Goal: Information Seeking & Learning: Learn about a topic

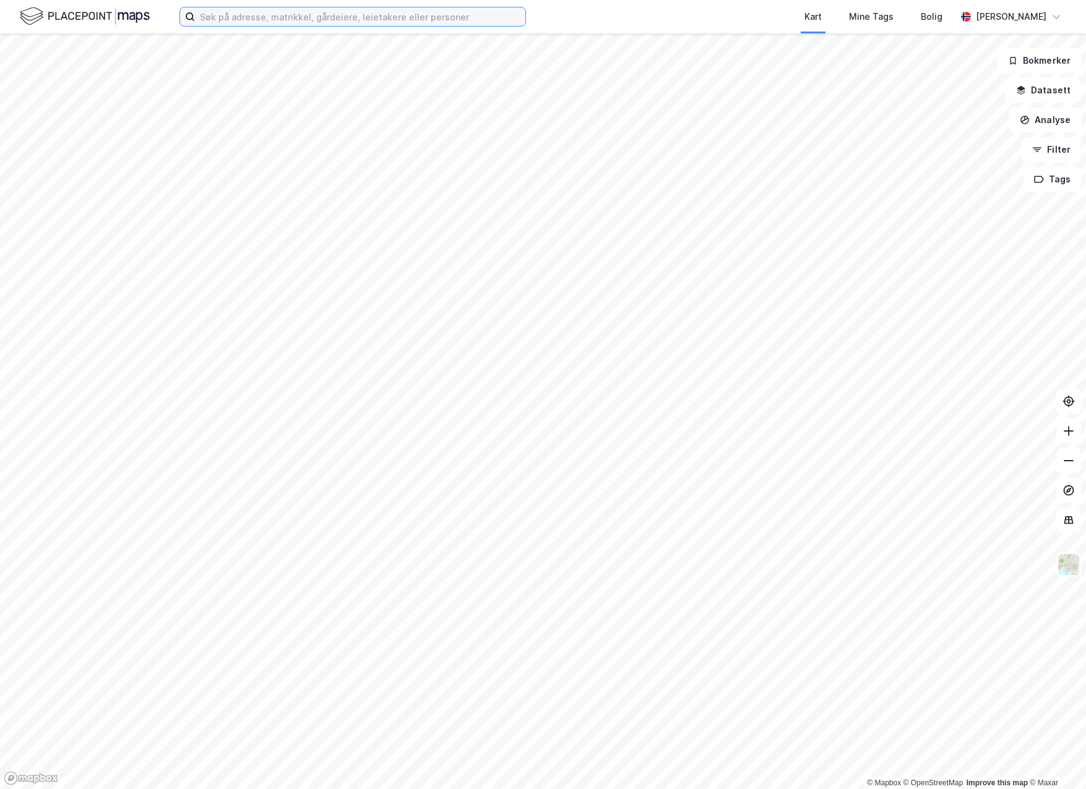
click at [331, 13] on input at bounding box center [360, 16] width 330 height 19
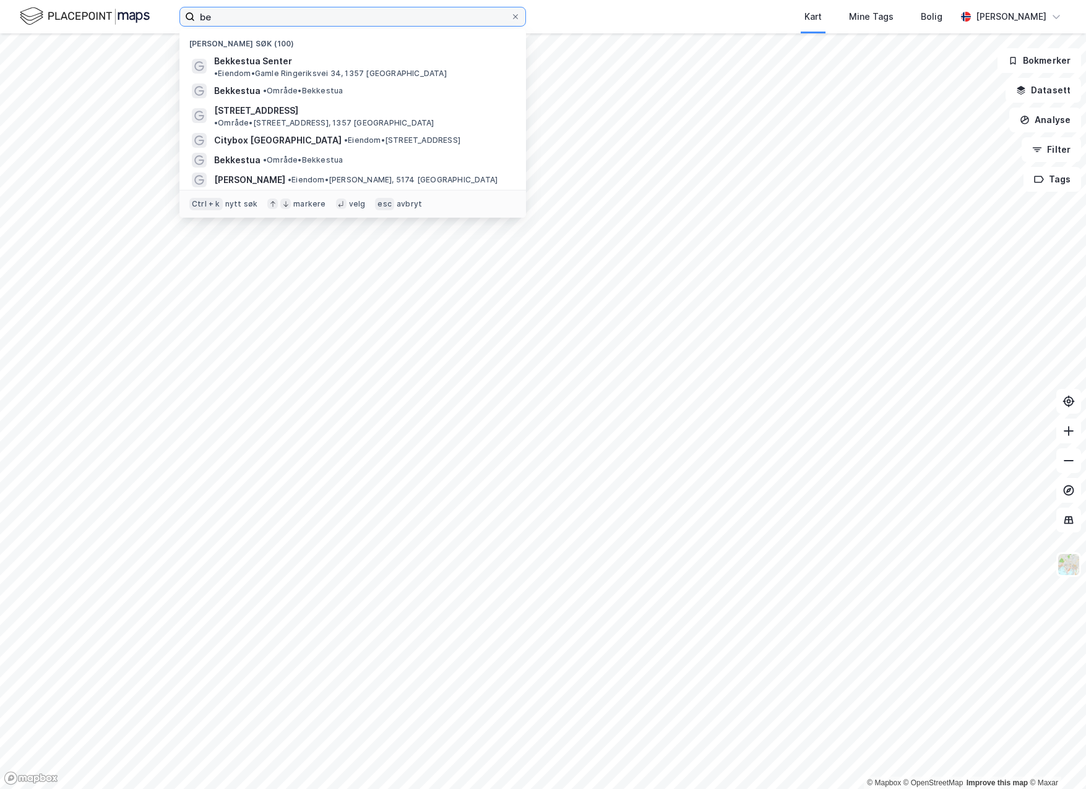
type input "b"
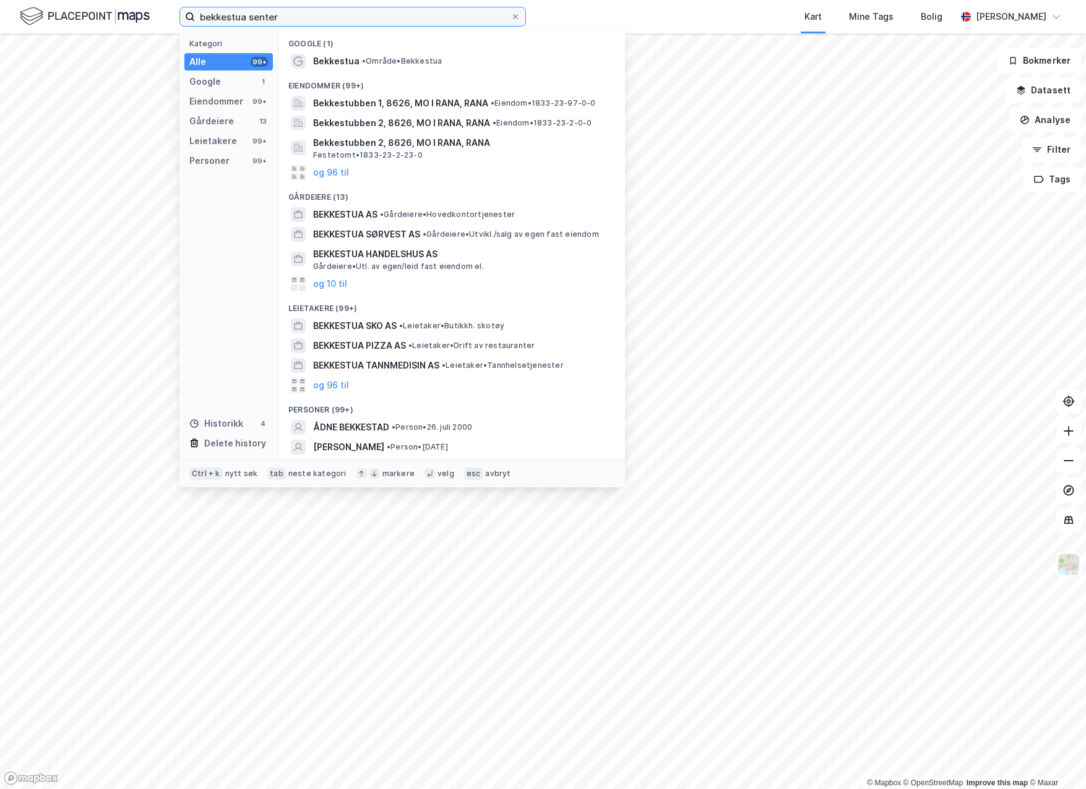
type input "bekkestua senter"
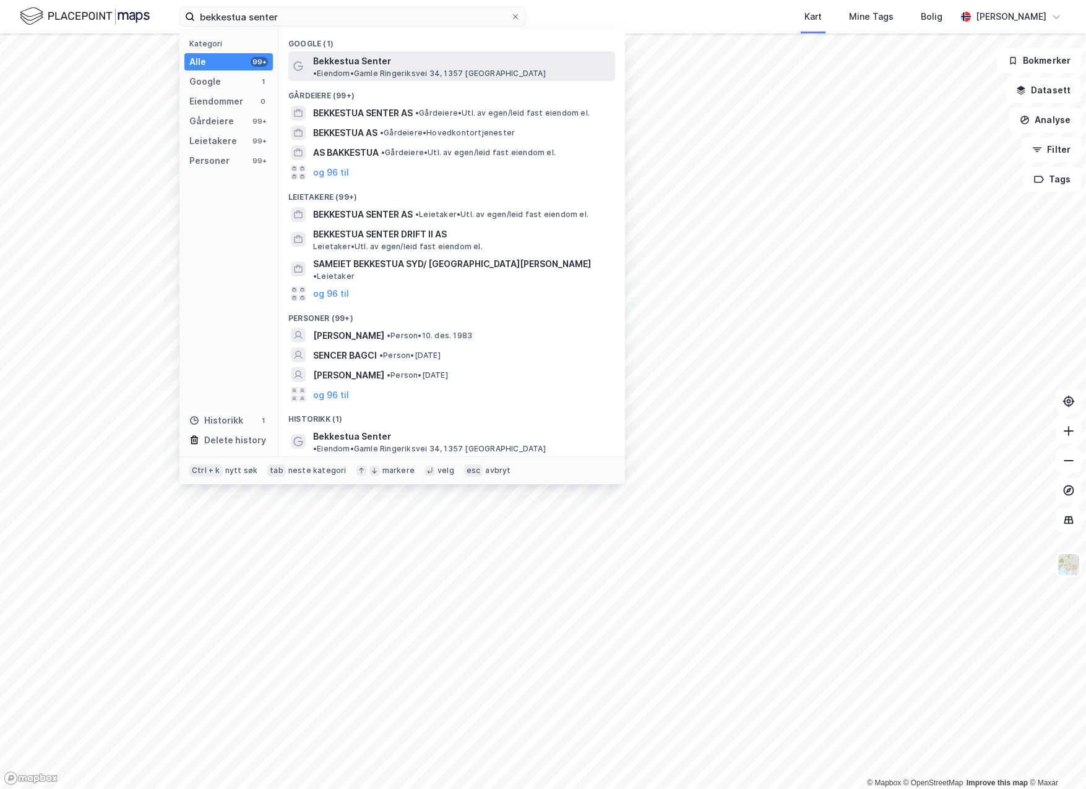
click at [340, 62] on span "Bekkestua Senter" at bounding box center [352, 61] width 78 height 15
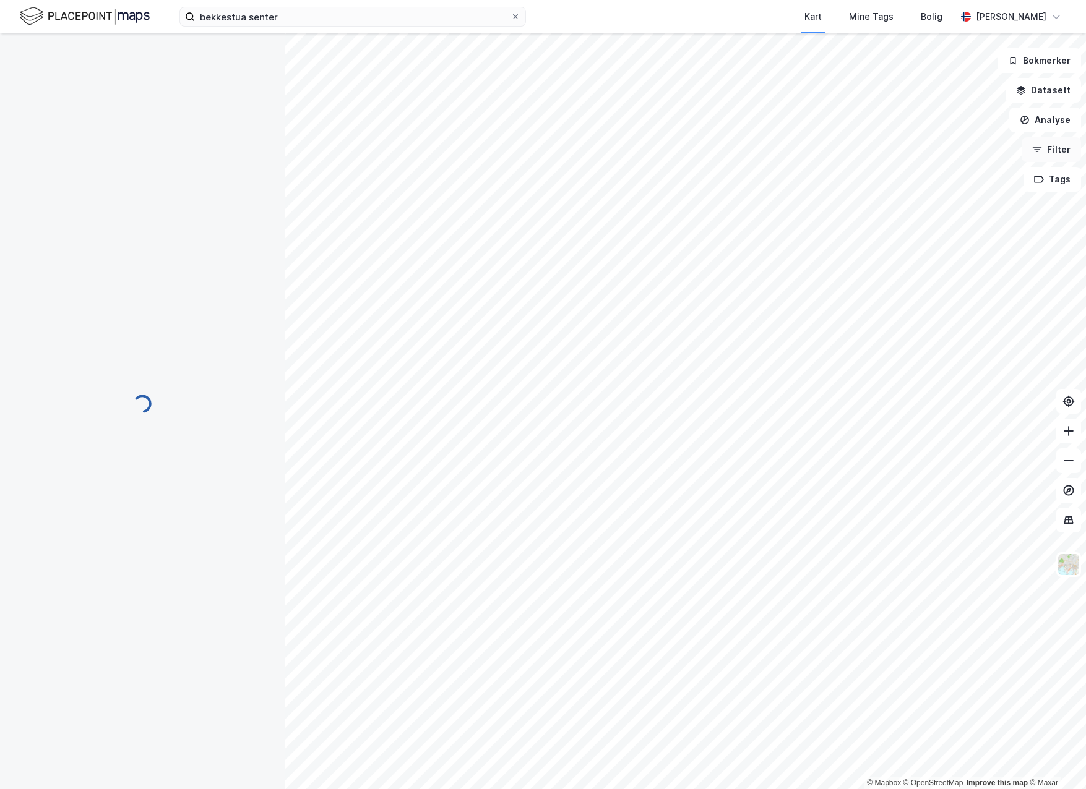
click at [1047, 160] on button "Filter" at bounding box center [1050, 149] width 59 height 25
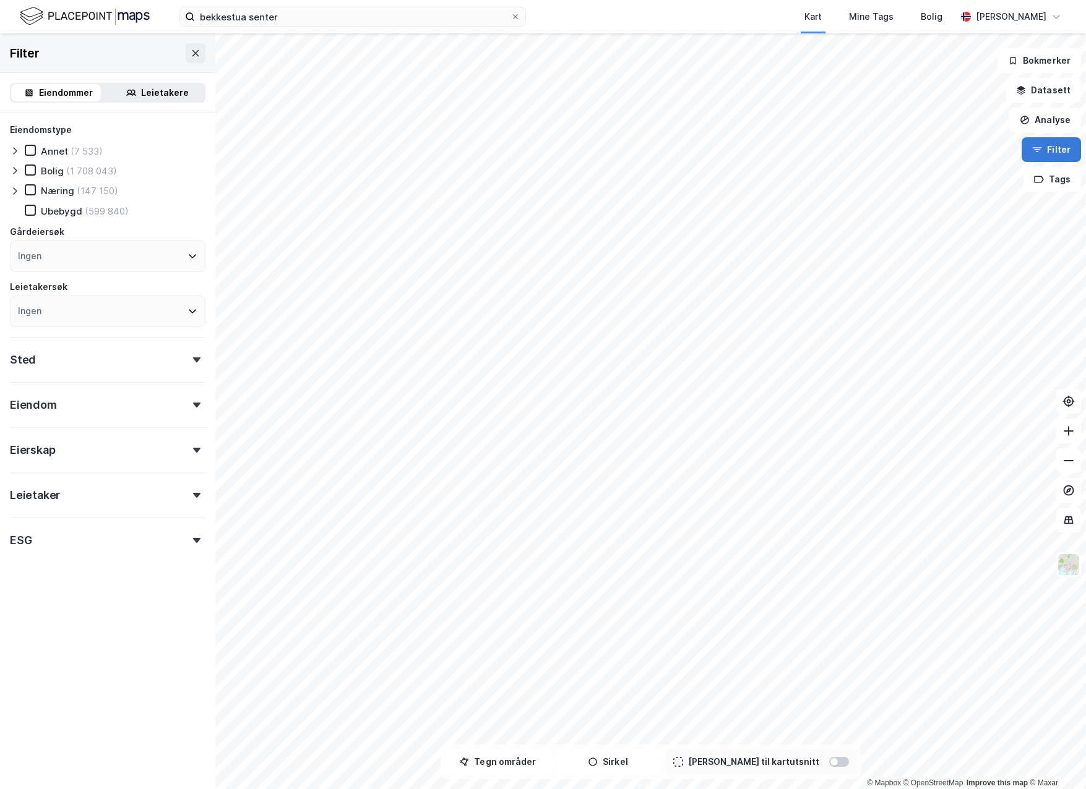
click at [1042, 150] on icon "button" at bounding box center [1037, 150] width 10 height 10
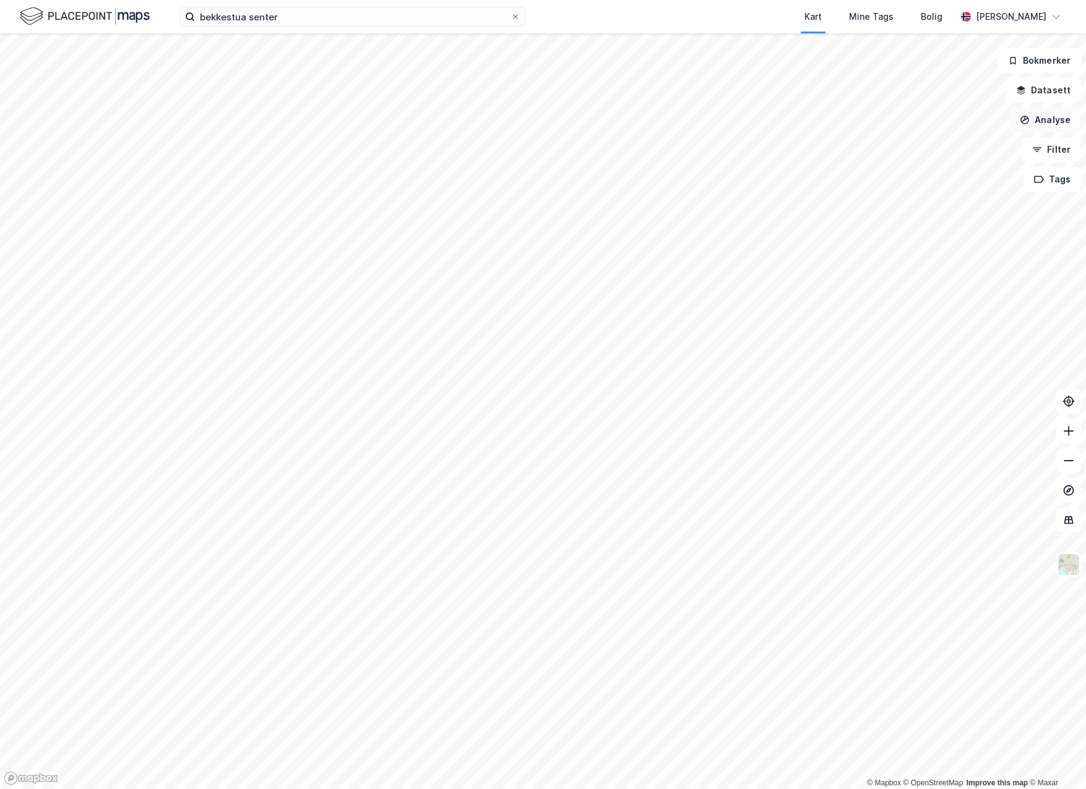
click at [1047, 122] on button "Analyse" at bounding box center [1045, 120] width 72 height 25
click at [944, 170] on div "Tegn sirkel" at bounding box center [937, 171] width 108 height 11
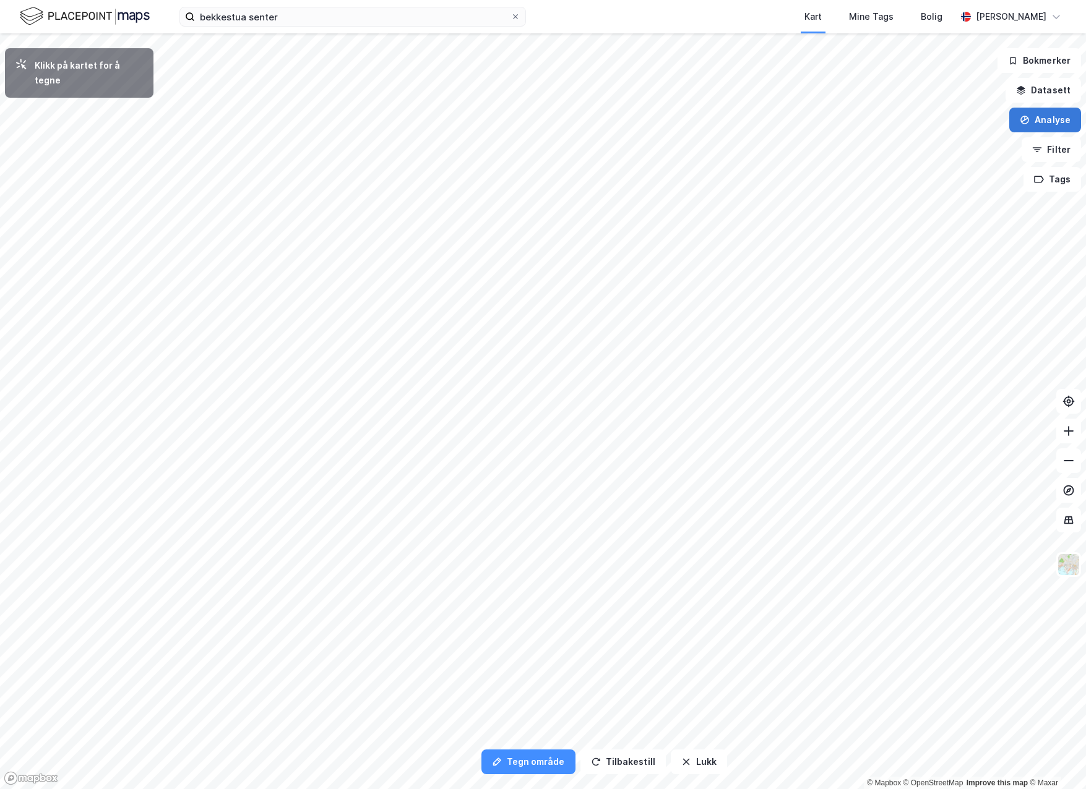
click at [1044, 121] on button "Analyse" at bounding box center [1045, 120] width 72 height 25
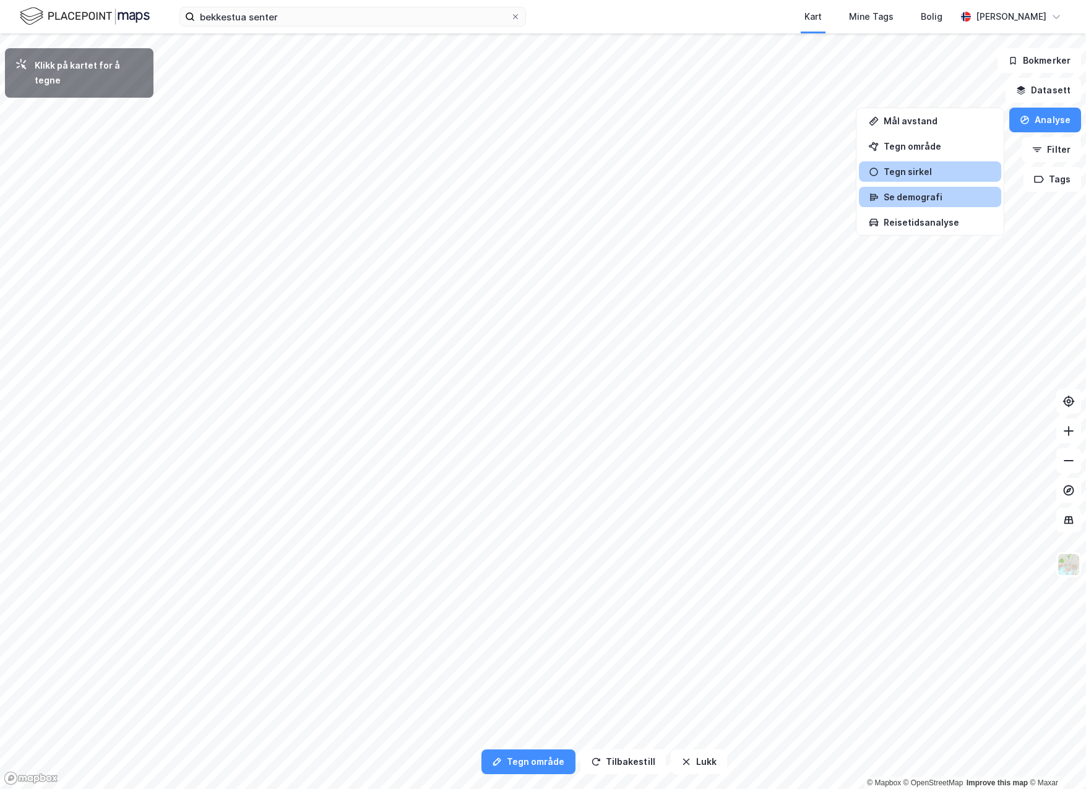
click at [925, 198] on div "Se demografi" at bounding box center [937, 197] width 108 height 11
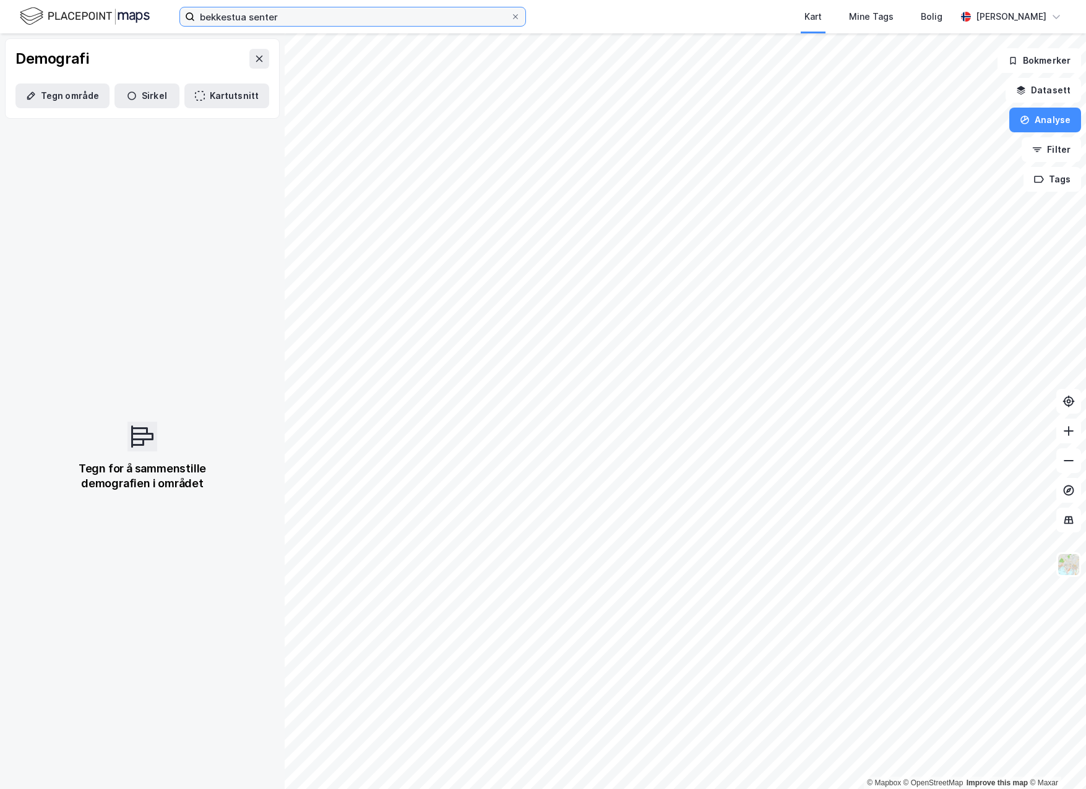
click at [276, 9] on input "bekkestua senter" at bounding box center [353, 16] width 316 height 19
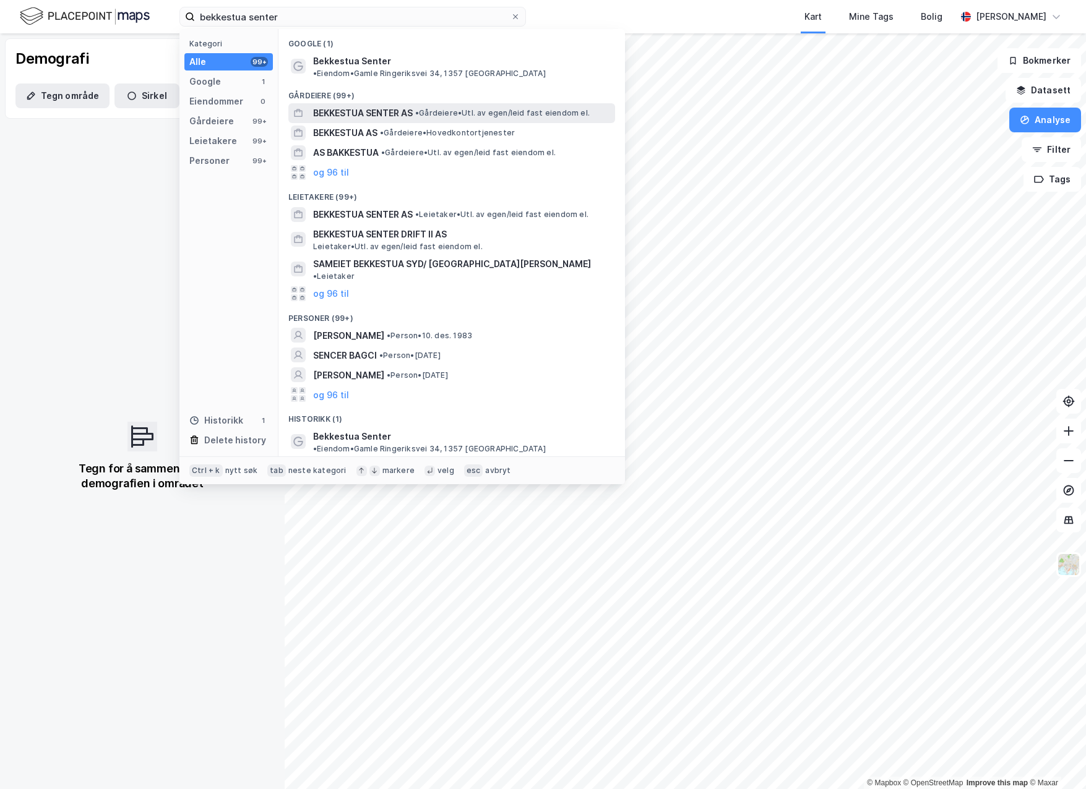
click at [358, 106] on span "BEKKESTUA SENTER AS" at bounding box center [363, 113] width 100 height 15
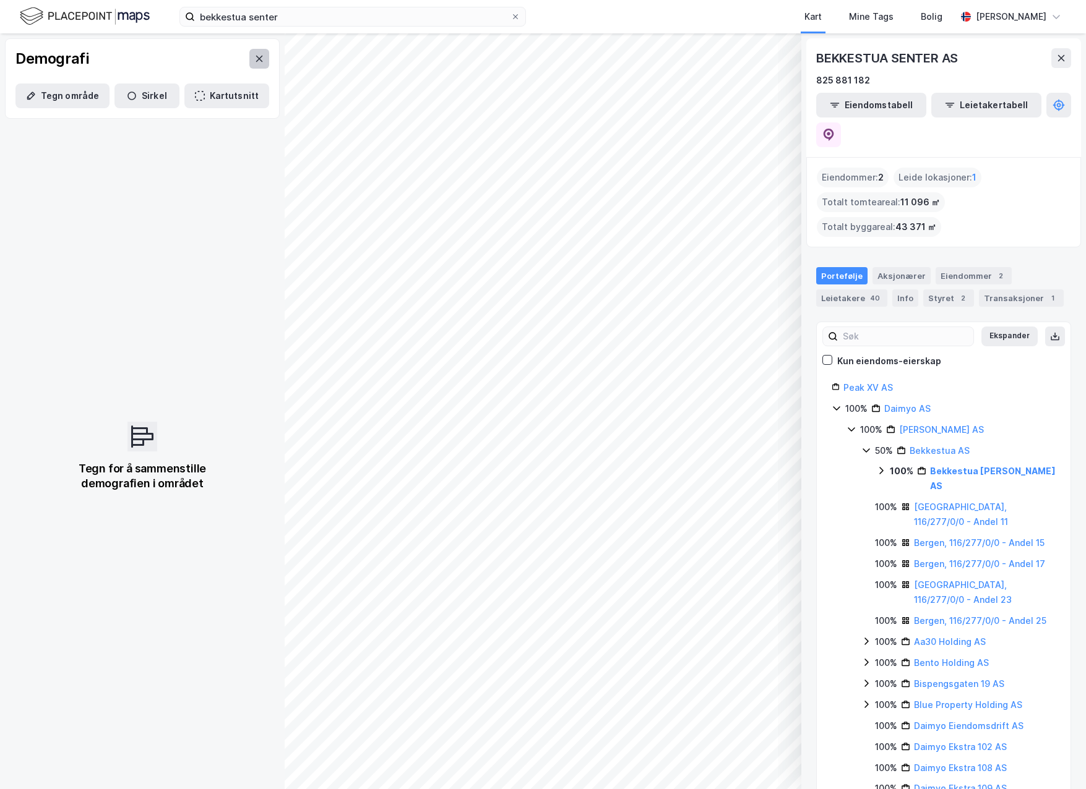
click at [251, 63] on button at bounding box center [259, 59] width 20 height 20
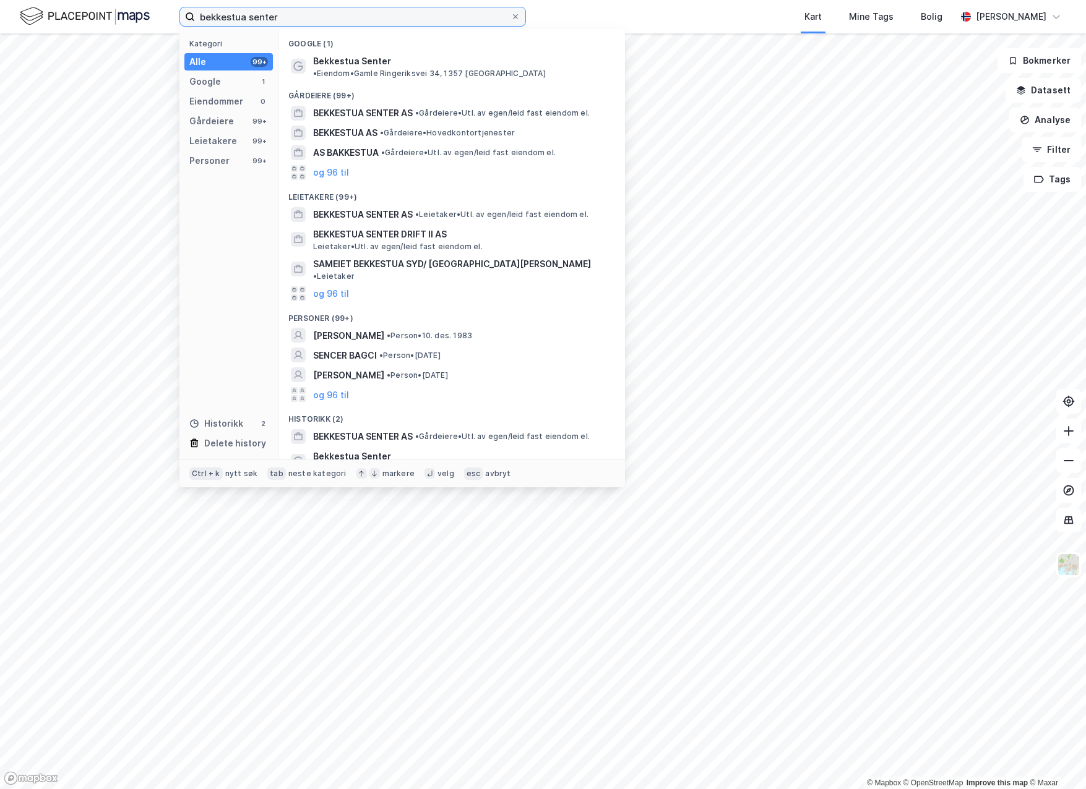
click at [329, 18] on input "bekkestua senter" at bounding box center [353, 16] width 316 height 19
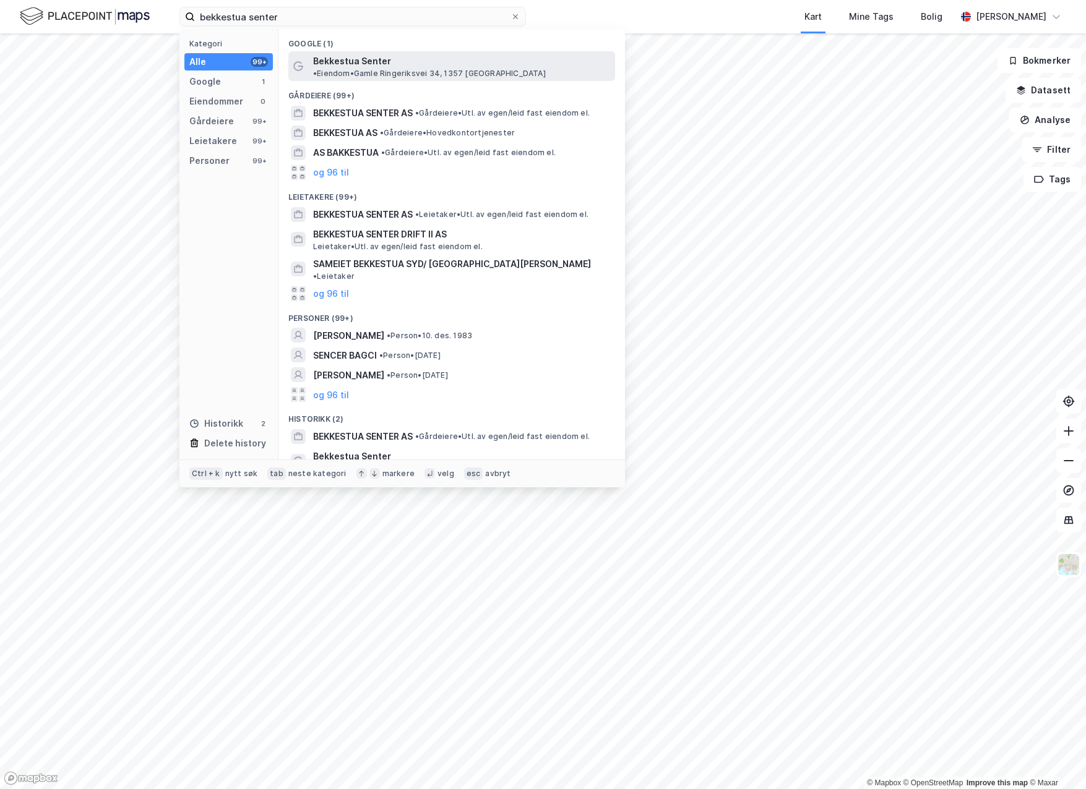
click at [322, 67] on span "Bekkestua Senter" at bounding box center [352, 61] width 78 height 15
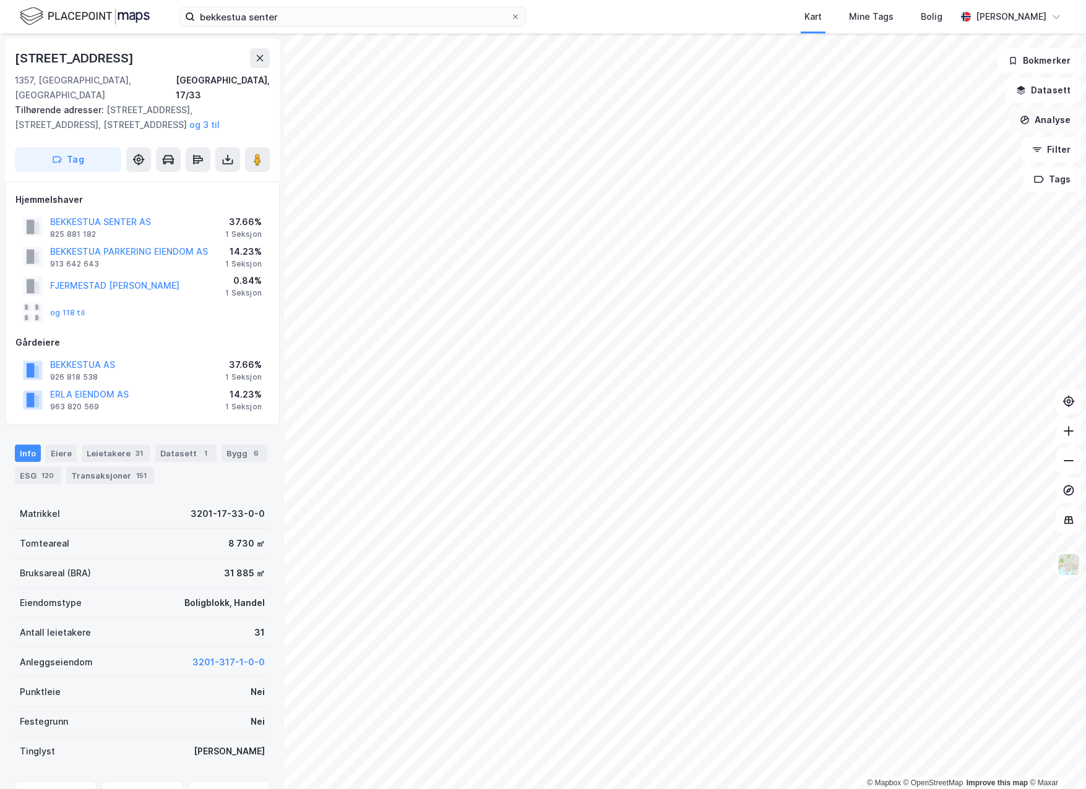
click at [1042, 122] on button "Analyse" at bounding box center [1045, 120] width 72 height 25
click at [955, 197] on div "Se demografi" at bounding box center [937, 197] width 108 height 11
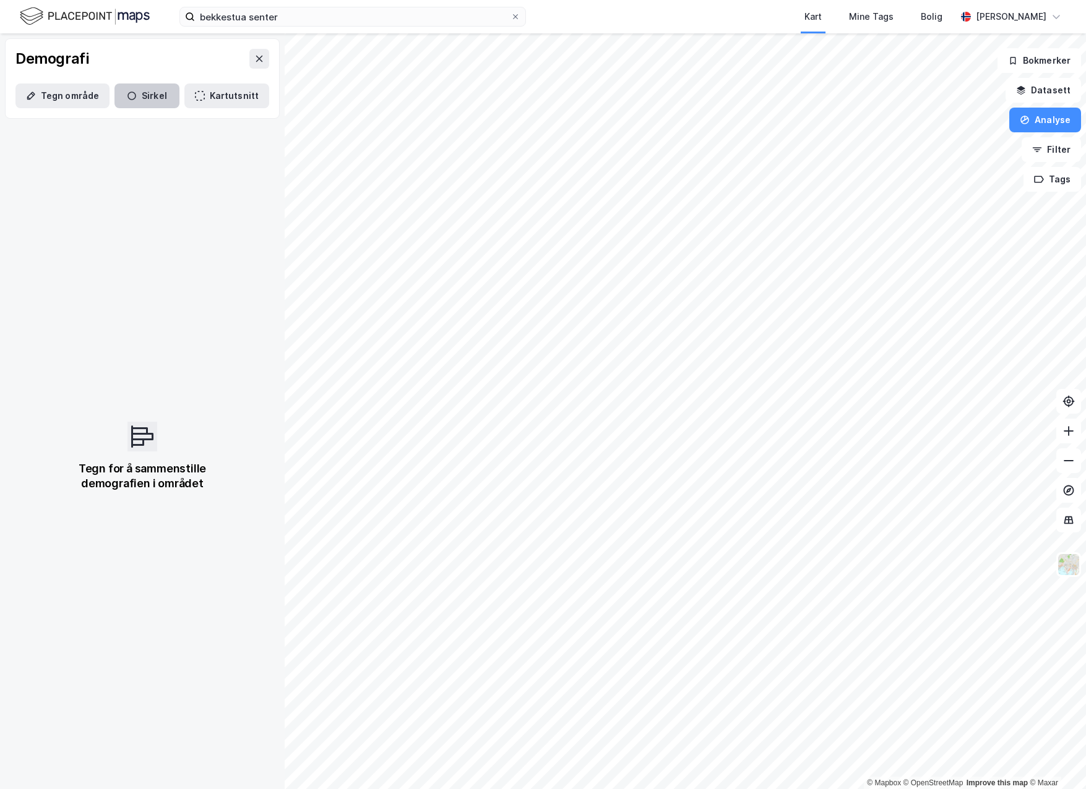
click at [144, 87] on button "Sirkel" at bounding box center [146, 96] width 65 height 25
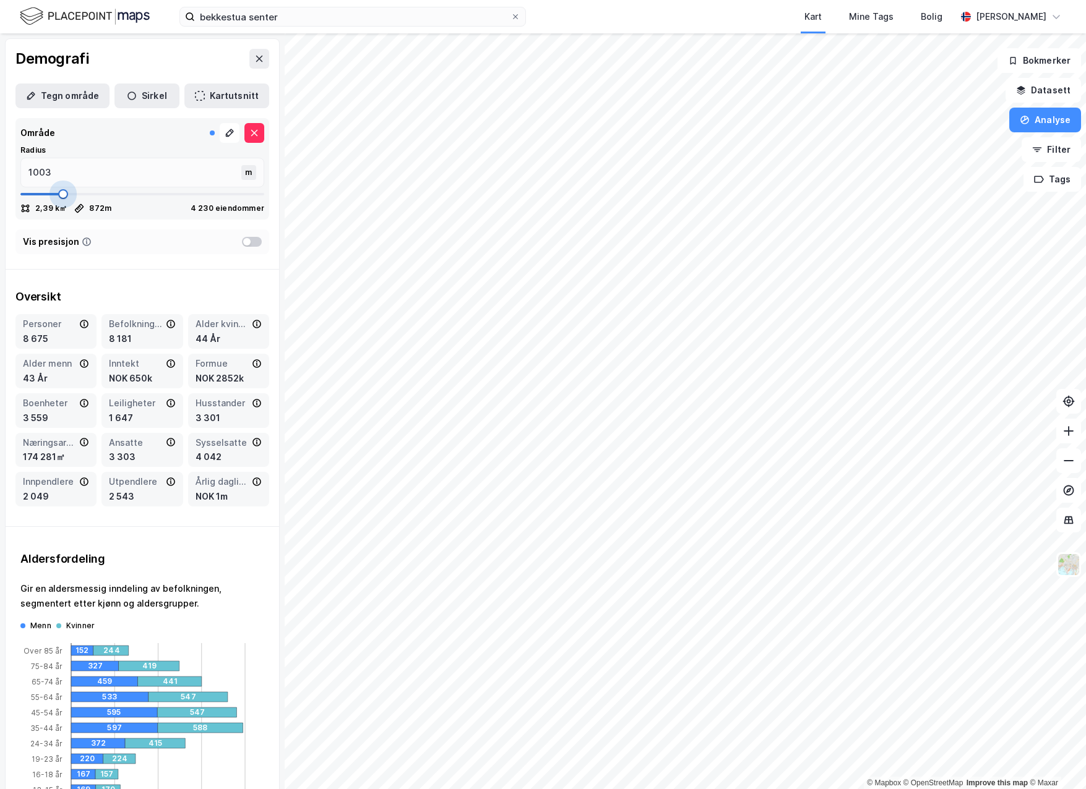
type input "872"
type input "858"
type input "832"
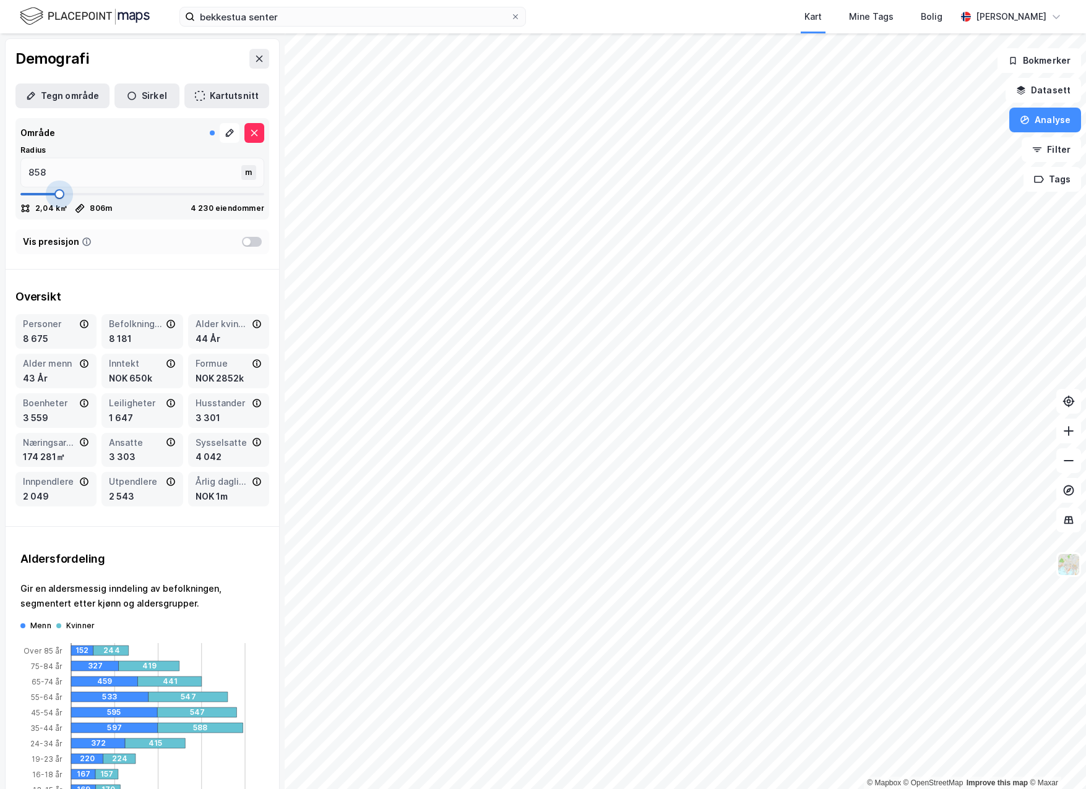
type input "806"
type input "740"
type input "713"
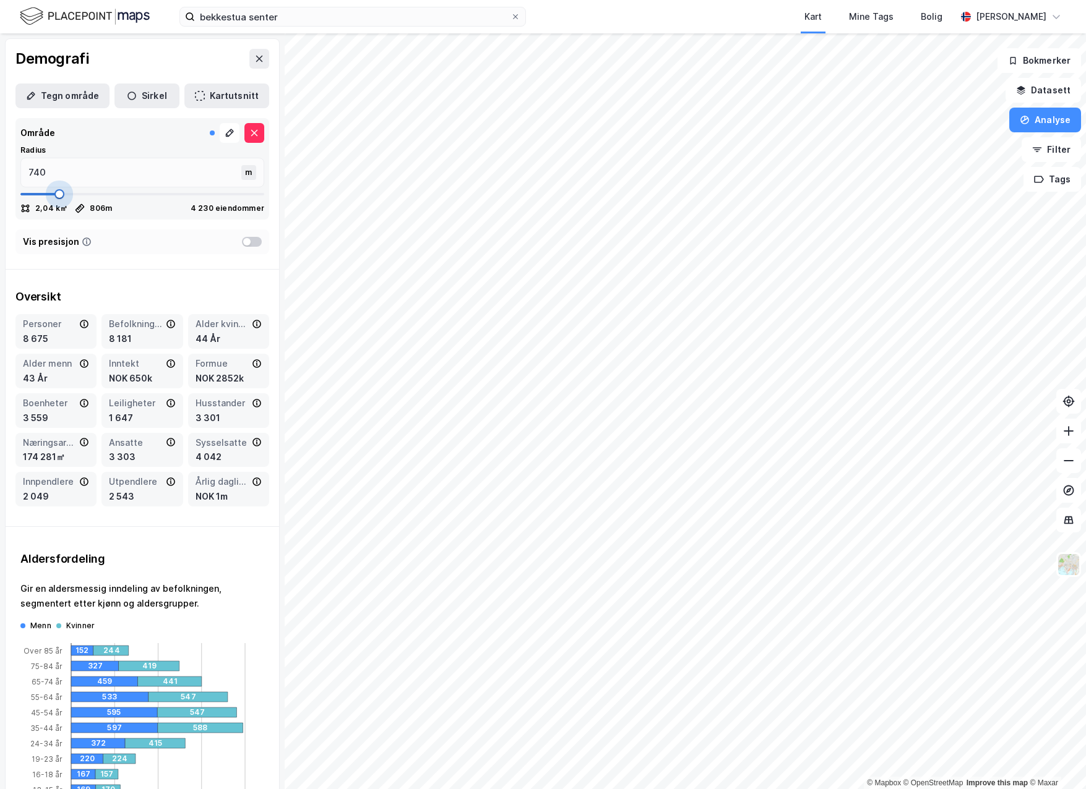
type input "713"
type input "687"
type input "674"
type input "700"
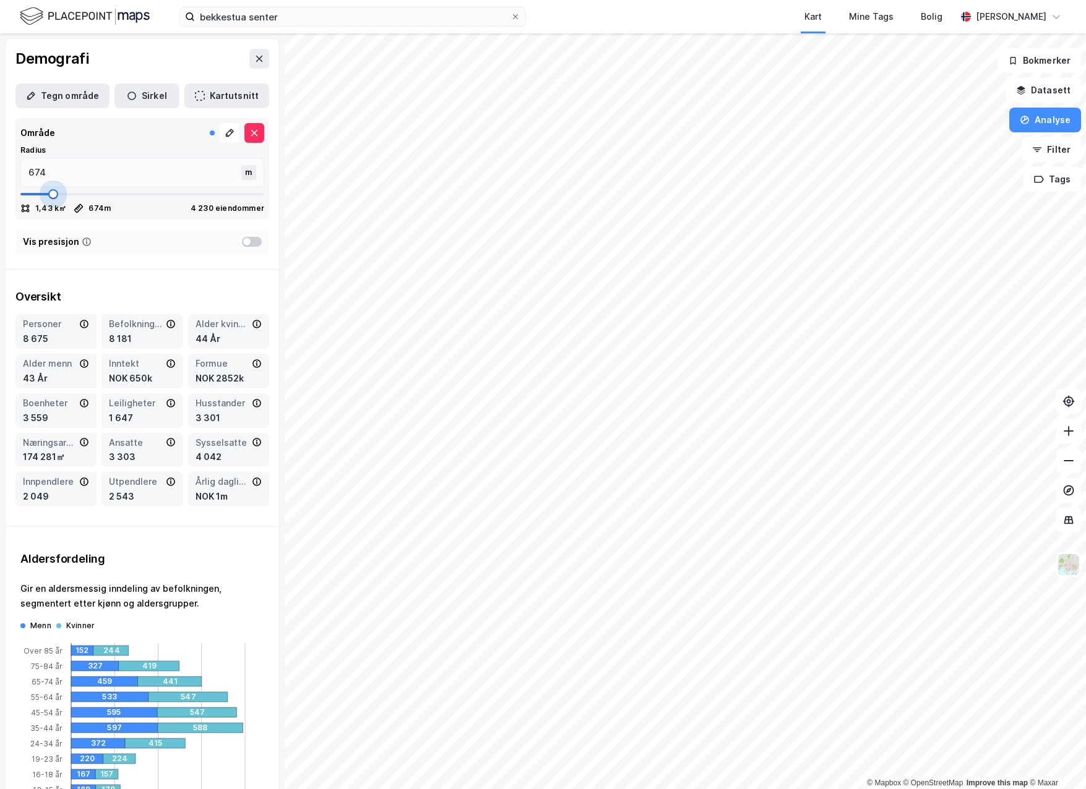
type input "700"
type input "713"
type input "700"
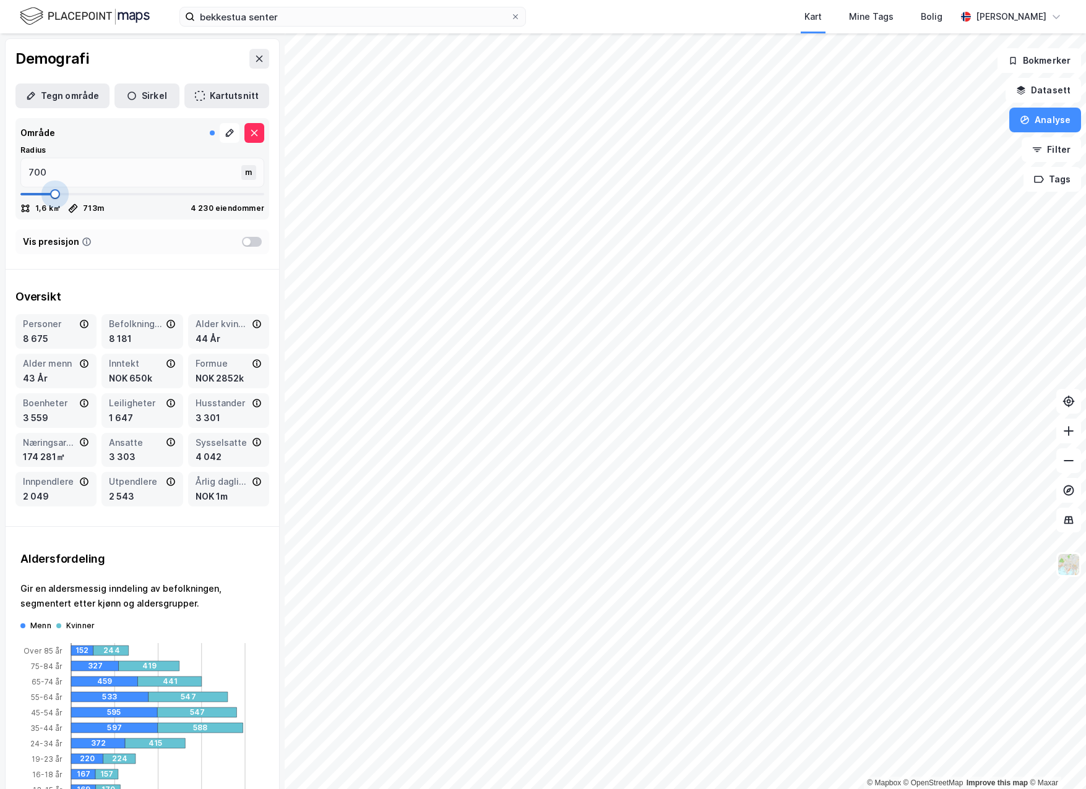
type input "687"
type input "660"
type input "647"
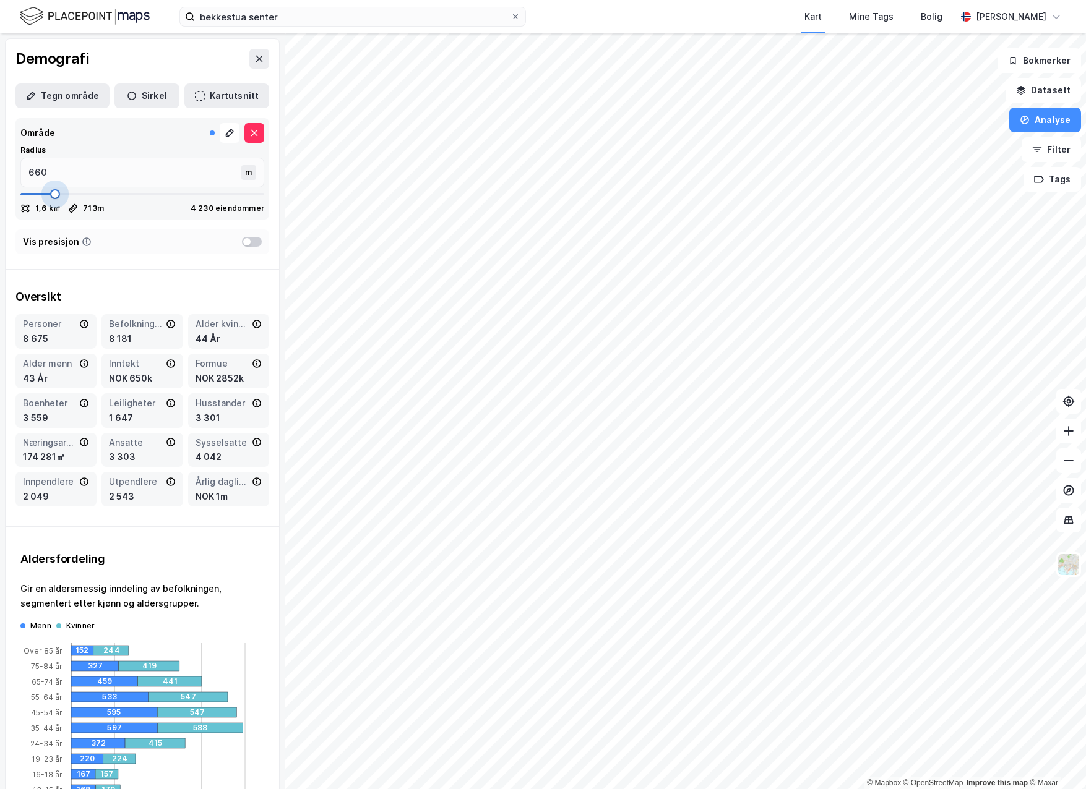
type input "647"
type input "634"
type input "621"
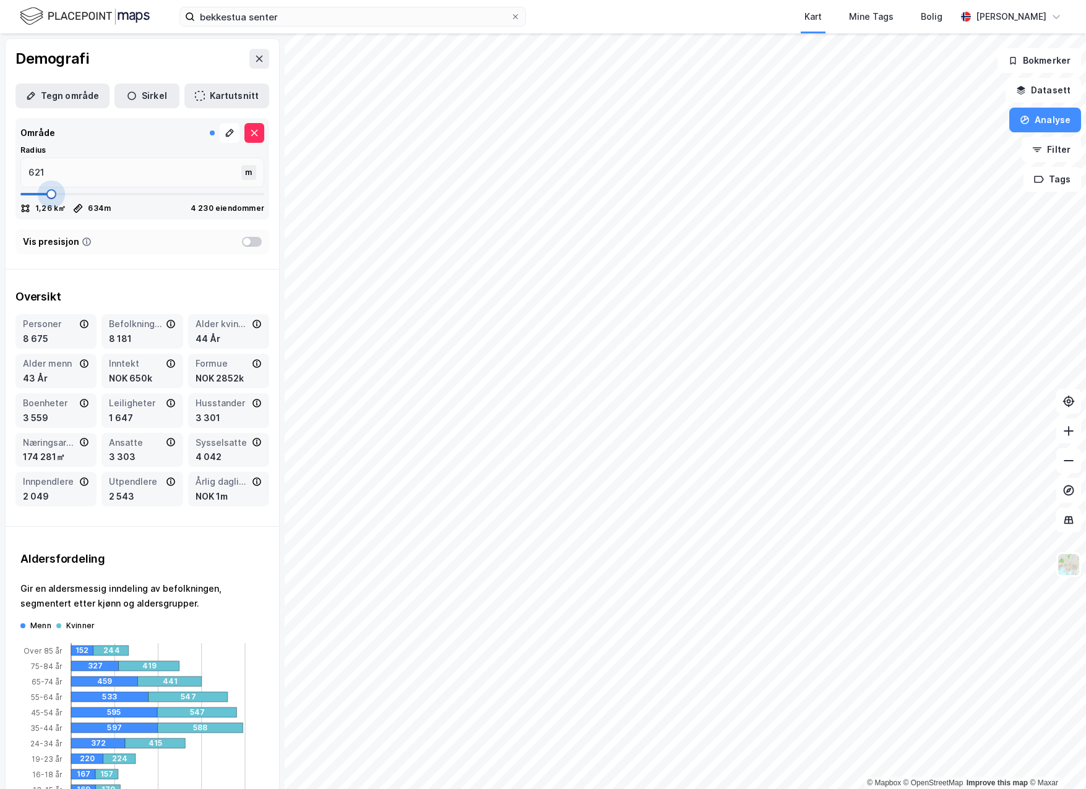
type input "568"
type input "555"
type input "542"
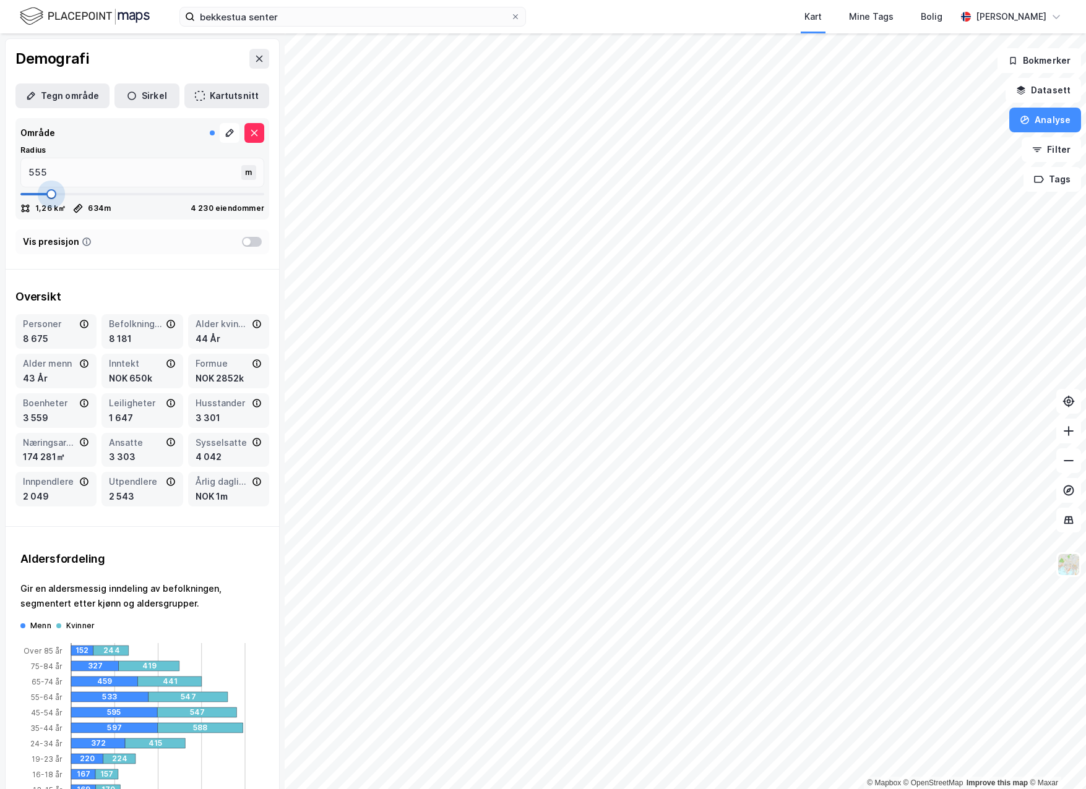
type input "542"
drag, startPoint x: 67, startPoint y: 192, endPoint x: 46, endPoint y: 199, distance: 22.7
click at [46, 199] on span at bounding box center [47, 194] width 10 height 10
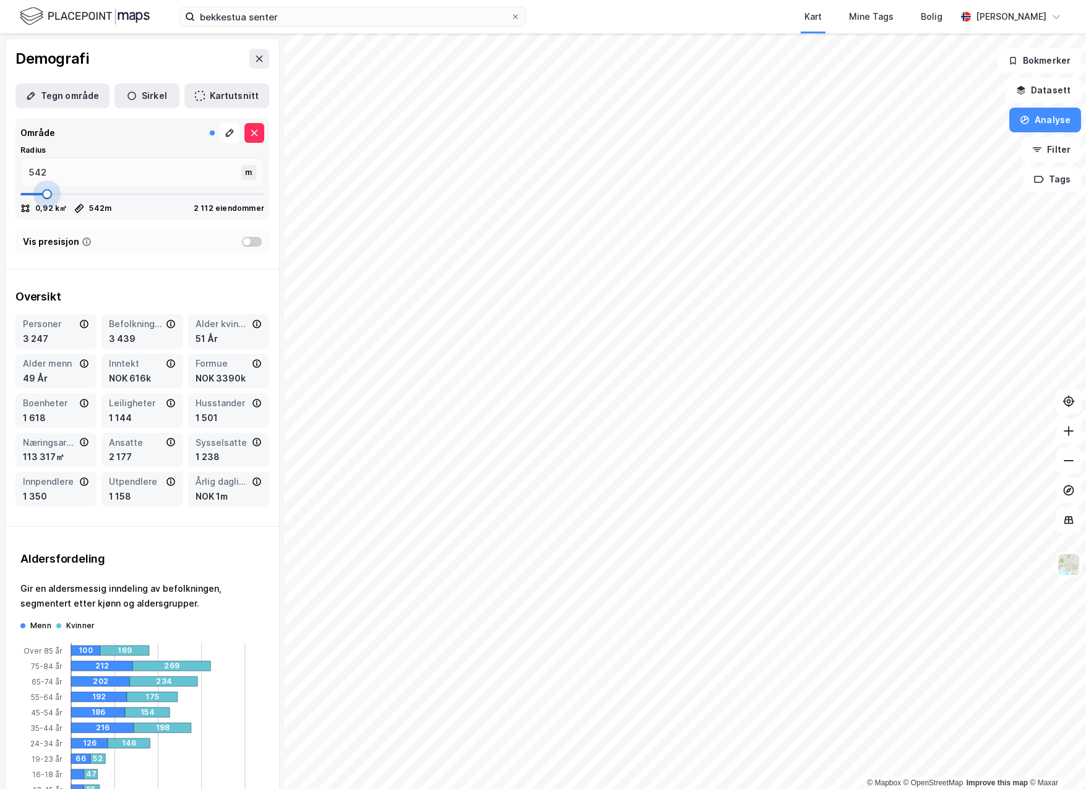
type input "568"
type input "581"
type input "595"
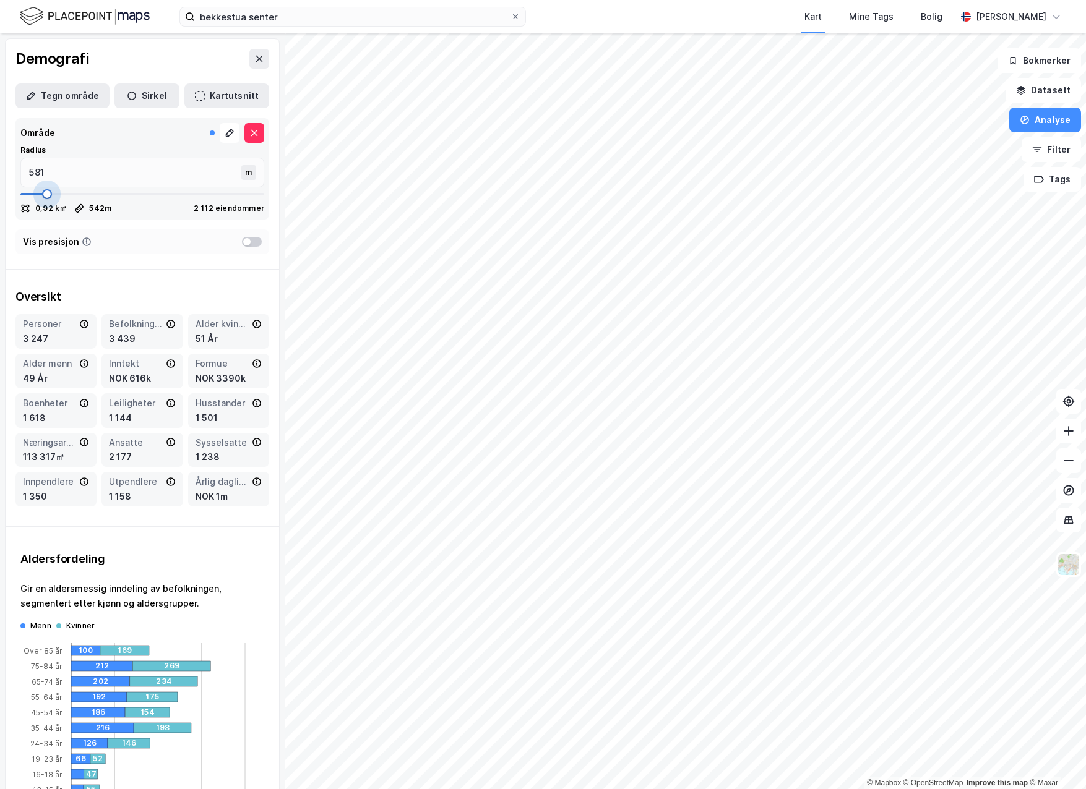
type input "595"
type input "608"
type input "621"
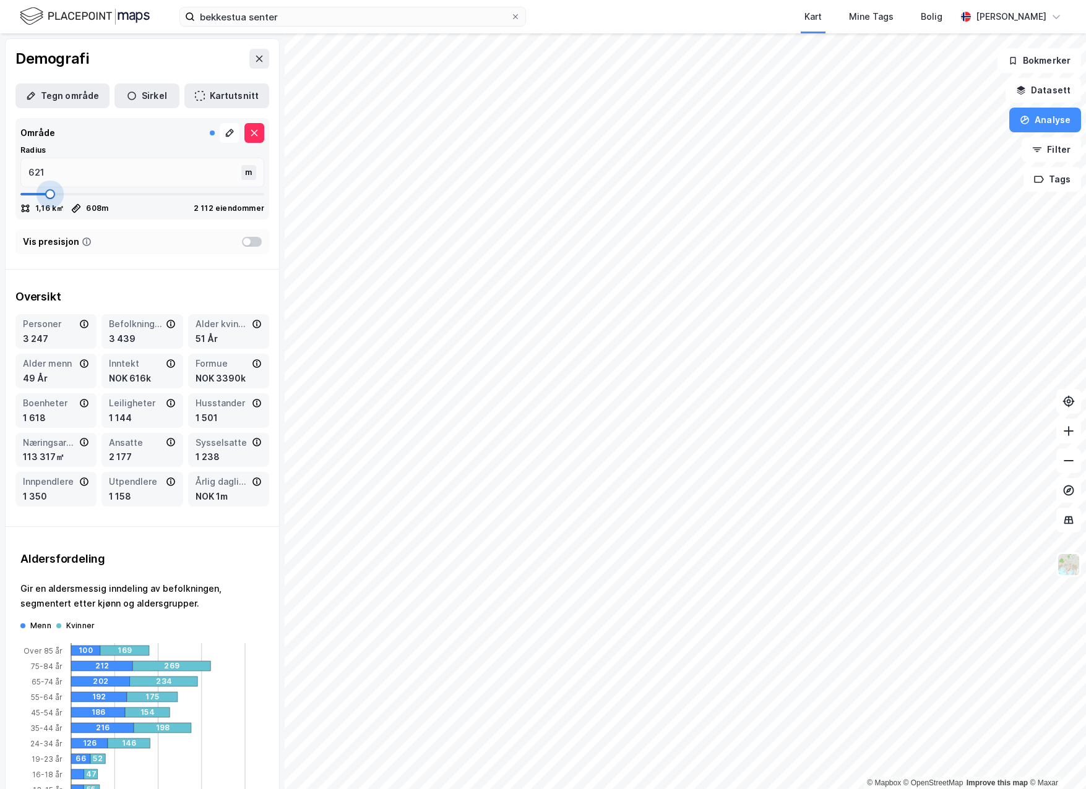
type input "634"
type input "647"
type input "660"
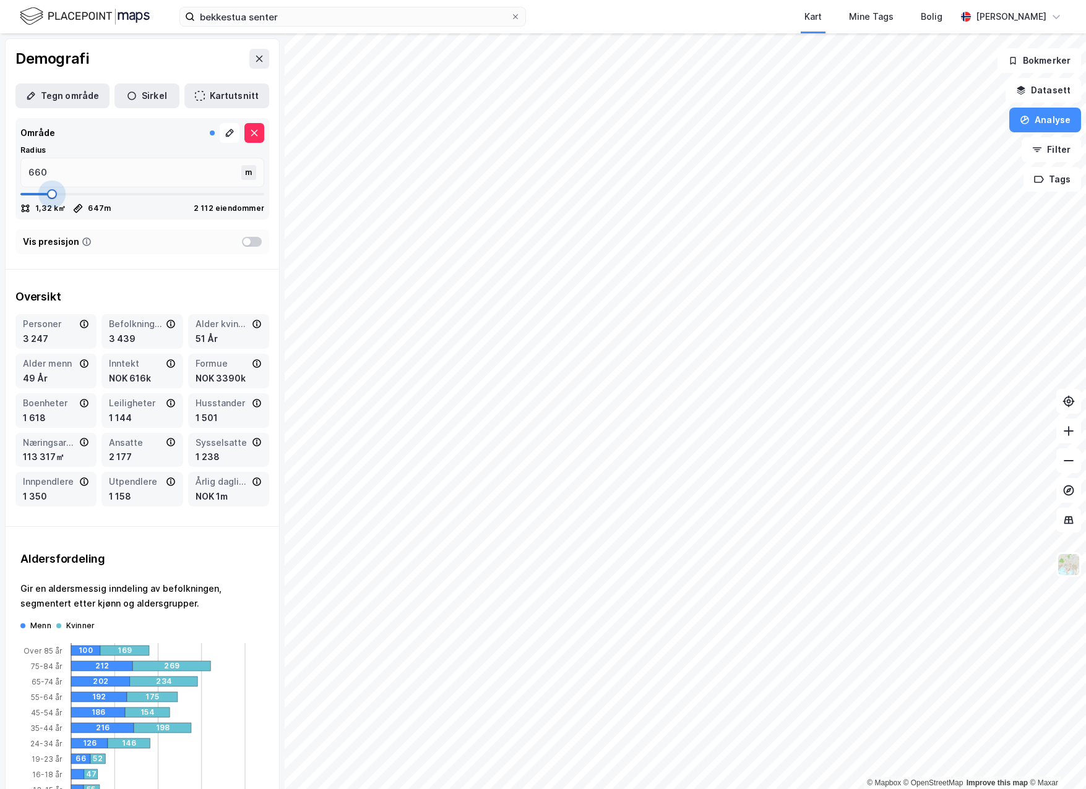
type input "660"
type input "674"
type input "713"
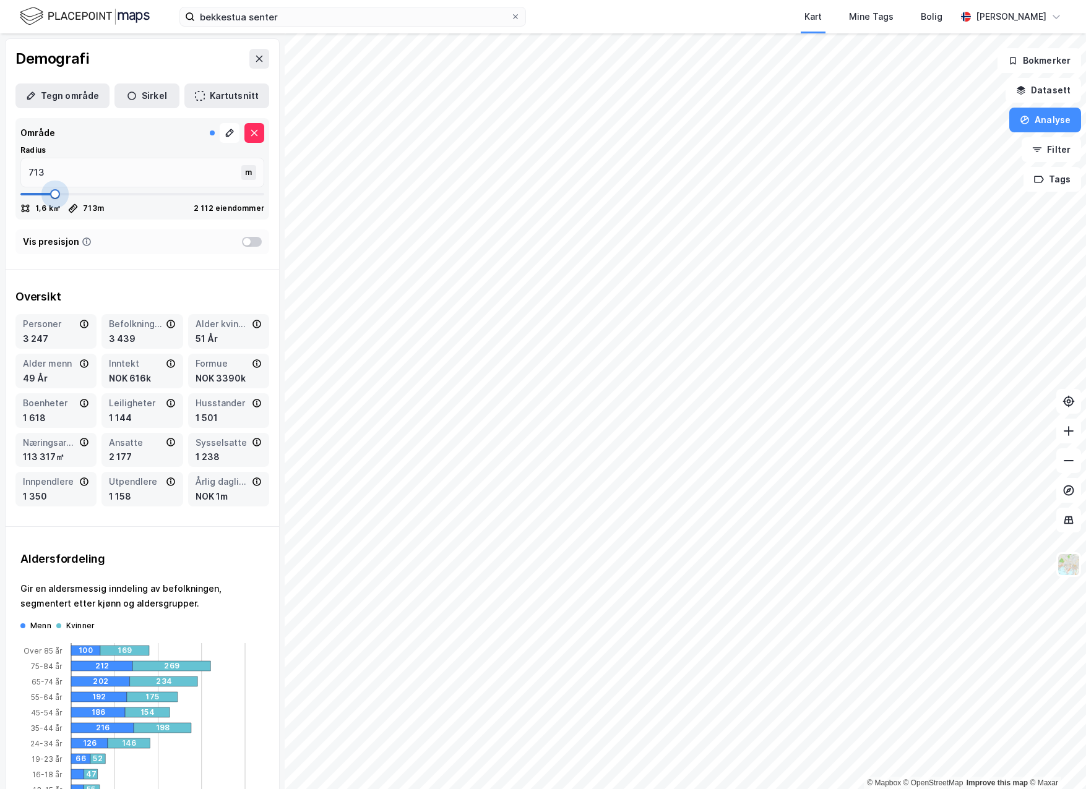
type input "726"
type input "753"
type input "766"
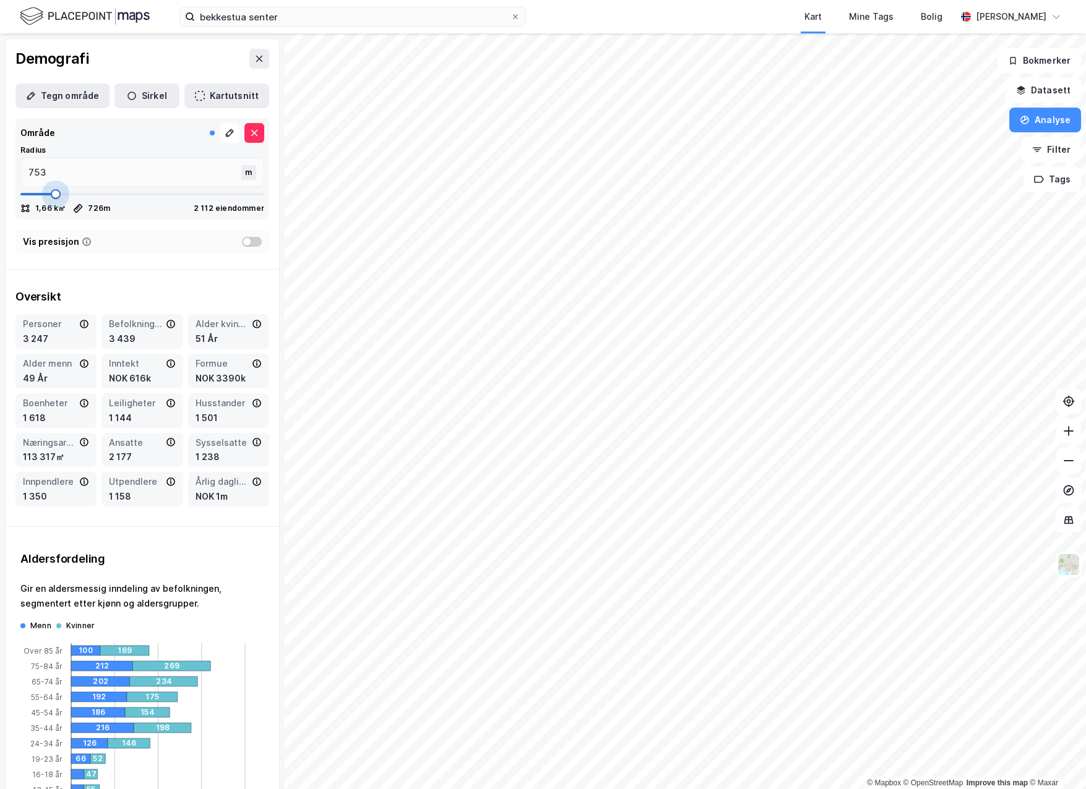
type input "766"
type input "779"
type input "792"
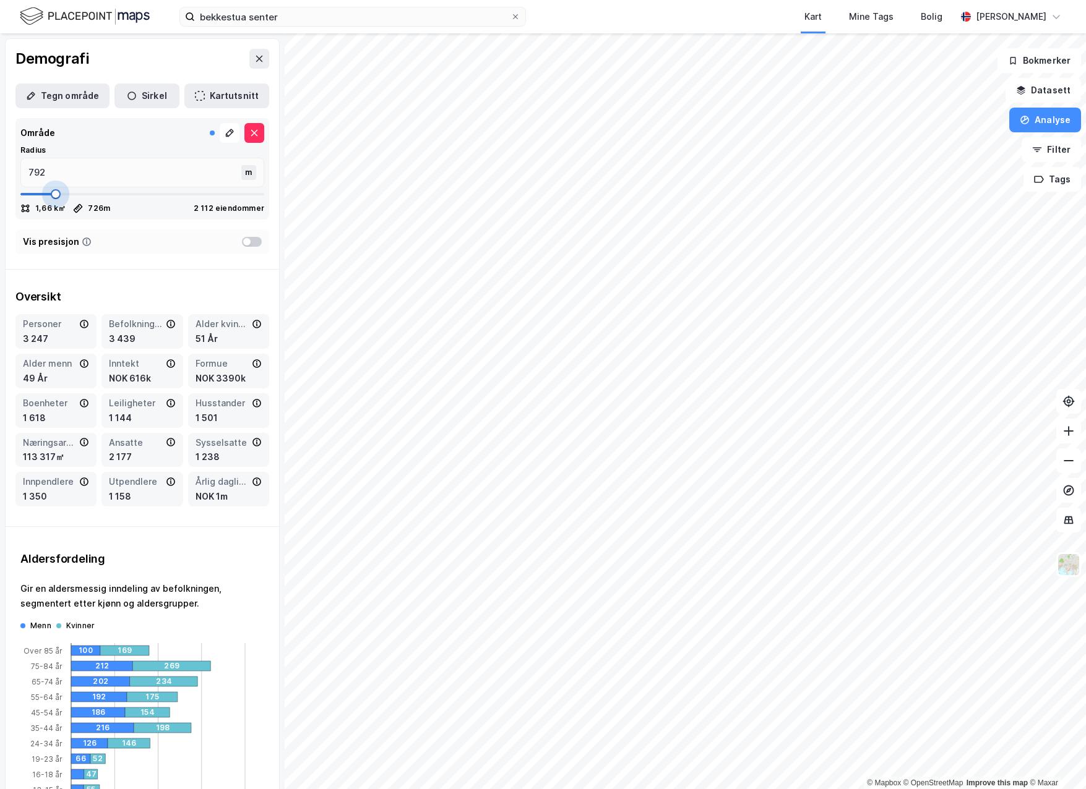
type input "806"
type input "819"
type input "832"
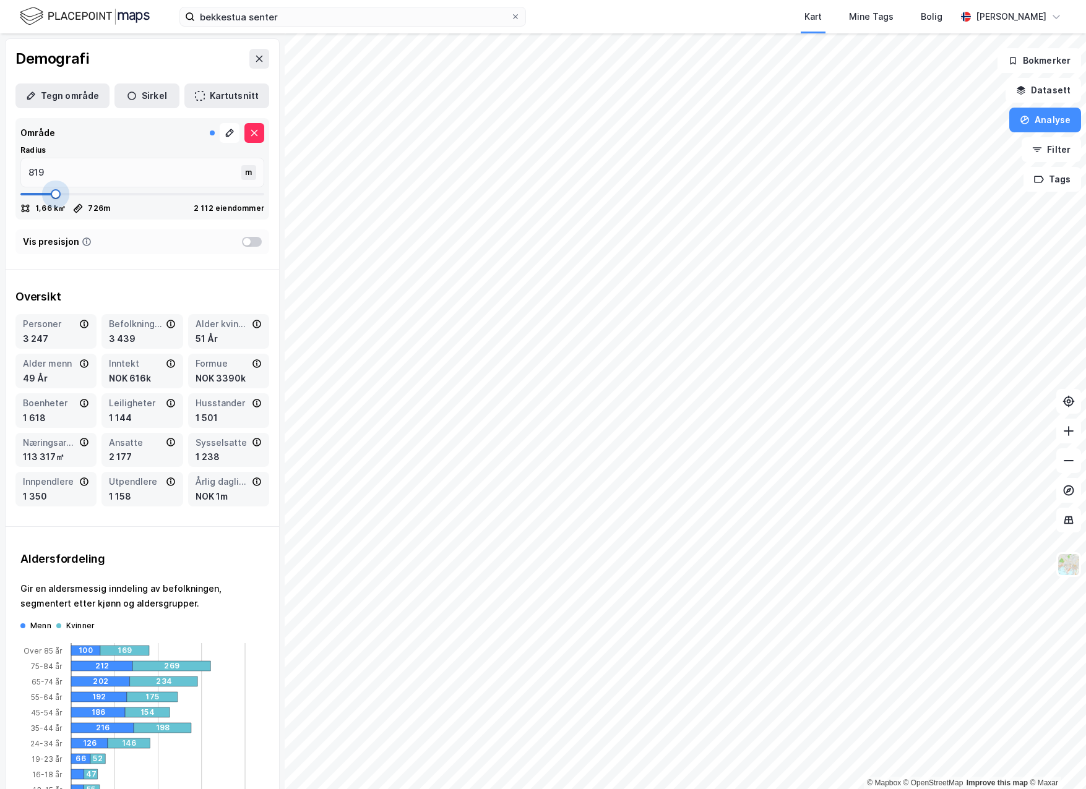
type input "832"
type input "845"
type input "858"
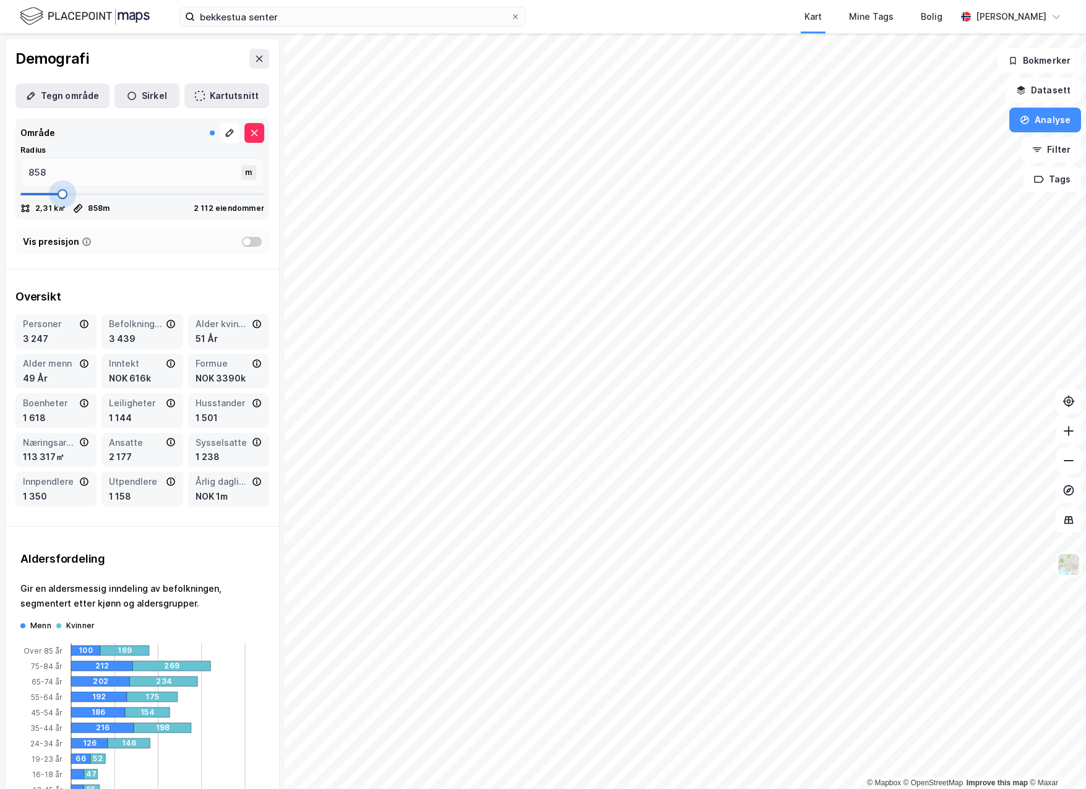
type input "872"
type input "911"
type input "924"
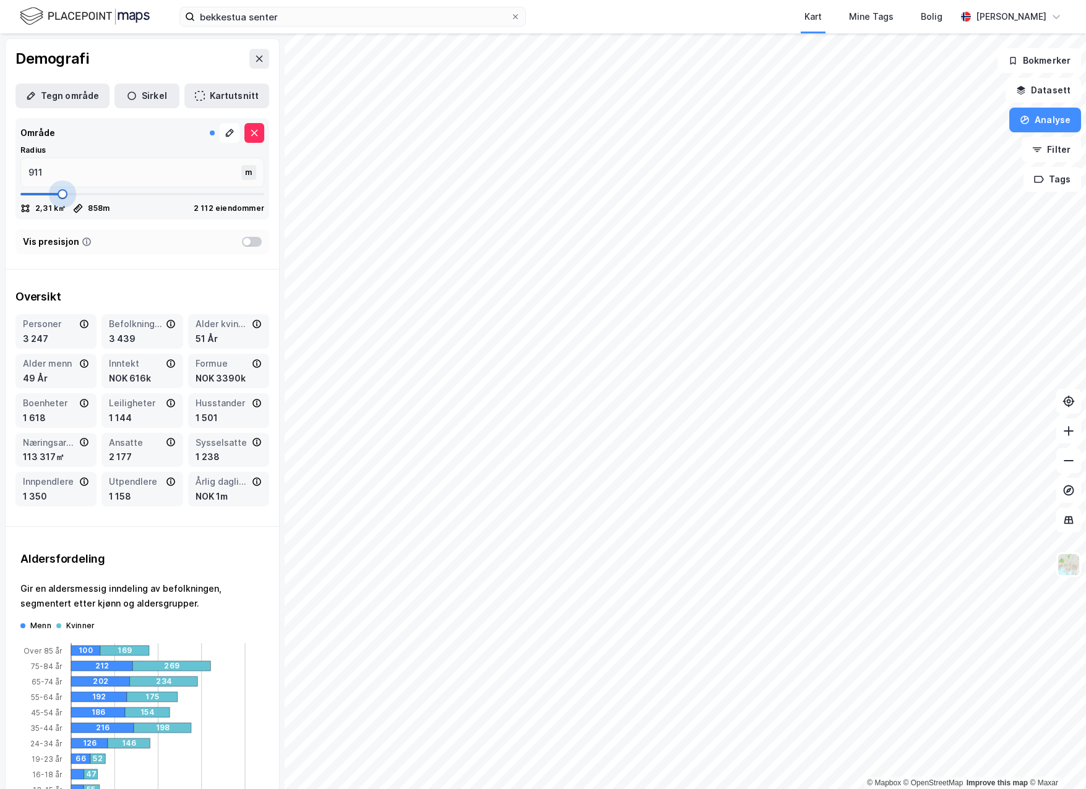
type input "924"
type input "937"
type input "951"
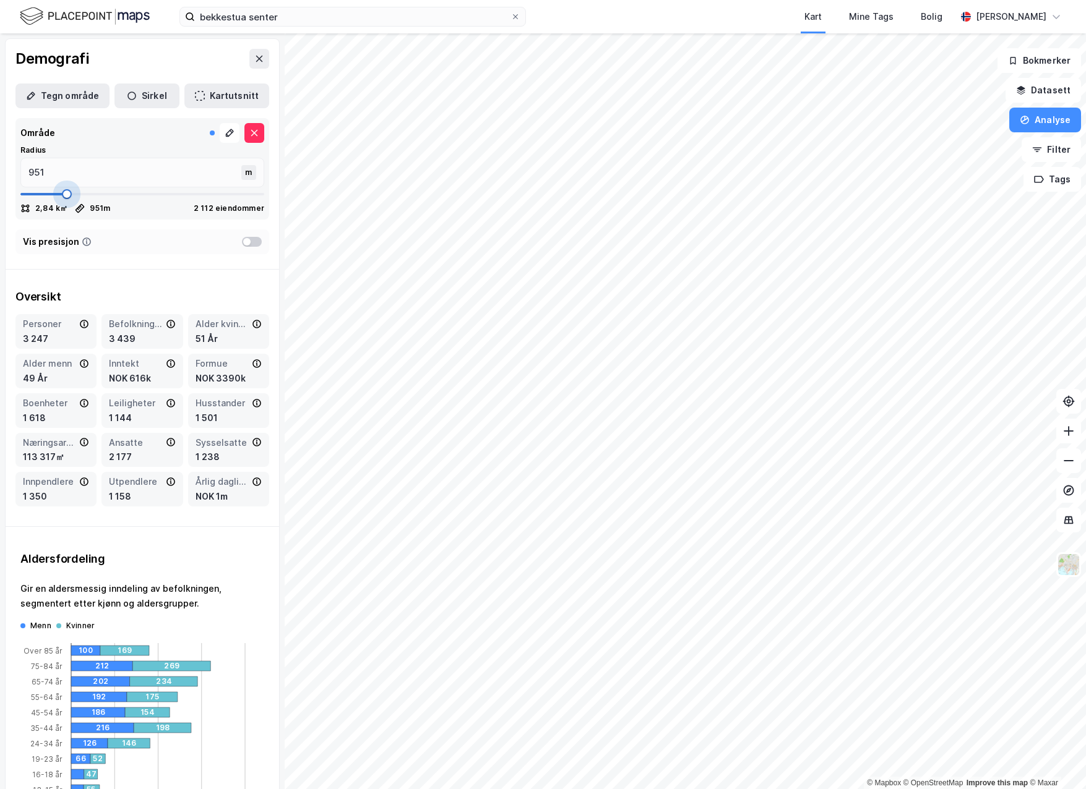
type input "964"
type input "977"
type input "990"
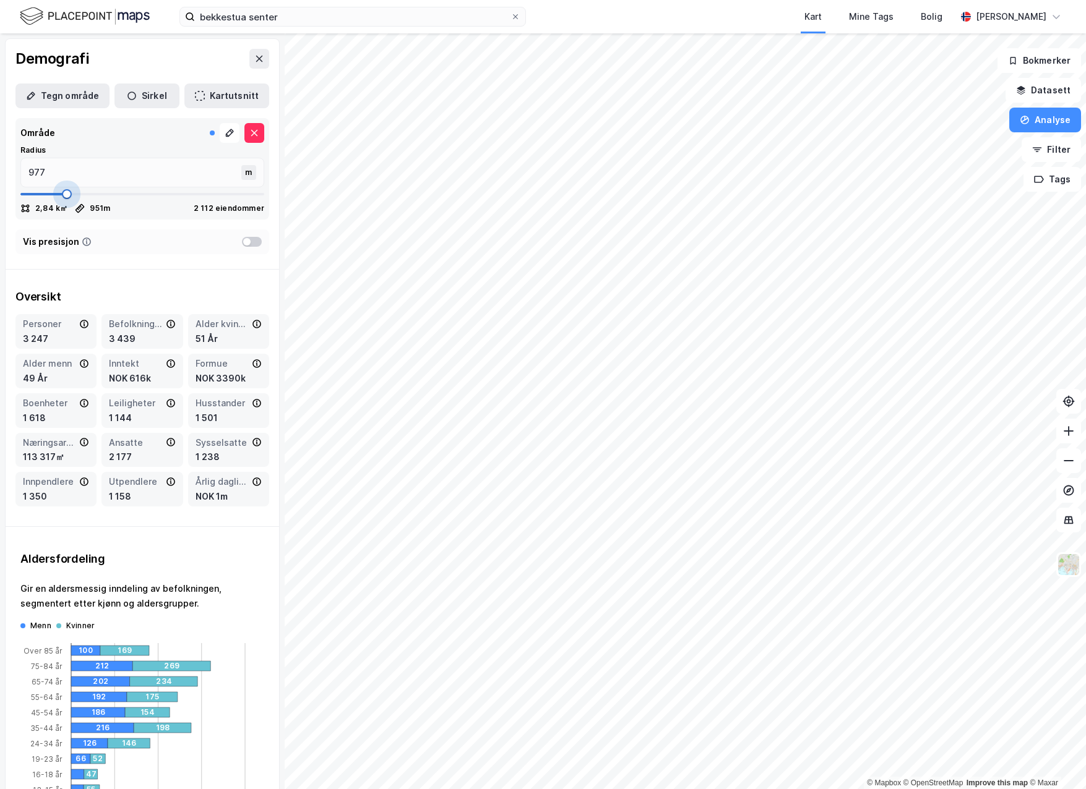
type input "990"
drag, startPoint x: 46, startPoint y: 199, endPoint x: 67, endPoint y: 205, distance: 22.1
click at [67, 199] on span at bounding box center [69, 194] width 10 height 10
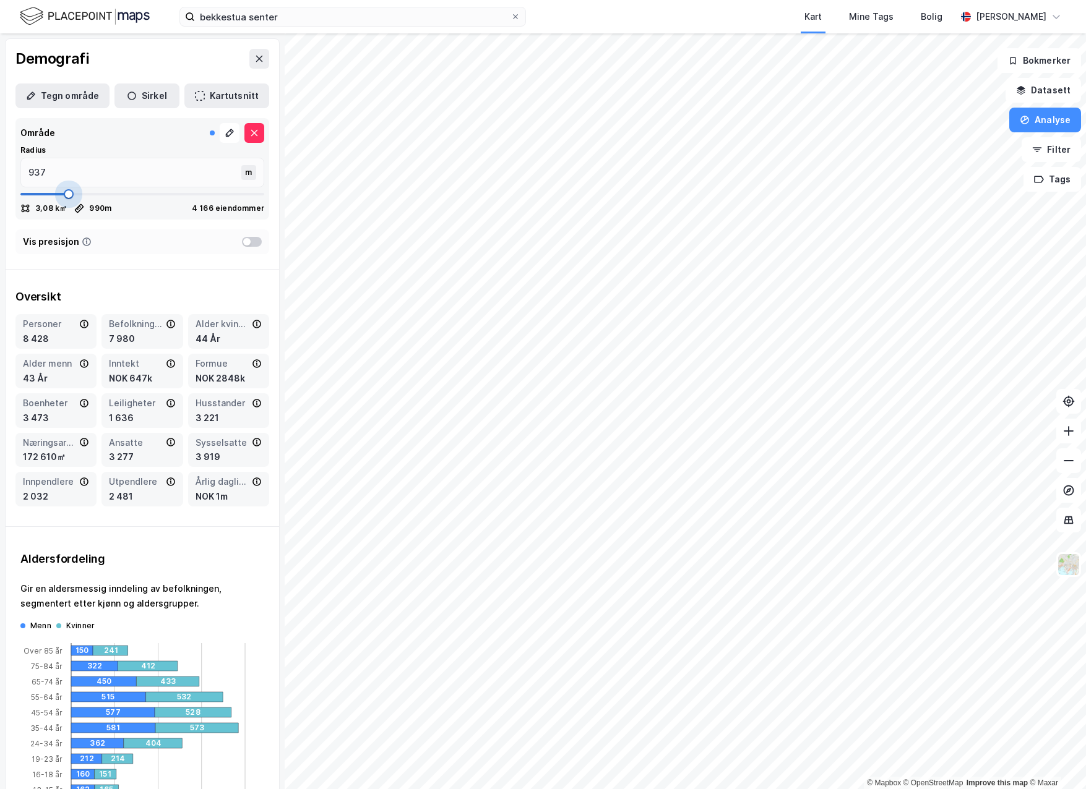
type input "911"
type input "845"
type input "819"
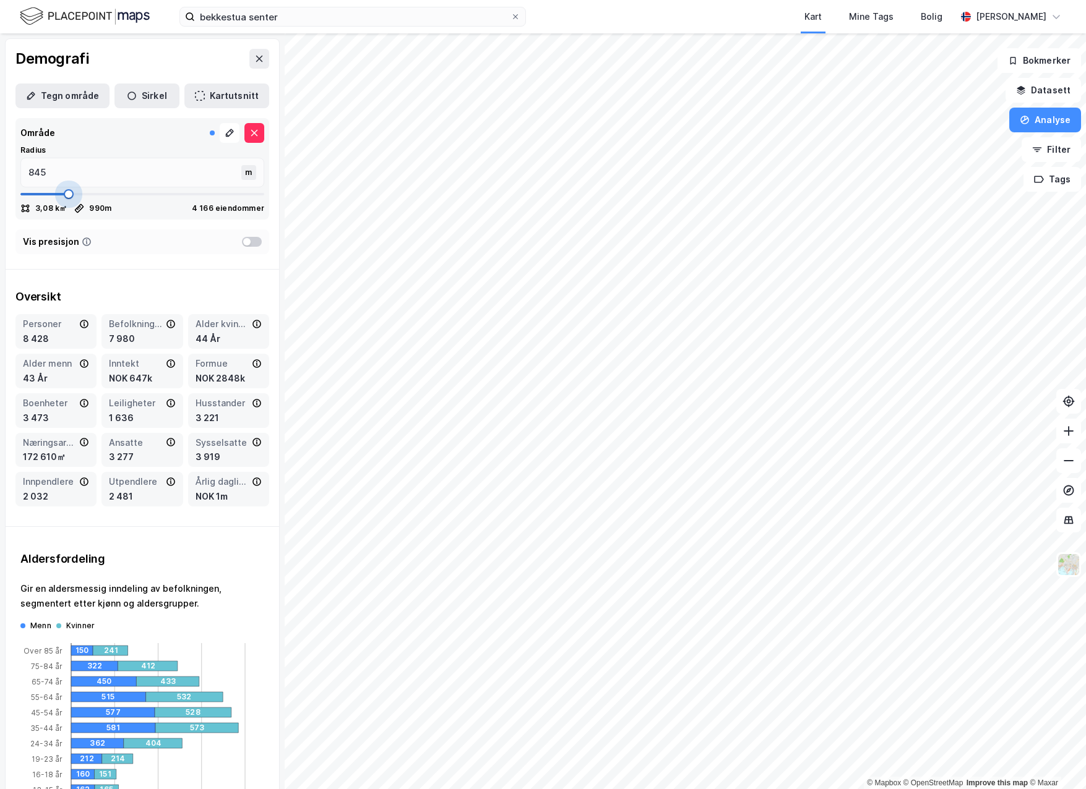
type input "819"
type input "779"
type input "753"
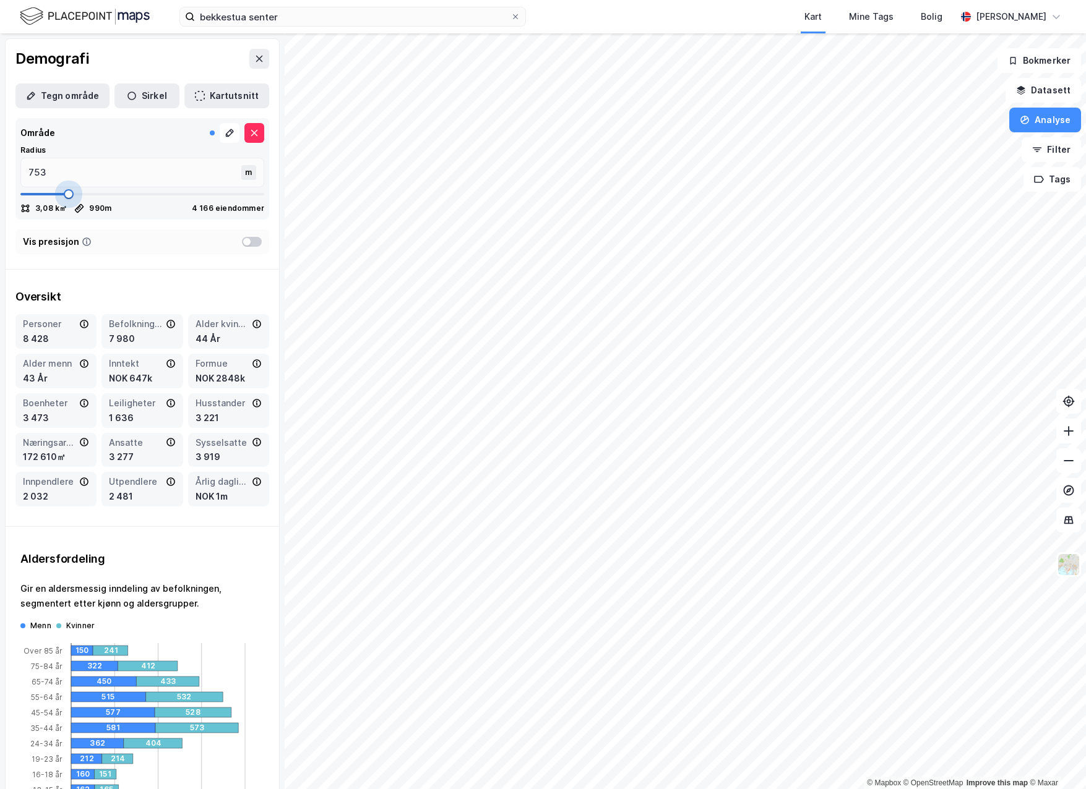
type input "740"
type input "726"
type input "700"
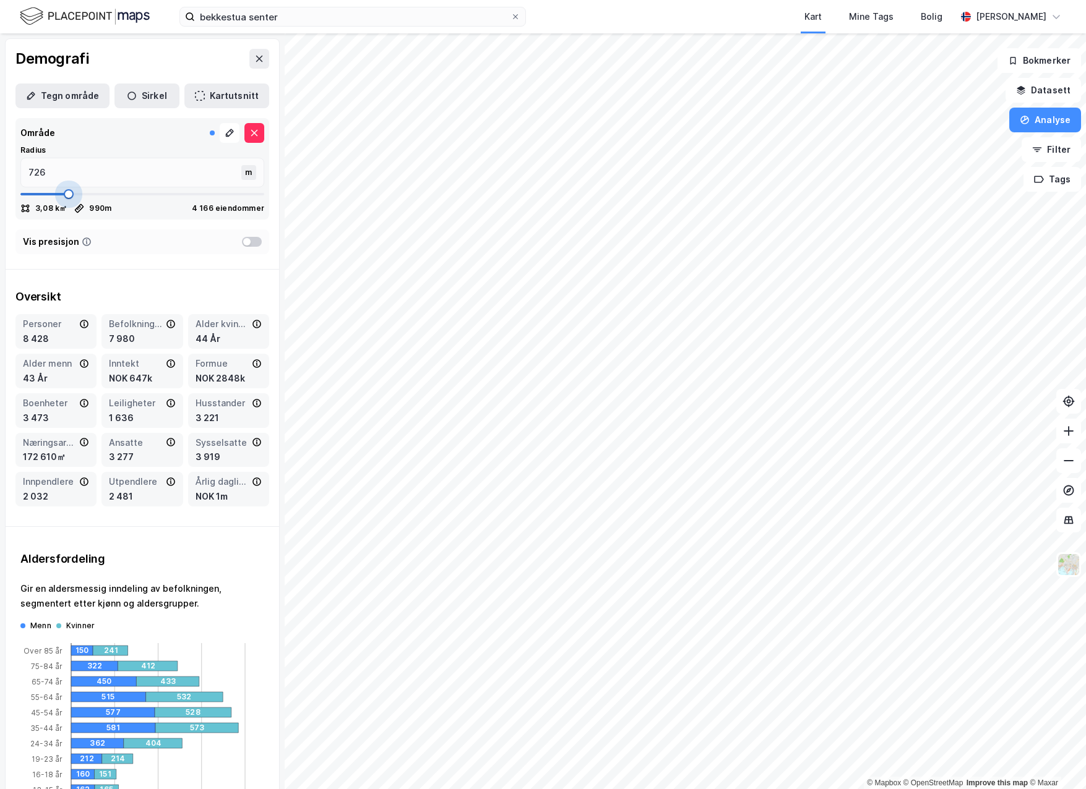
type input "700"
type input "687"
type input "674"
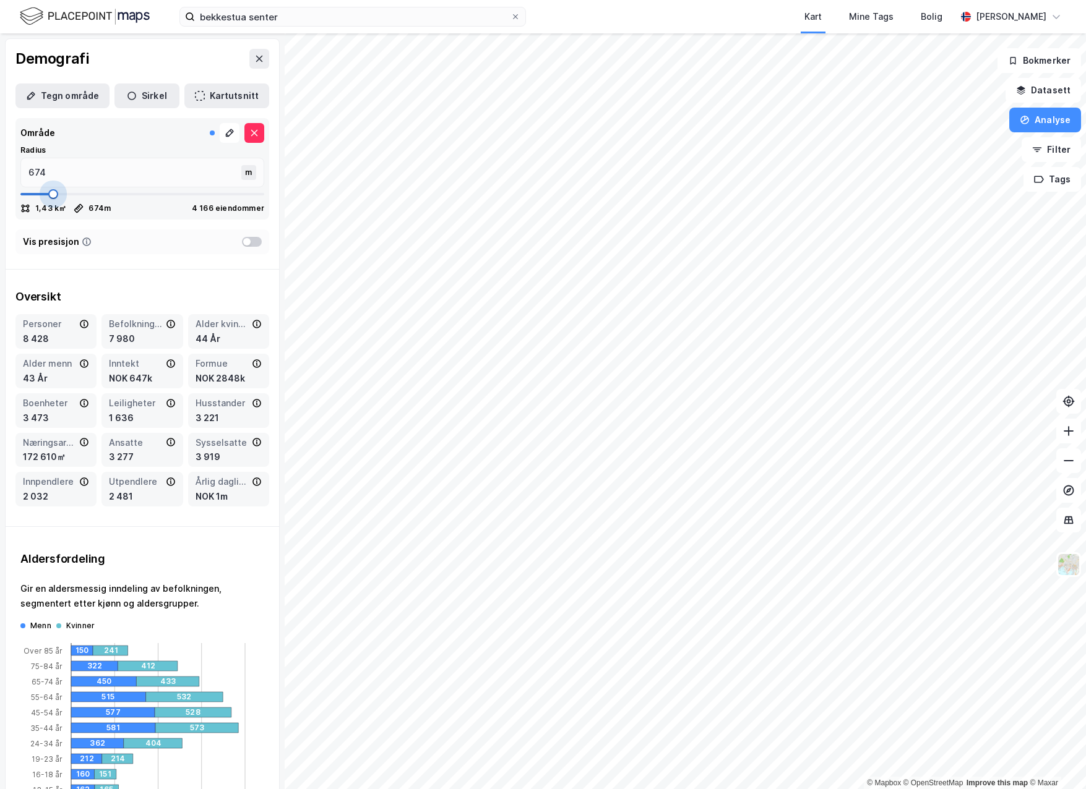
type input "660"
type input "647"
type input "634"
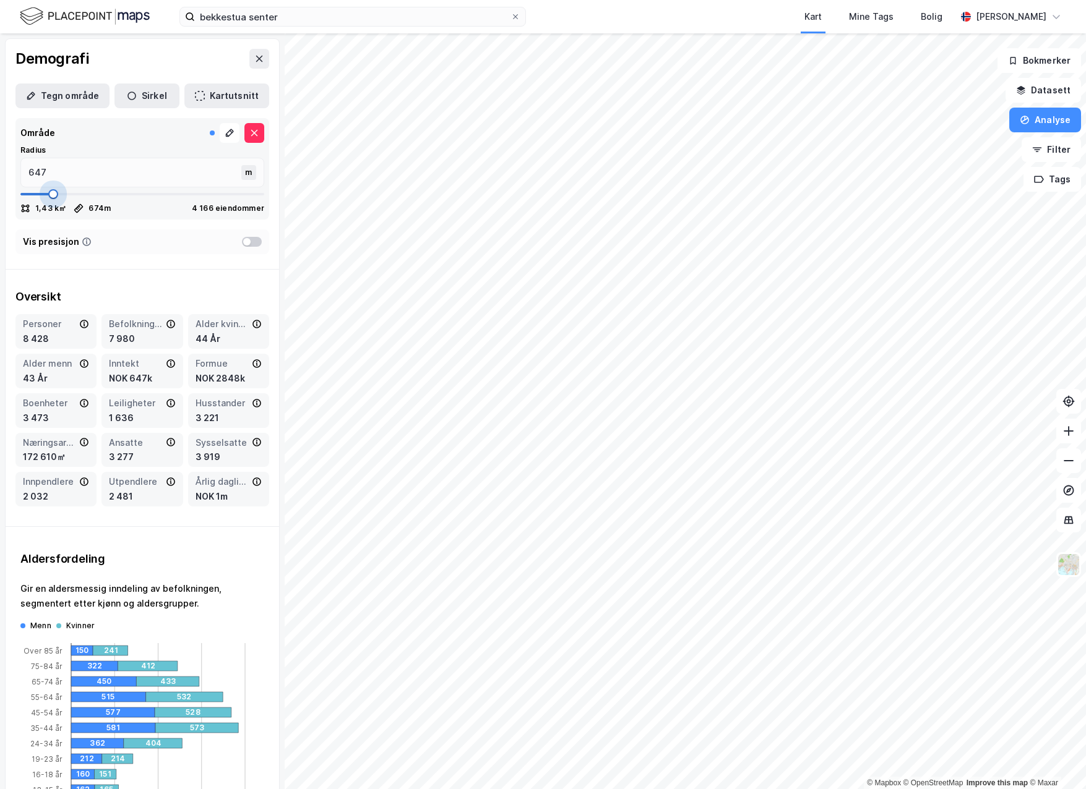
type input "634"
type input "621"
type input "608"
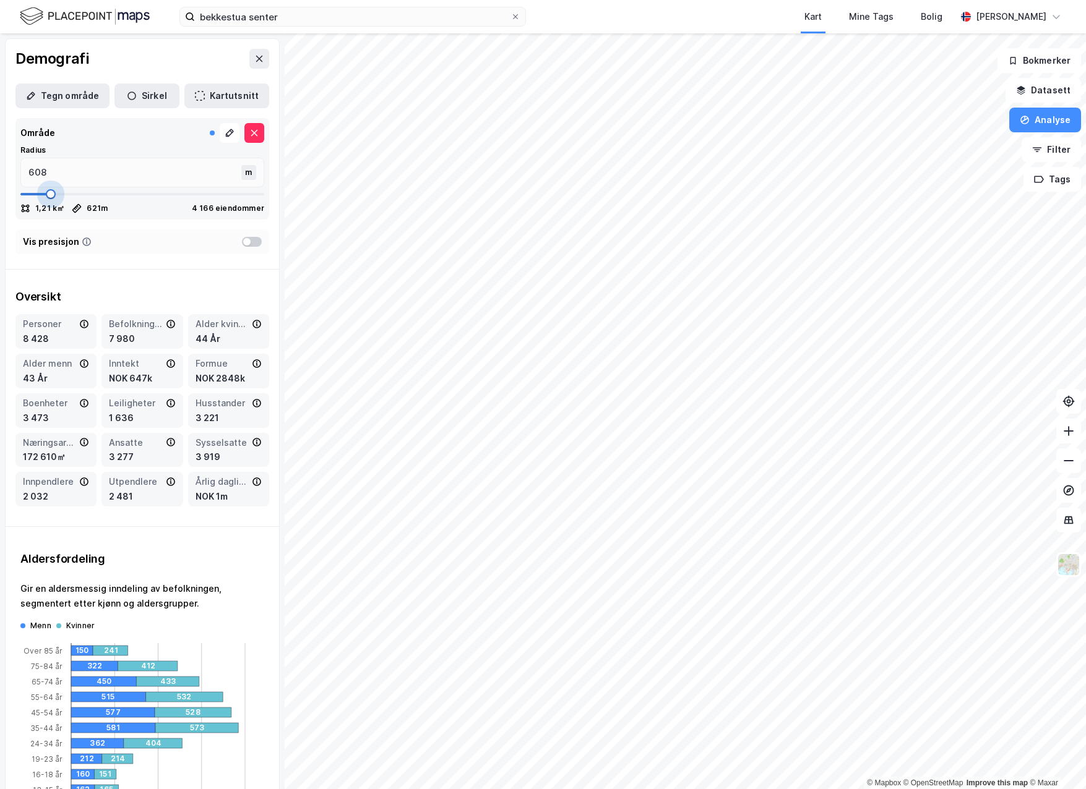
type input "595"
type input "581"
type input "568"
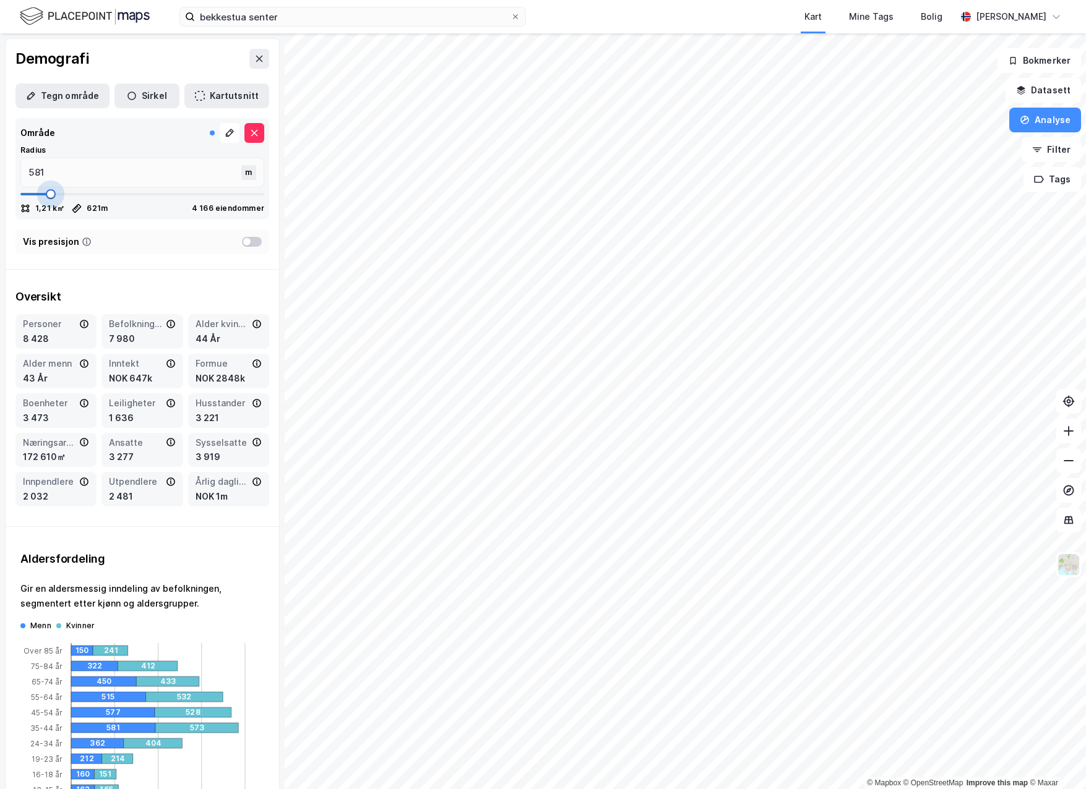
type input "568"
type input "555"
type input "542"
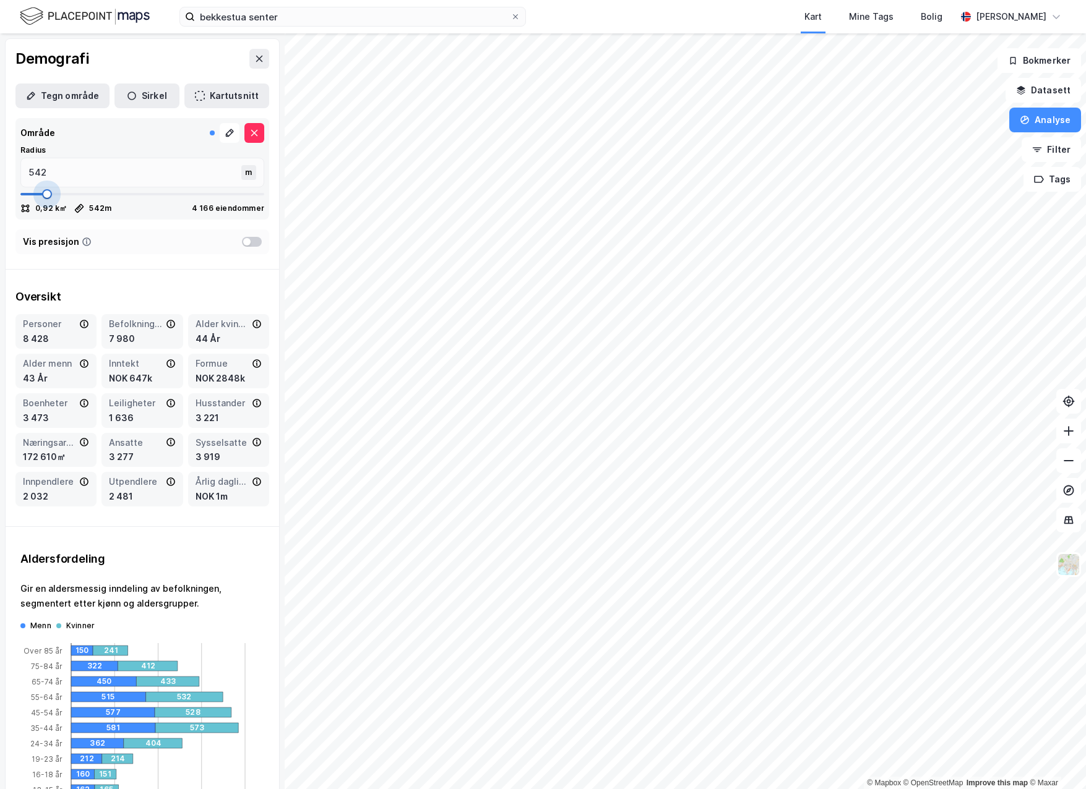
type input "529"
drag, startPoint x: 64, startPoint y: 194, endPoint x: 45, endPoint y: 194, distance: 19.2
click at [45, 194] on span at bounding box center [46, 194] width 10 height 10
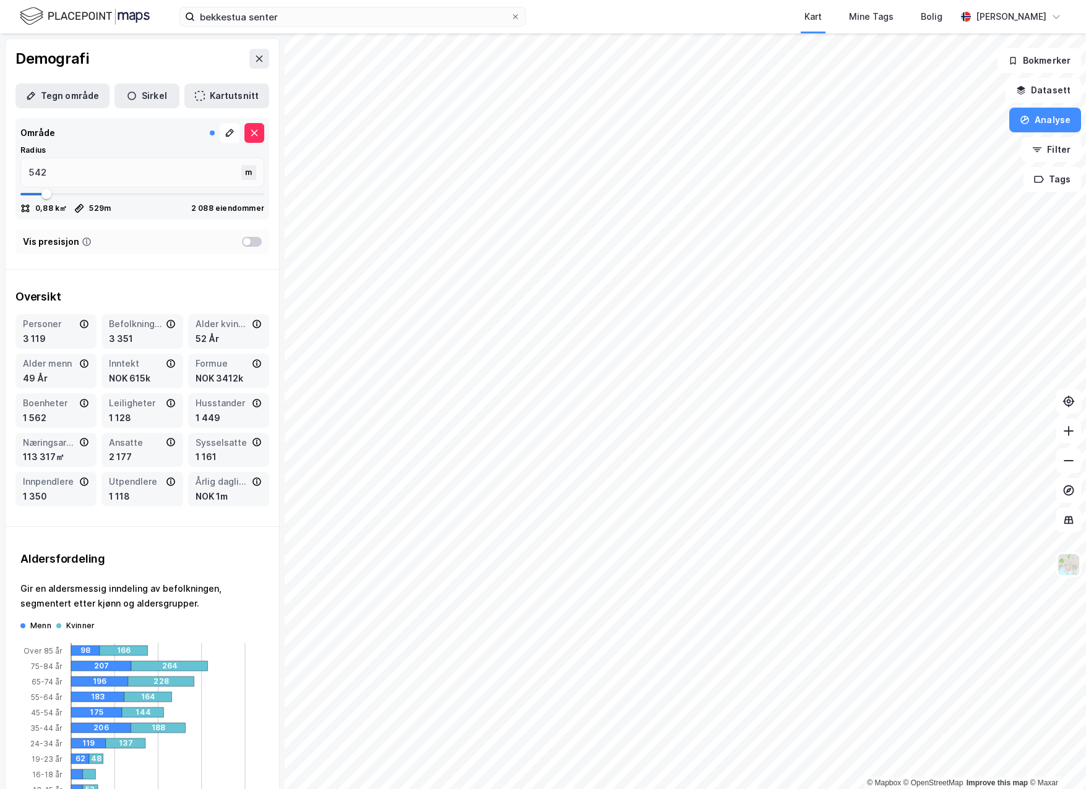
type input "581"
type input "608"
type input "634"
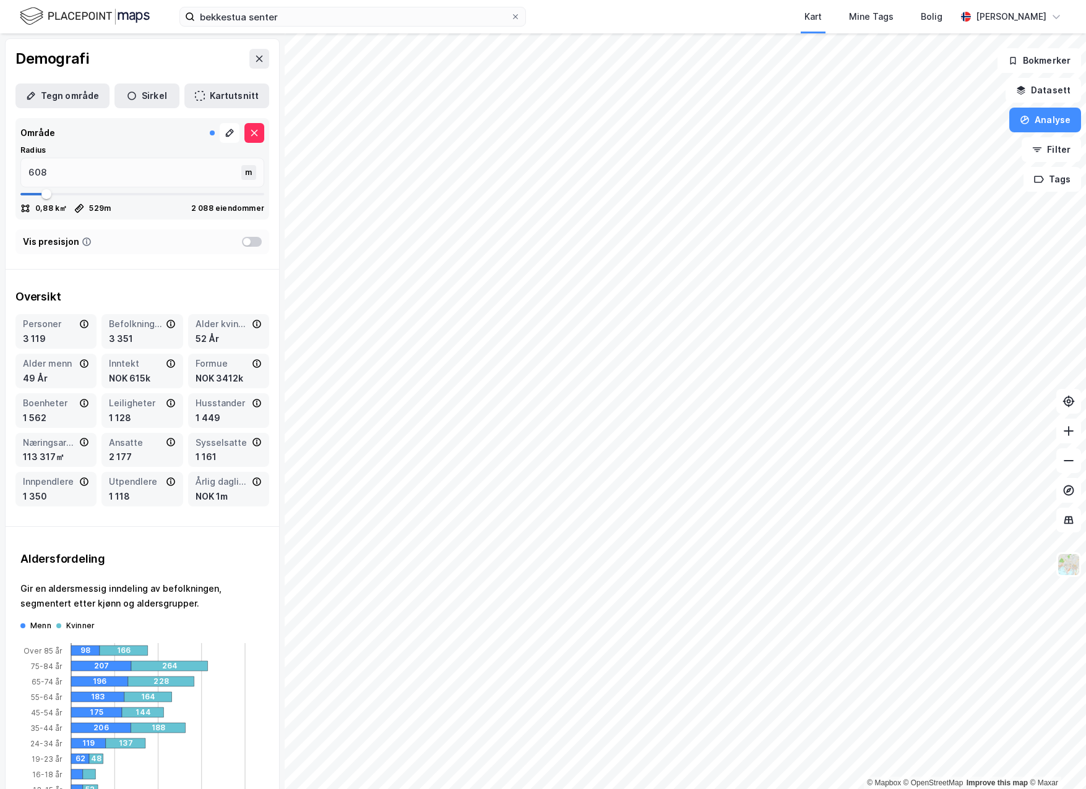
type input "634"
type input "660"
type input "674"
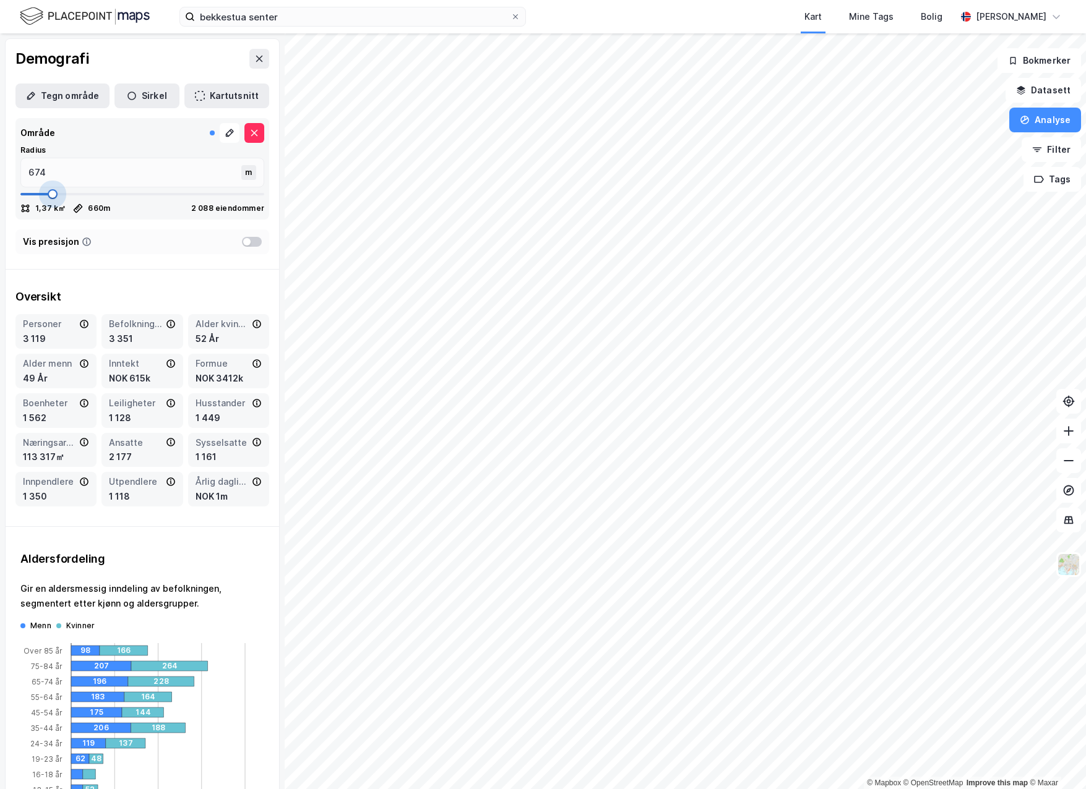
drag, startPoint x: 45, startPoint y: 194, endPoint x: 52, endPoint y: 194, distance: 6.8
click at [52, 194] on span at bounding box center [53, 194] width 10 height 10
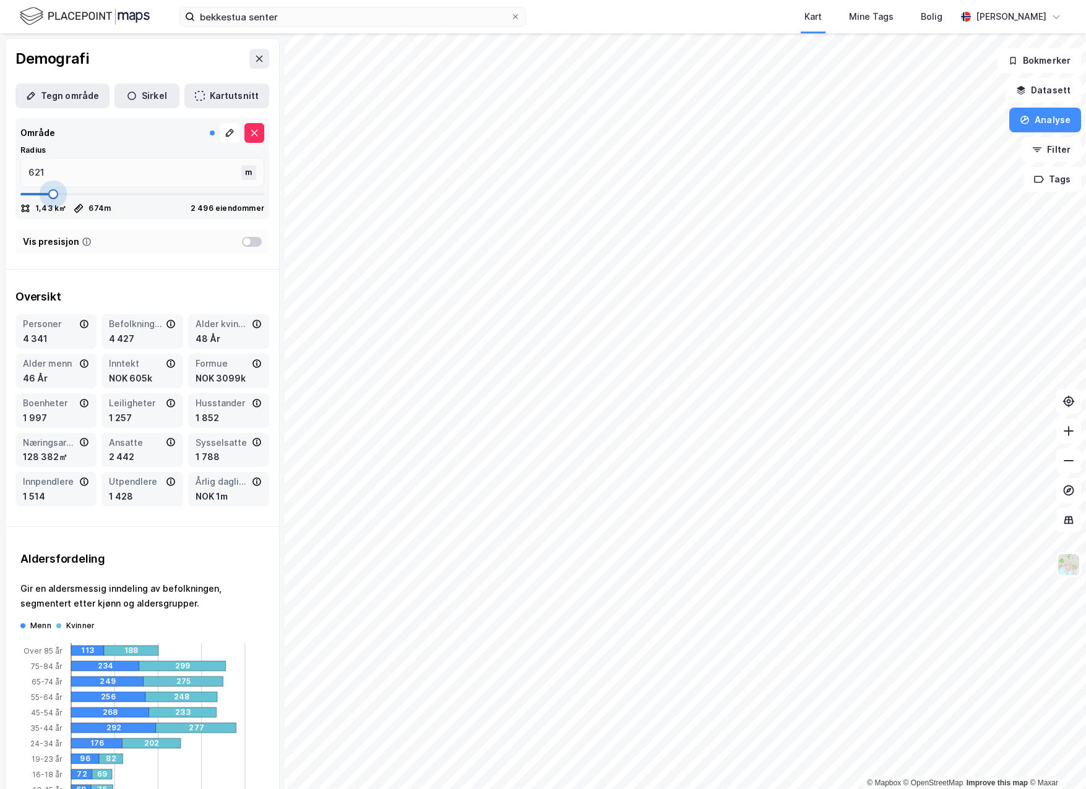
type input "634"
type input "845"
type input "858"
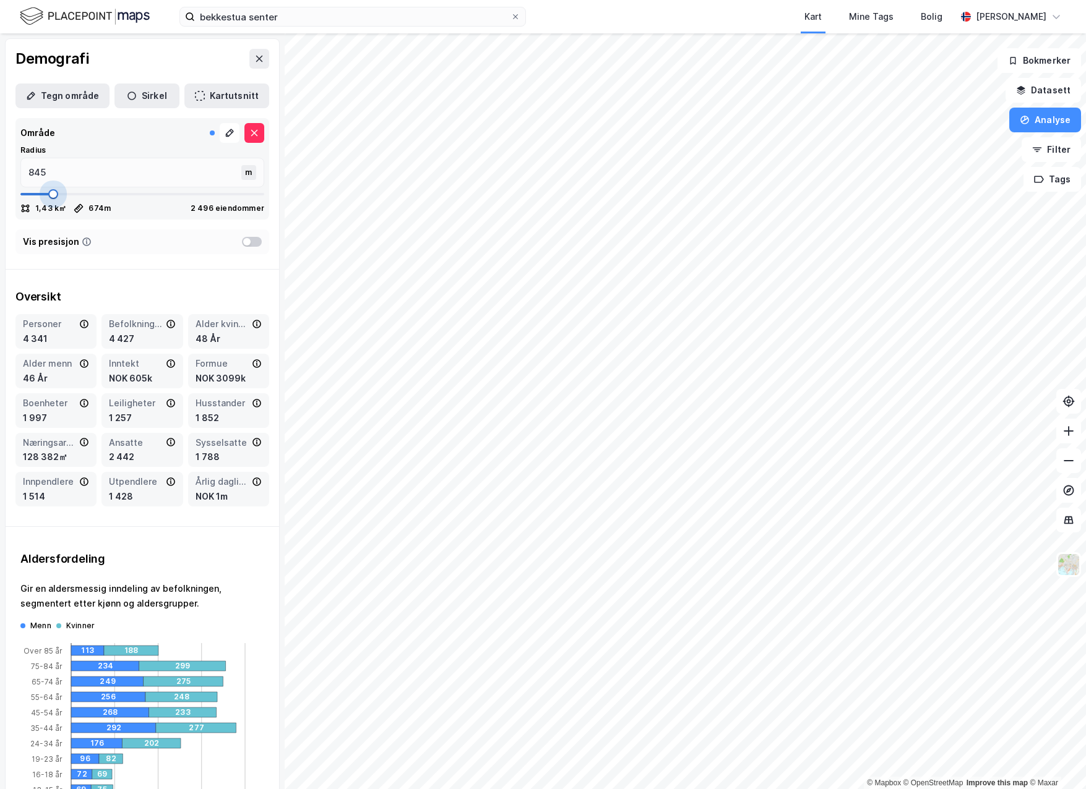
type input "858"
type input "885"
type input "911"
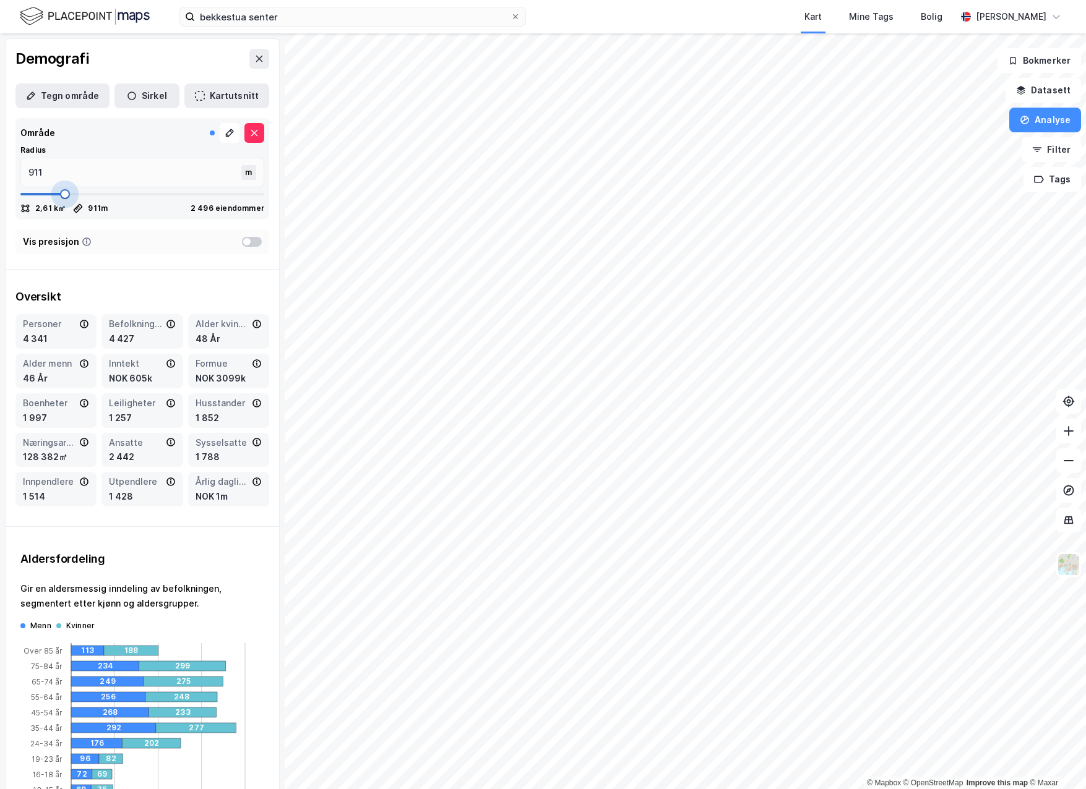
type input "924"
type input "937"
type input "964"
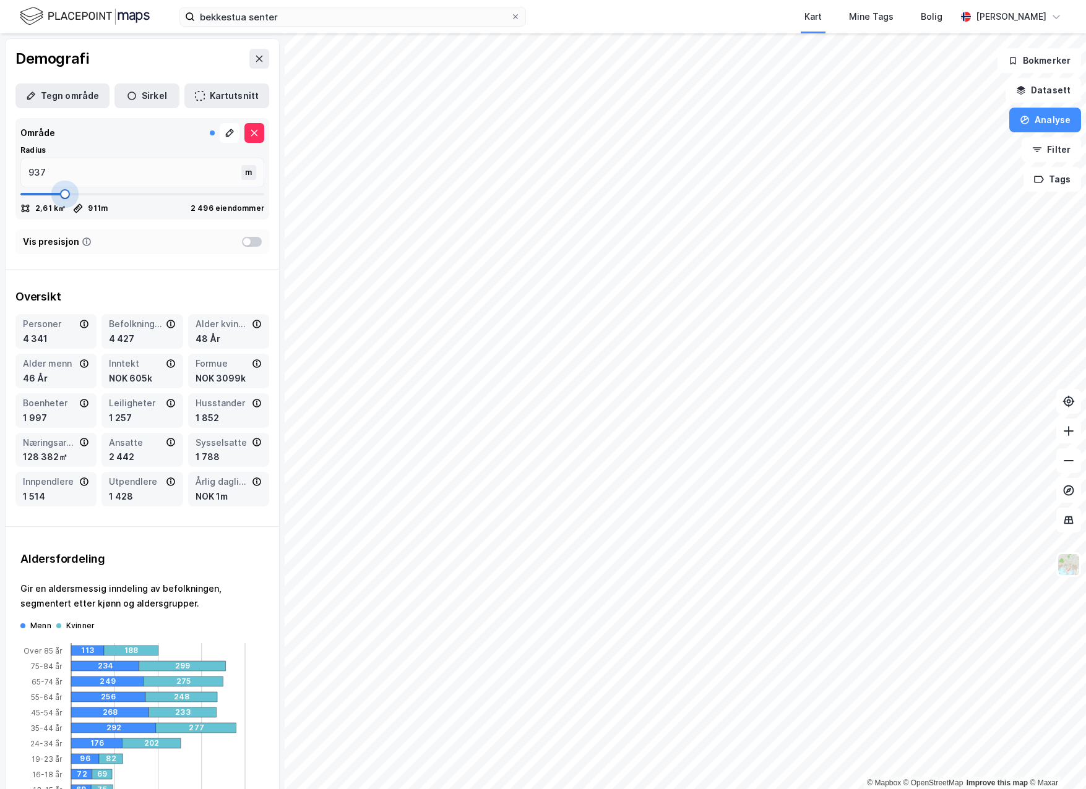
type input "964"
type input "990"
type input "1003"
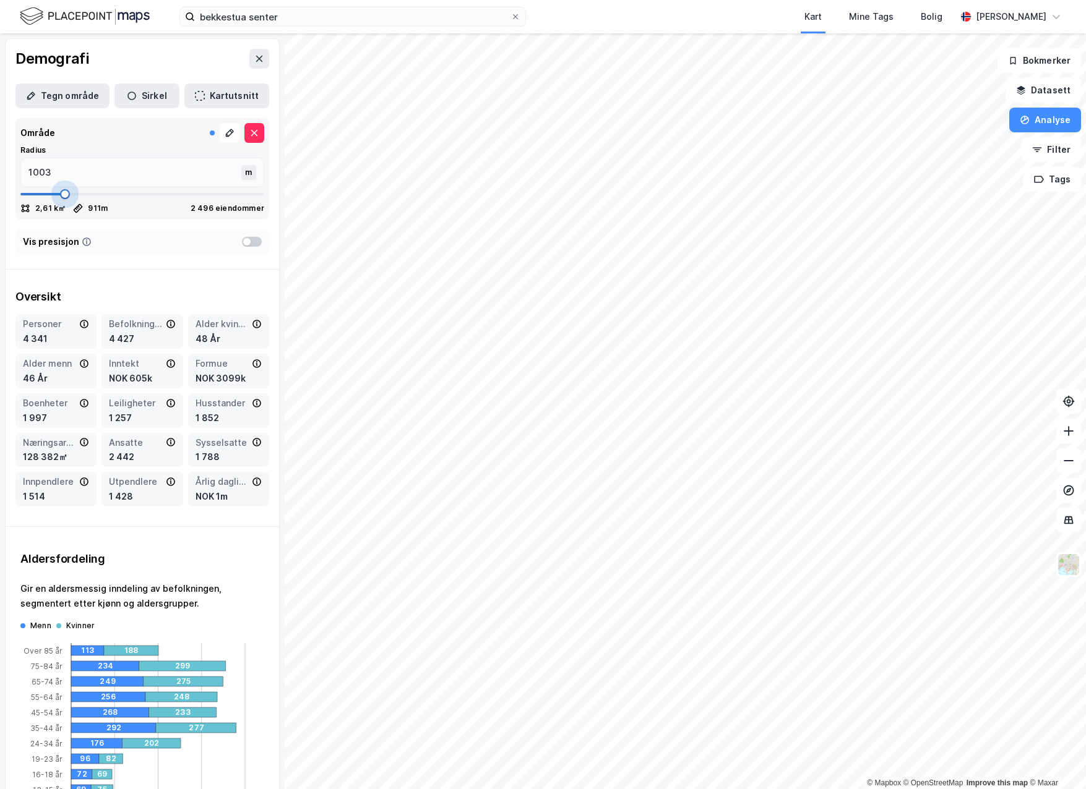
type input "1017"
type input "1030"
type input "1043"
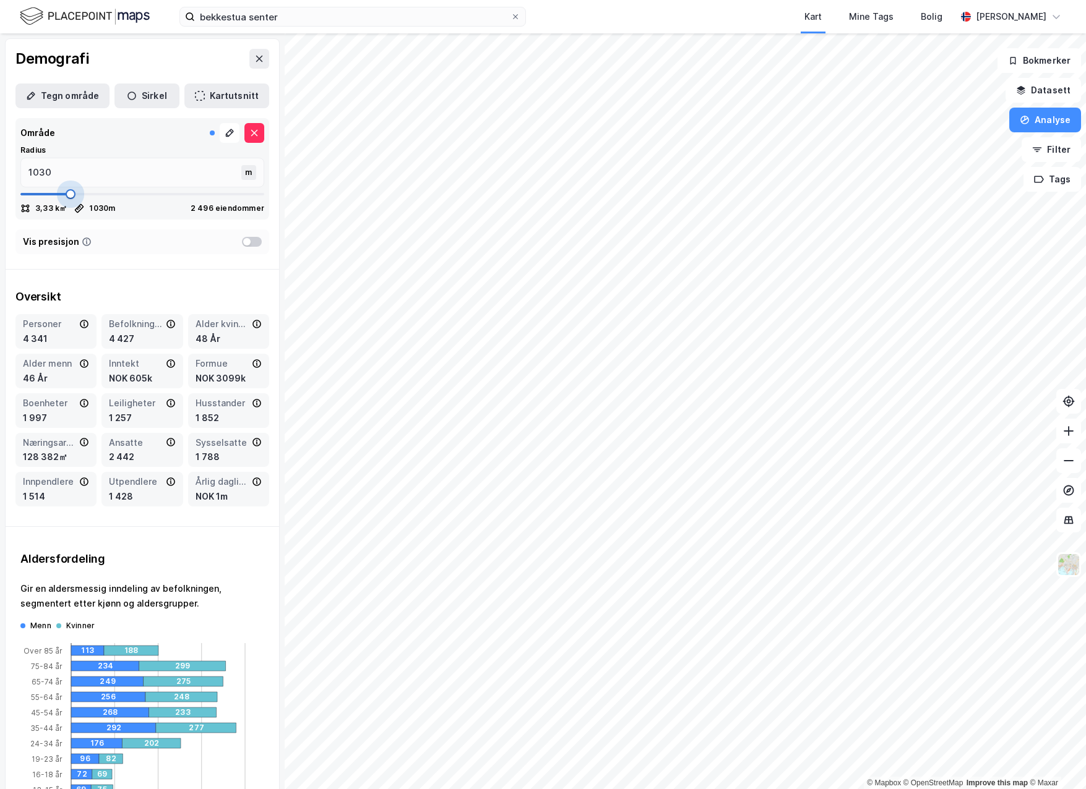
type input "1043"
type input "1056"
type input "1069"
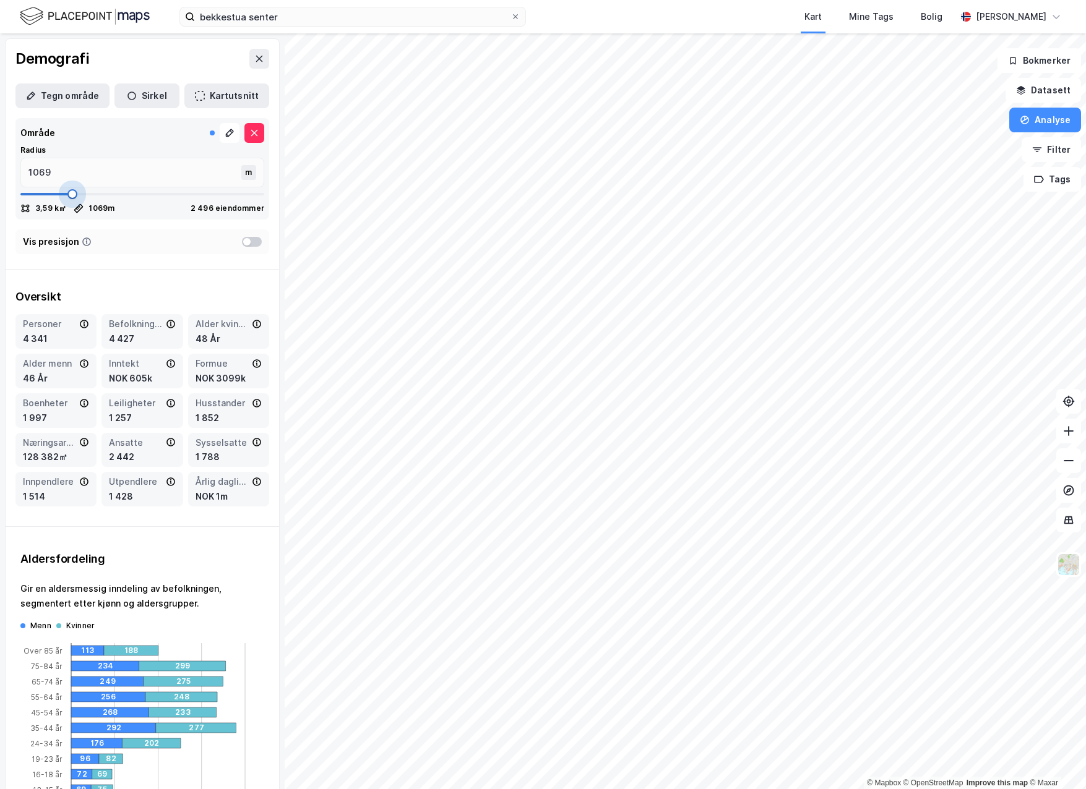
type input "1043"
type input "1017"
type input "1003"
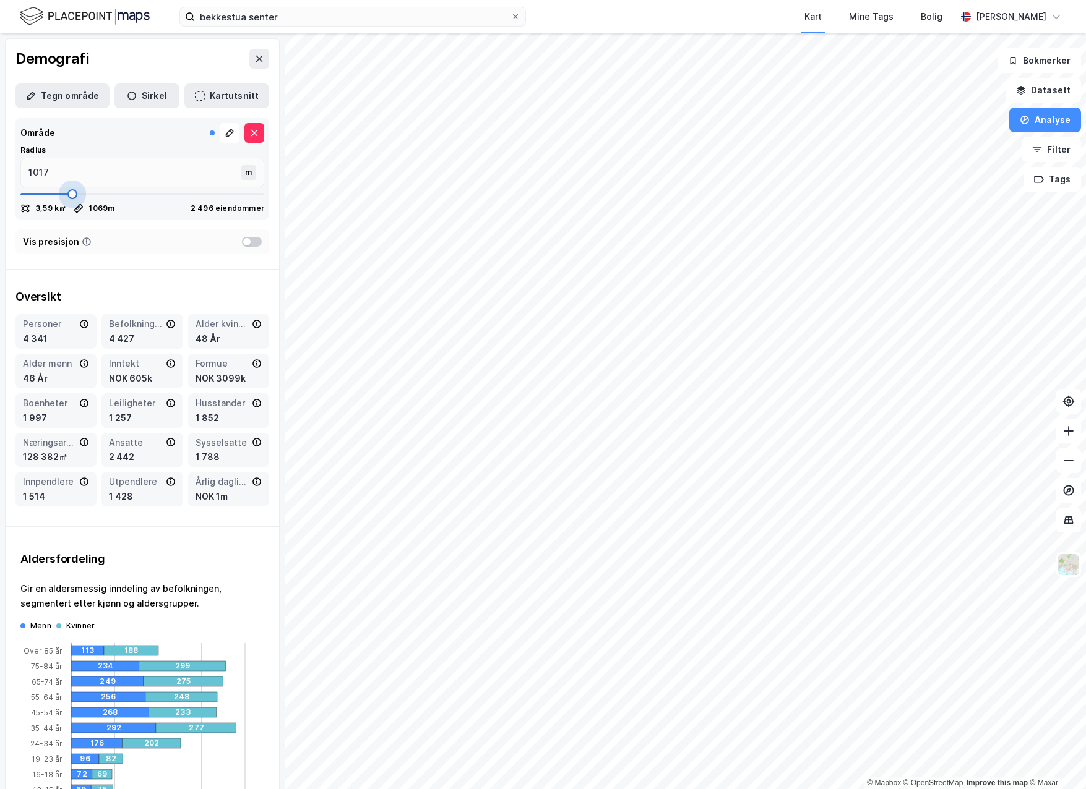
type input "1003"
type input "977"
type input "964"
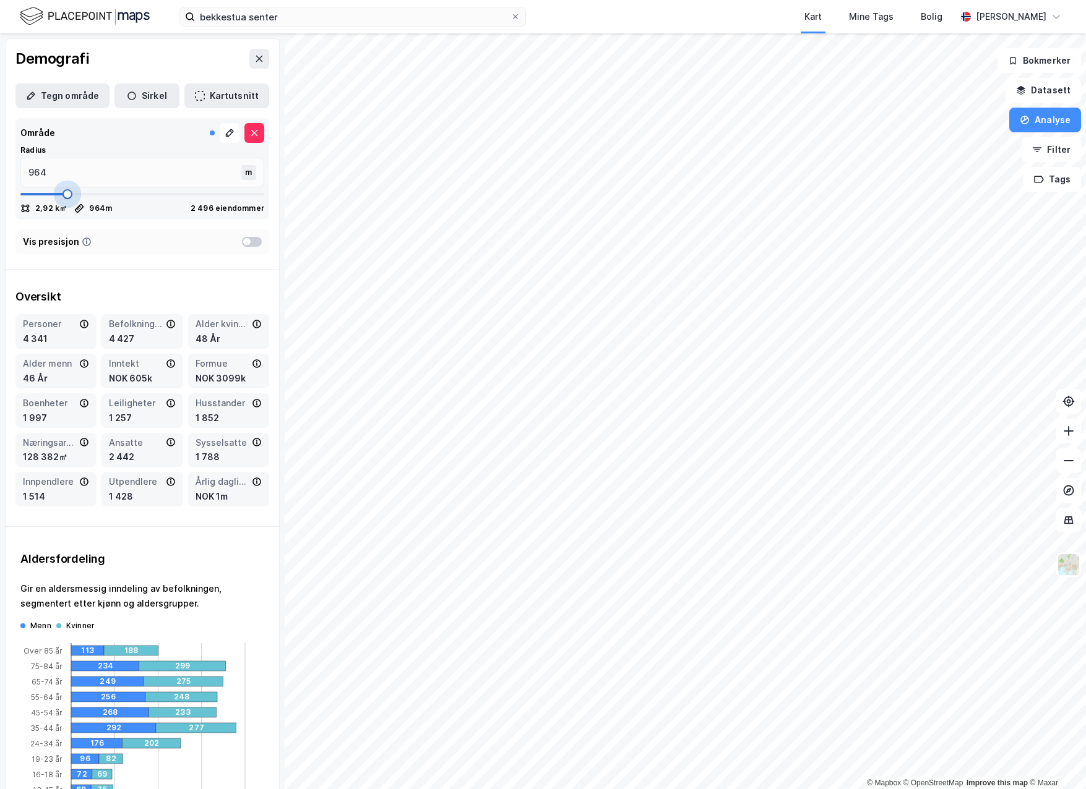
type input "977"
type input "990"
type input "1017"
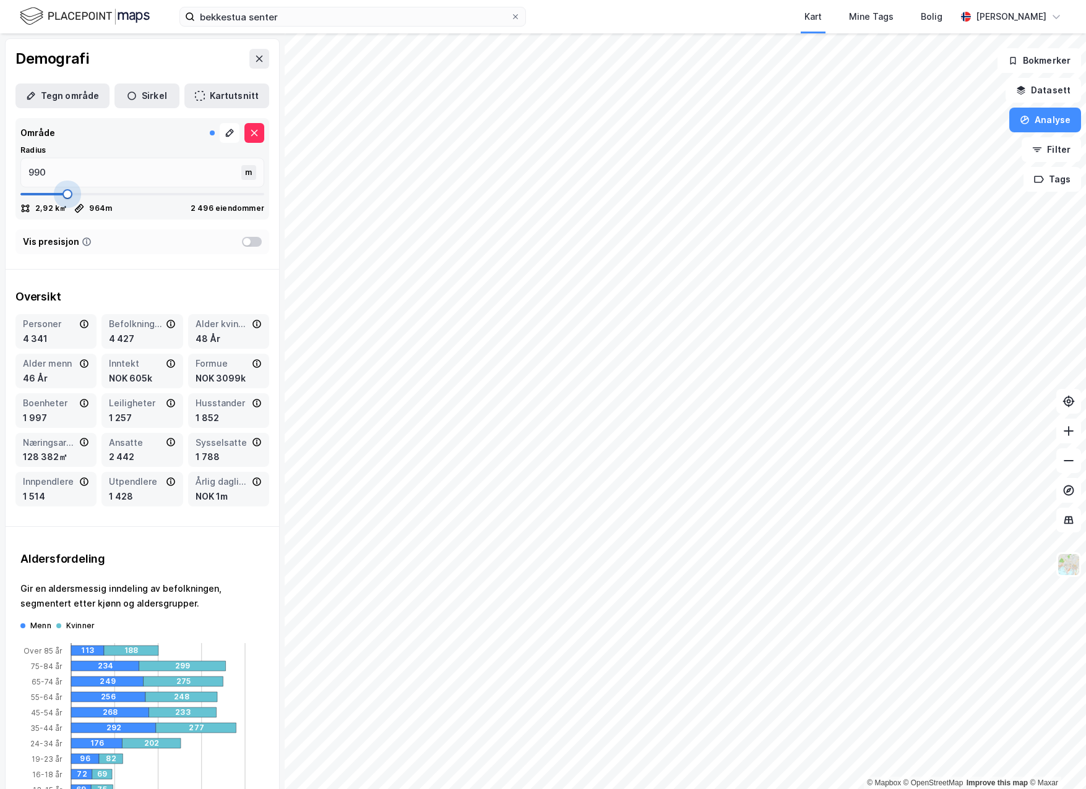
type input "1017"
type input "1030"
type input "1043"
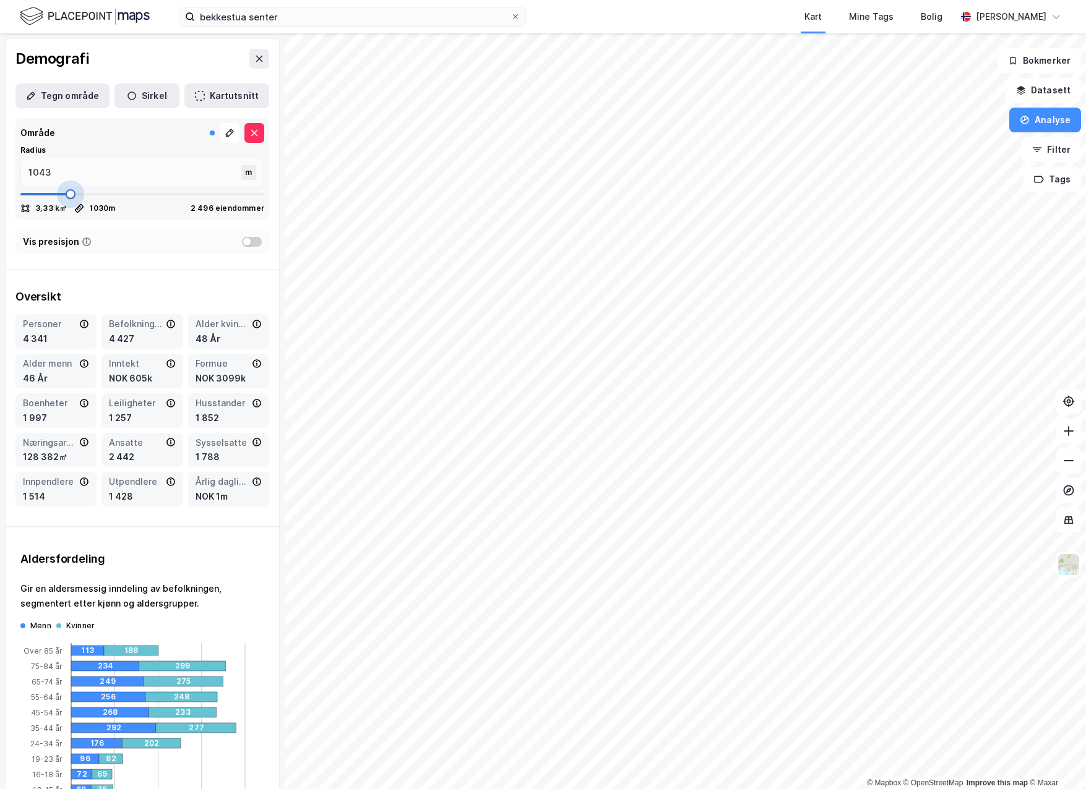
type input "1056"
drag, startPoint x: 49, startPoint y: 194, endPoint x: 70, endPoint y: 201, distance: 21.7
click at [70, 199] on span at bounding box center [72, 194] width 10 height 10
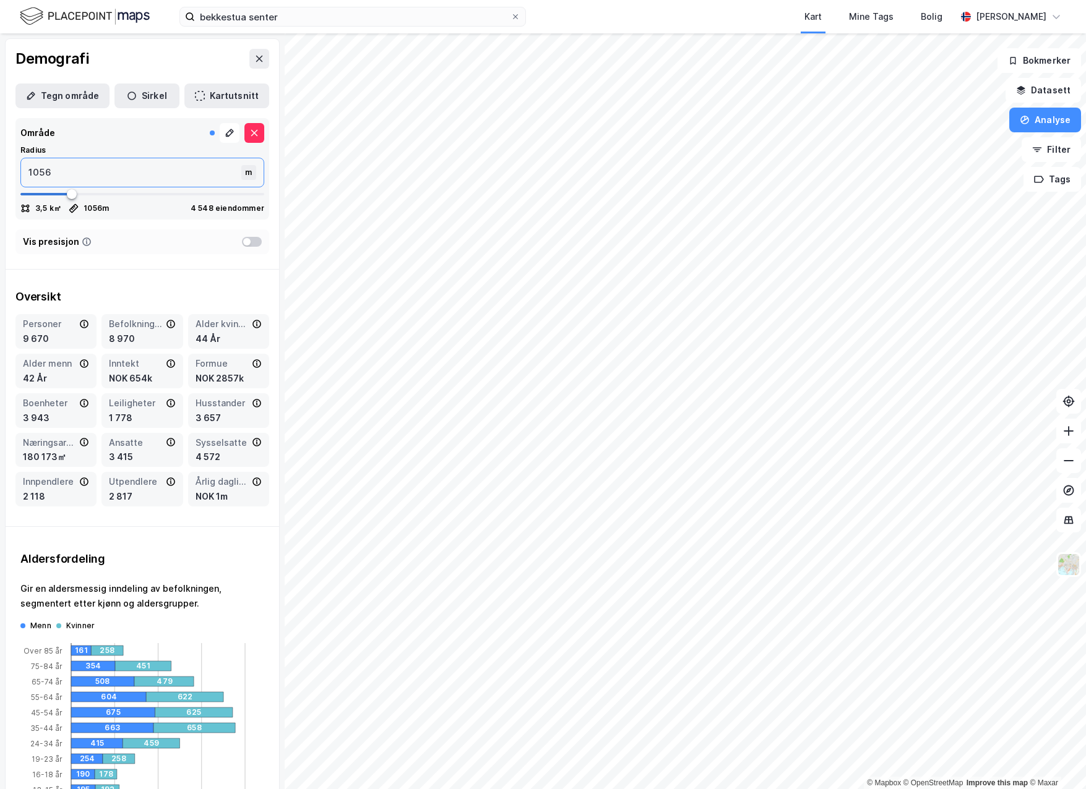
click at [58, 170] on input "1056" at bounding box center [132, 172] width 223 height 28
type input "10"
click at [70, 191] on span at bounding box center [72, 194] width 10 height 10
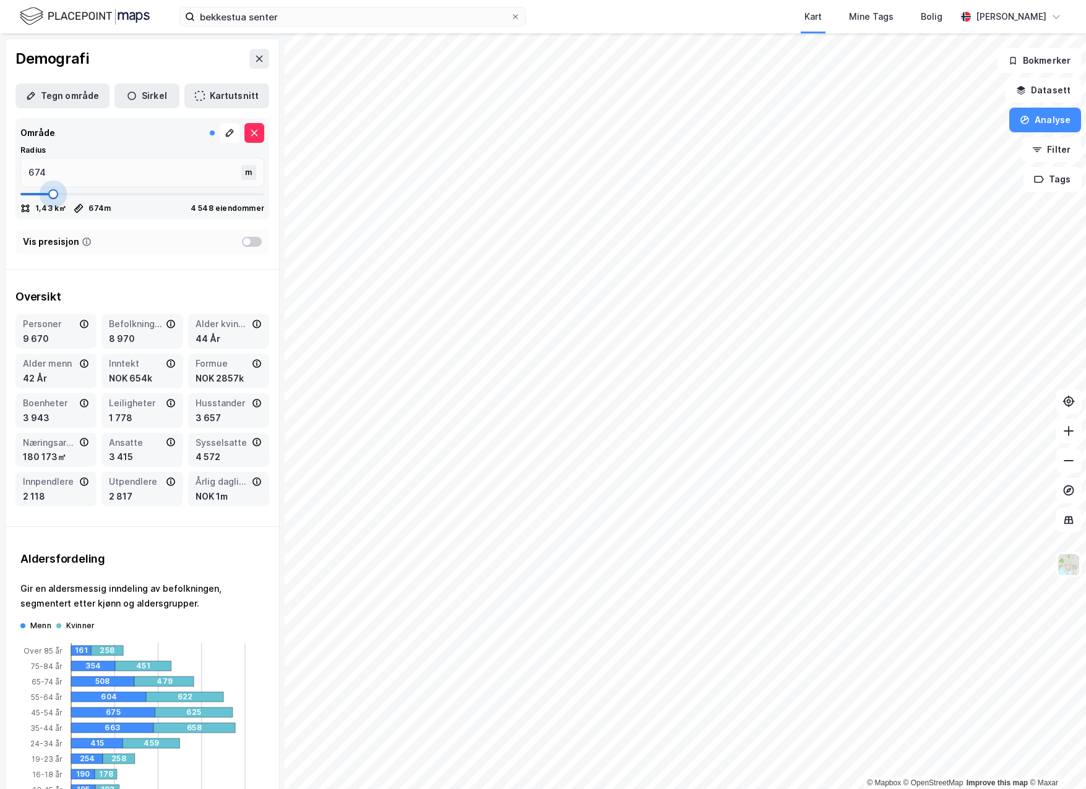
drag, startPoint x: 70, startPoint y: 191, endPoint x: 52, endPoint y: 191, distance: 17.9
click at [52, 191] on span at bounding box center [53, 194] width 10 height 10
click at [55, 191] on span at bounding box center [56, 194] width 10 height 10
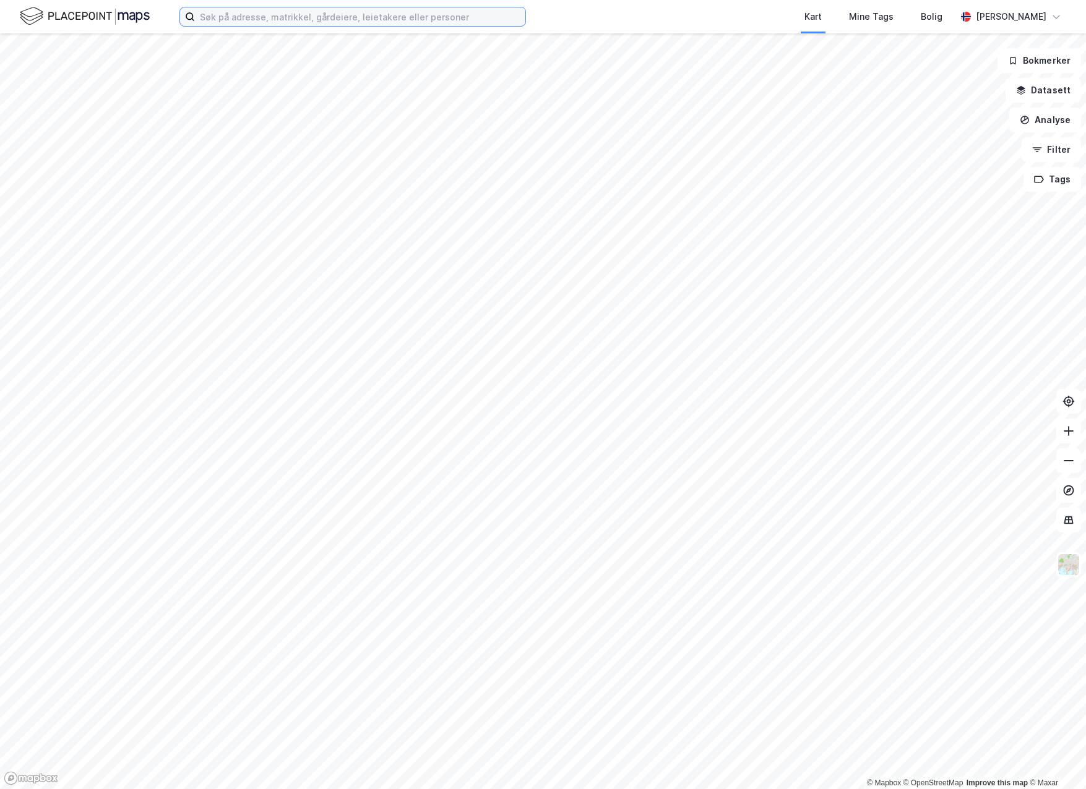
click at [291, 14] on input at bounding box center [360, 16] width 330 height 19
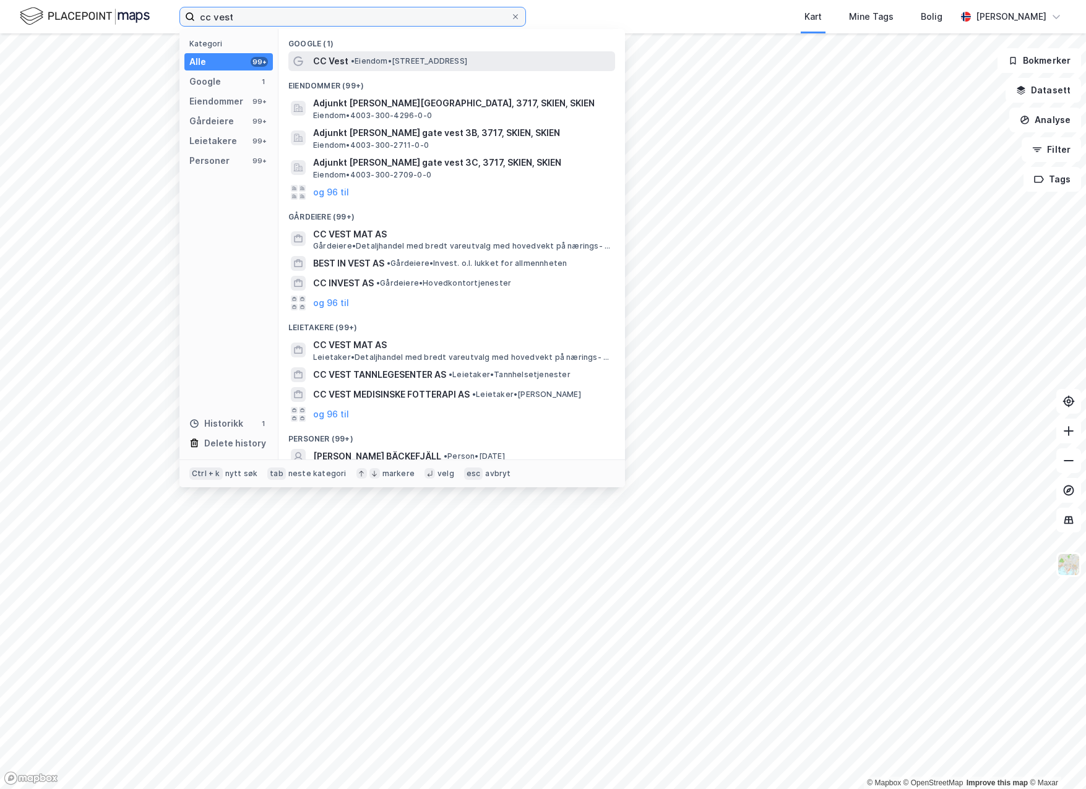
type input "cc vest"
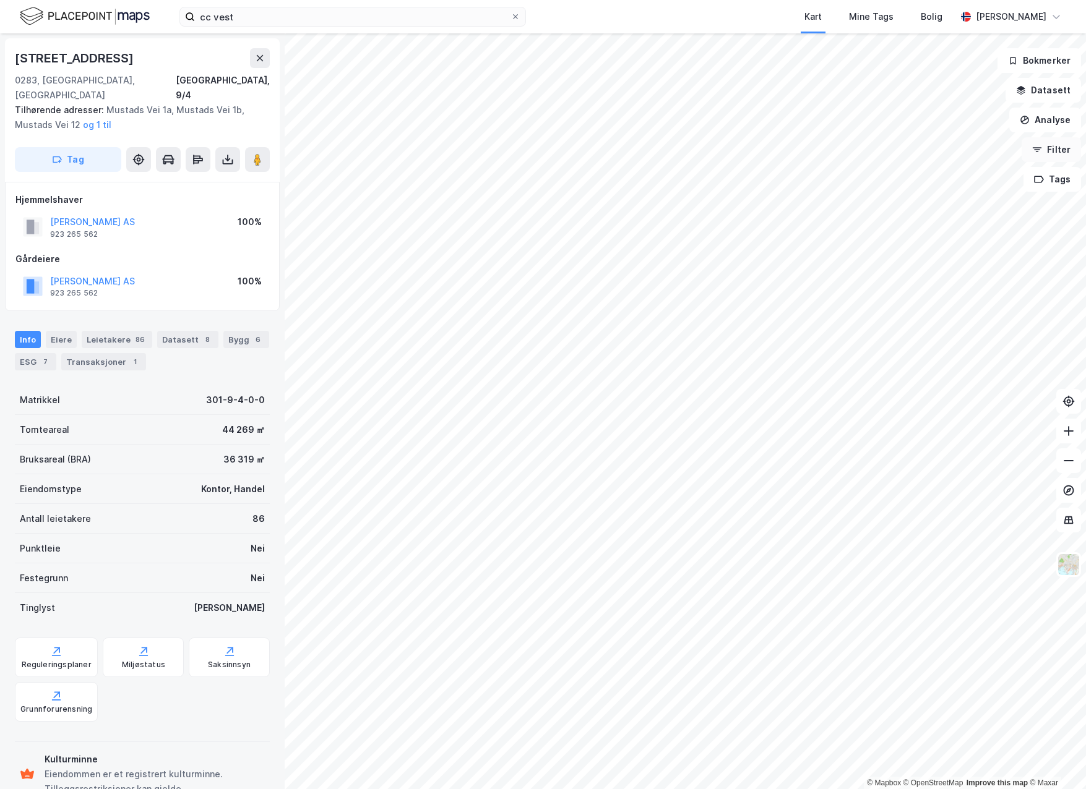
click at [1051, 148] on button "Filter" at bounding box center [1050, 149] width 59 height 25
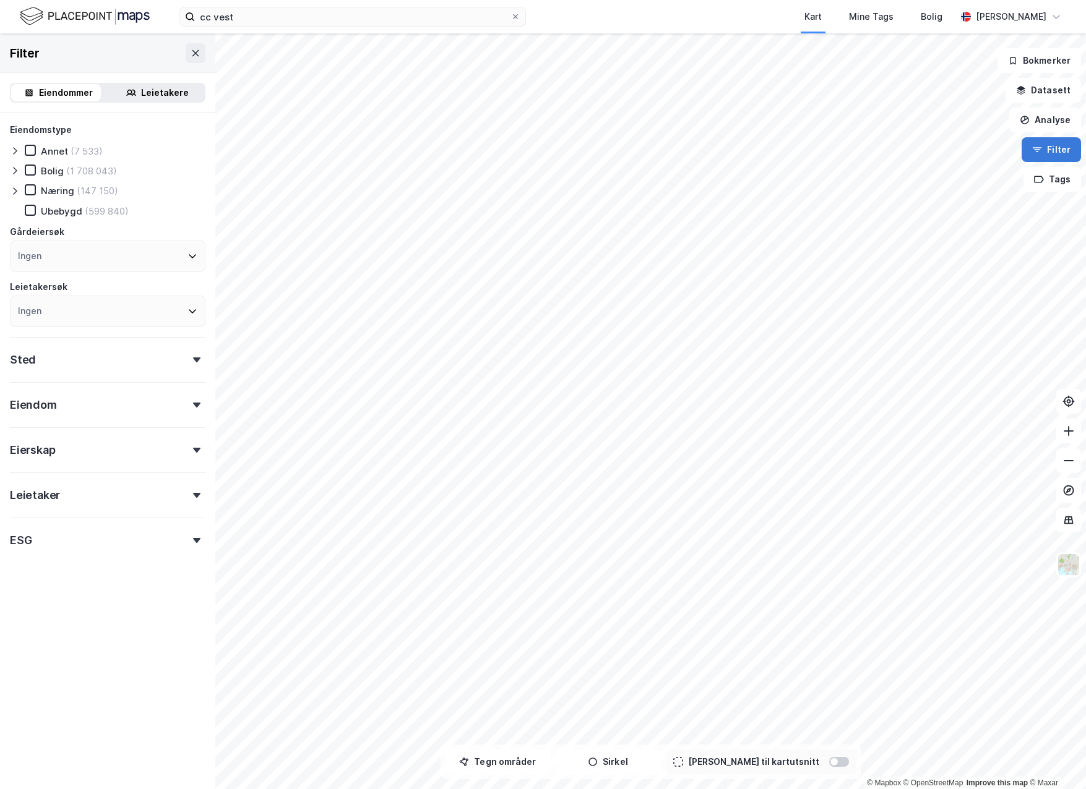
click at [1051, 148] on button "Filter" at bounding box center [1050, 149] width 59 height 25
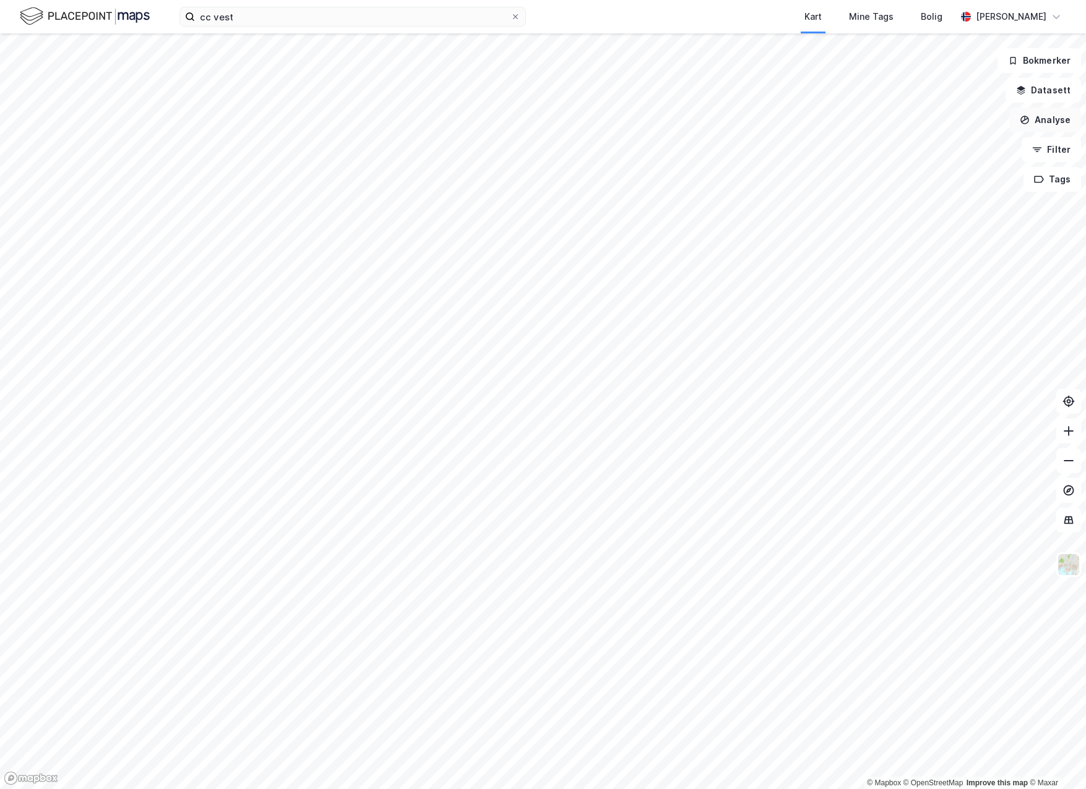
click at [1041, 116] on button "Analyse" at bounding box center [1045, 120] width 72 height 25
click at [945, 199] on div "Se demografi" at bounding box center [937, 197] width 108 height 11
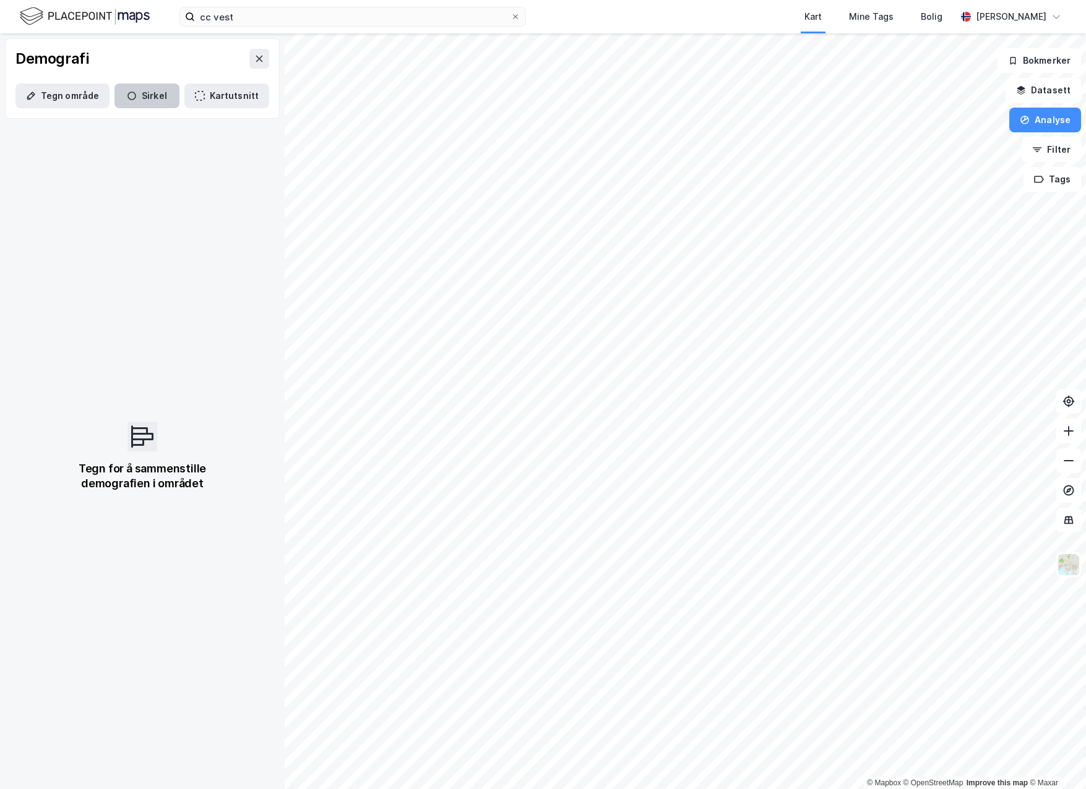
click at [138, 97] on button "Sirkel" at bounding box center [146, 96] width 65 height 25
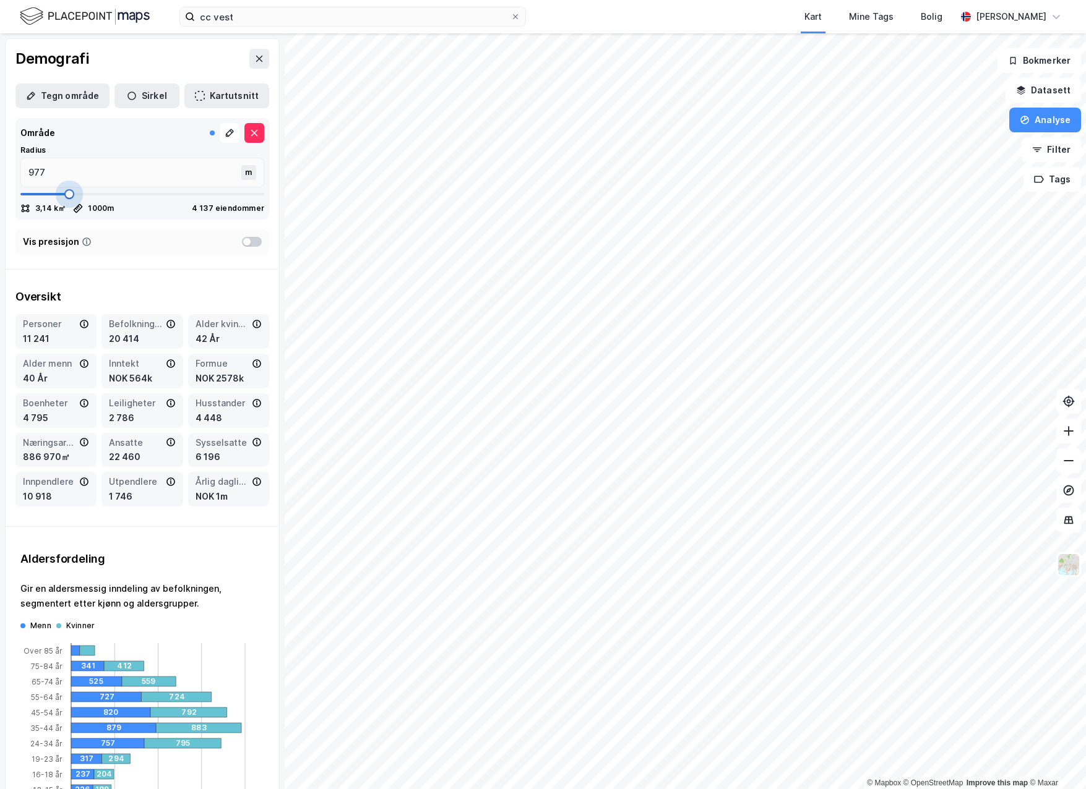
type input "964"
type input "951"
type input "937"
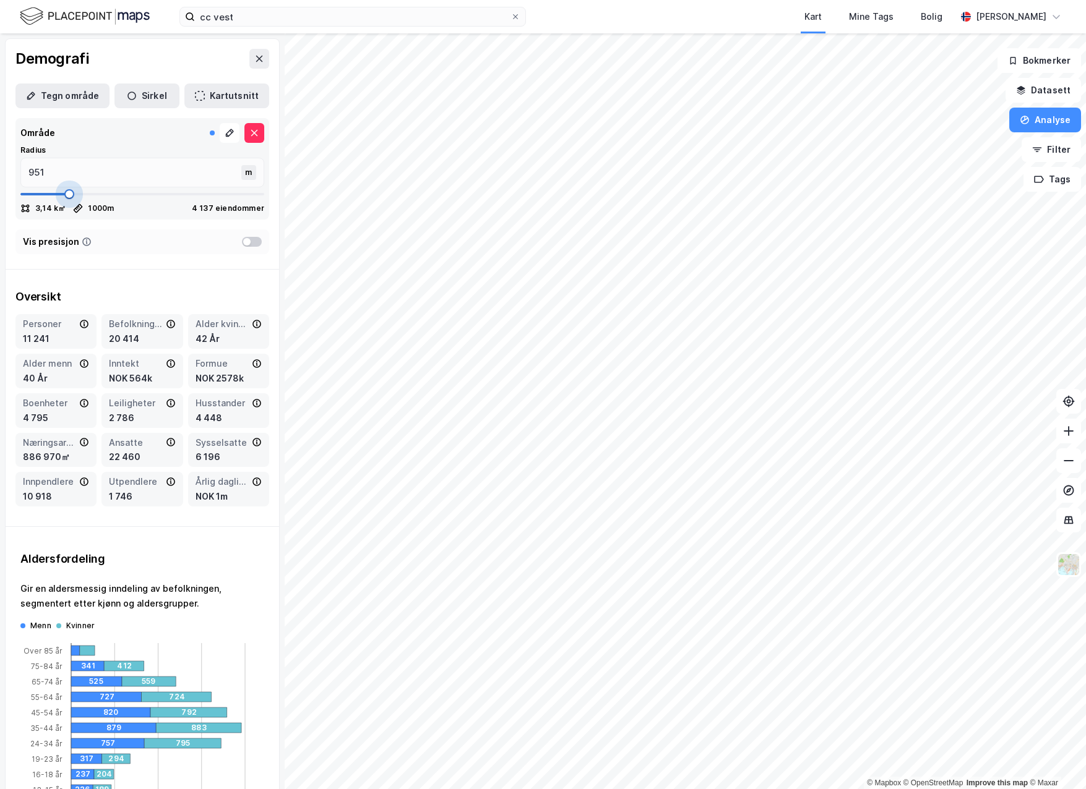
type input "937"
type input "924"
type input "911"
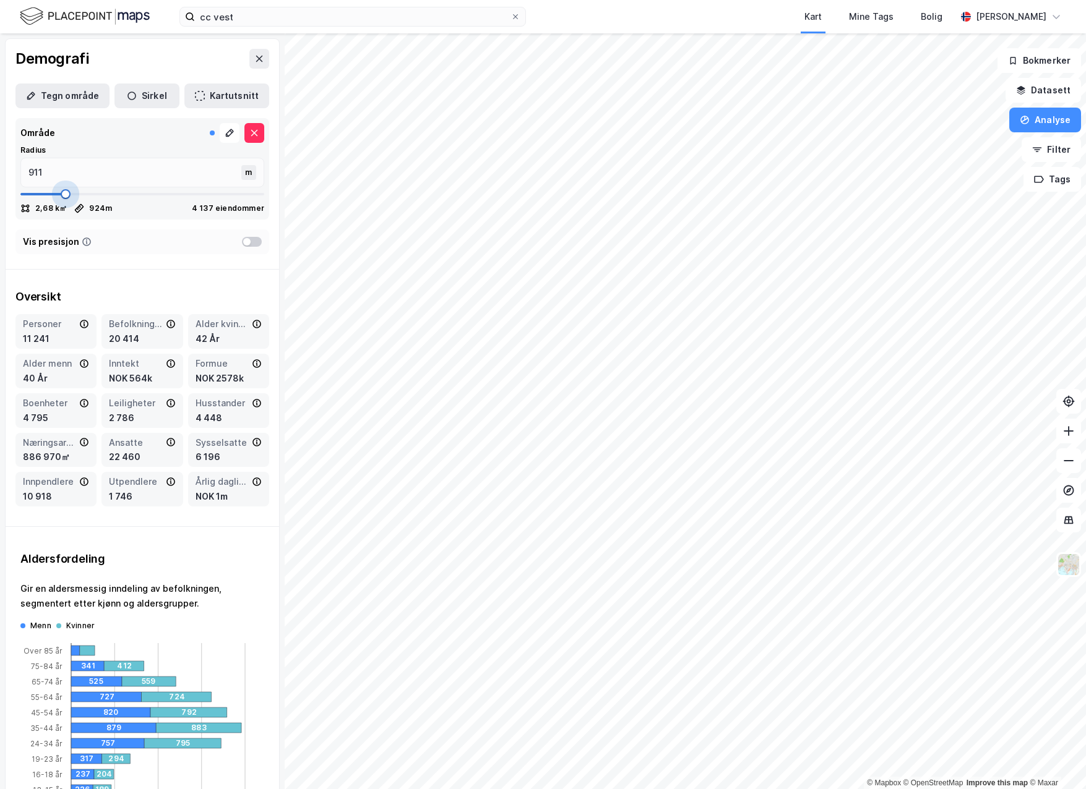
type input "898"
type input "872"
type input "858"
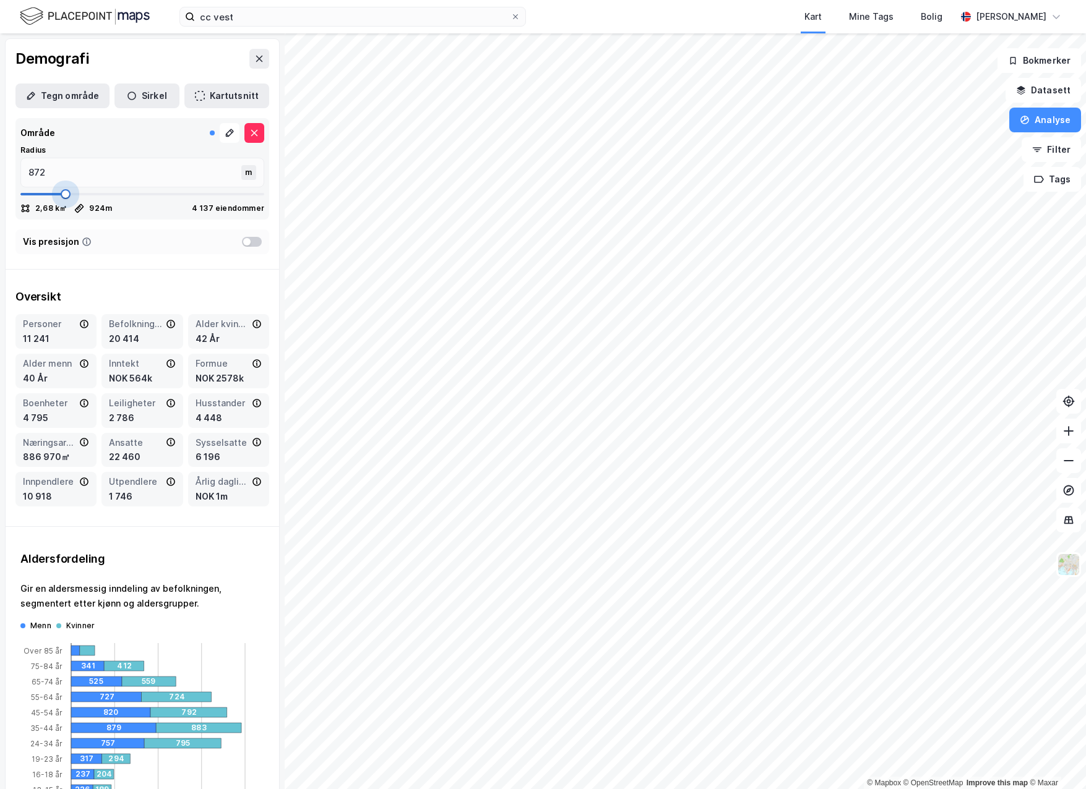
type input "858"
type input "832"
type input "819"
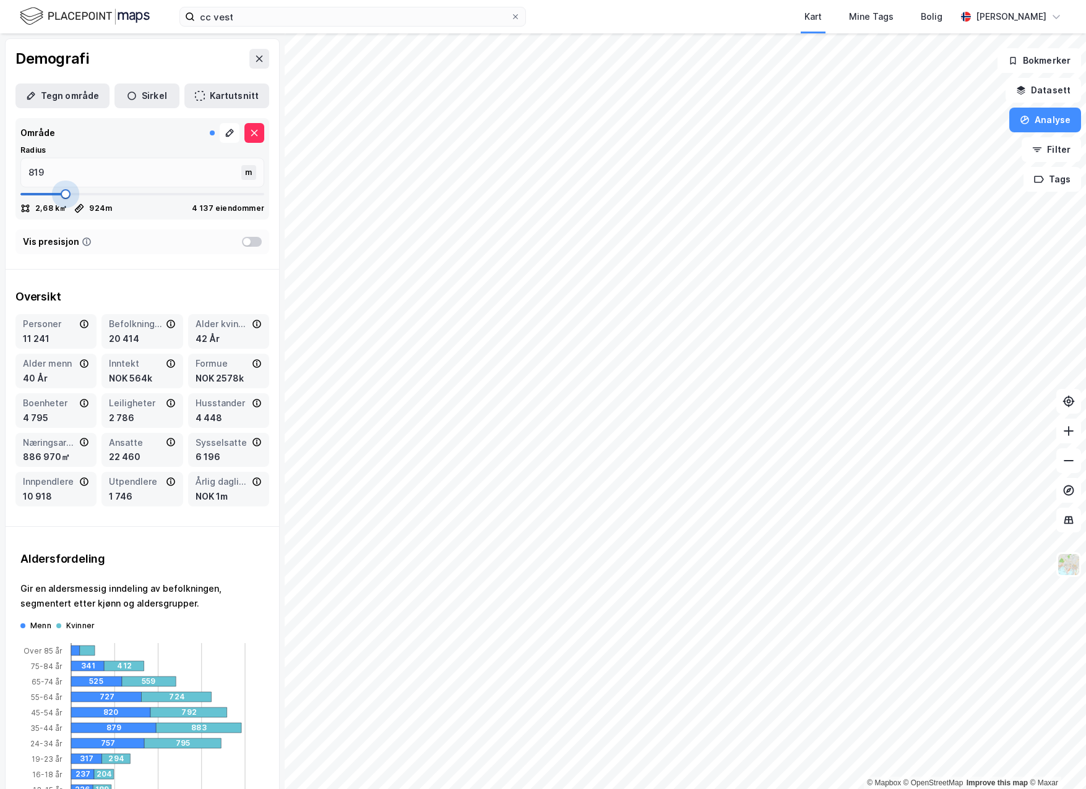
type input "806"
type input "792"
type input "779"
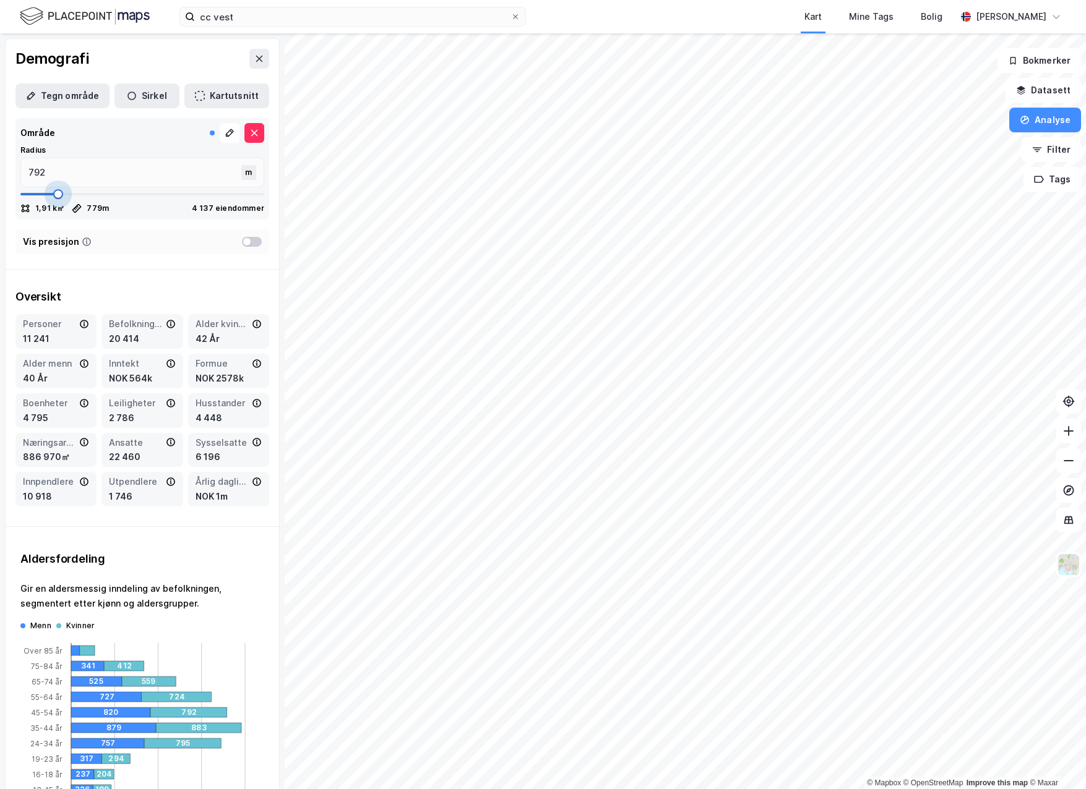
type input "779"
type input "766"
type input "753"
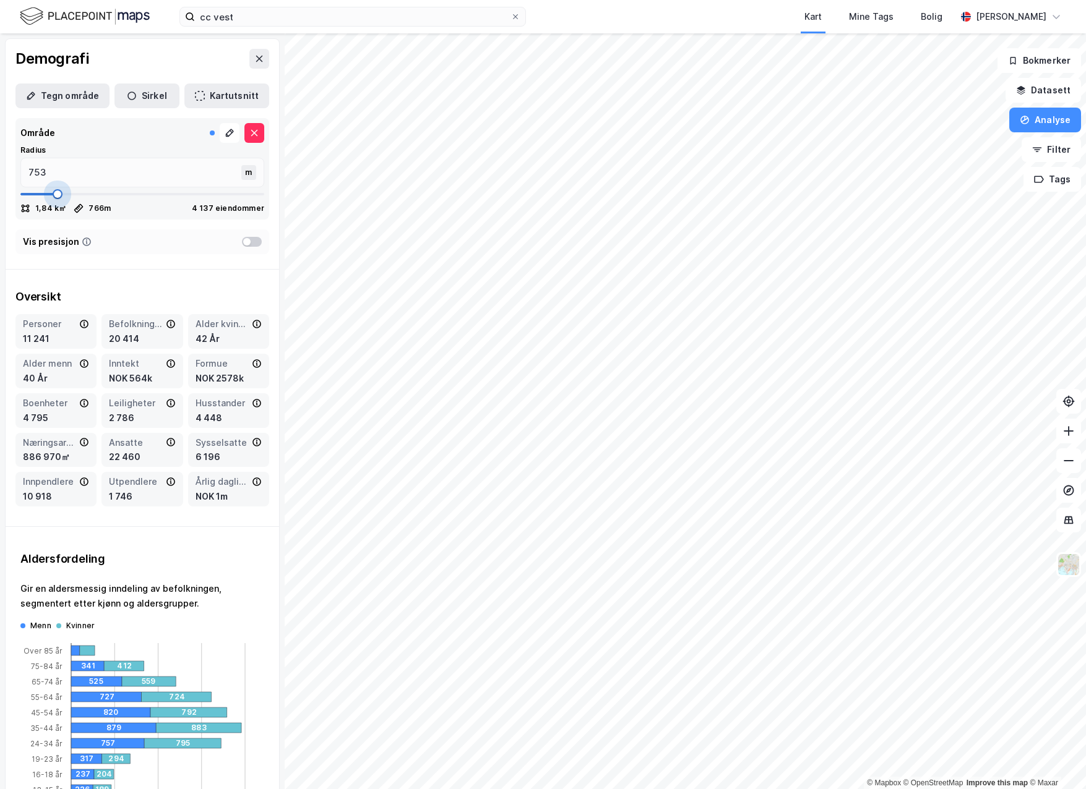
type input "726"
type input "713"
type input "700"
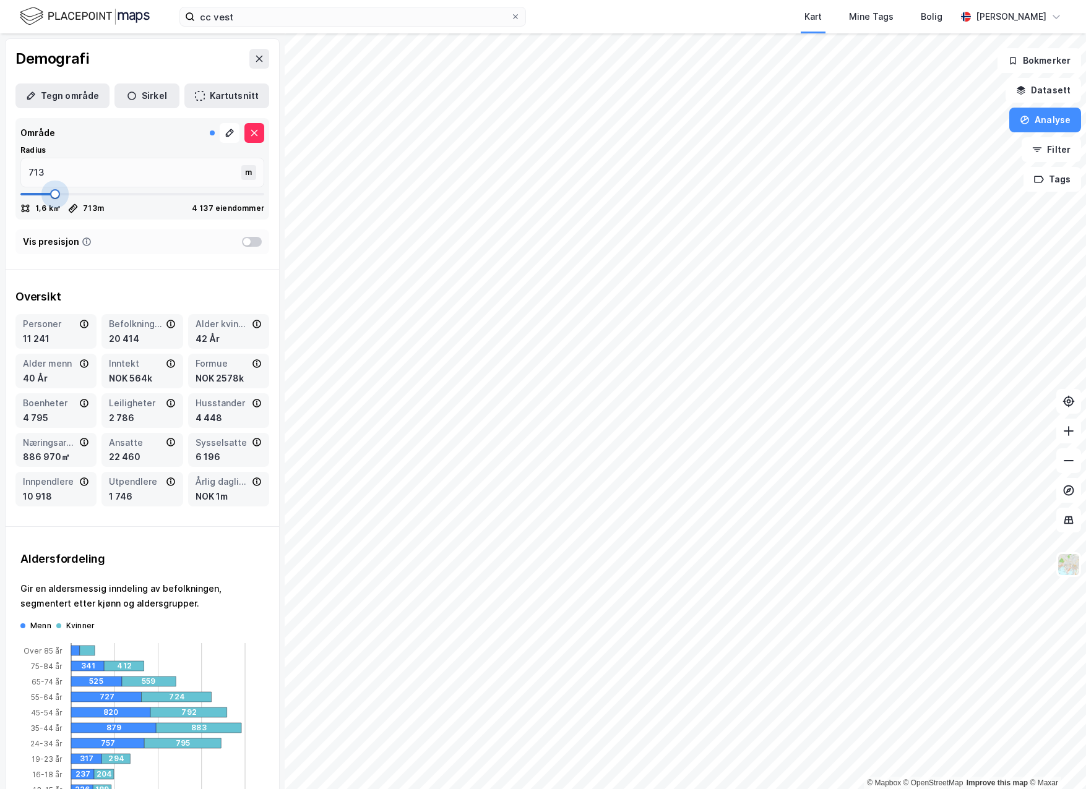
type input "700"
type input "687"
type input "674"
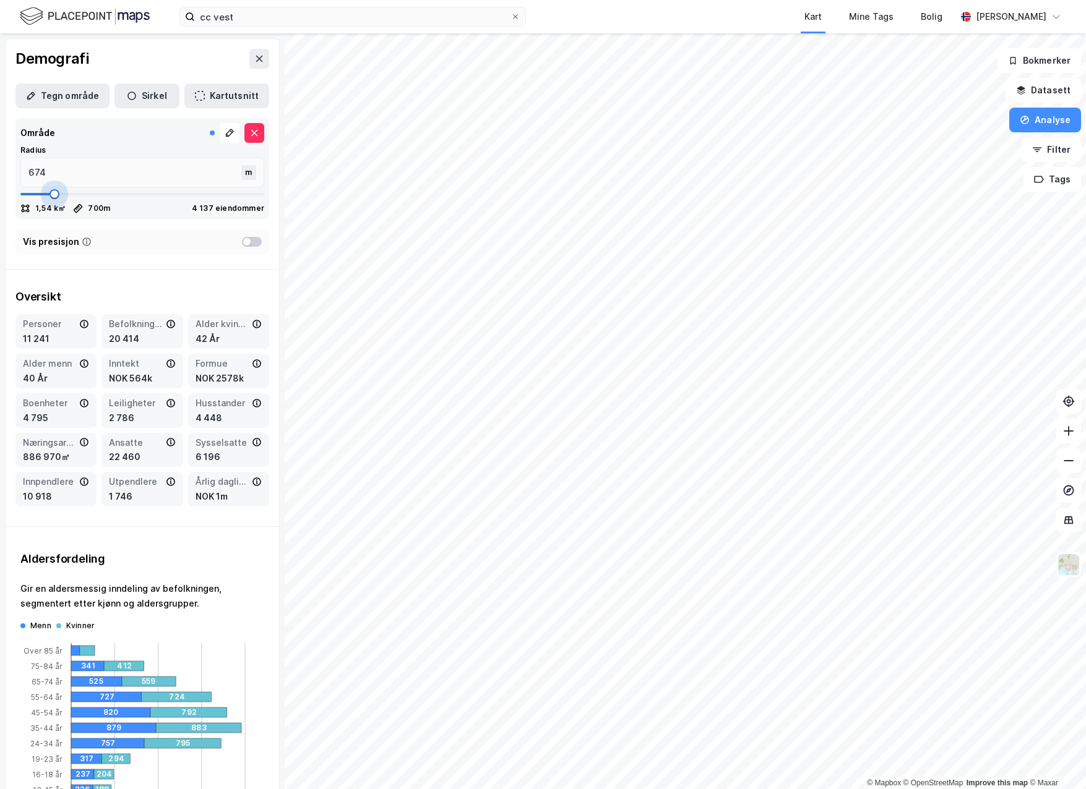
type input "660"
type input "647"
type input "634"
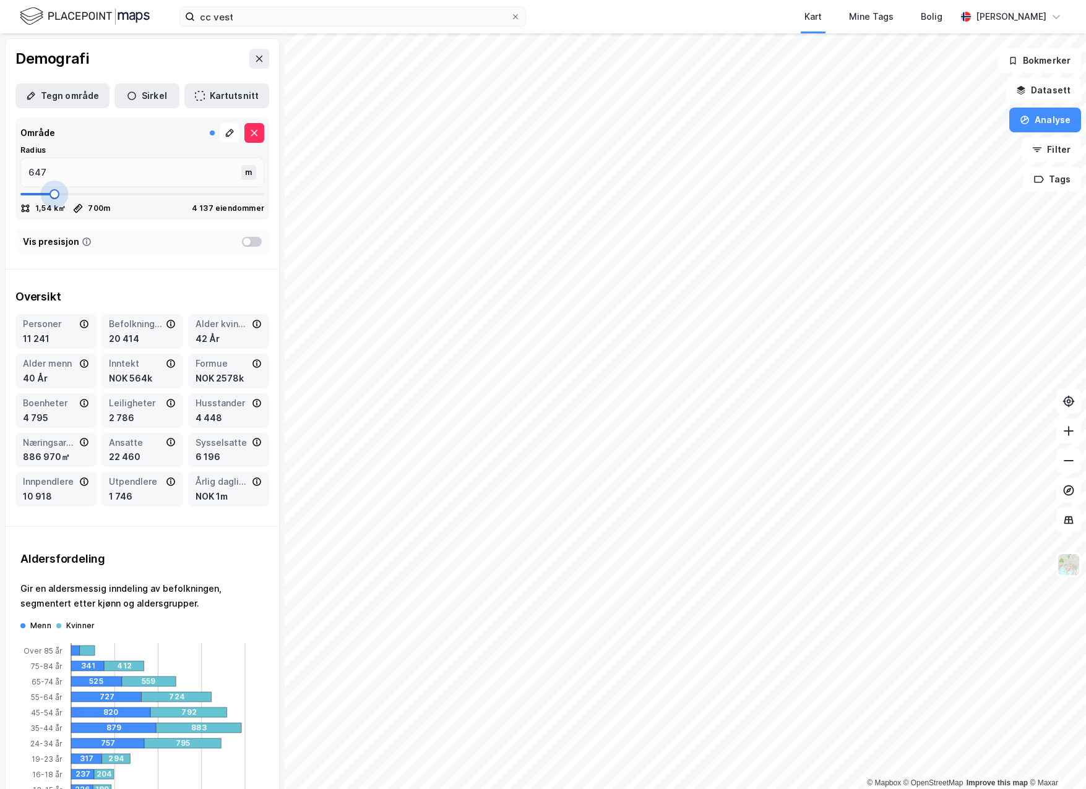
type input "634"
type input "621"
type input "608"
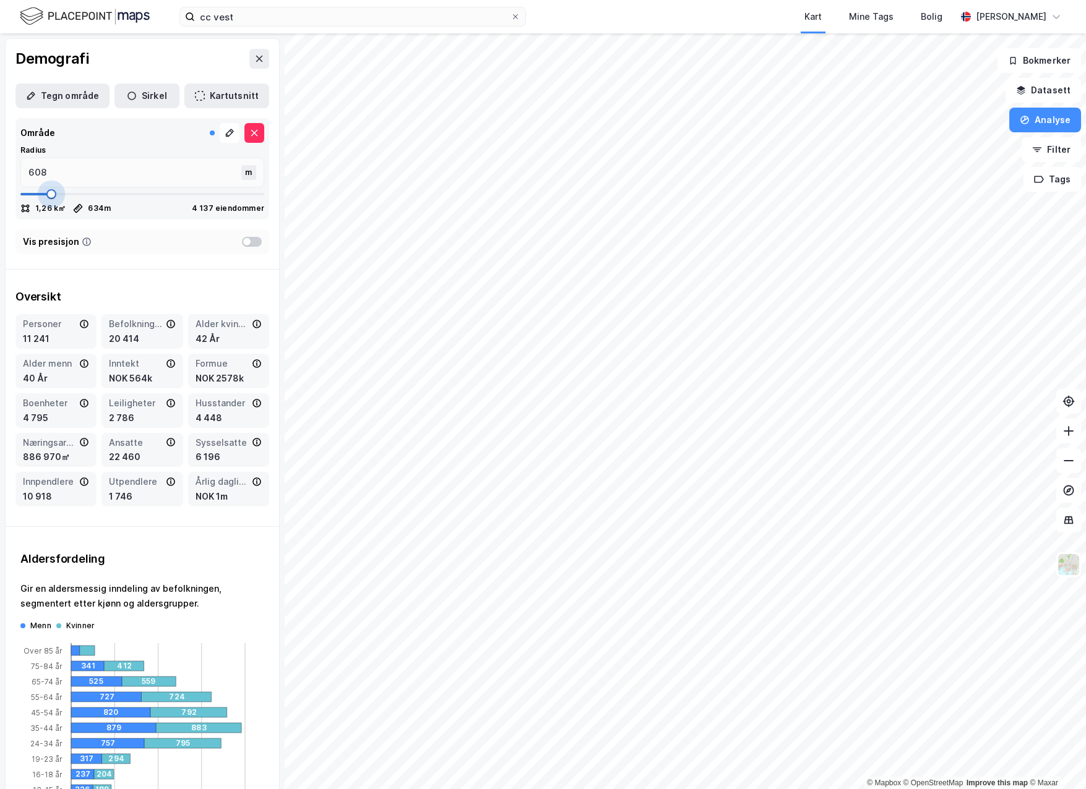
type input "595"
type input "581"
type input "568"
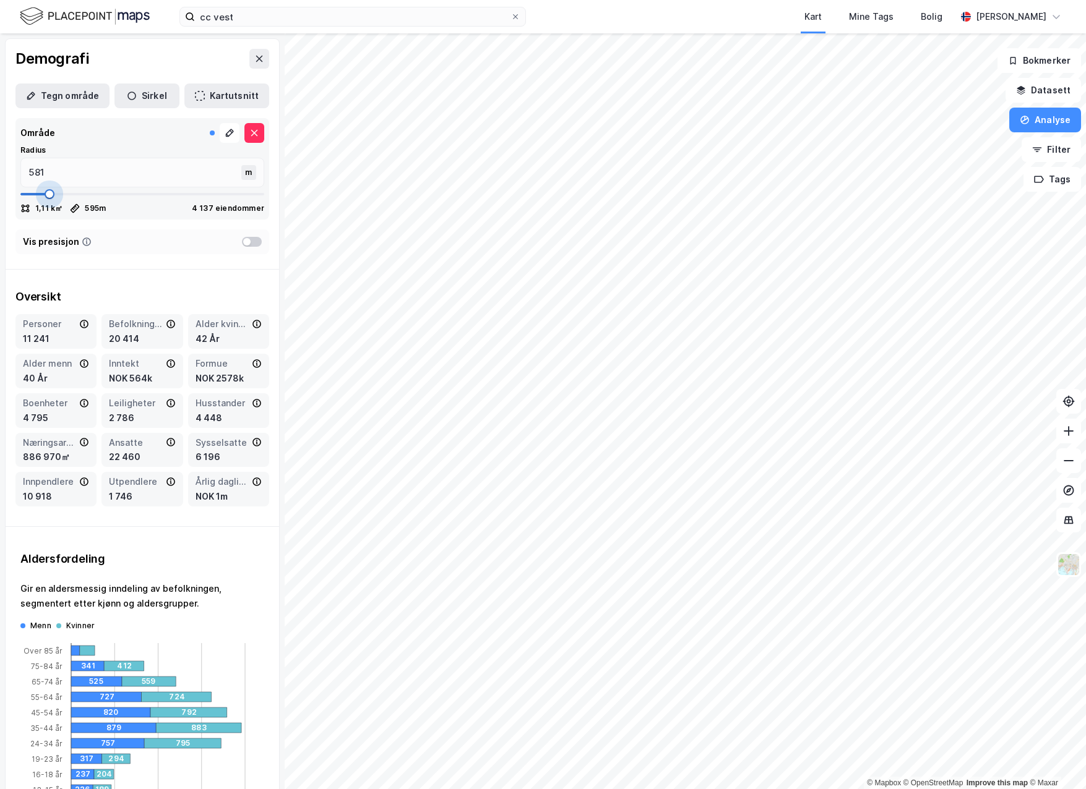
type input "568"
type input "555"
type input "542"
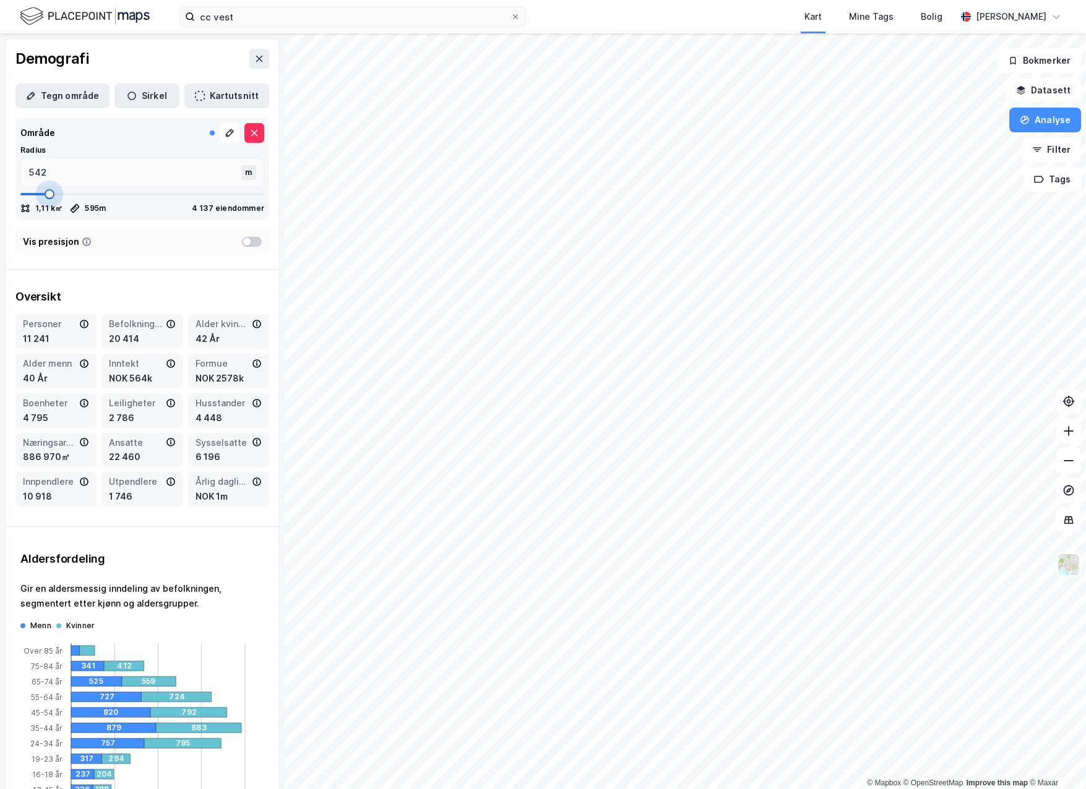
type input "529"
type input "515"
type input "502"
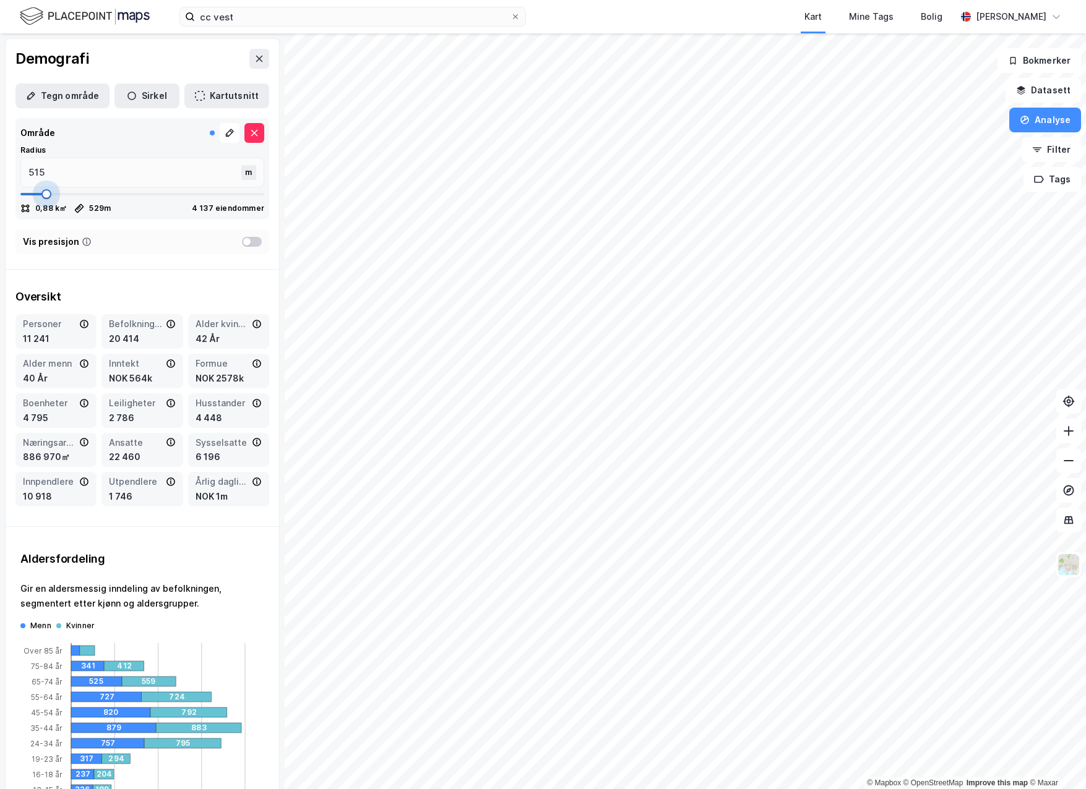
type input "502"
type input "489"
type input "476"
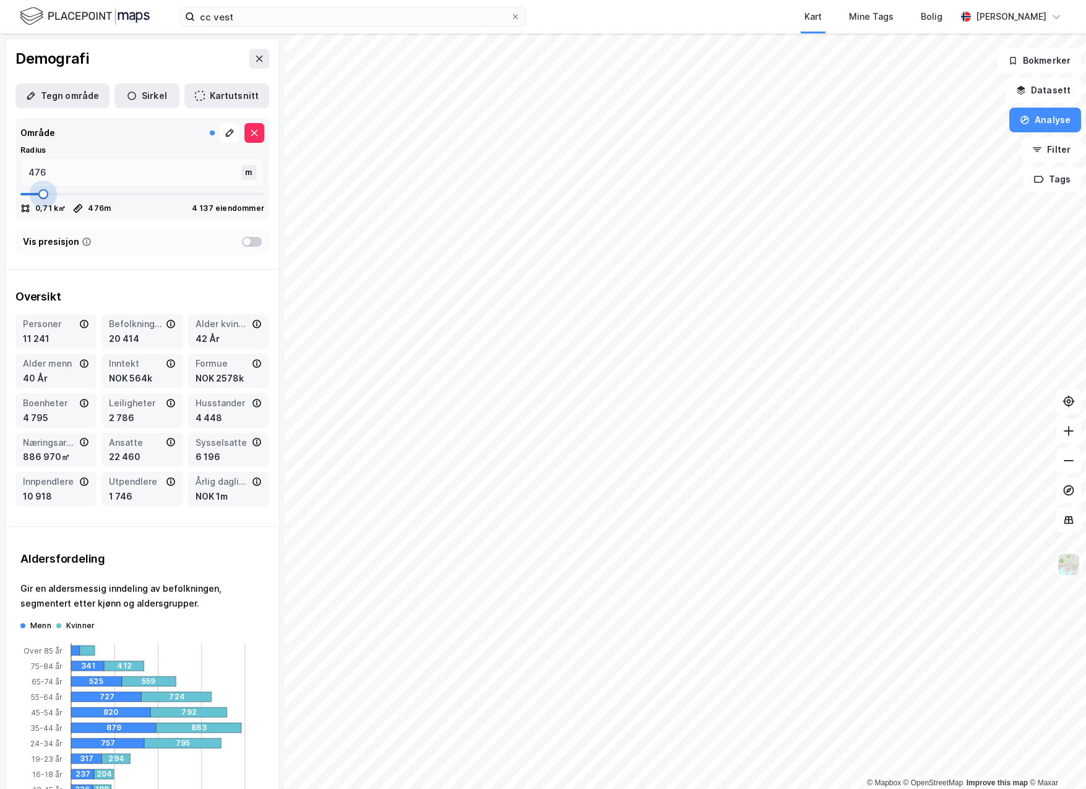
type input "463"
type input "449"
type input "436"
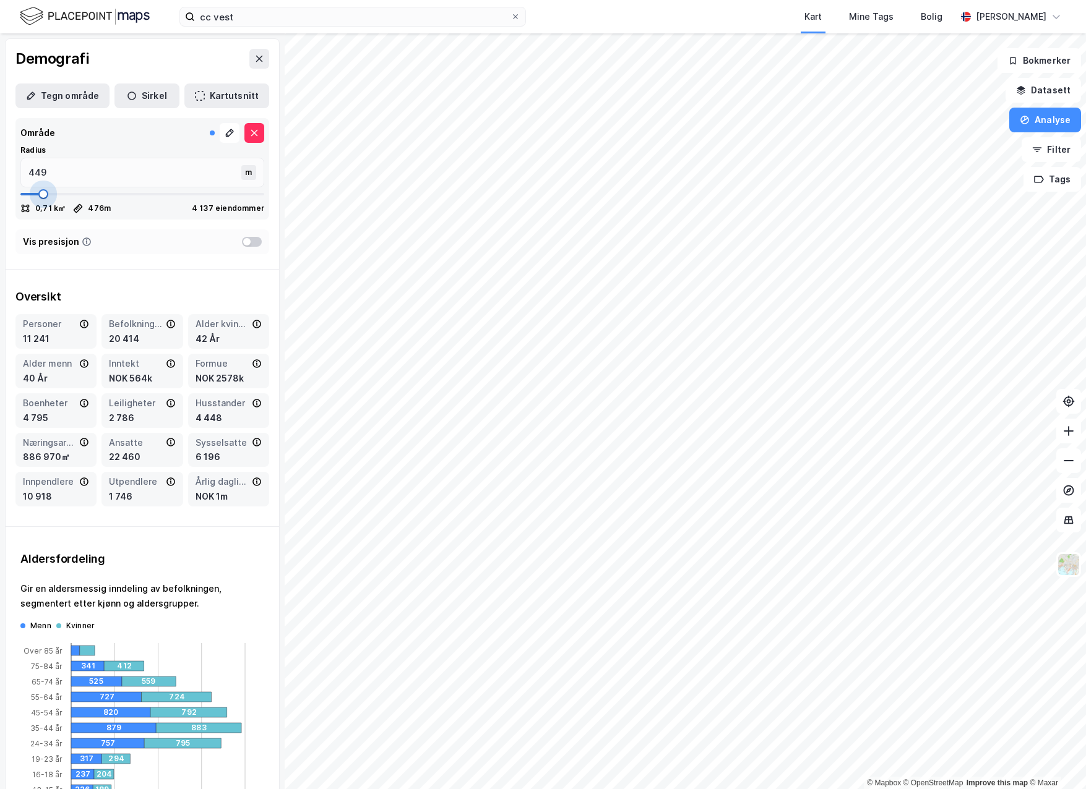
type input "436"
drag, startPoint x: 66, startPoint y: 194, endPoint x: 41, endPoint y: 194, distance: 25.4
click at [41, 194] on span at bounding box center [42, 194] width 10 height 10
type input "463"
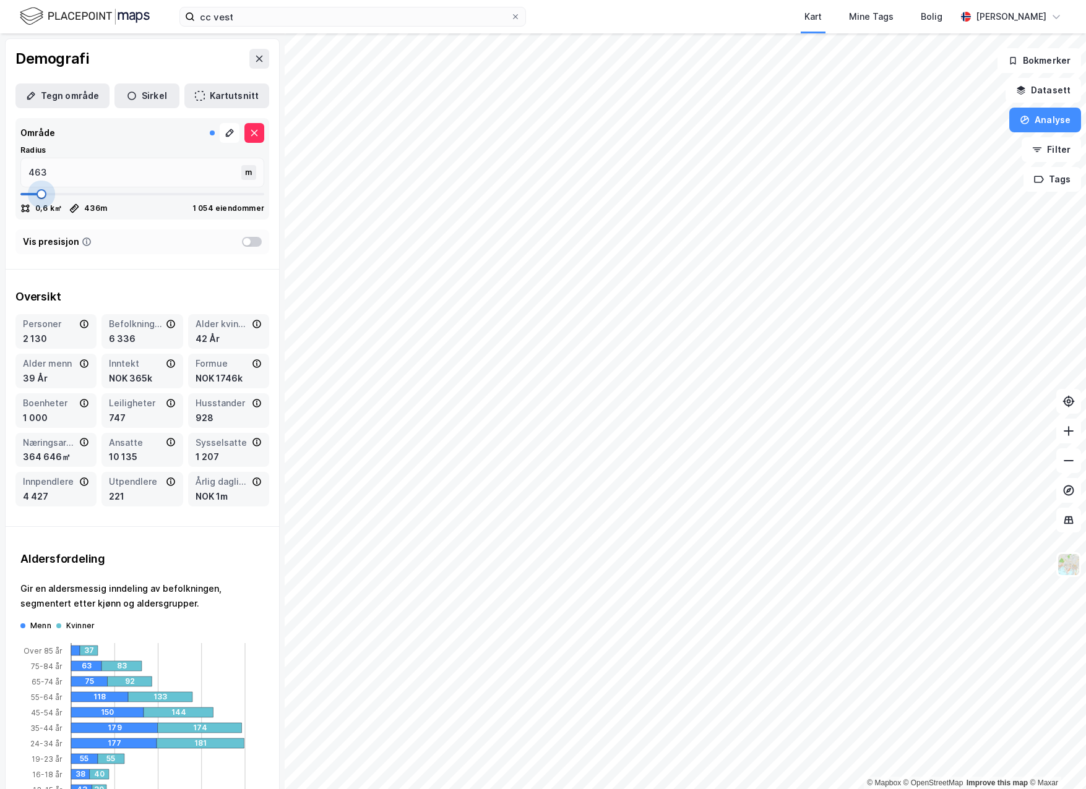
type input "476"
type input "489"
type input "502"
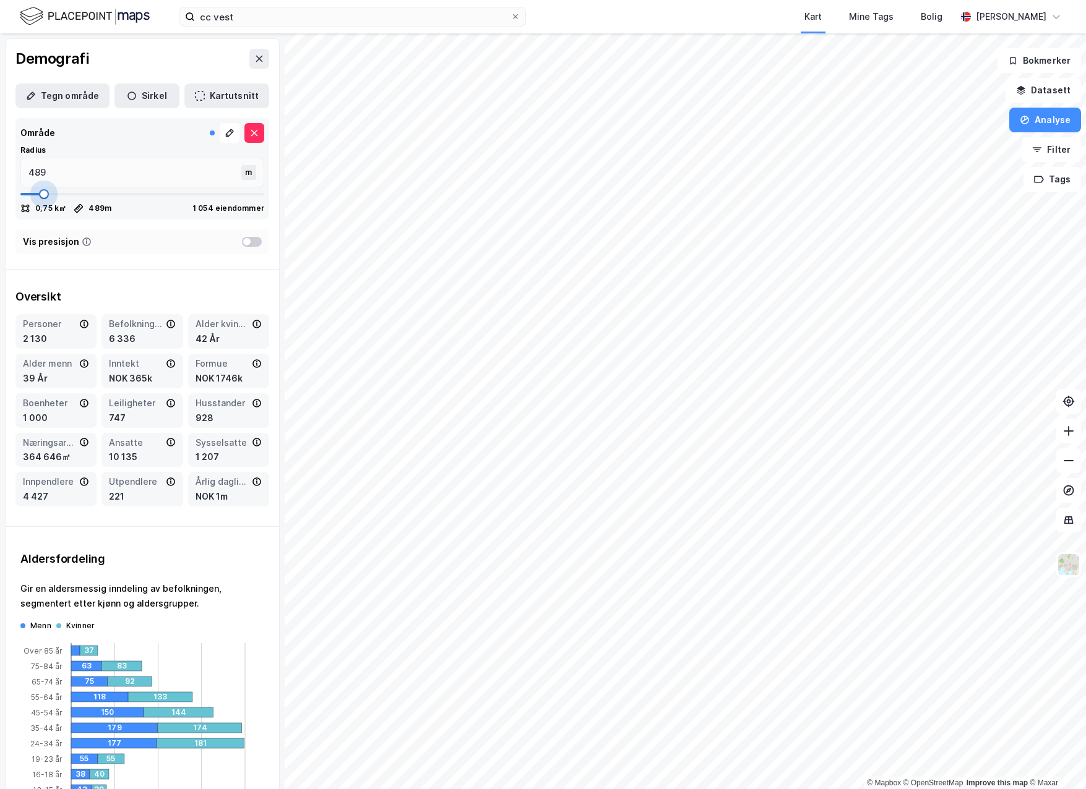
type input "502"
click at [44, 195] on span at bounding box center [45, 194] width 10 height 10
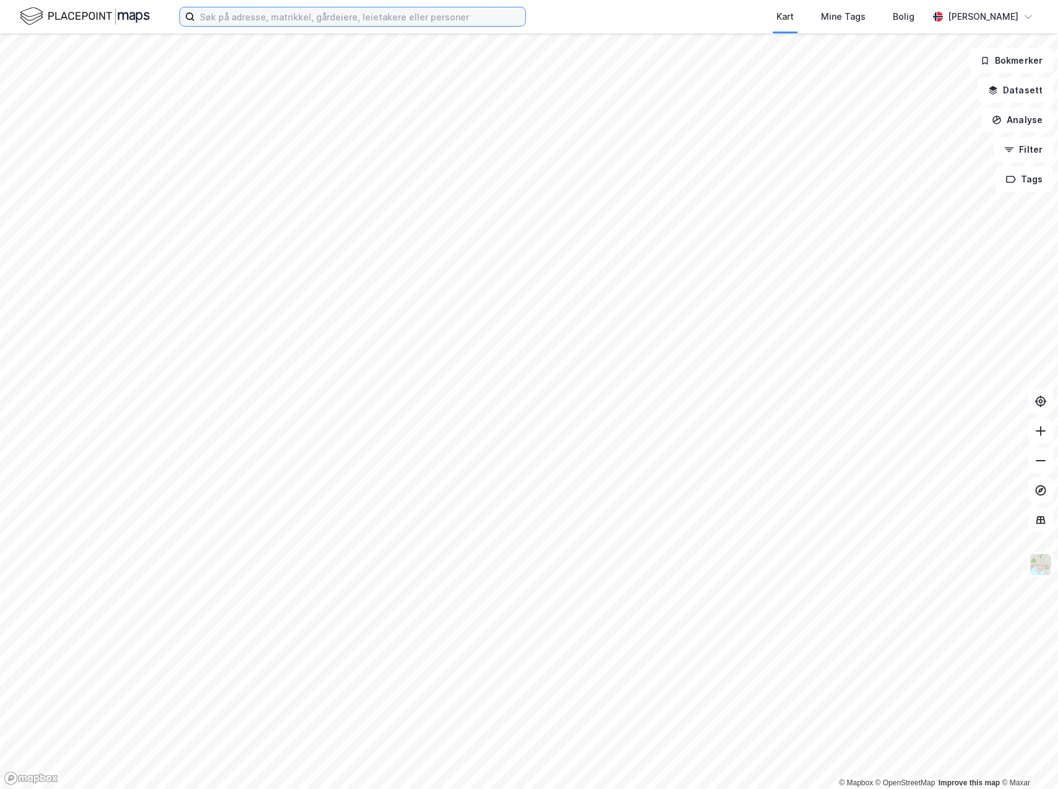
click at [239, 24] on input at bounding box center [360, 16] width 330 height 19
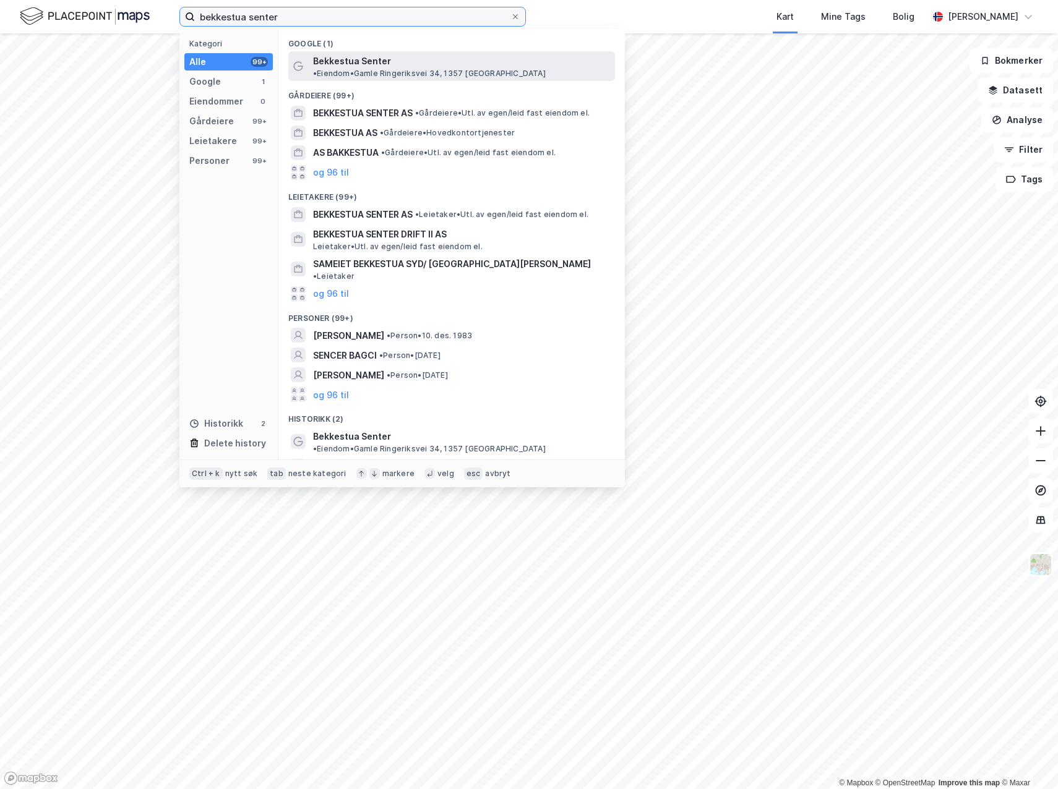
type input "bekkestua senter"
click at [343, 62] on span "Bekkestua Senter" at bounding box center [352, 61] width 78 height 15
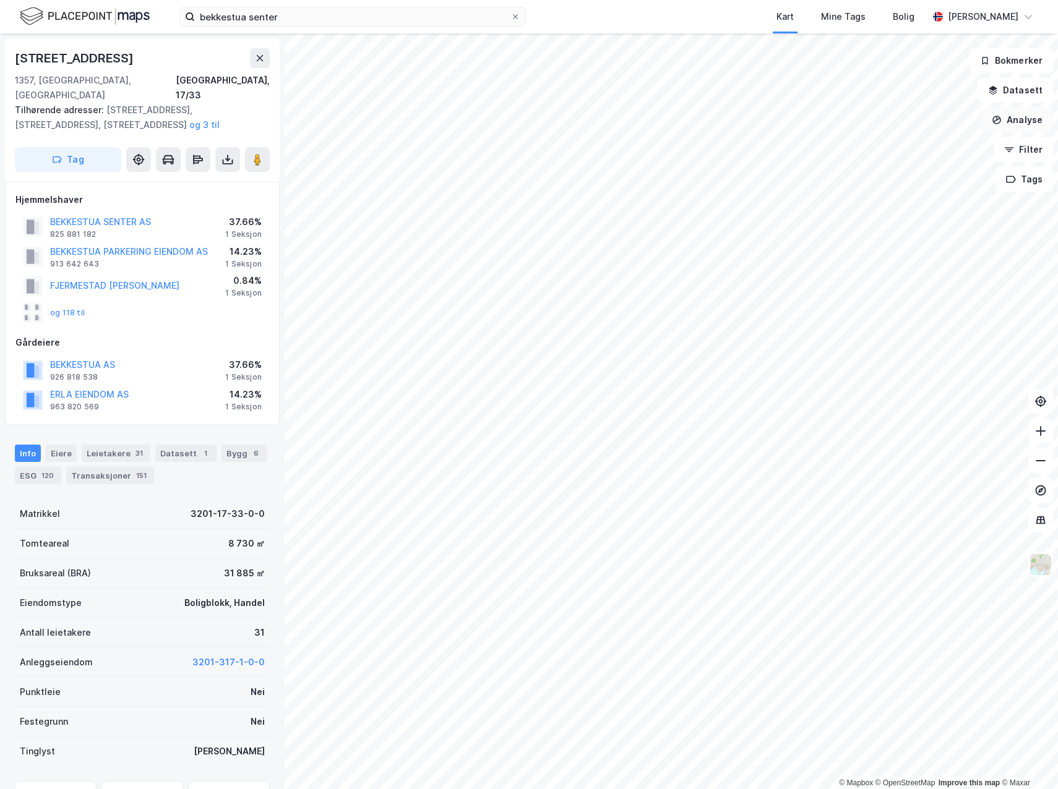
click at [1037, 130] on button "Analyse" at bounding box center [1017, 120] width 72 height 25
click at [895, 170] on div "Tegn sirkel" at bounding box center [910, 171] width 108 height 11
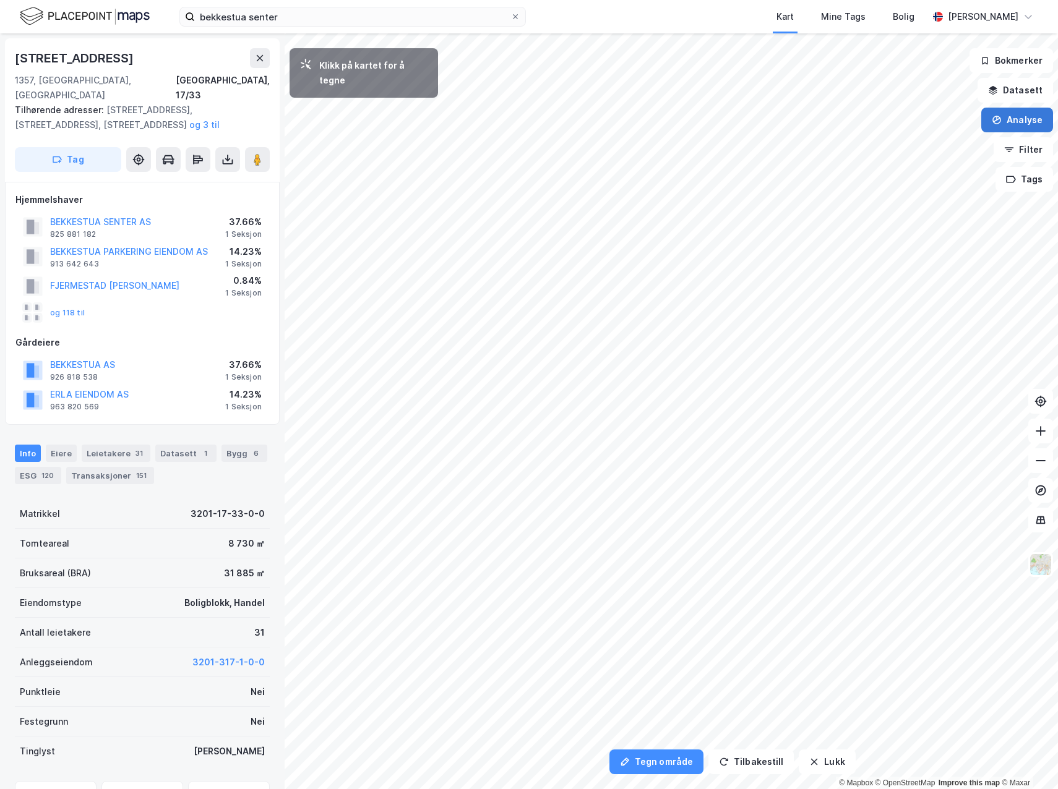
click at [1000, 117] on icon "button" at bounding box center [997, 120] width 9 height 9
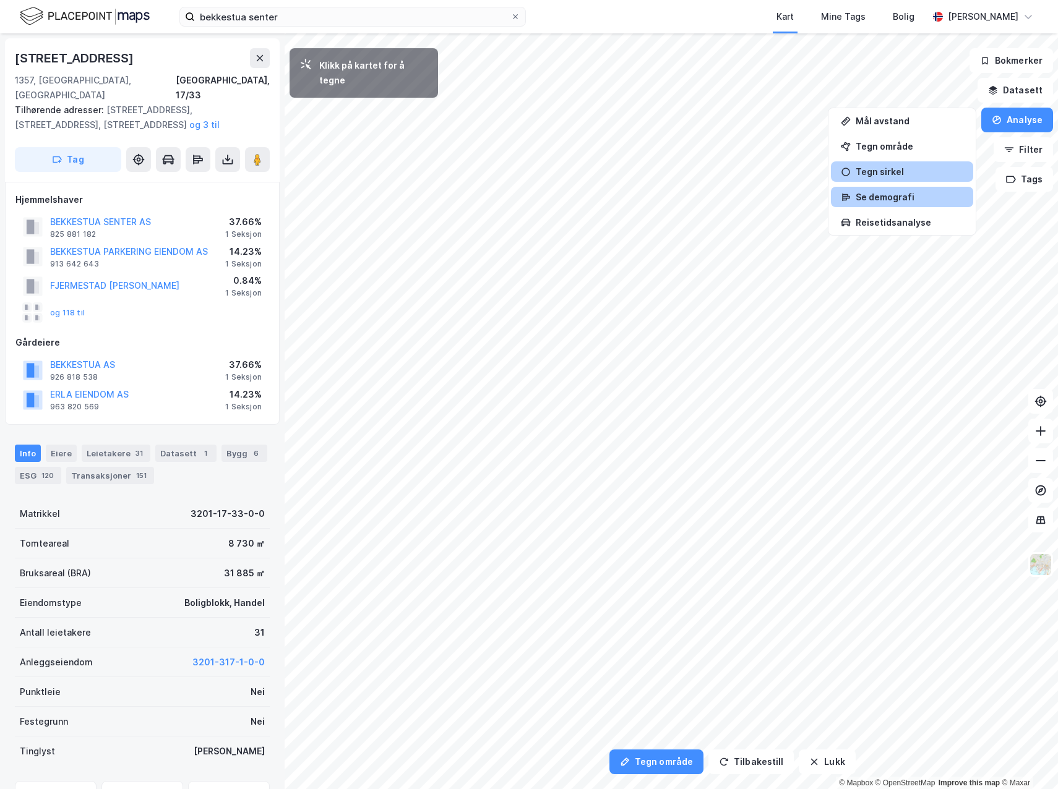
click at [888, 195] on div "Se demografi" at bounding box center [910, 197] width 108 height 11
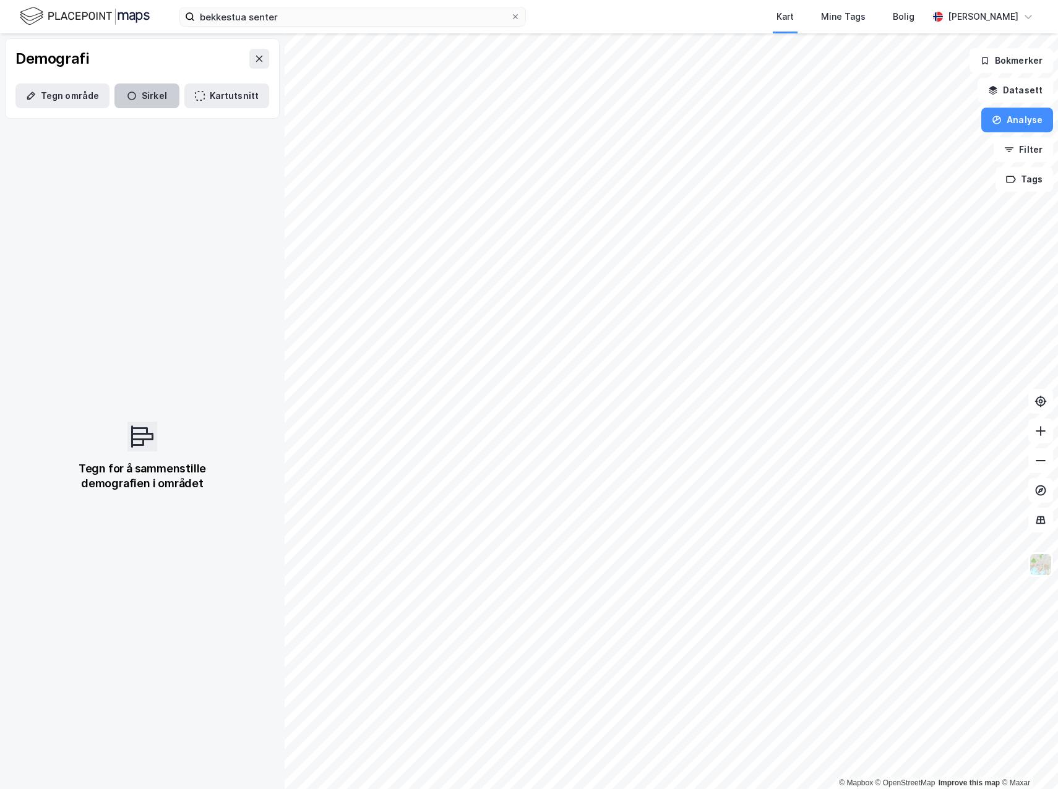
click at [127, 98] on icon "button" at bounding box center [132, 96] width 10 height 10
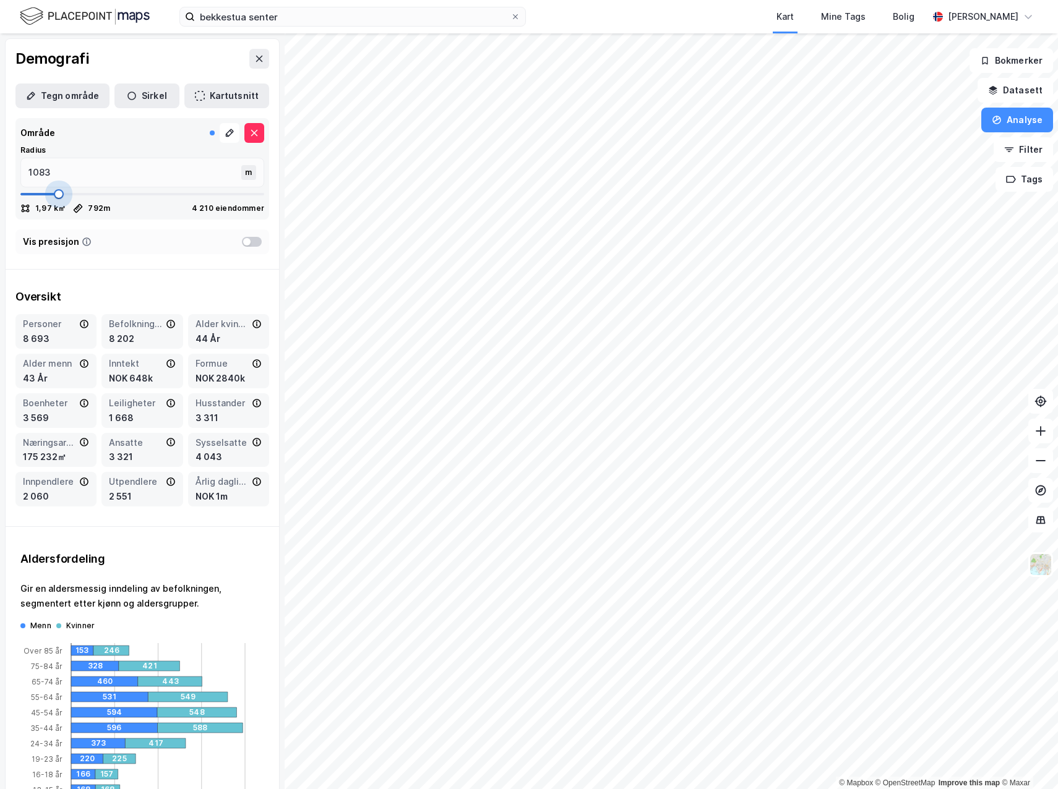
type input "792"
type input "687"
type input "674"
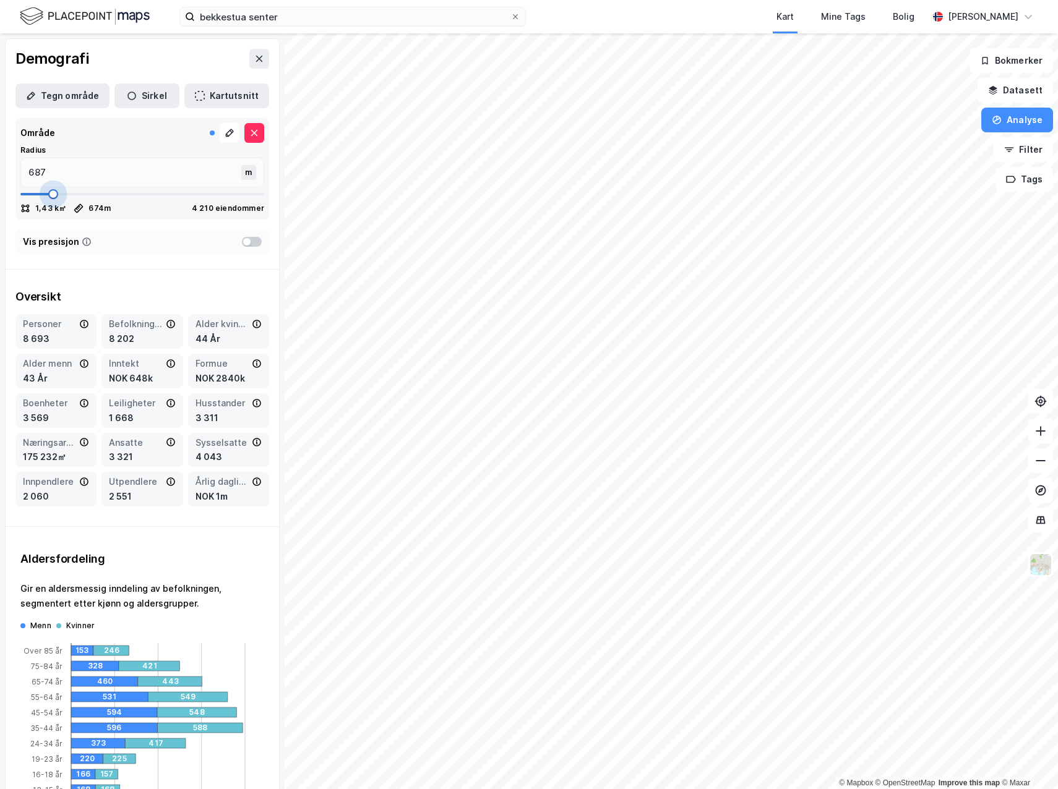
type input "674"
type input "647"
type input "621"
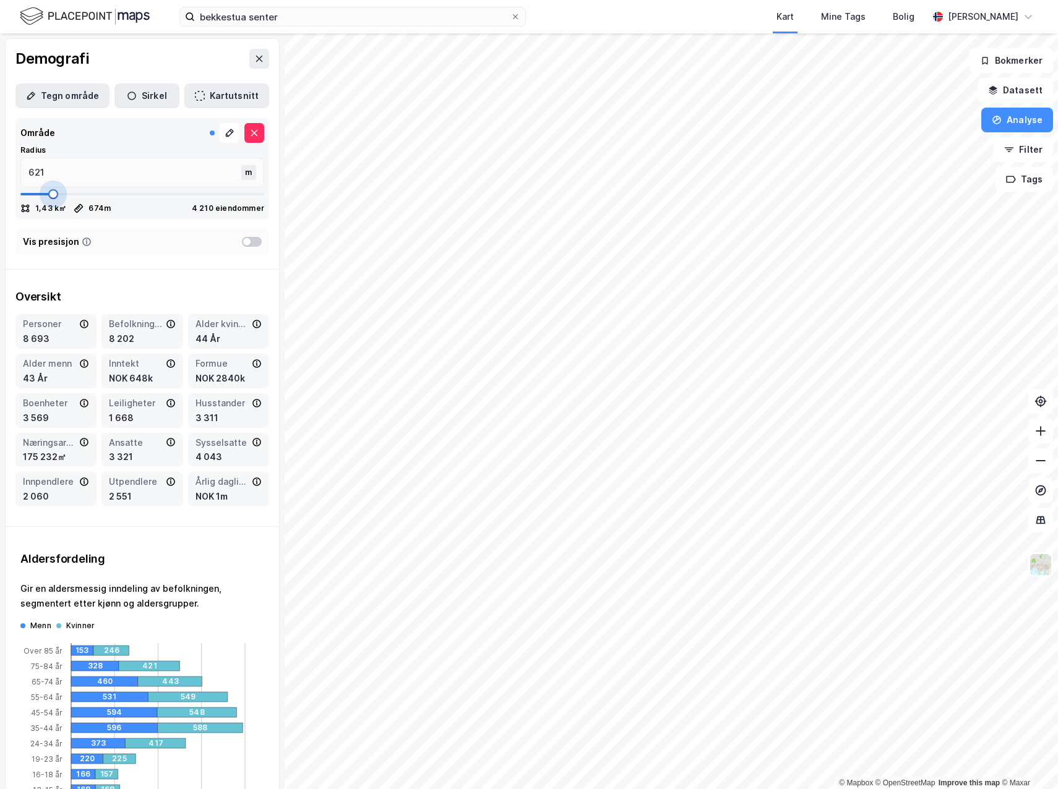
type input "608"
type input "595"
type input "581"
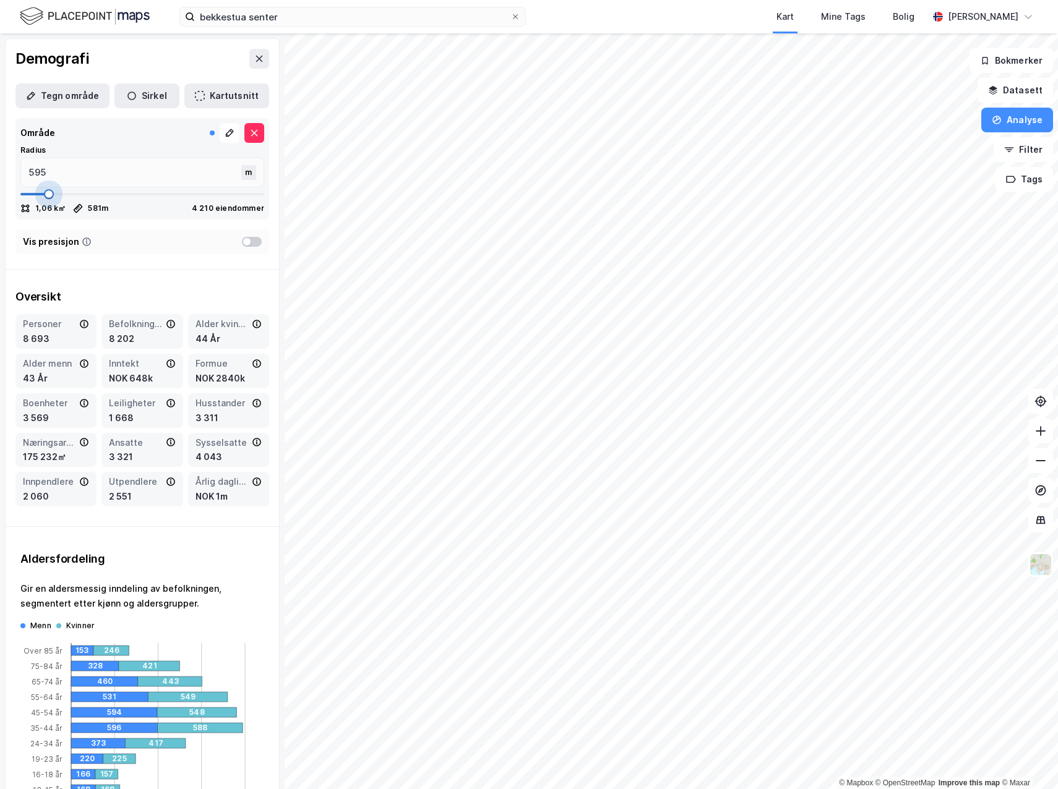
type input "581"
type input "568"
type input "529"
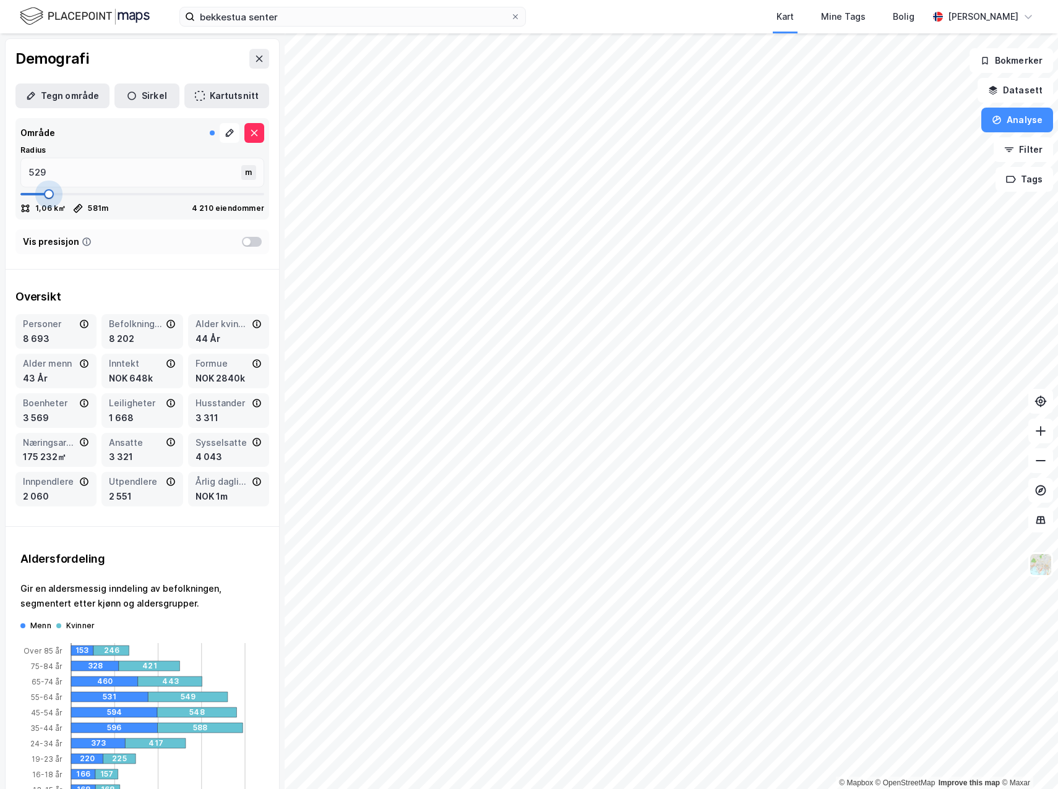
type input "515"
drag, startPoint x: 71, startPoint y: 192, endPoint x: 45, endPoint y: 200, distance: 27.8
click at [45, 199] on span at bounding box center [46, 194] width 10 height 10
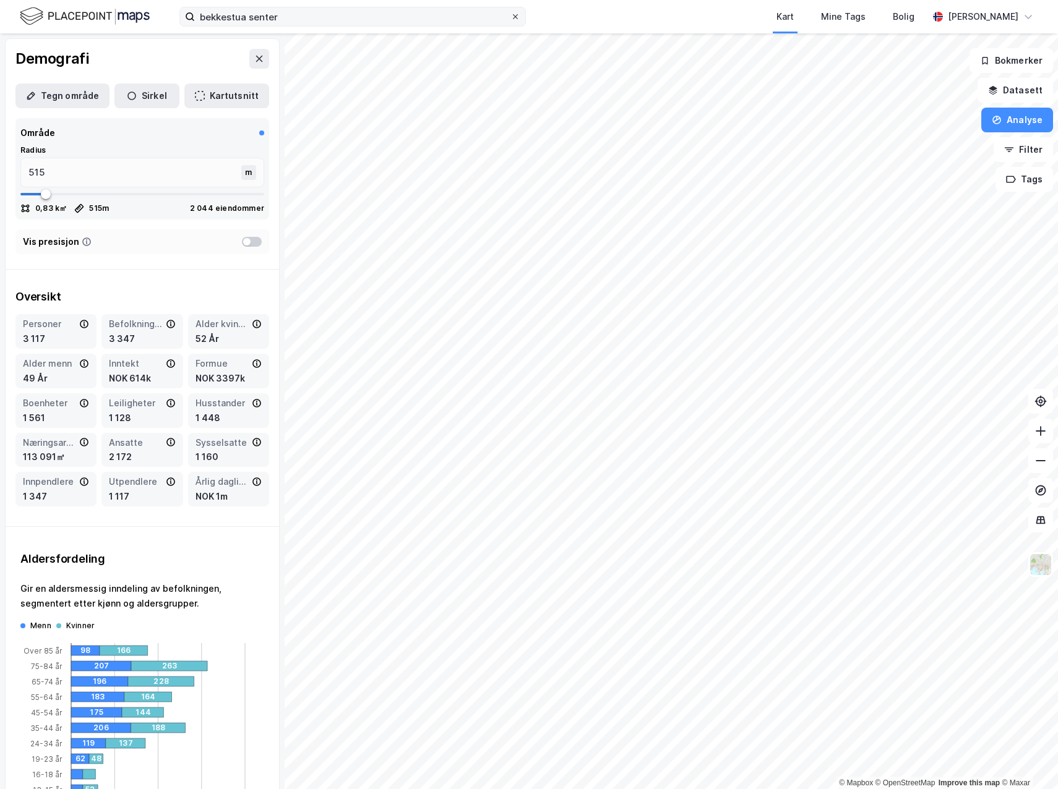
click at [512, 12] on div at bounding box center [515, 17] width 7 height 10
click at [510, 12] on input "bekkestua senter" at bounding box center [353, 16] width 316 height 19
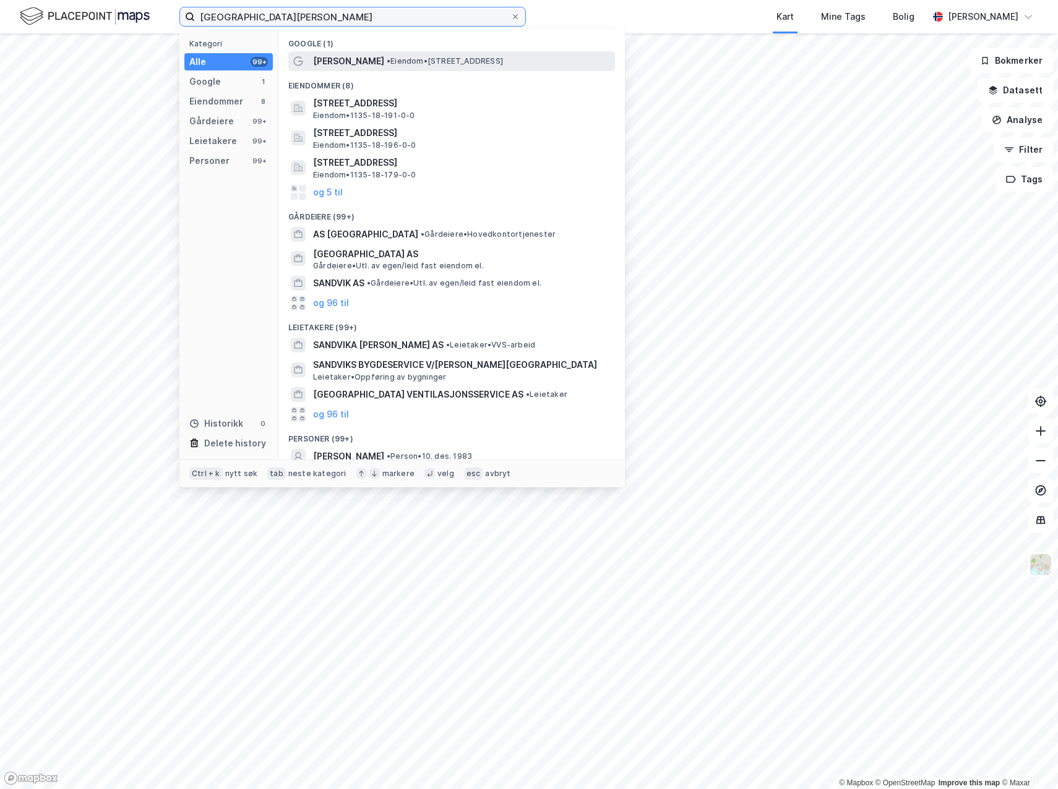
type input "sandvika senter"
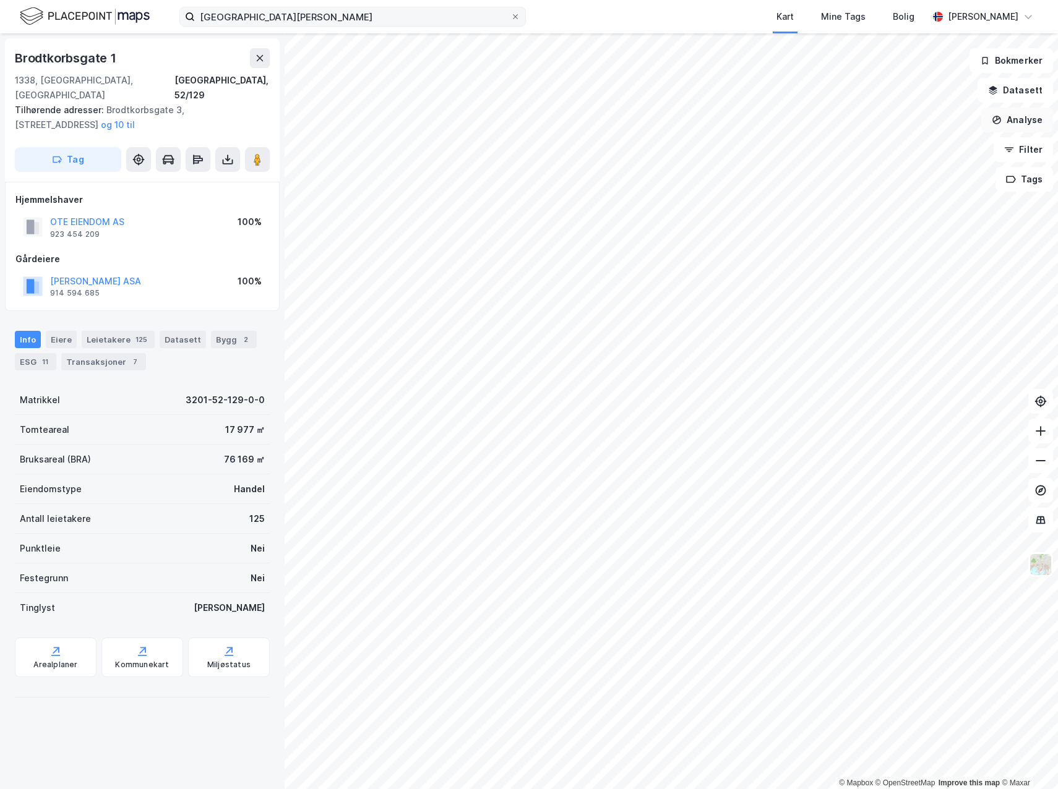
click at [1005, 122] on button "Analyse" at bounding box center [1017, 120] width 72 height 25
click at [930, 196] on div "Se demografi" at bounding box center [910, 197] width 108 height 11
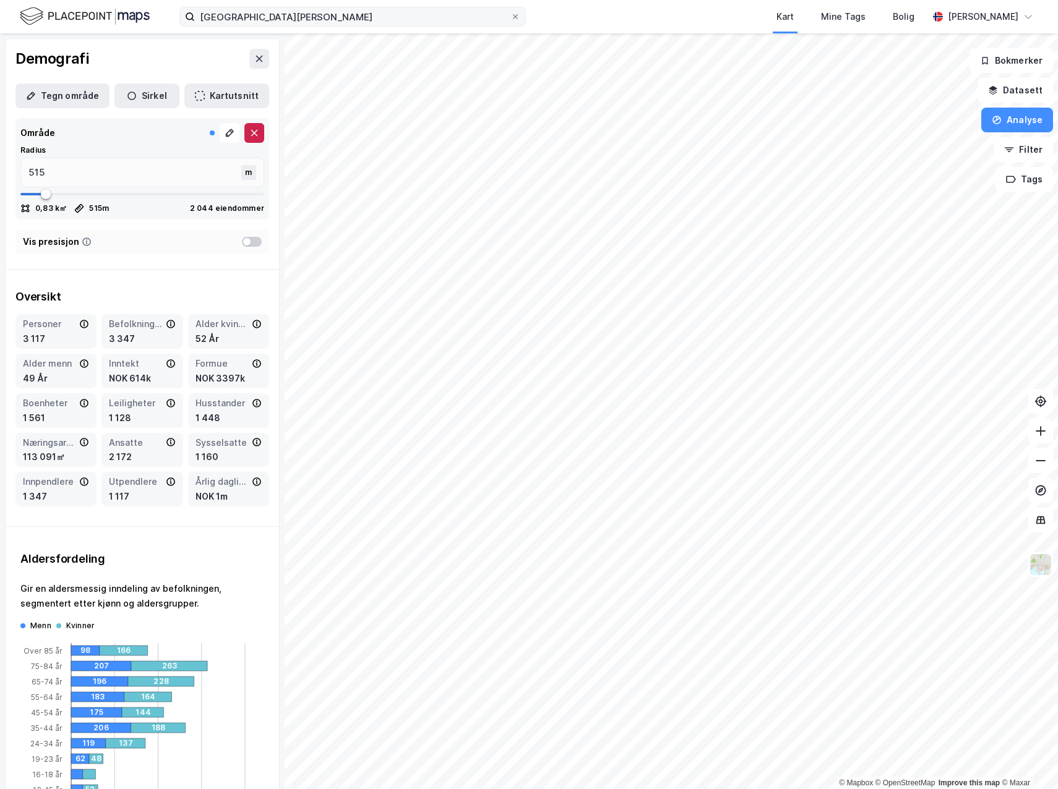
click at [249, 133] on icon at bounding box center [254, 133] width 10 height 10
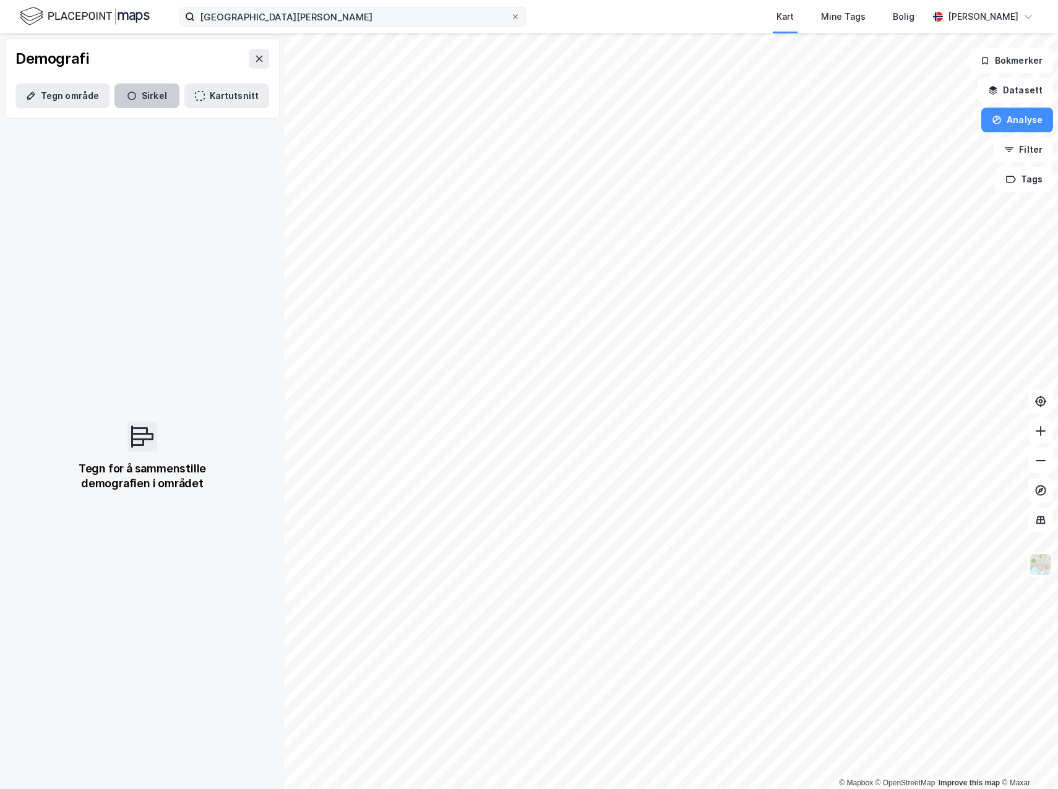
click at [153, 97] on button "Sirkel" at bounding box center [146, 96] width 65 height 25
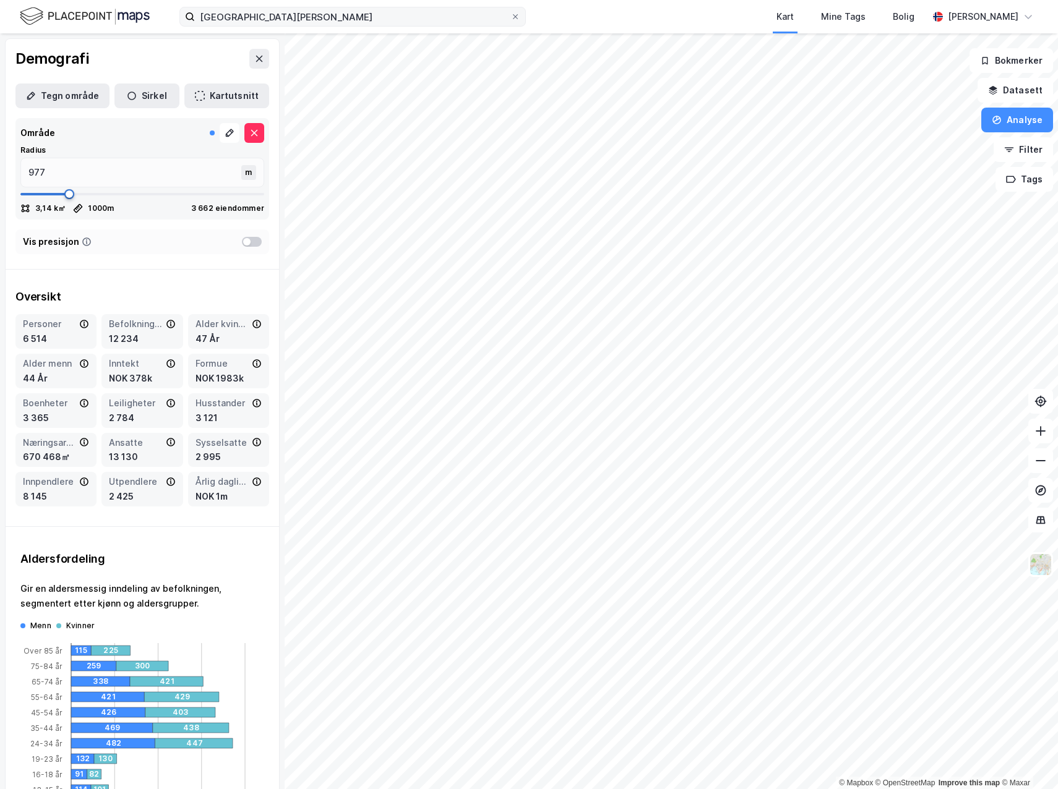
type input "937"
type input "806"
type input "792"
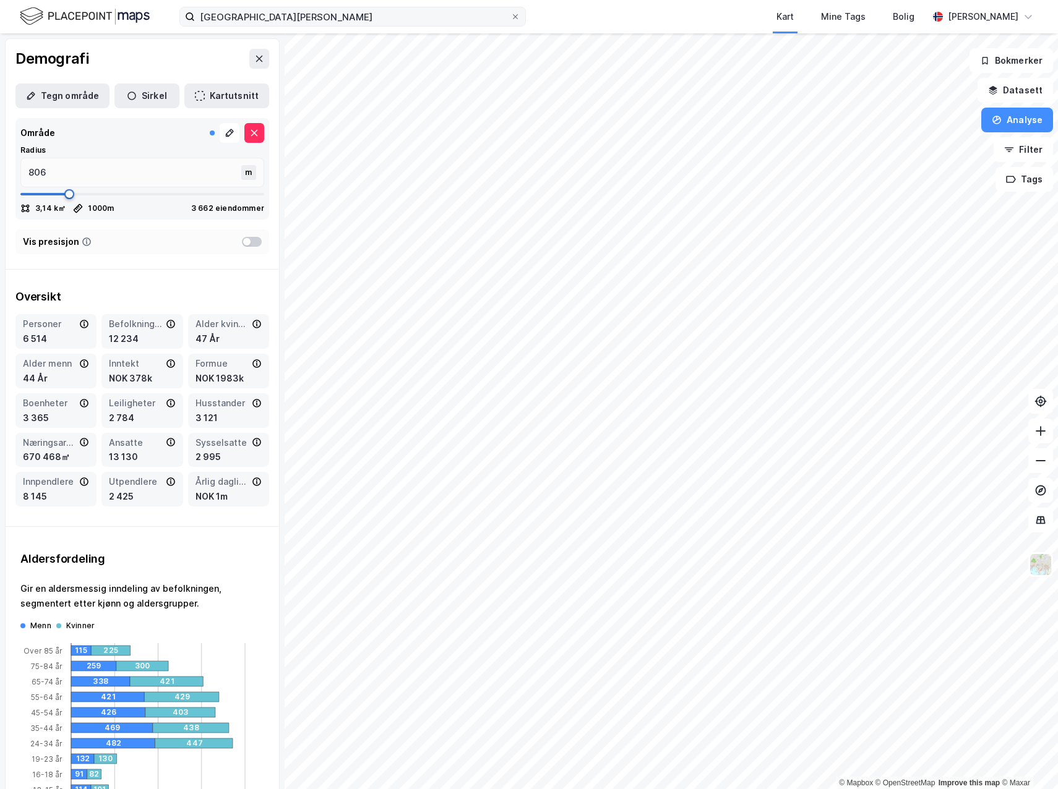
type input "792"
type input "779"
type input "766"
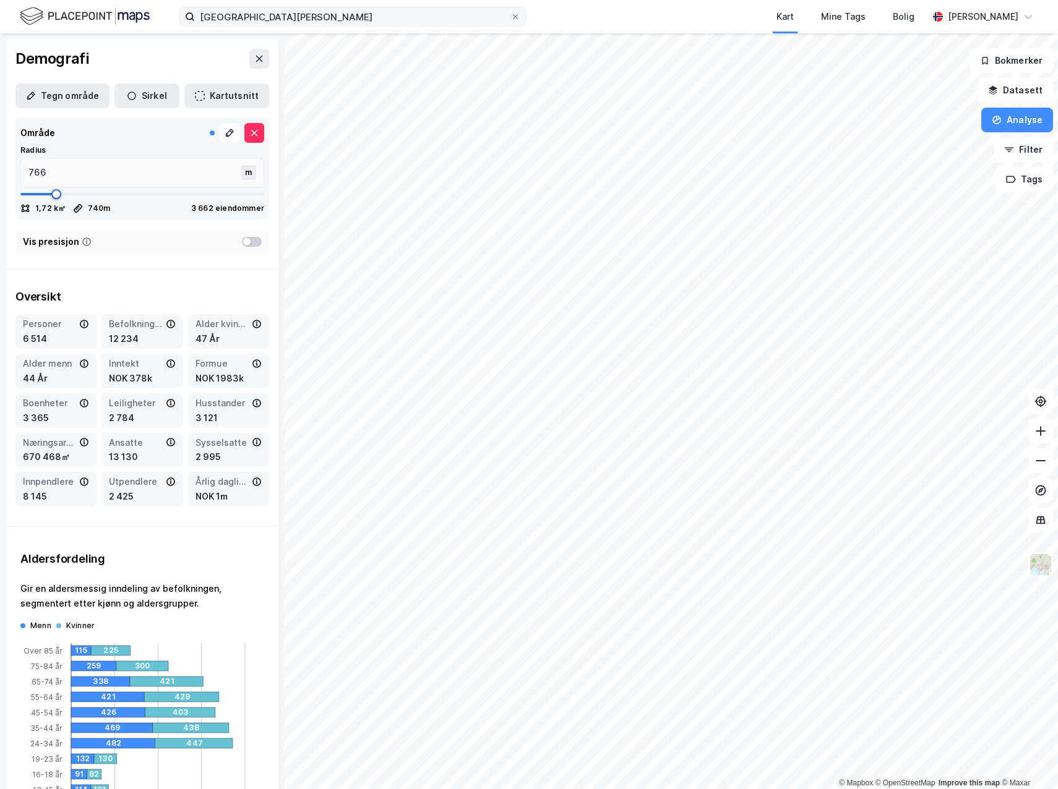
type input "740"
type input "674"
type input "634"
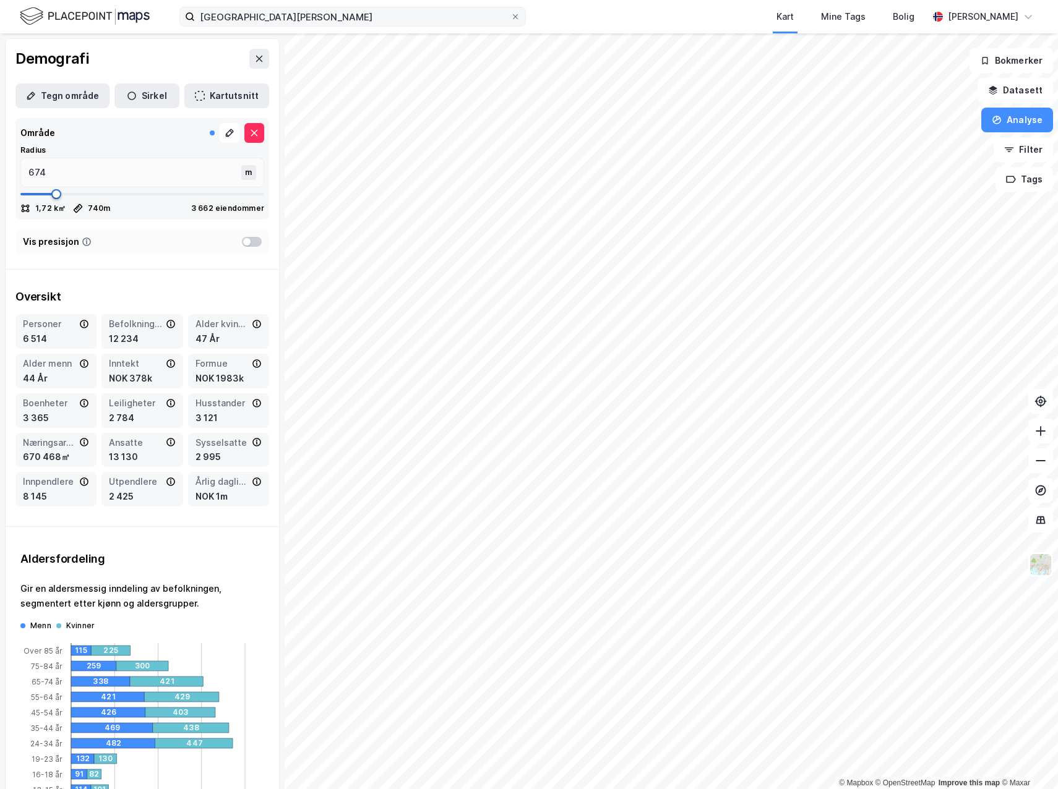
type input "634"
type input "595"
type input "581"
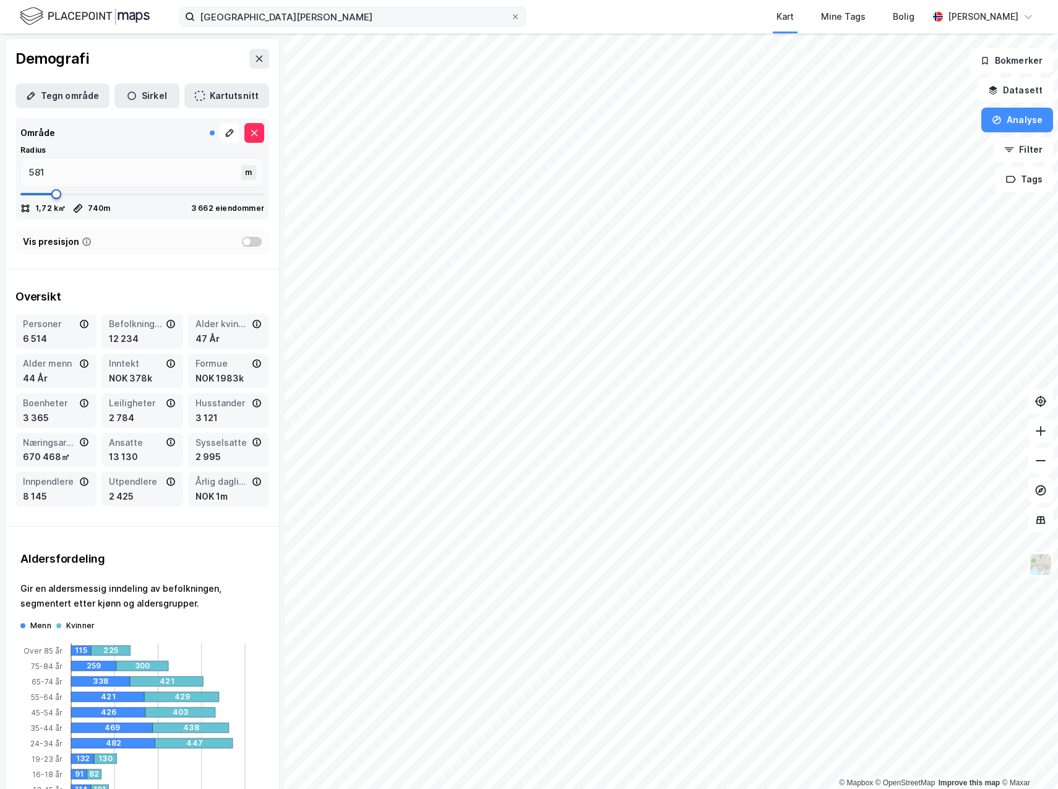
type input "568"
type input "555"
type input "529"
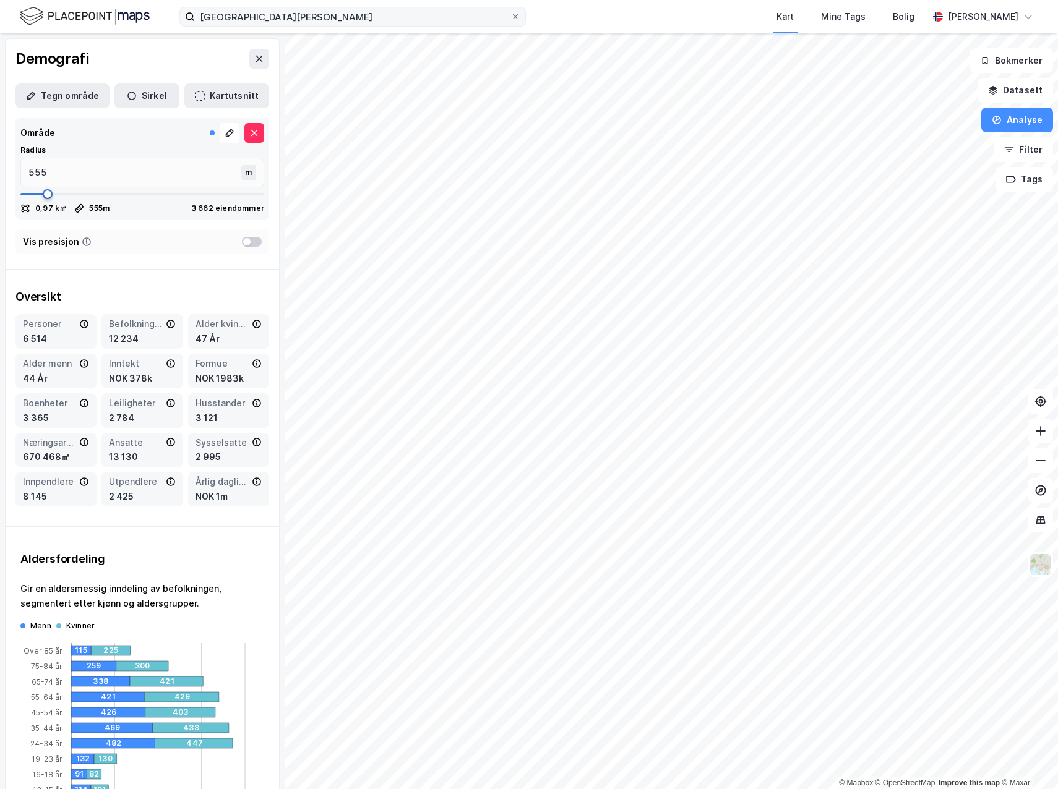
type input "529"
type input "502"
type input "476"
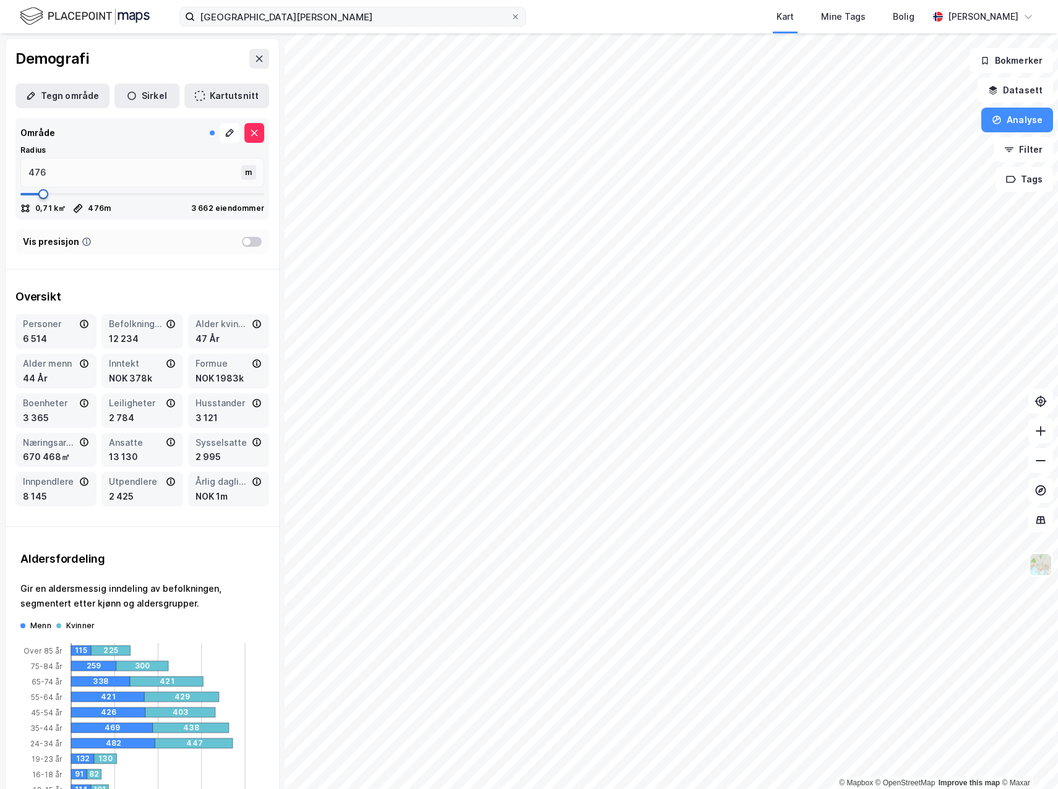
type input "502"
type input "529"
drag, startPoint x: 66, startPoint y: 194, endPoint x: 45, endPoint y: 200, distance: 21.9
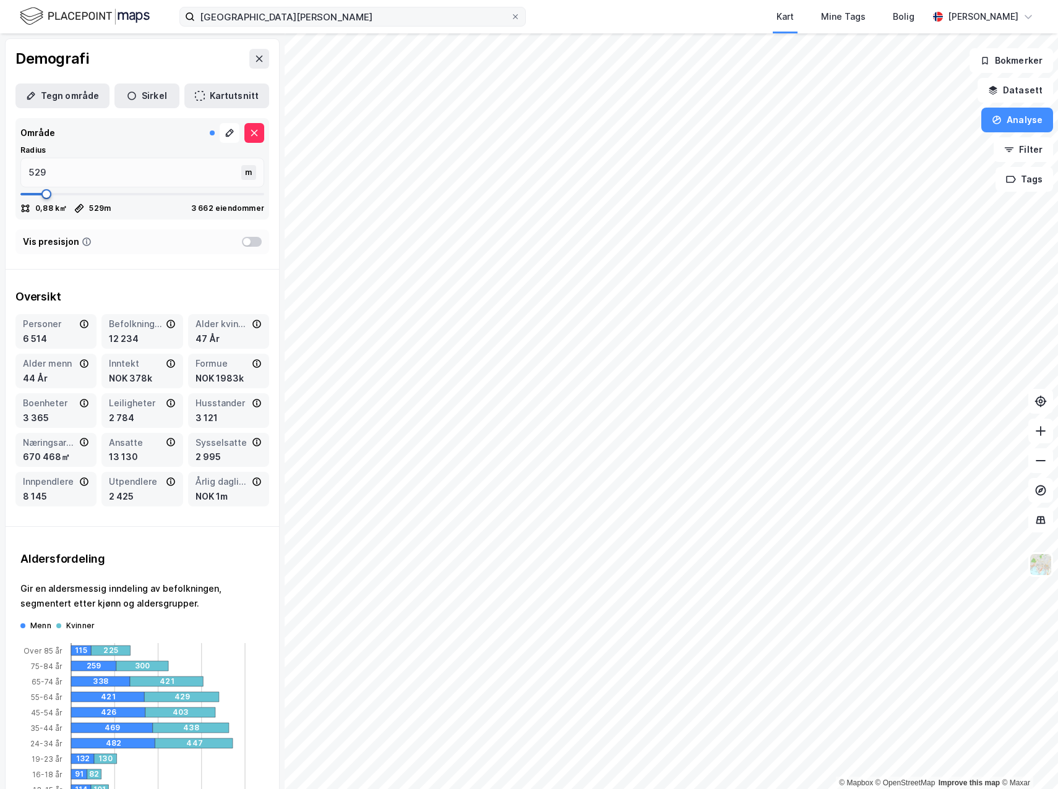
click at [45, 199] on span at bounding box center [46, 194] width 10 height 10
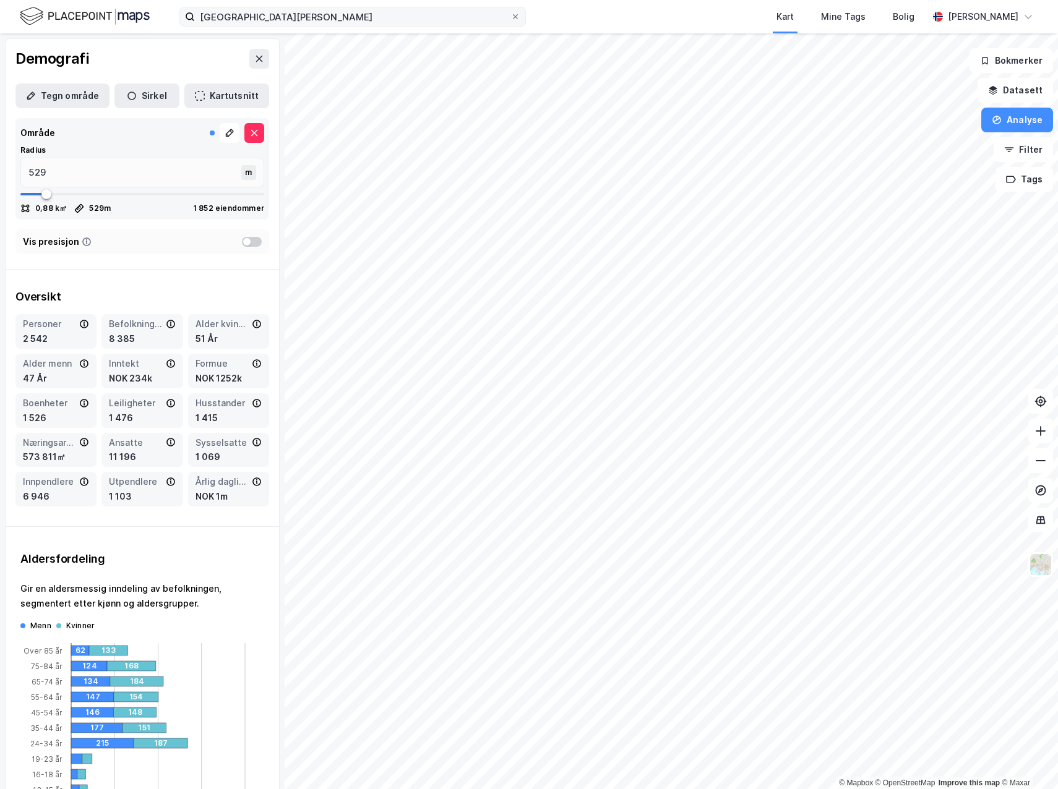
type input "502"
click at [44, 192] on span at bounding box center [46, 194] width 10 height 10
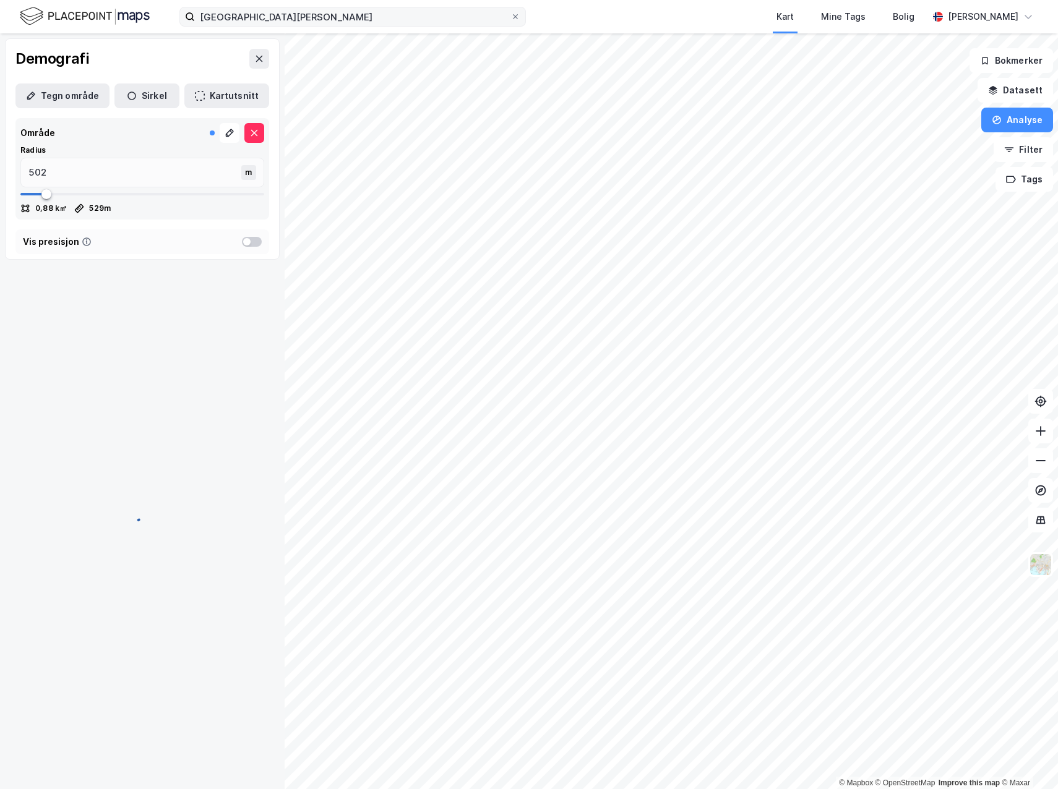
type input "502"
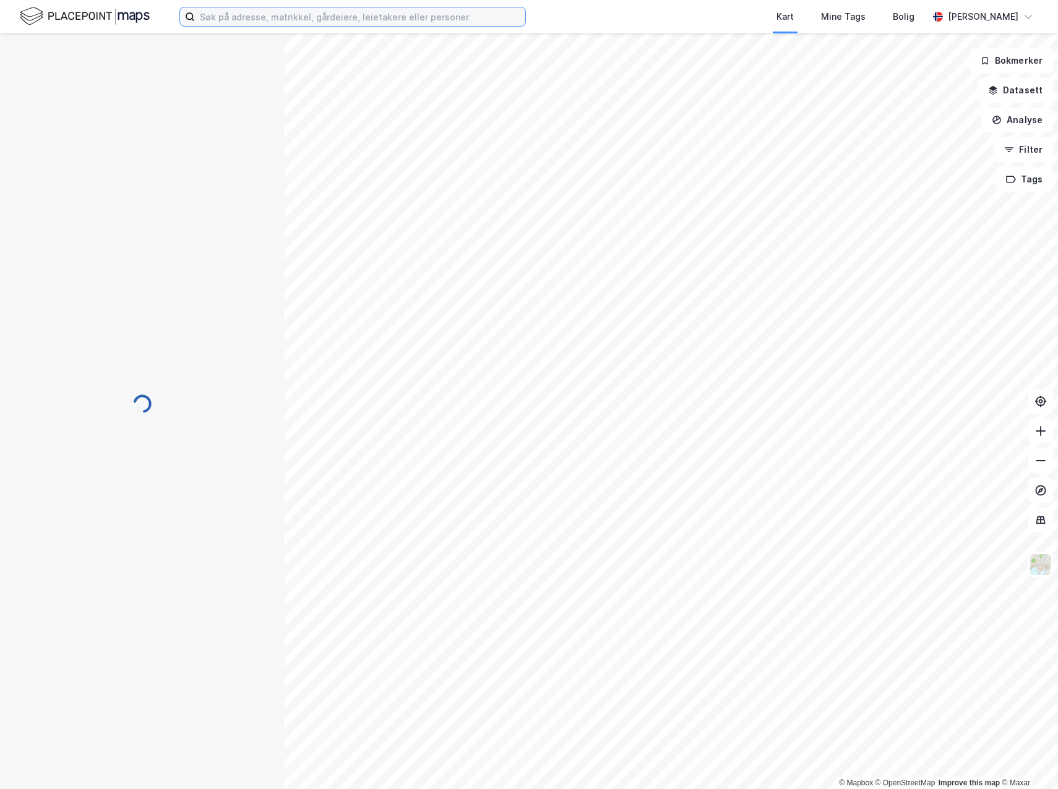
click at [369, 20] on input at bounding box center [360, 16] width 330 height 19
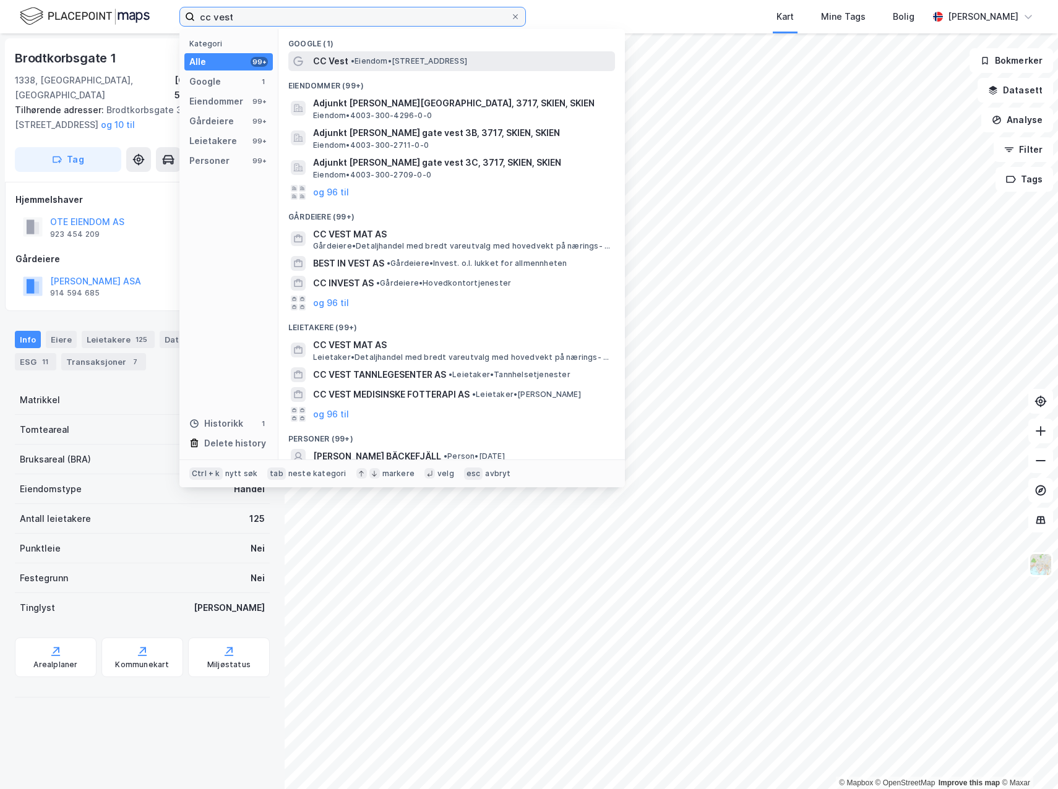
type input "cc vest"
click at [368, 70] on div "CC Vest • Eiendom • [STREET_ADDRESS]" at bounding box center [451, 61] width 327 height 20
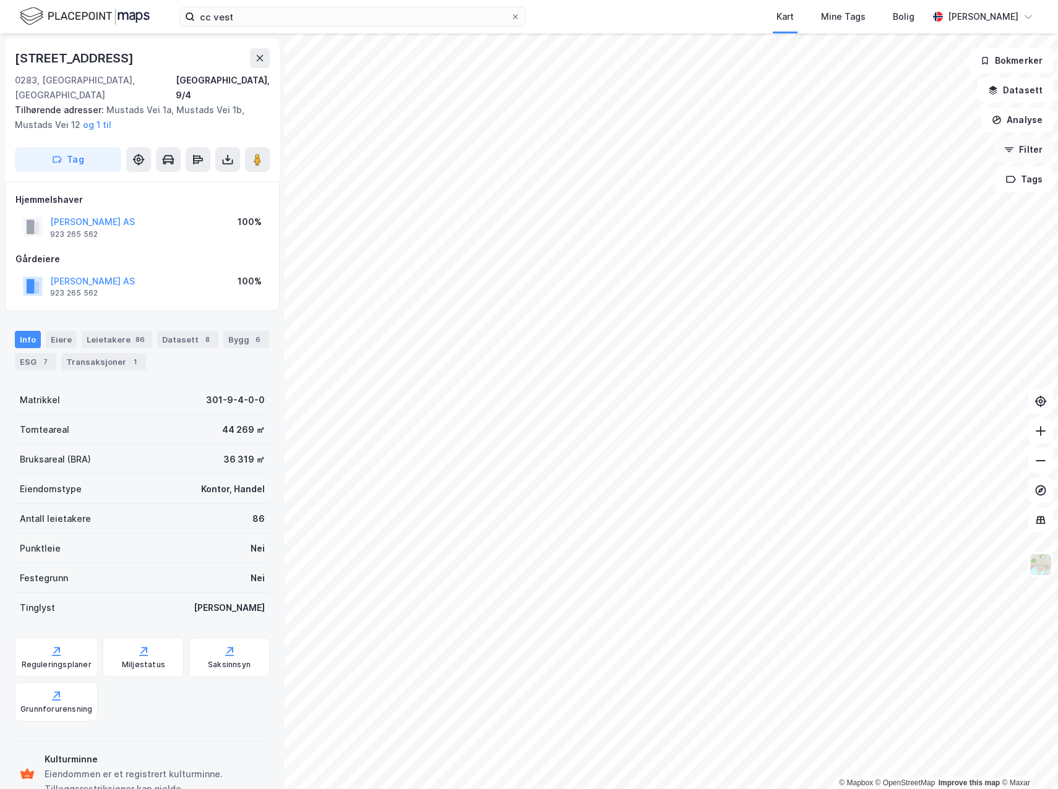
click at [1033, 155] on button "Filter" at bounding box center [1023, 149] width 59 height 25
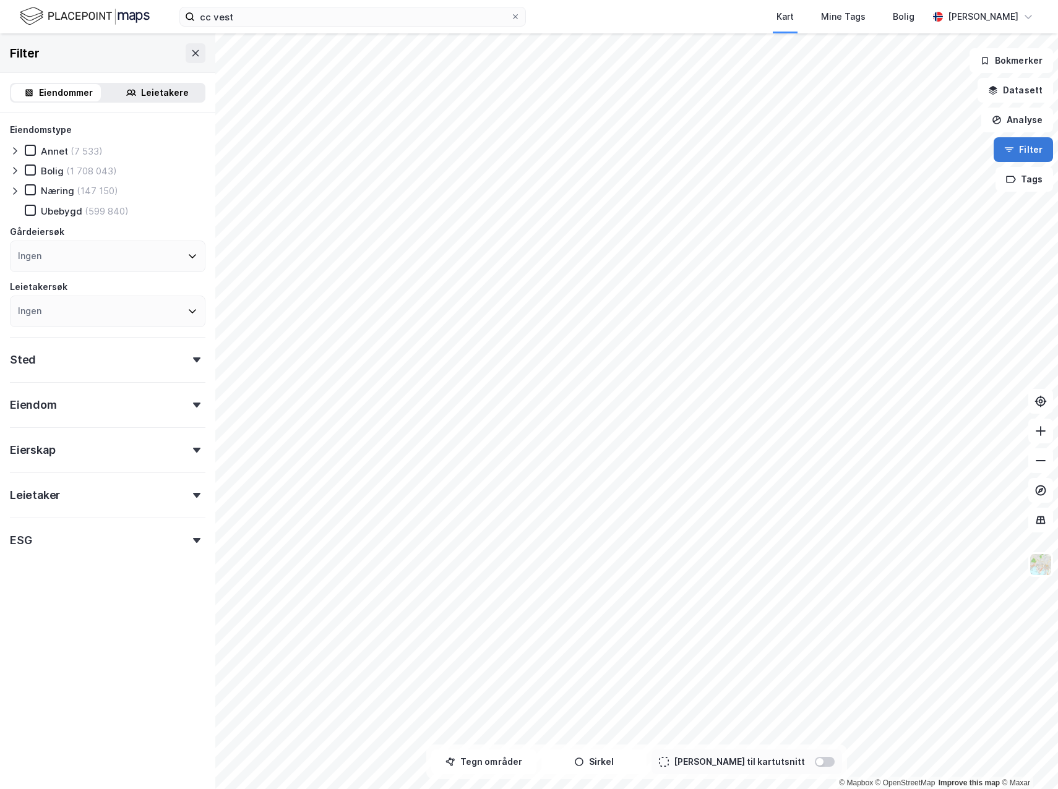
click at [1031, 152] on button "Filter" at bounding box center [1023, 149] width 59 height 25
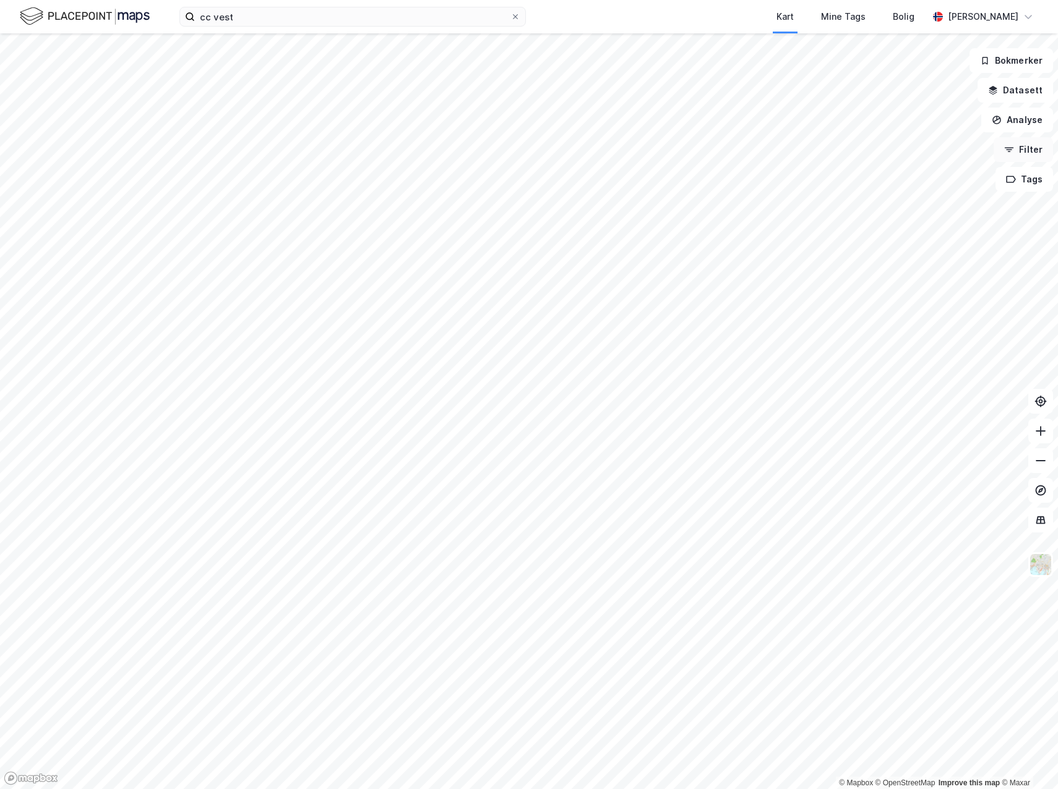
click at [1031, 152] on button "Filter" at bounding box center [1023, 149] width 59 height 25
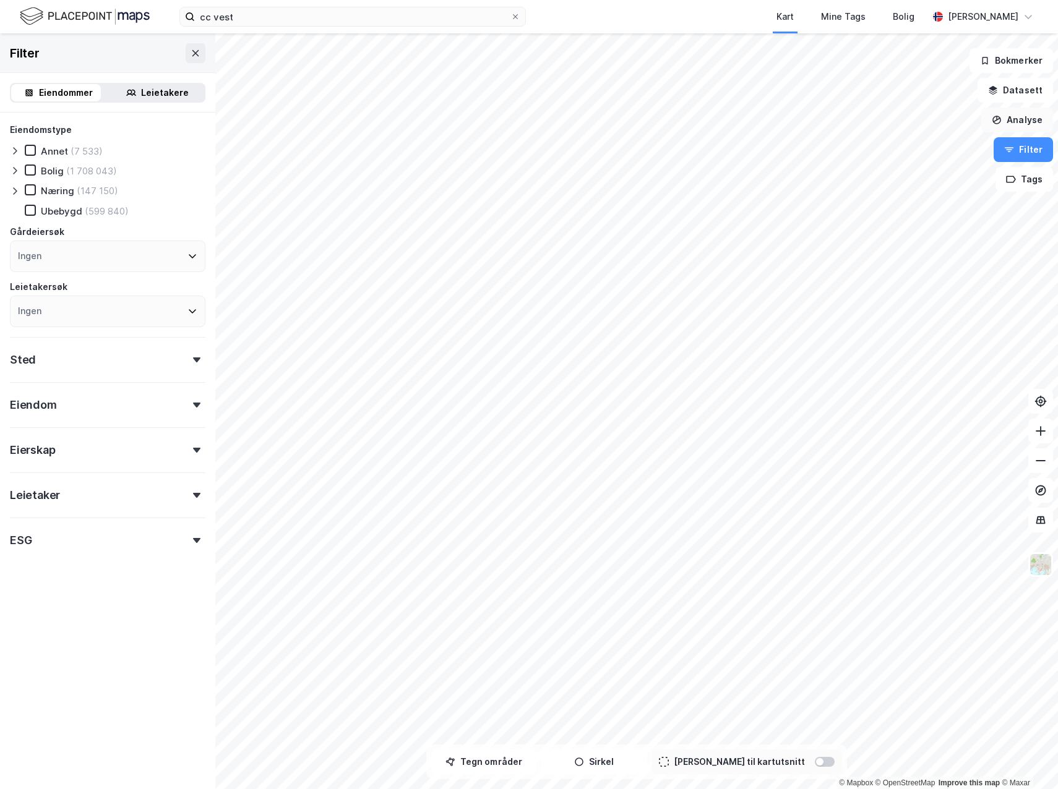
click at [1021, 119] on button "Analyse" at bounding box center [1017, 120] width 72 height 25
click at [912, 195] on div "Se demografi" at bounding box center [910, 197] width 108 height 11
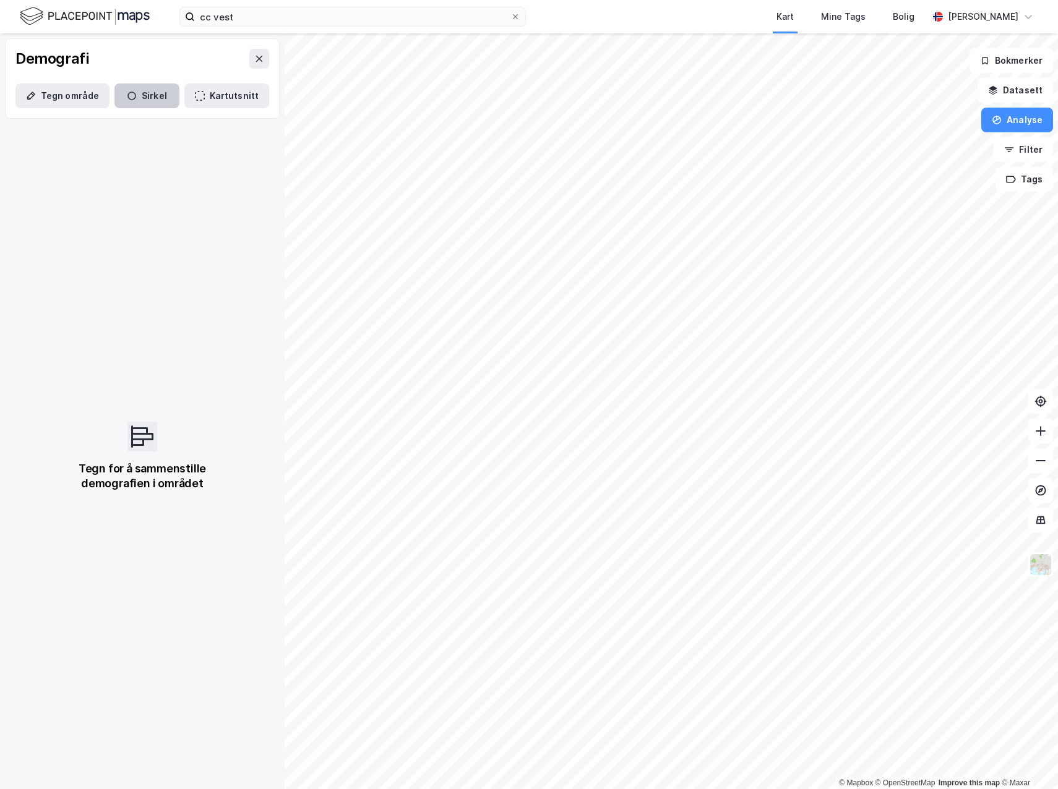
click at [127, 97] on icon "button" at bounding box center [132, 96] width 10 height 10
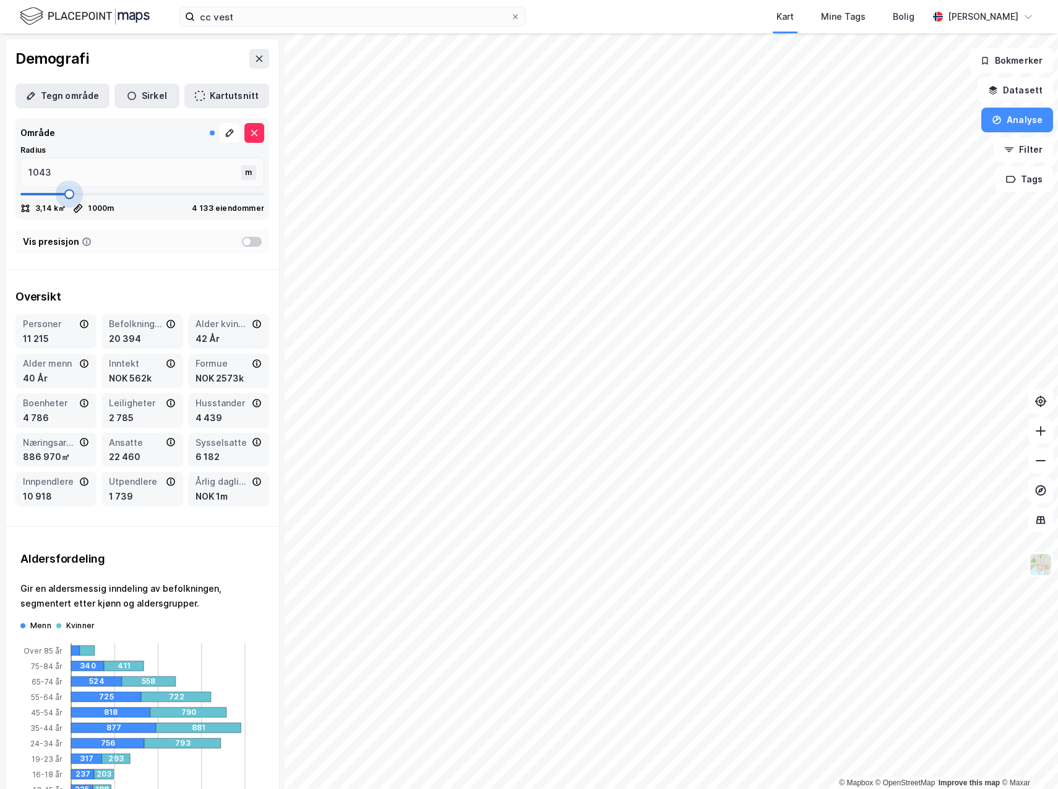
type input "1017"
type input "951"
type input "937"
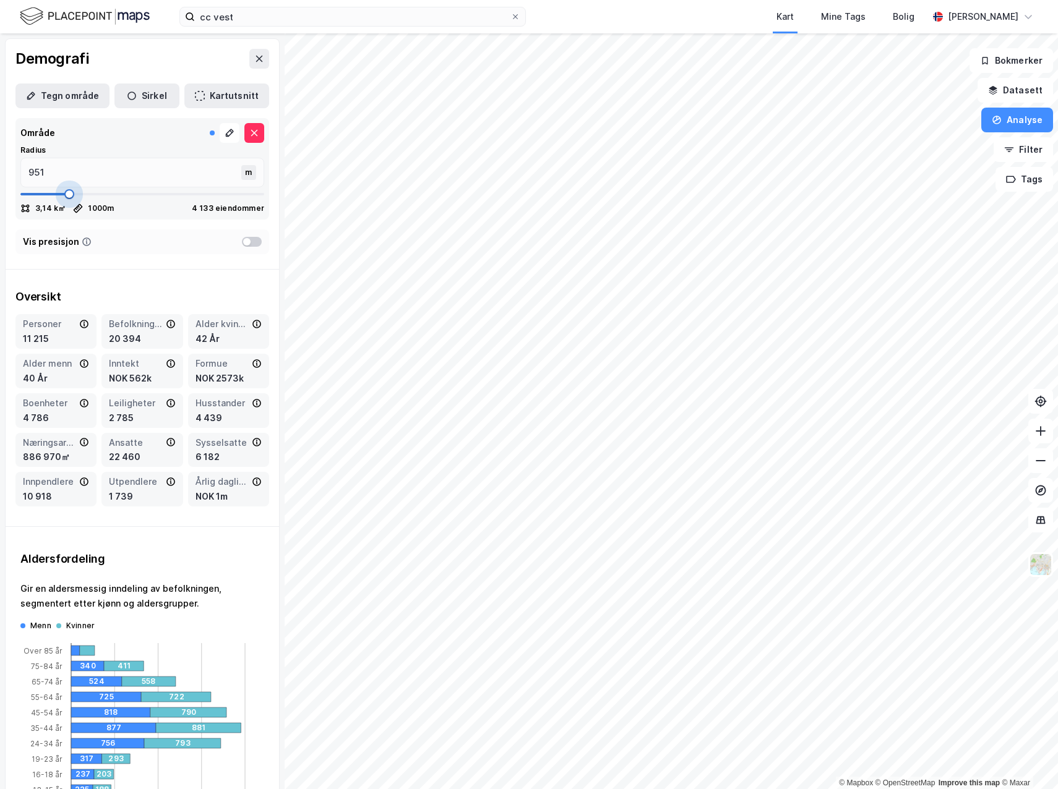
type input "937"
type input "924"
type input "911"
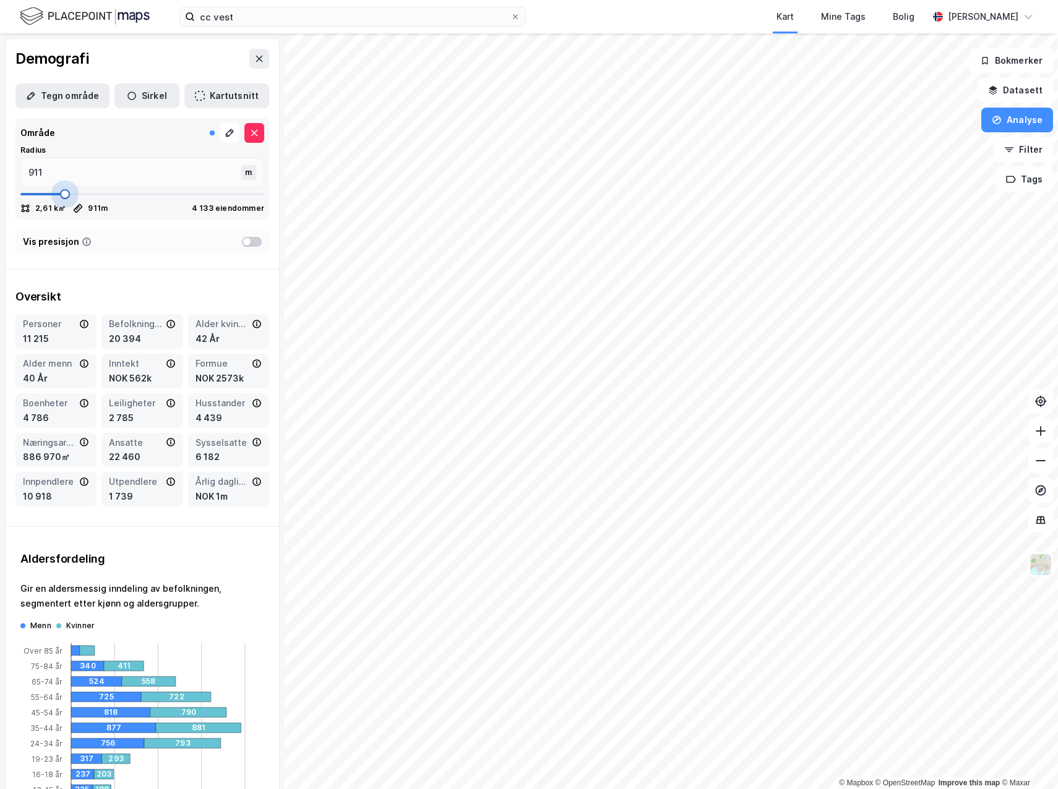
type input "898"
type input "872"
type input "858"
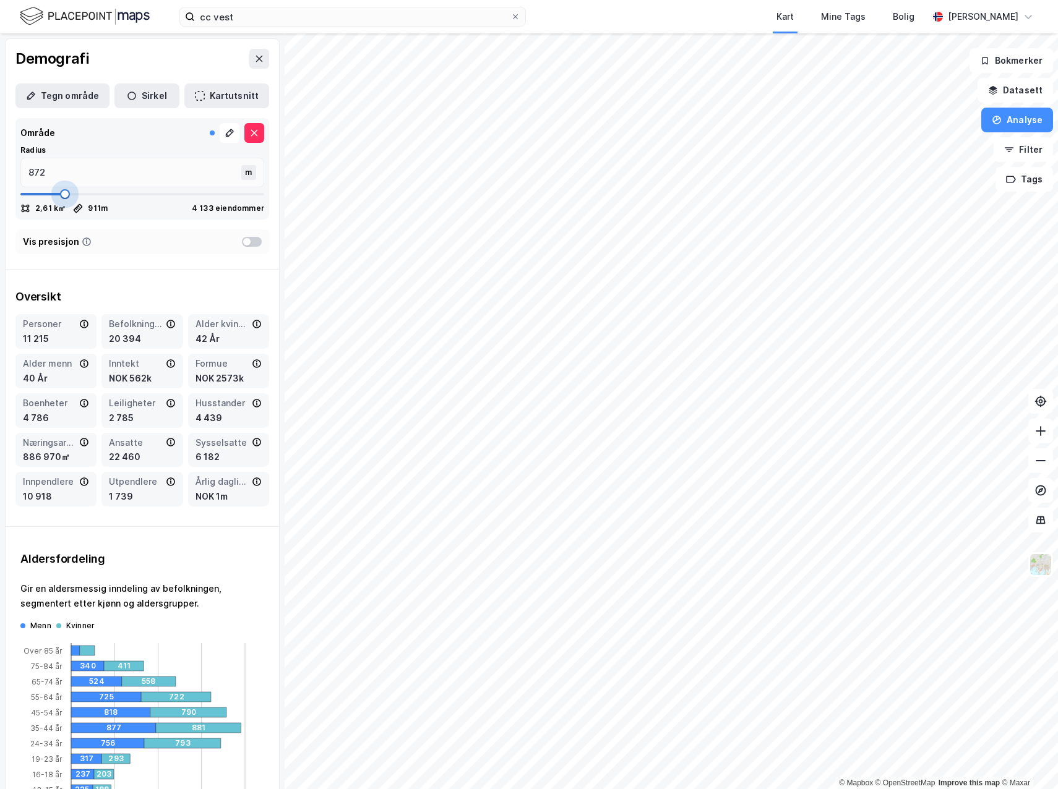
type input "858"
type input "832"
type input "792"
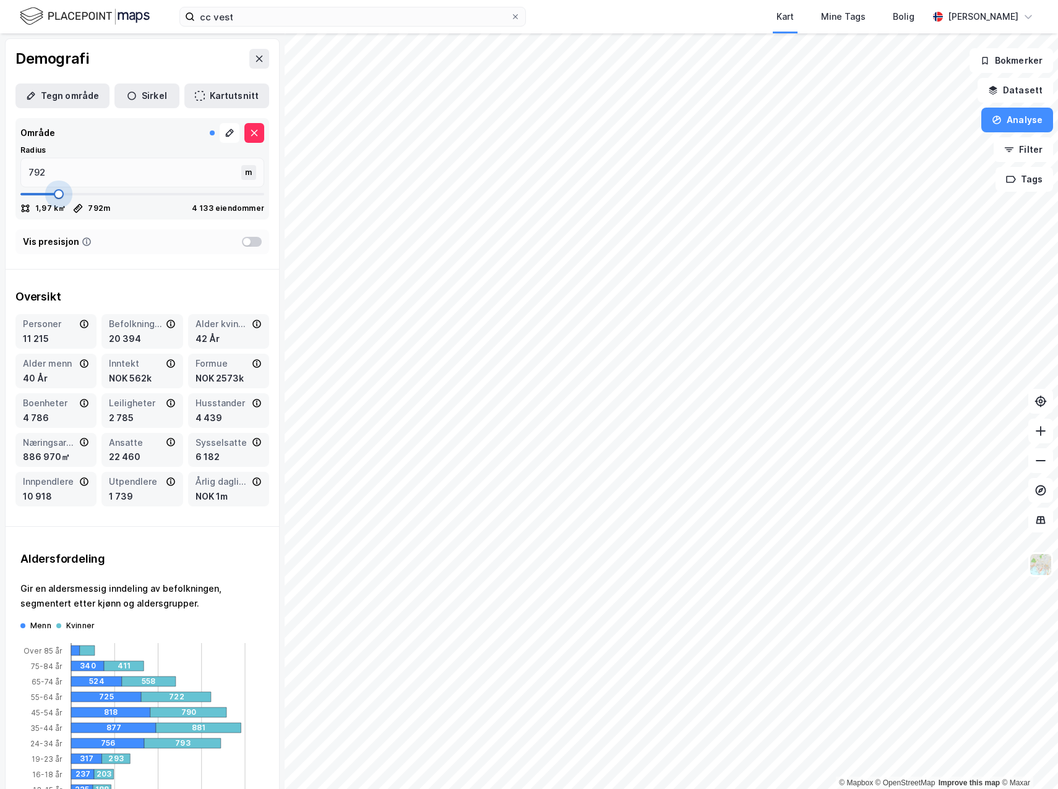
type input "779"
type input "753"
type input "740"
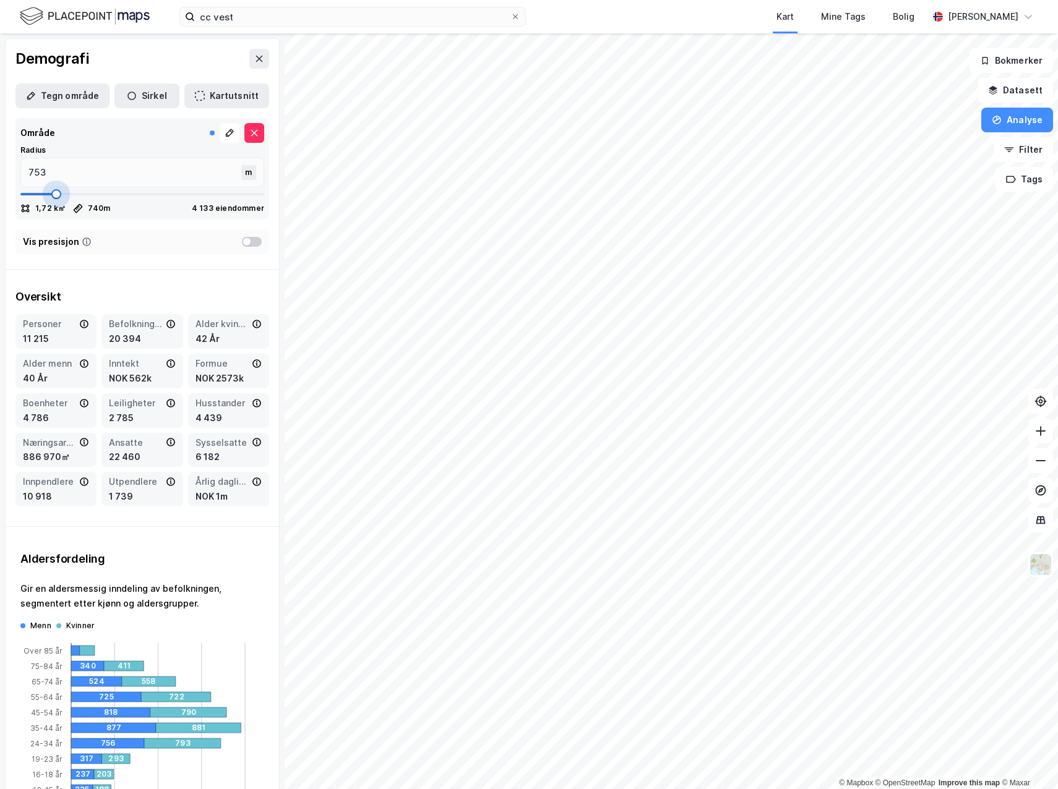
type input "740"
type input "713"
type input "700"
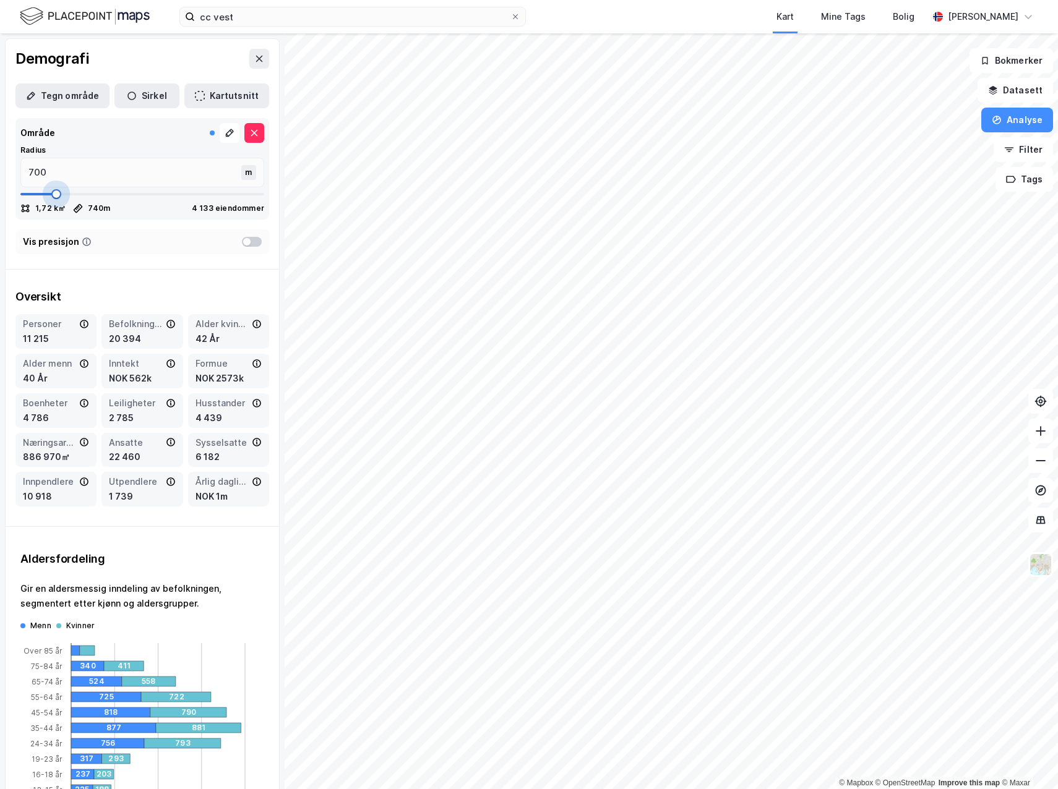
type input "687"
type input "674"
type input "660"
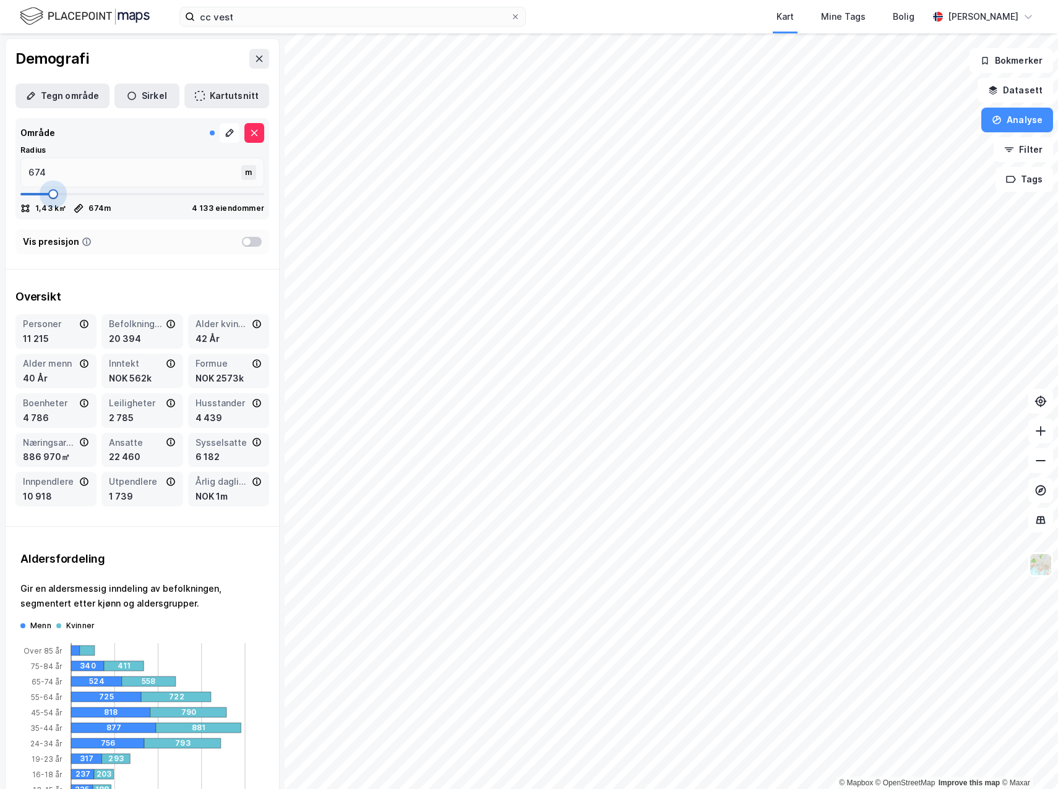
type input "660"
type input "634"
type input "621"
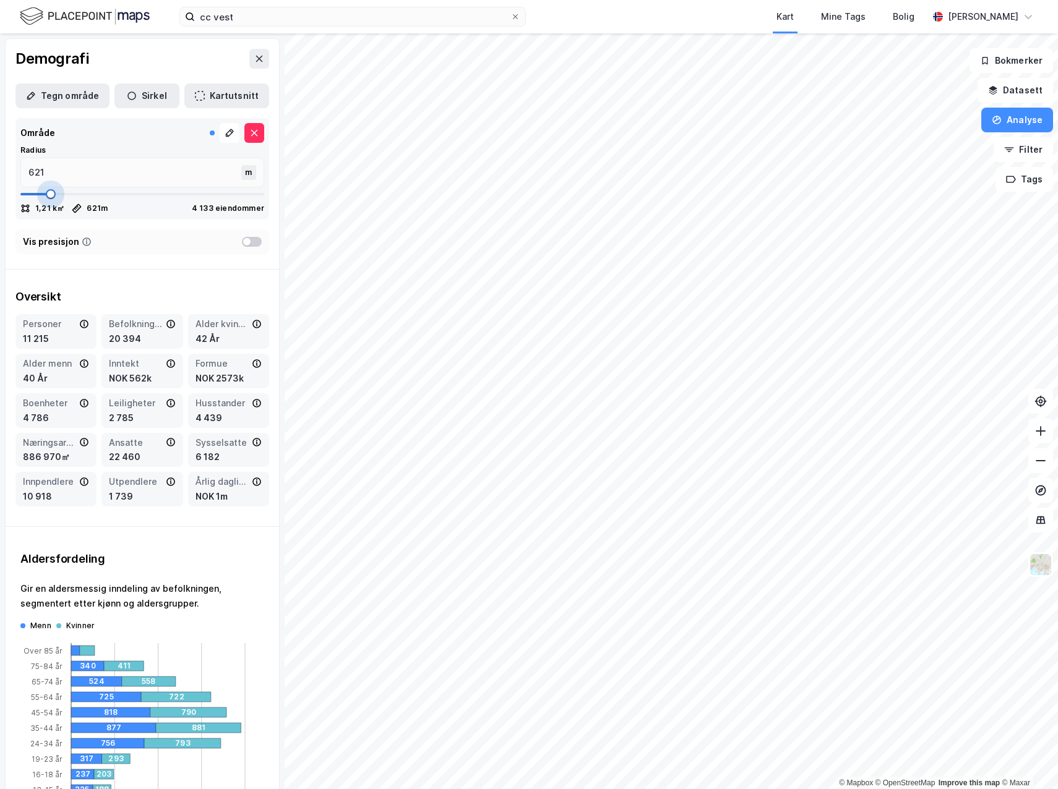
type input "595"
type input "581"
type input "568"
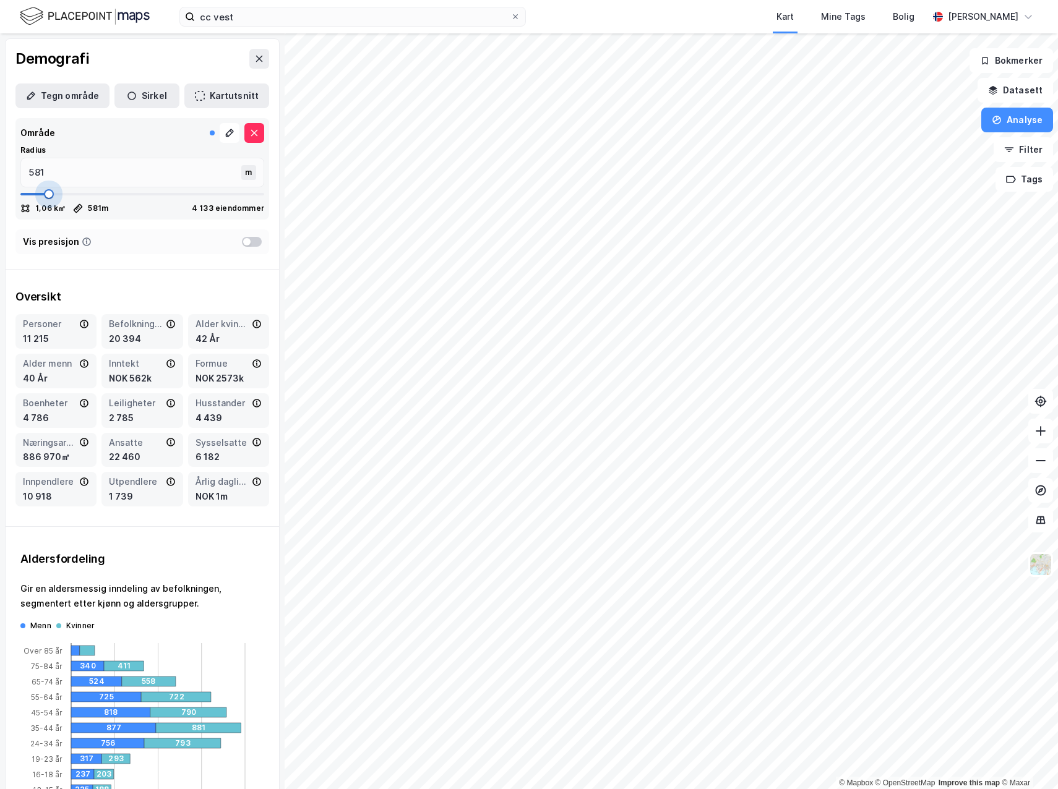
type input "568"
type input "555"
type input "542"
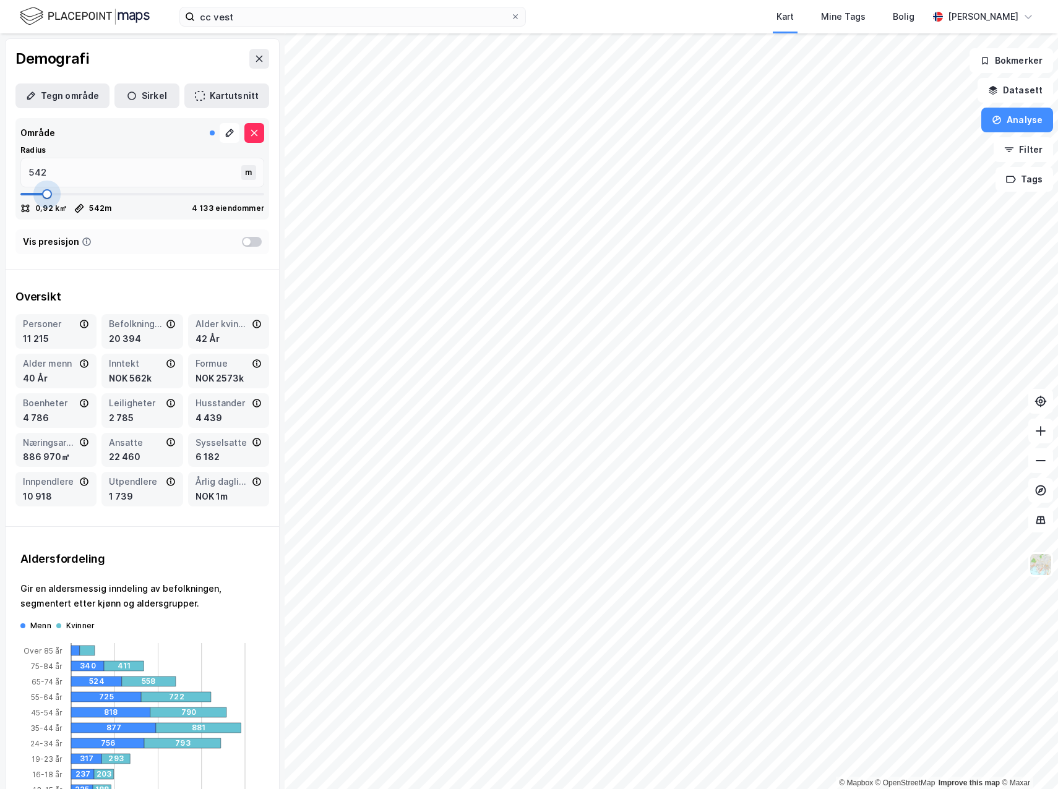
type input "529"
type input "515"
type input "502"
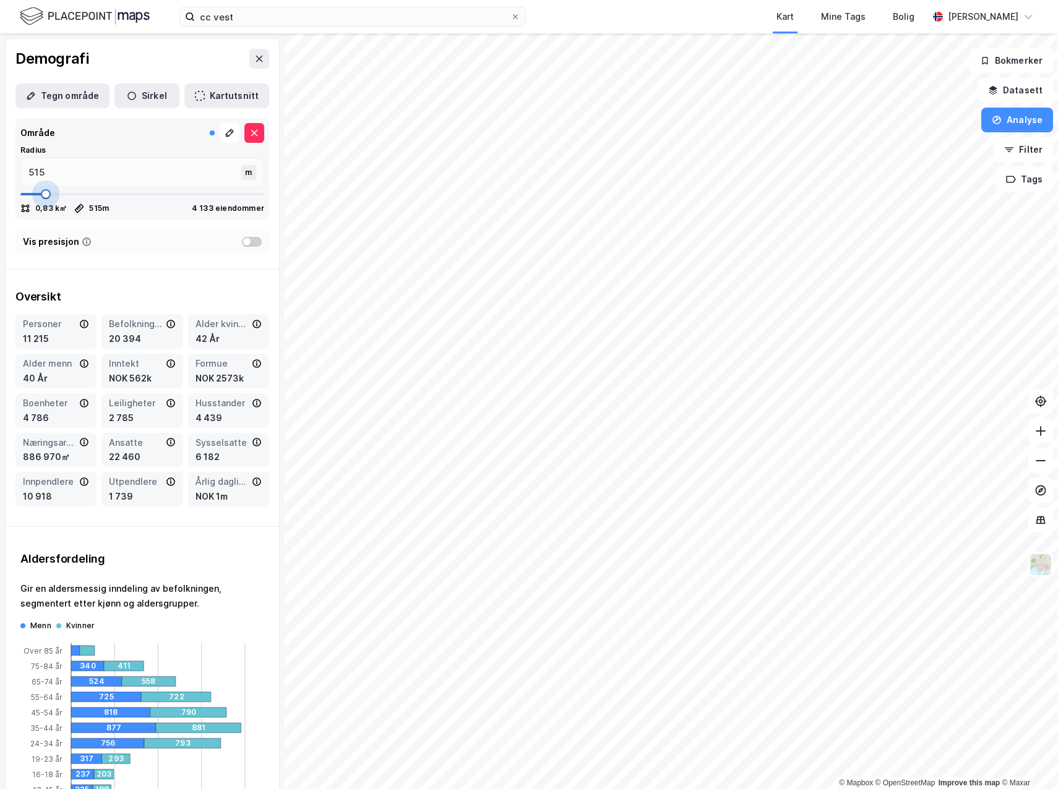
type input "502"
drag, startPoint x: 69, startPoint y: 190, endPoint x: 44, endPoint y: 194, distance: 25.7
click at [44, 194] on span at bounding box center [45, 194] width 10 height 10
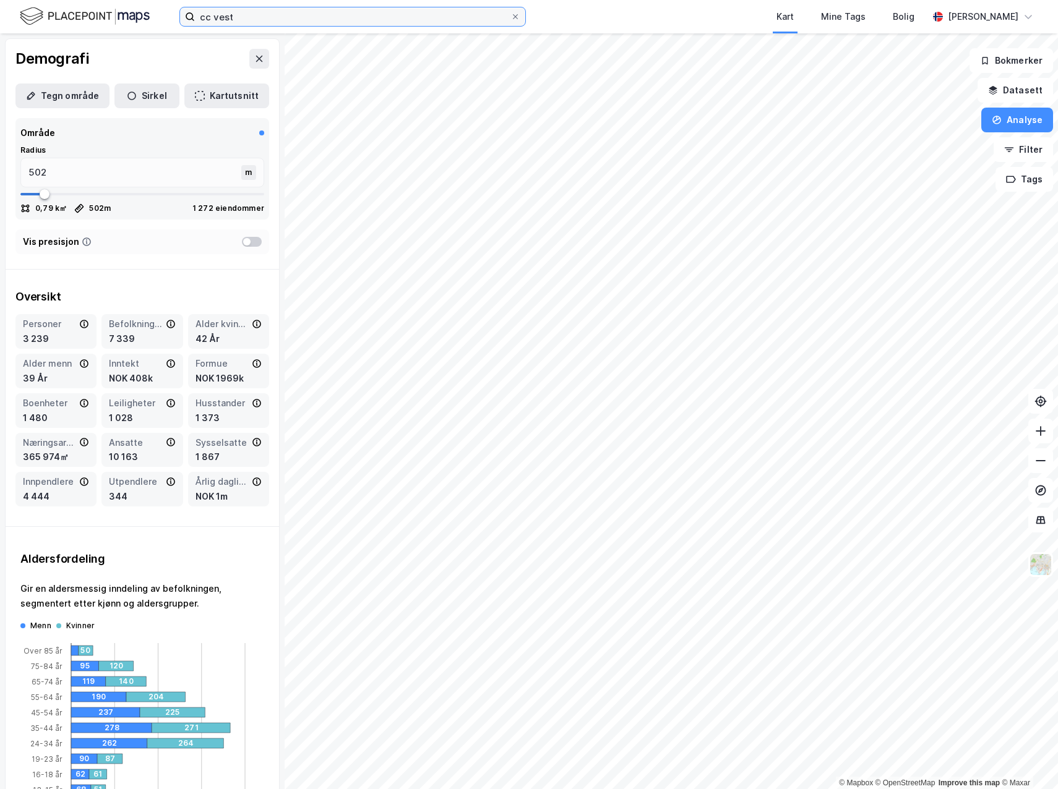
click at [235, 14] on input "cc vest" at bounding box center [353, 16] width 316 height 19
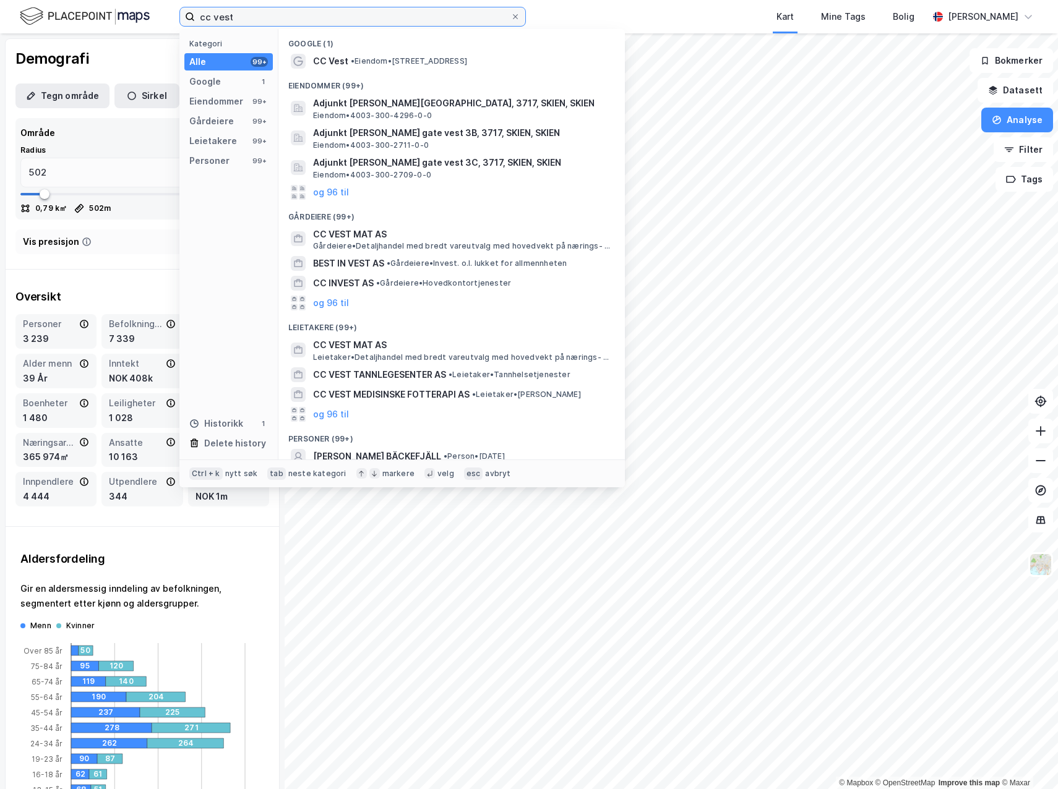
click at [236, 12] on input "cc vest" at bounding box center [353, 16] width 316 height 19
click at [239, 11] on input "cc vest" at bounding box center [353, 16] width 316 height 19
click at [244, 15] on input "cc vest" at bounding box center [353, 16] width 316 height 19
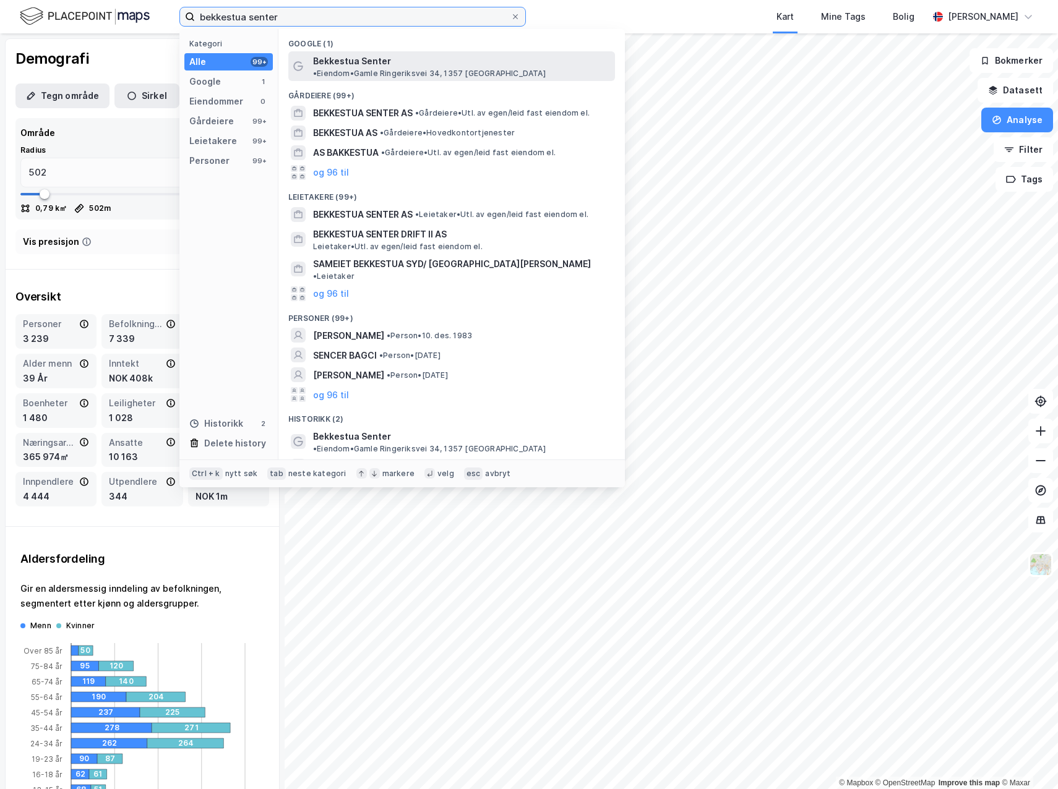
type input "bekkestua senter"
click at [341, 60] on span "Bekkestua Senter" at bounding box center [352, 61] width 78 height 15
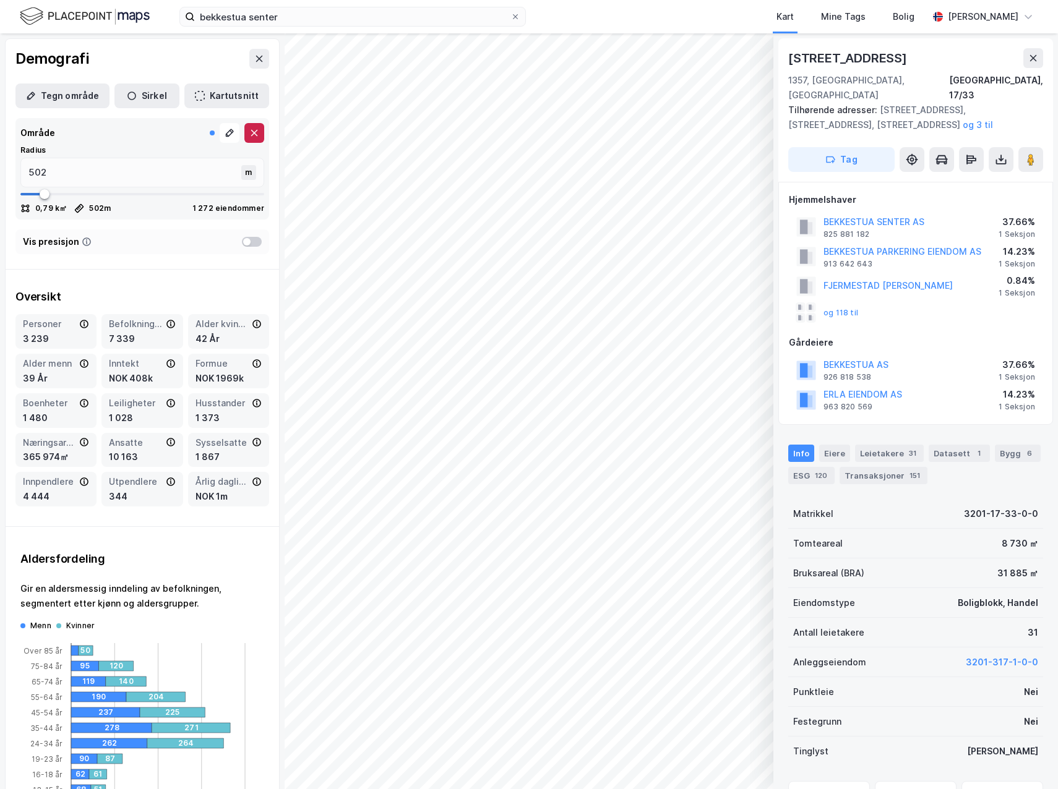
click at [244, 132] on button at bounding box center [254, 133] width 20 height 20
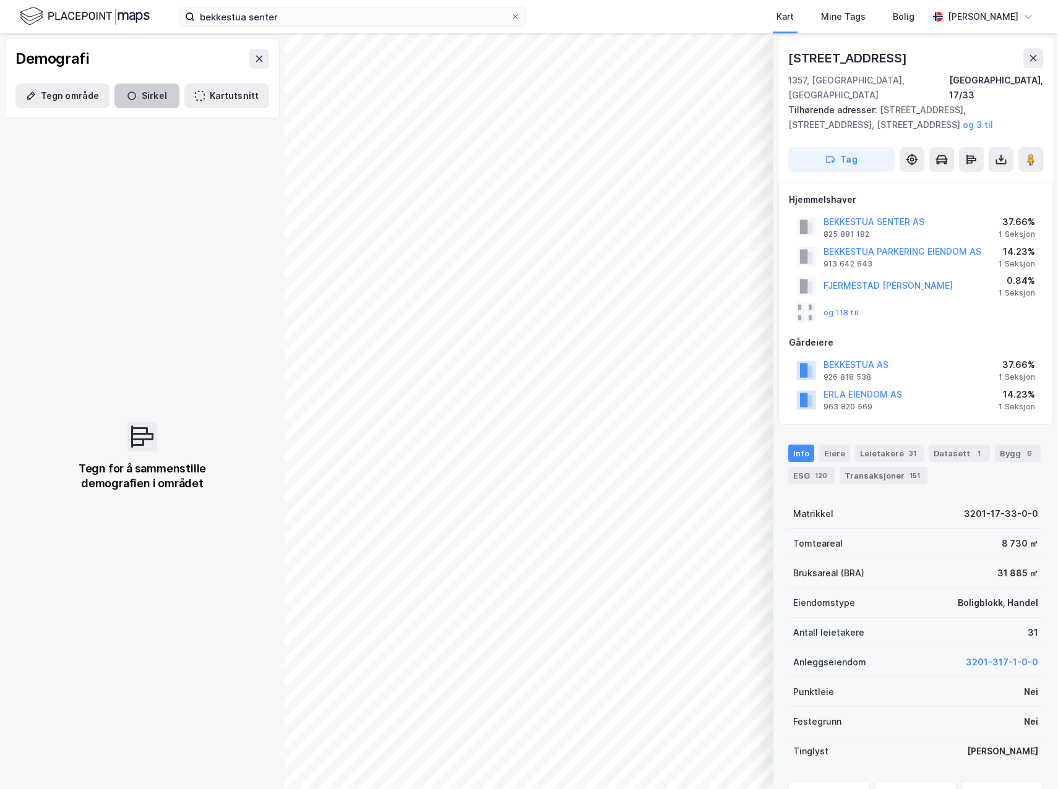
click at [139, 97] on button "Sirkel" at bounding box center [146, 96] width 65 height 25
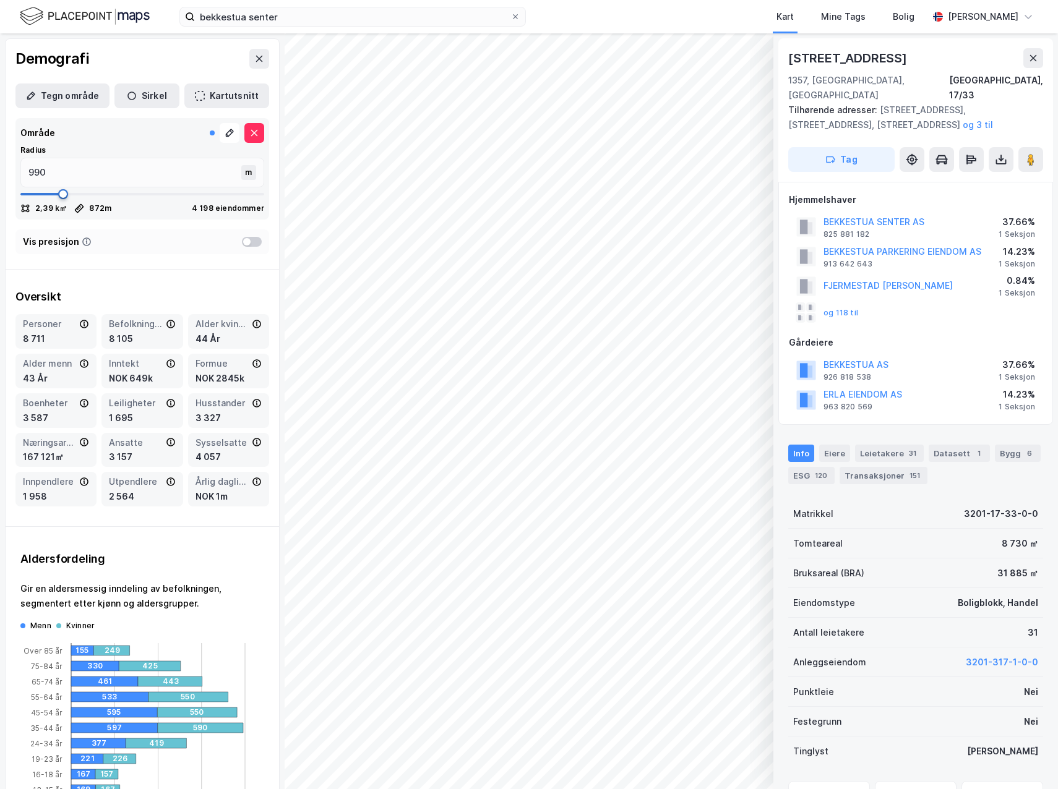
type input "872"
type input "832"
type input "713"
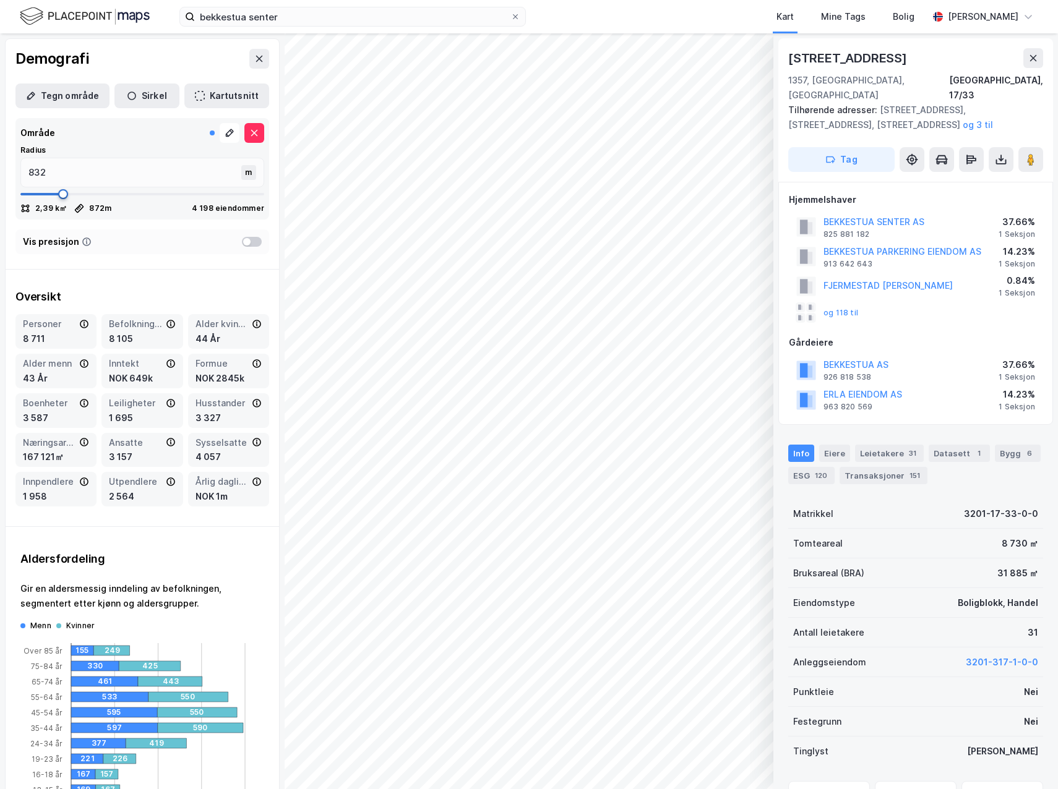
type input "713"
type input "700"
type input "660"
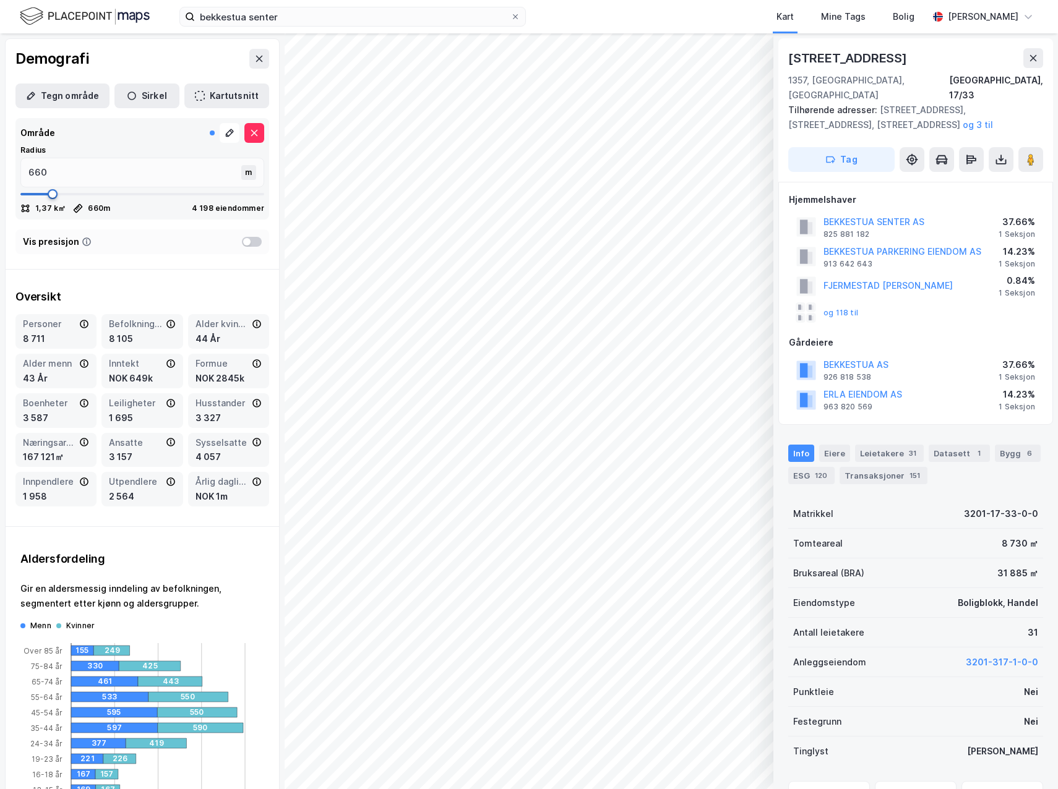
drag, startPoint x: 67, startPoint y: 193, endPoint x: 51, endPoint y: 193, distance: 15.5
click at [51, 193] on span at bounding box center [53, 194] width 10 height 10
type input "621"
type input "608"
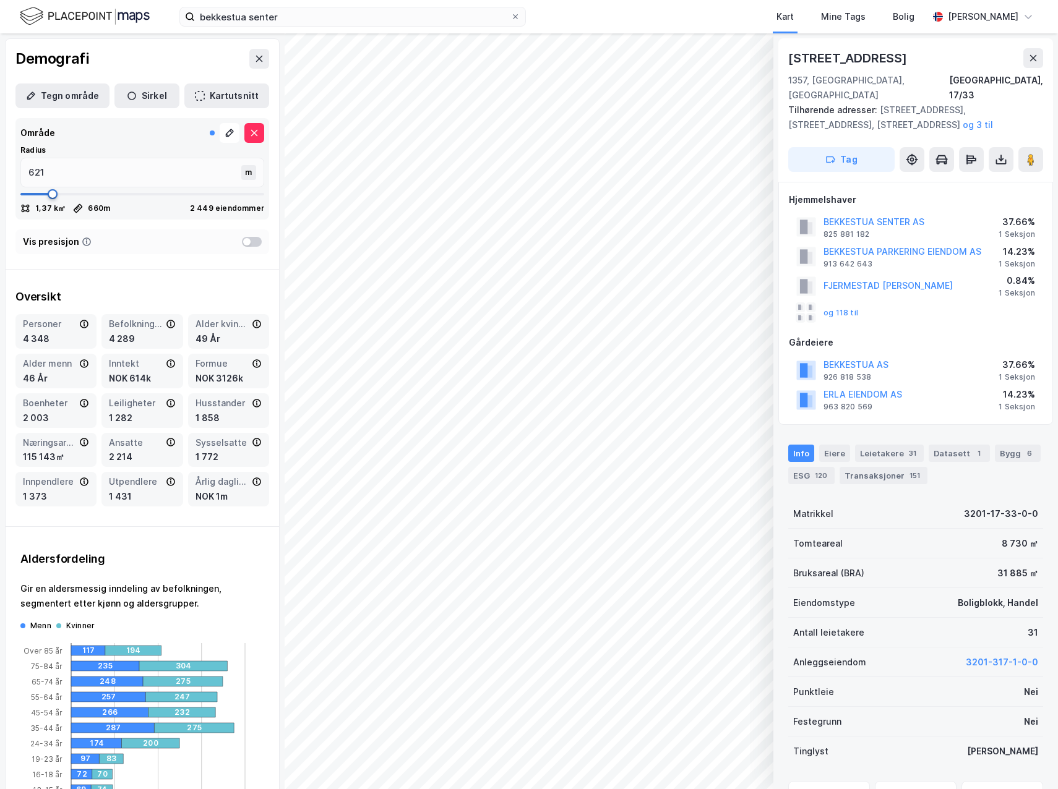
type input "608"
type input "581"
click at [48, 192] on span at bounding box center [49, 194] width 10 height 10
type input "542"
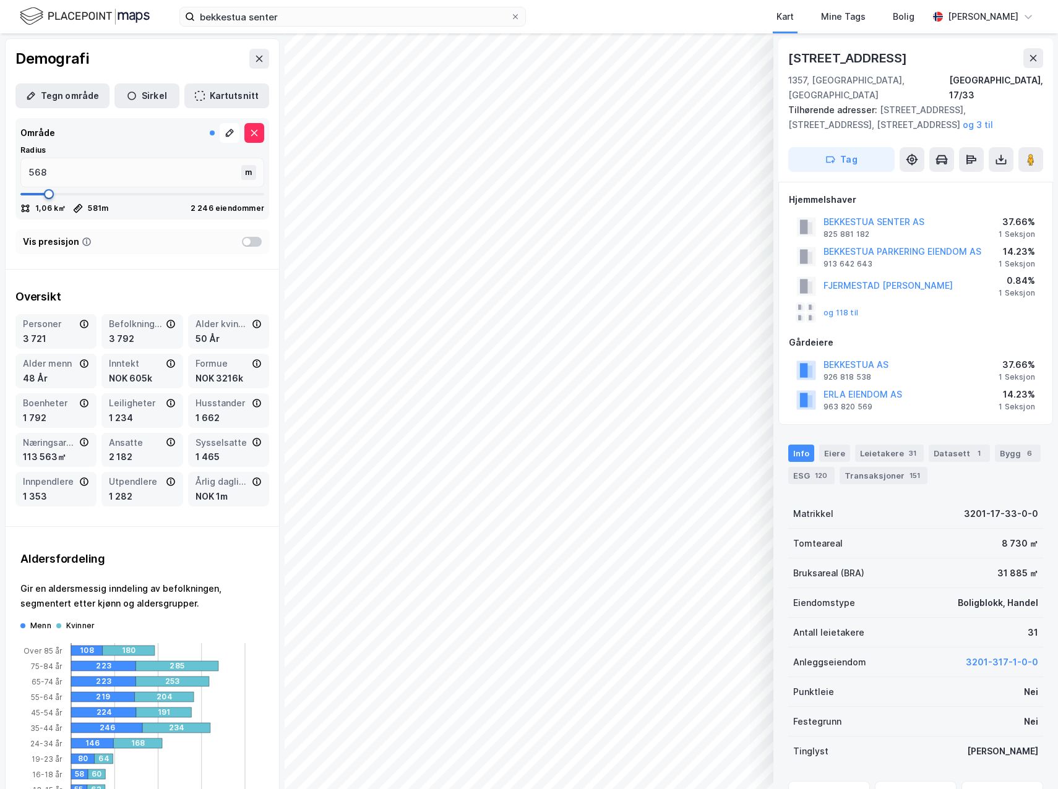
type input "542"
type input "529"
click at [45, 191] on span at bounding box center [46, 194] width 10 height 10
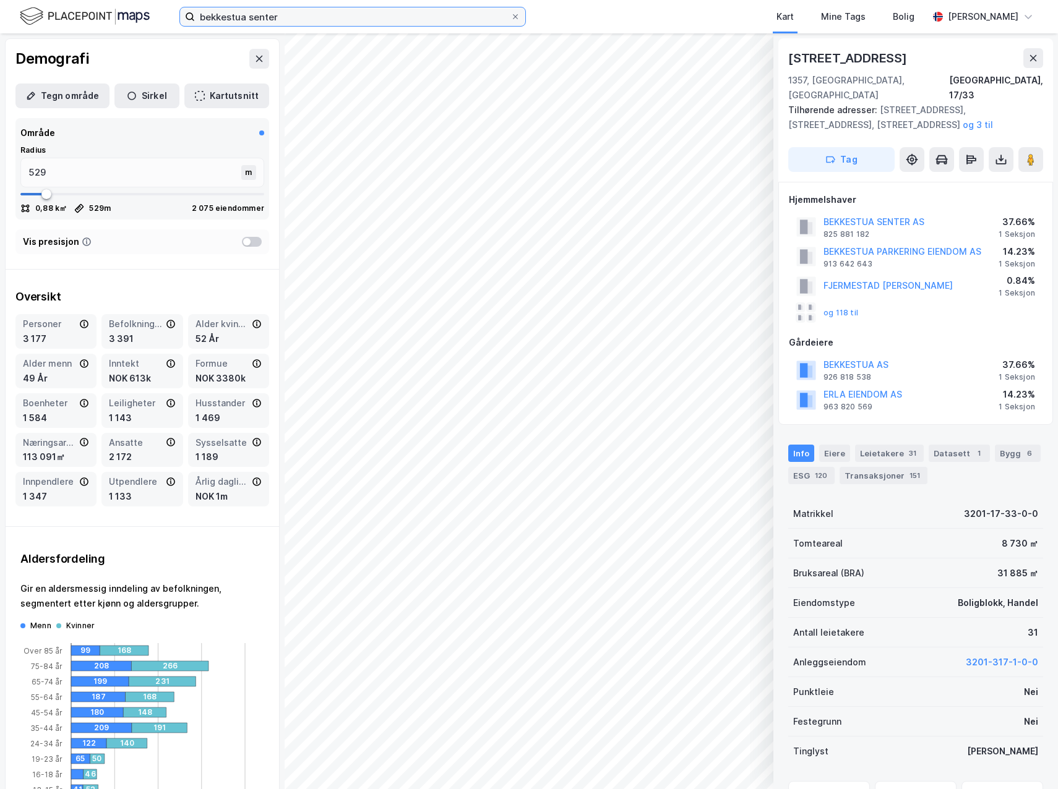
click at [269, 17] on input "bekkestua senter" at bounding box center [353, 16] width 316 height 19
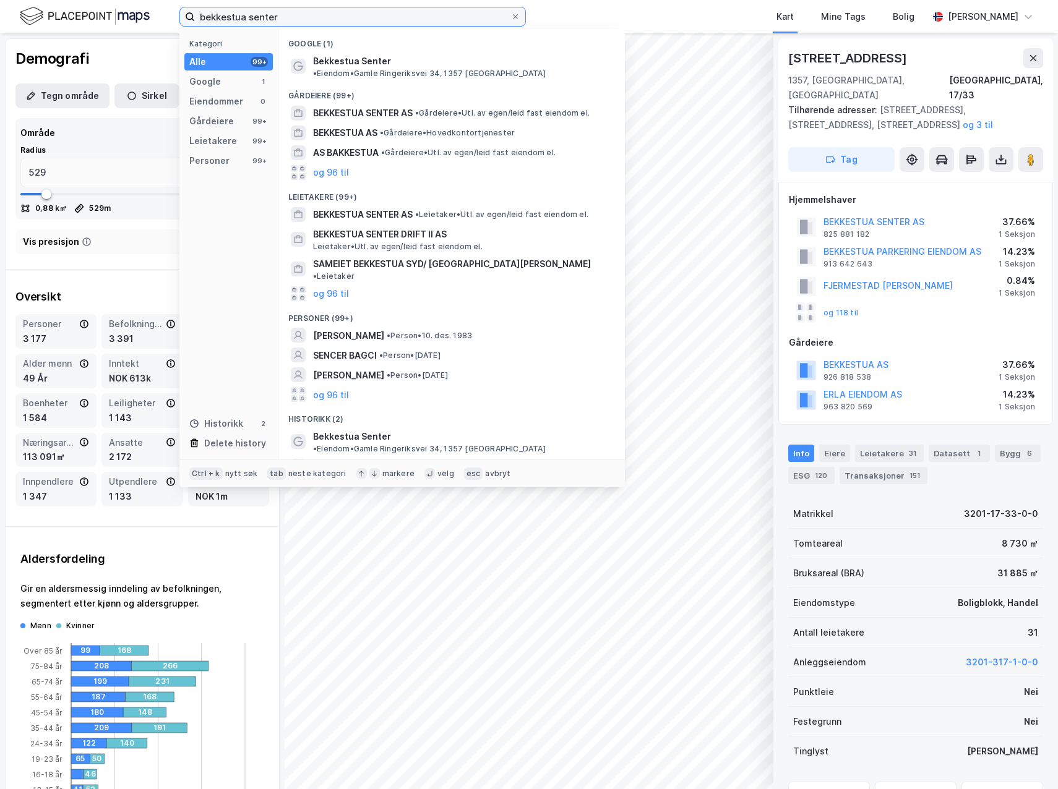
click at [270, 17] on input "bekkestua senter" at bounding box center [353, 16] width 316 height 19
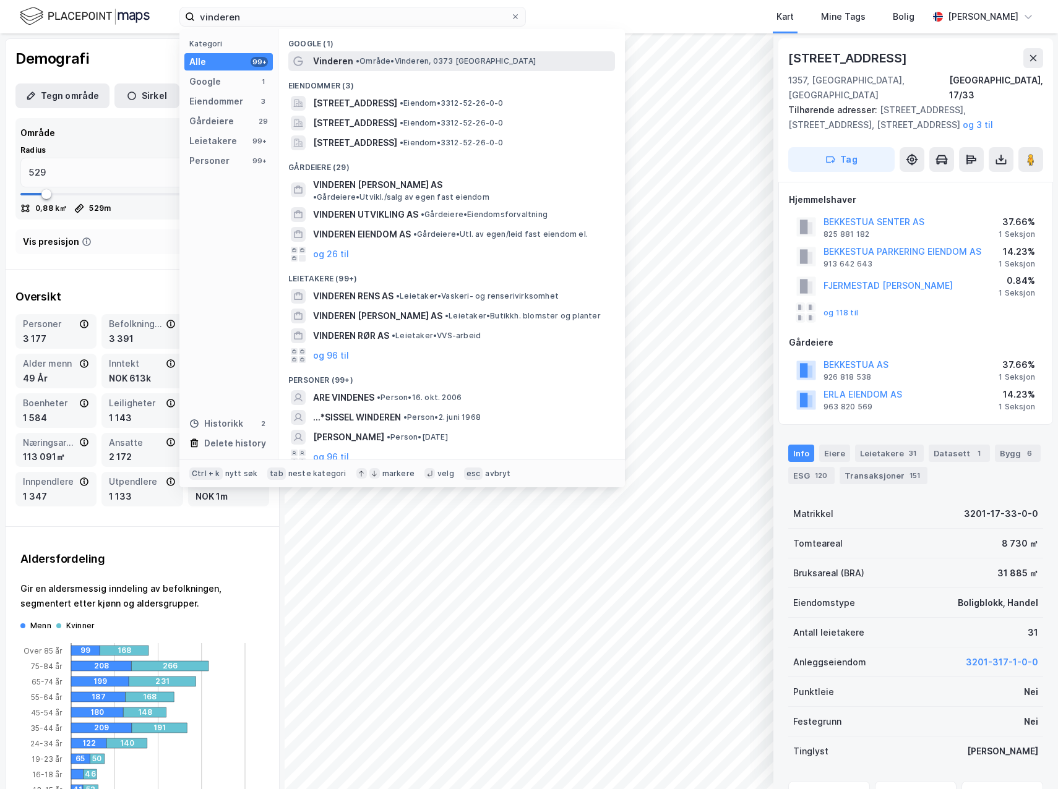
click at [322, 53] on div "Vinderen • Område • Vinderen, 0373 Oslo" at bounding box center [451, 61] width 327 height 20
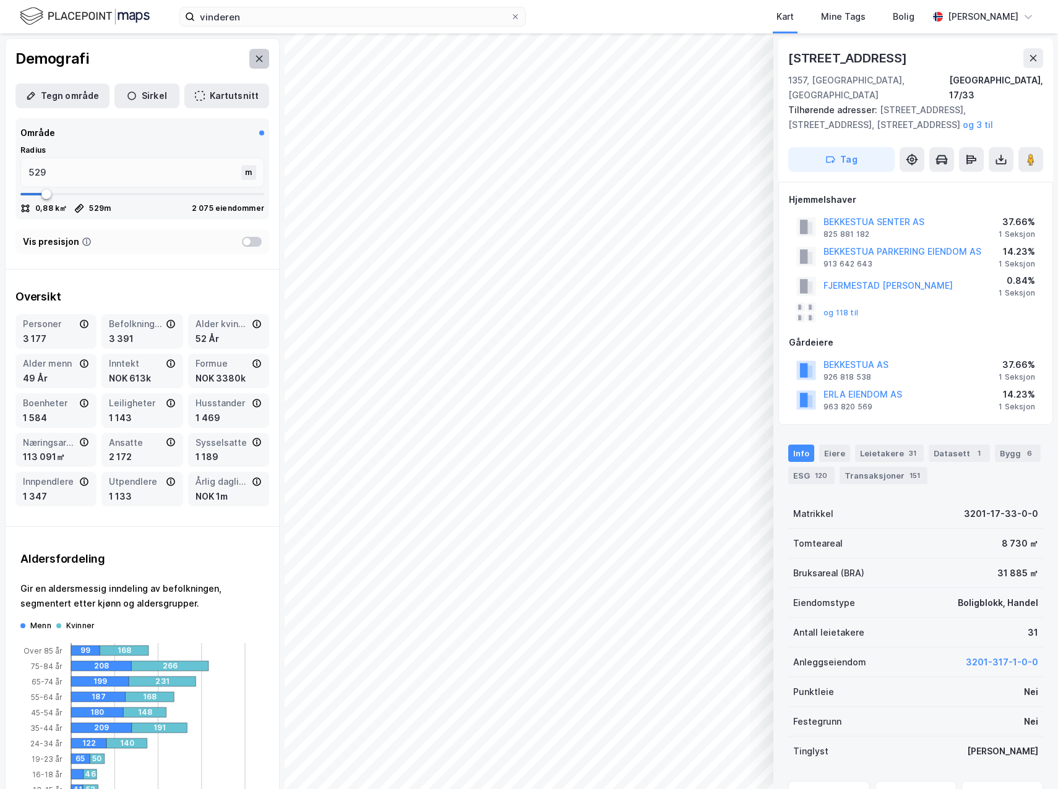
click at [254, 56] on icon at bounding box center [259, 59] width 10 height 10
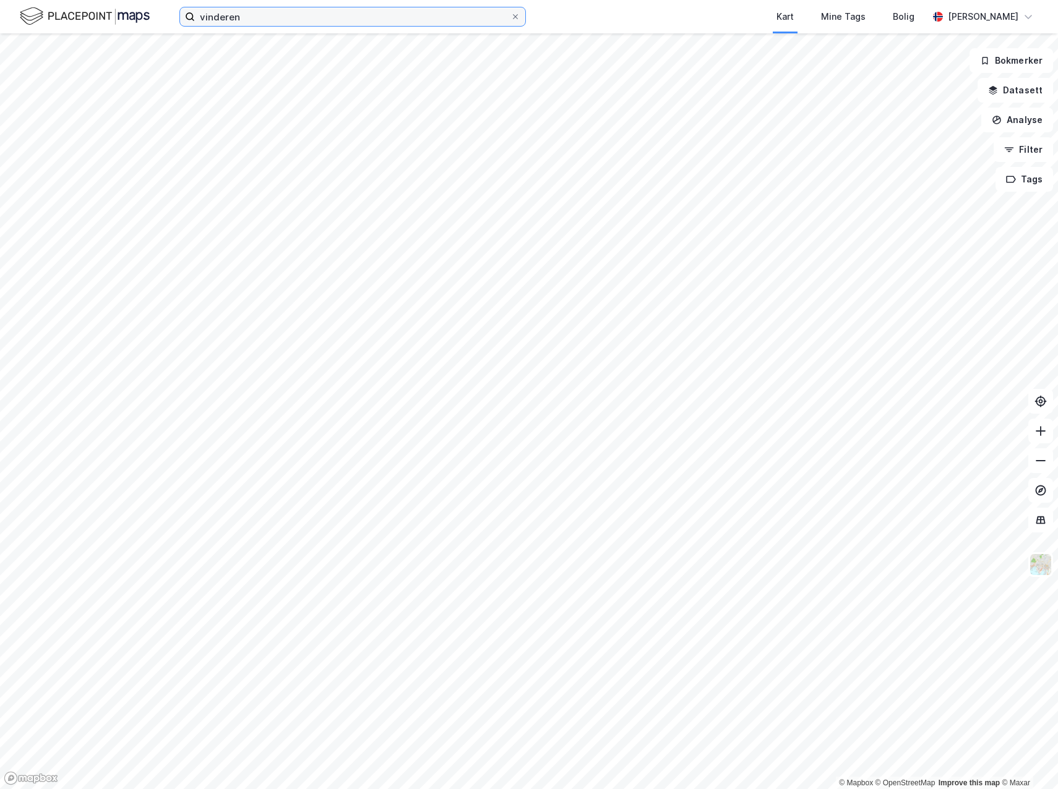
click at [275, 12] on input "vinderen" at bounding box center [353, 16] width 316 height 19
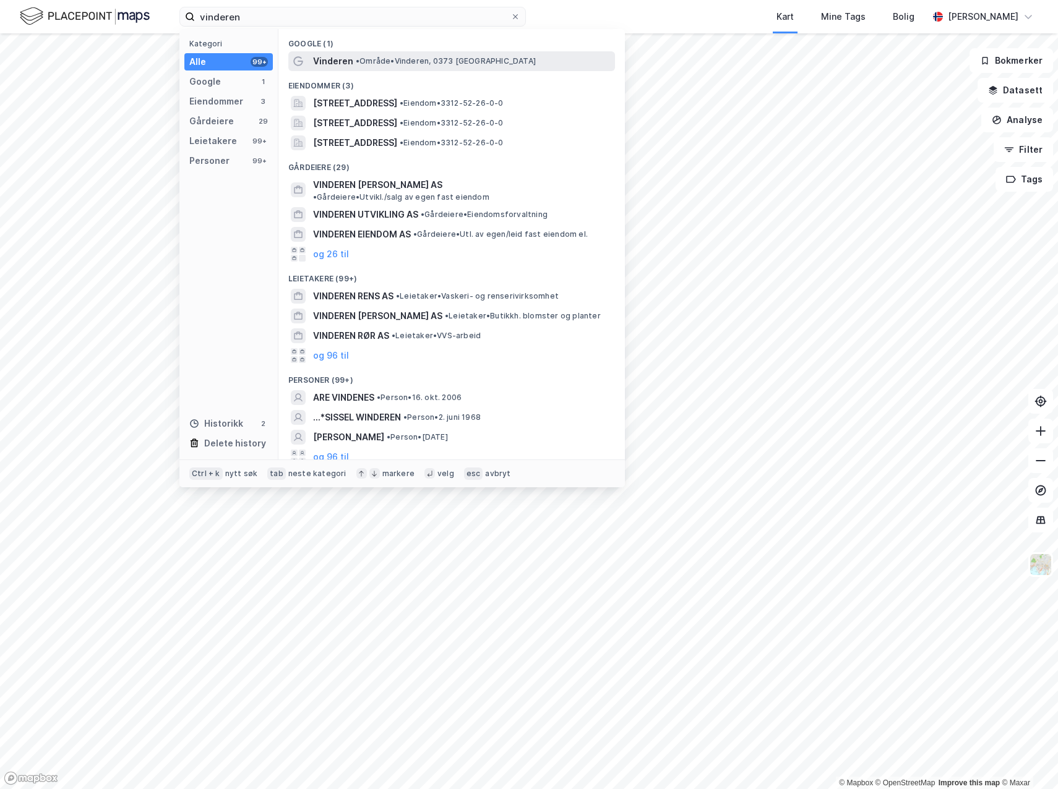
click at [333, 66] on span "Vinderen" at bounding box center [333, 61] width 40 height 15
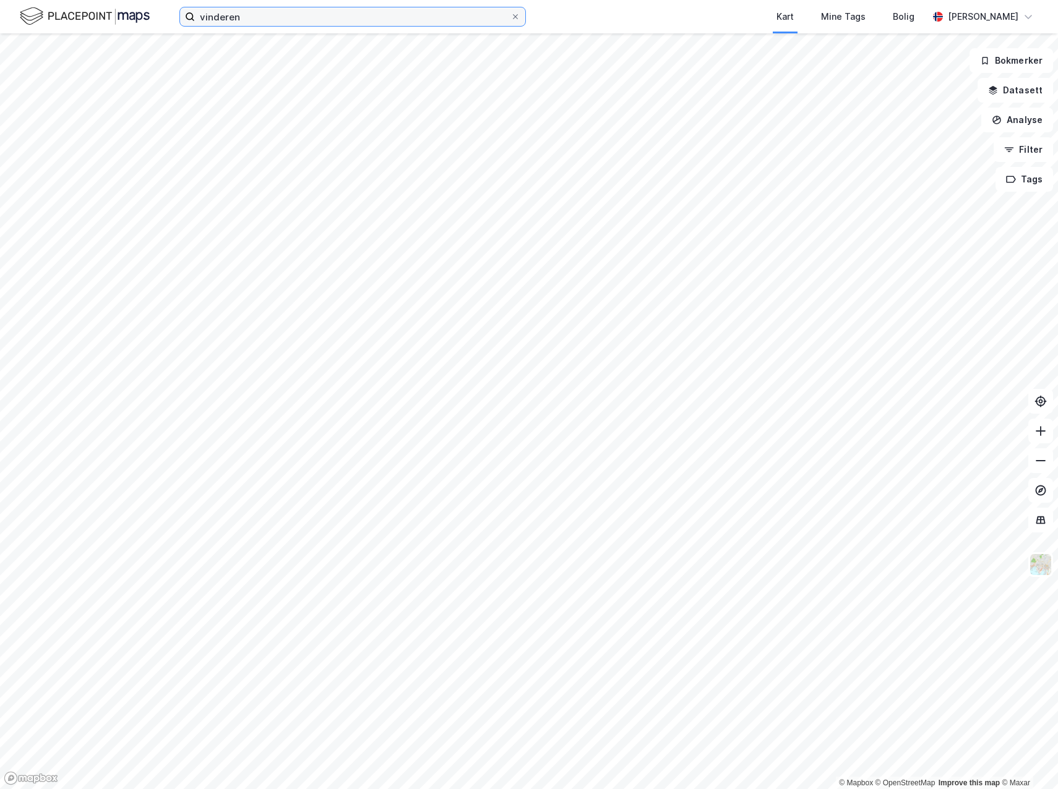
click at [291, 22] on input "vinderen" at bounding box center [353, 16] width 316 height 19
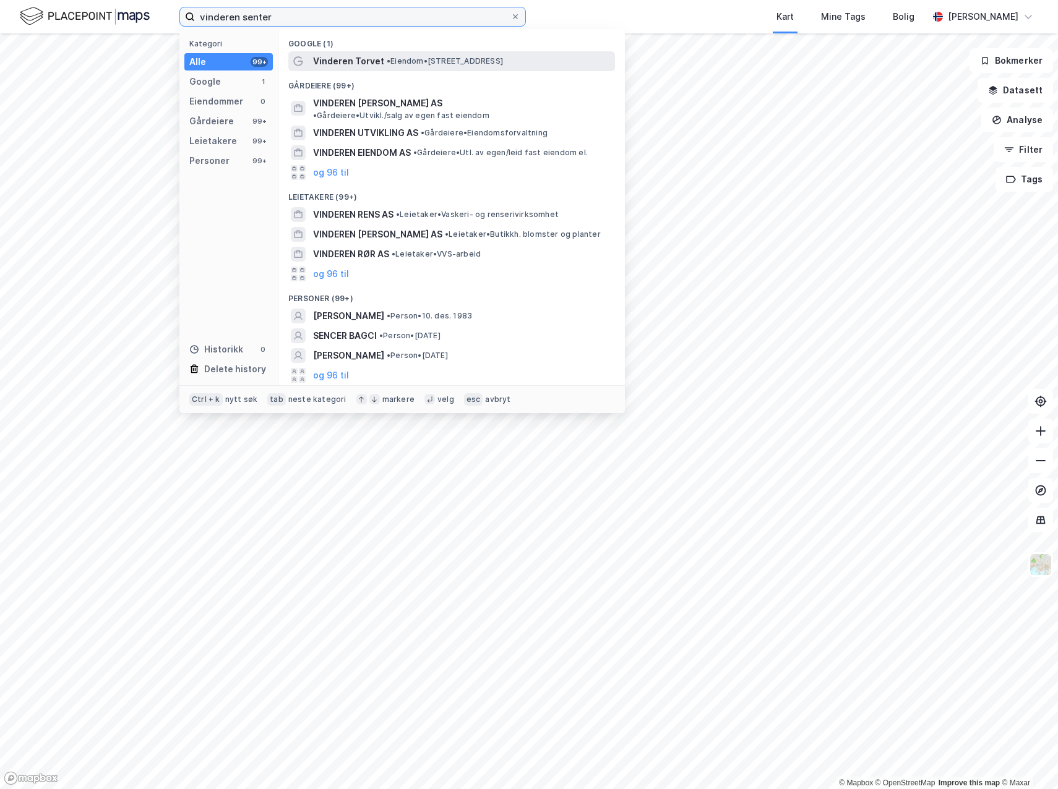
type input "vinderen senter"
click at [397, 63] on span "• Eiendom • Slemdalsveien 72, 0374 Oslo" at bounding box center [445, 61] width 116 height 10
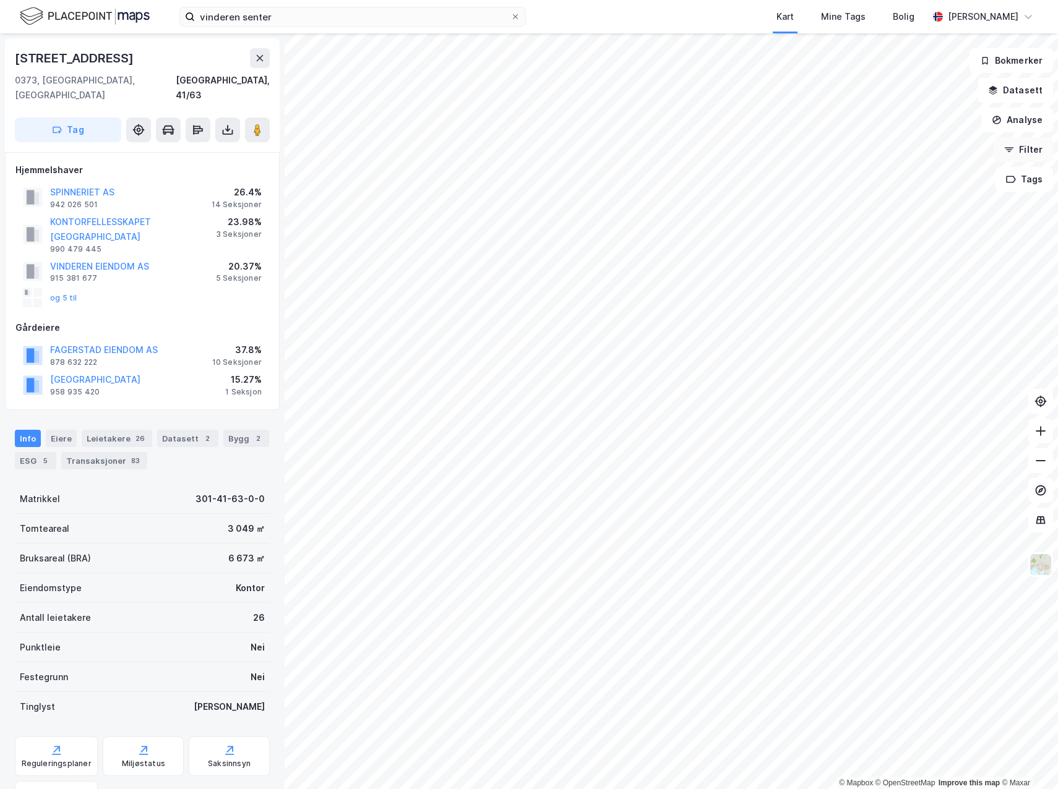
click at [1025, 155] on button "Filter" at bounding box center [1023, 149] width 59 height 25
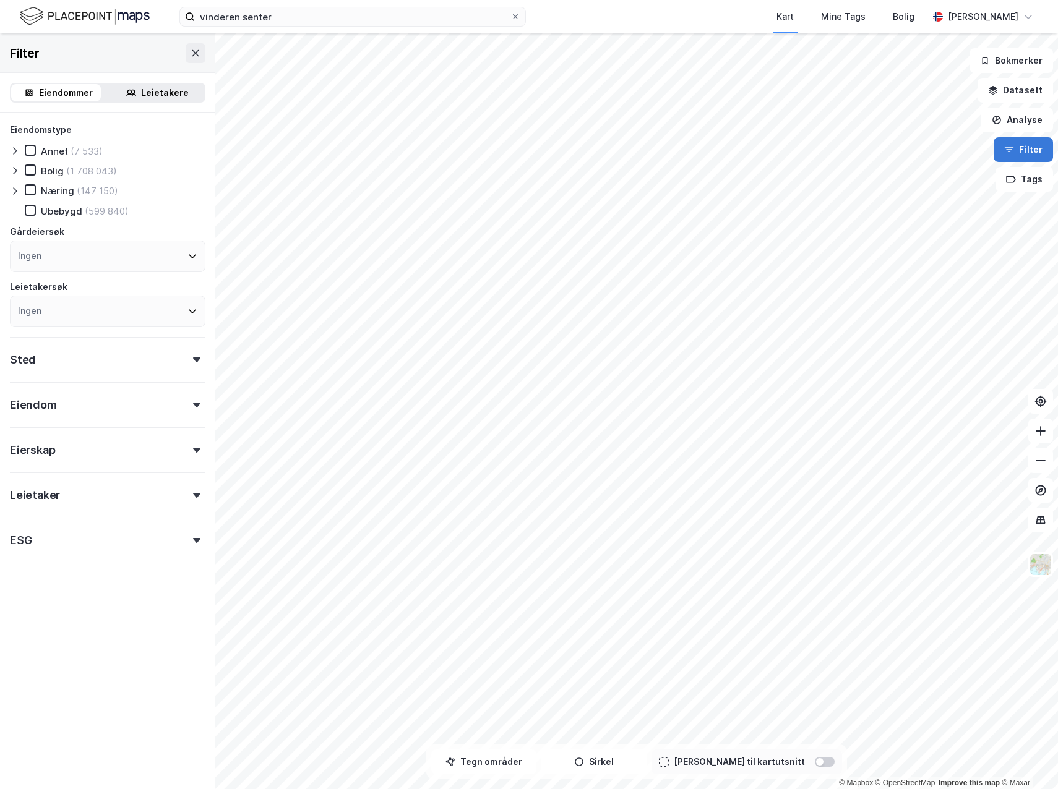
click at [1033, 147] on button "Filter" at bounding box center [1023, 149] width 59 height 25
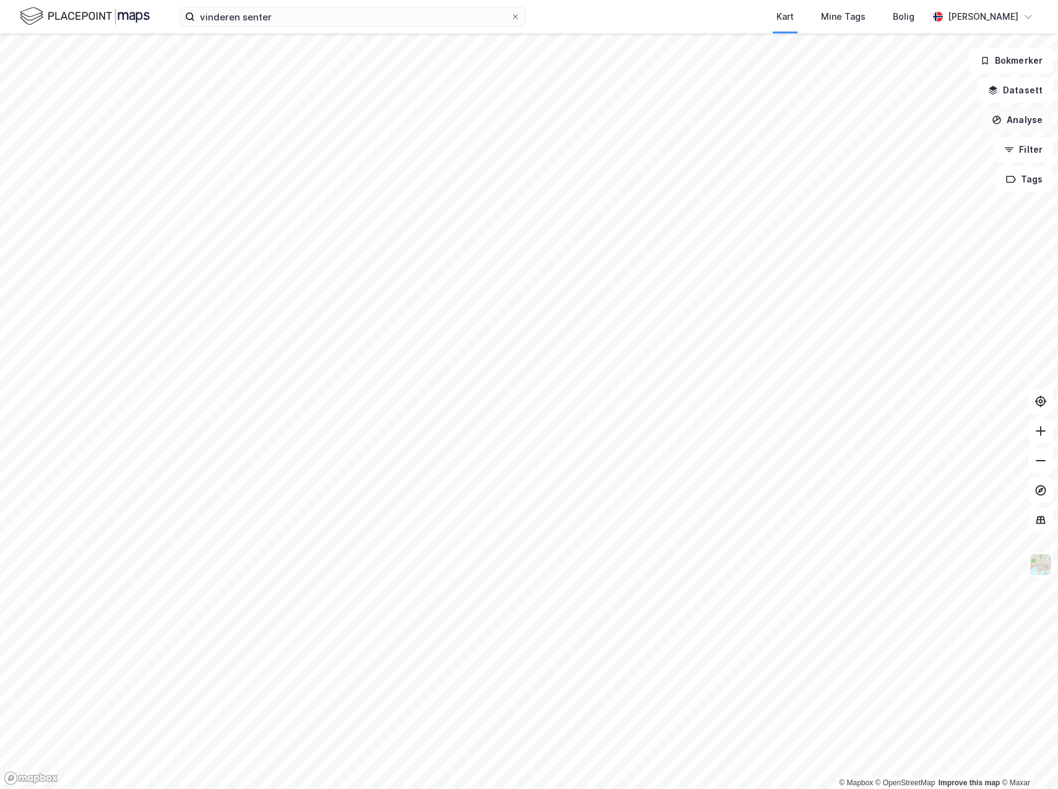
click at [1029, 120] on button "Analyse" at bounding box center [1017, 120] width 72 height 25
click at [872, 177] on div "Tegn sirkel" at bounding box center [902, 171] width 142 height 20
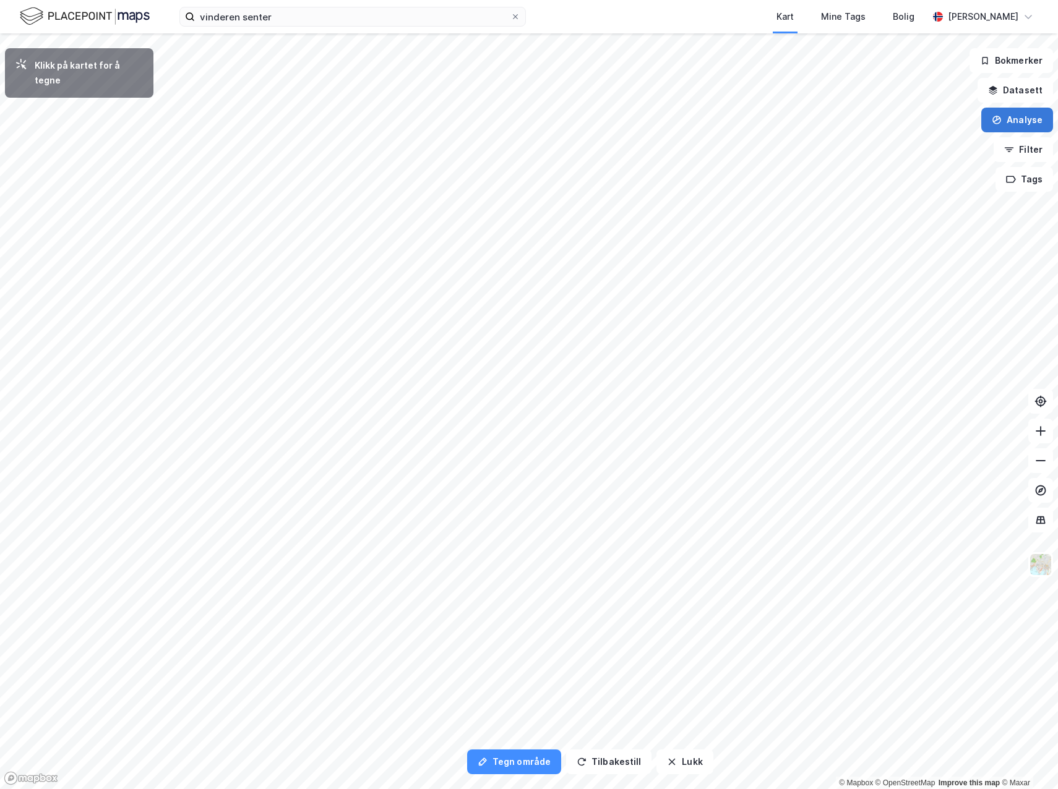
click at [997, 121] on icon "button" at bounding box center [997, 120] width 10 height 10
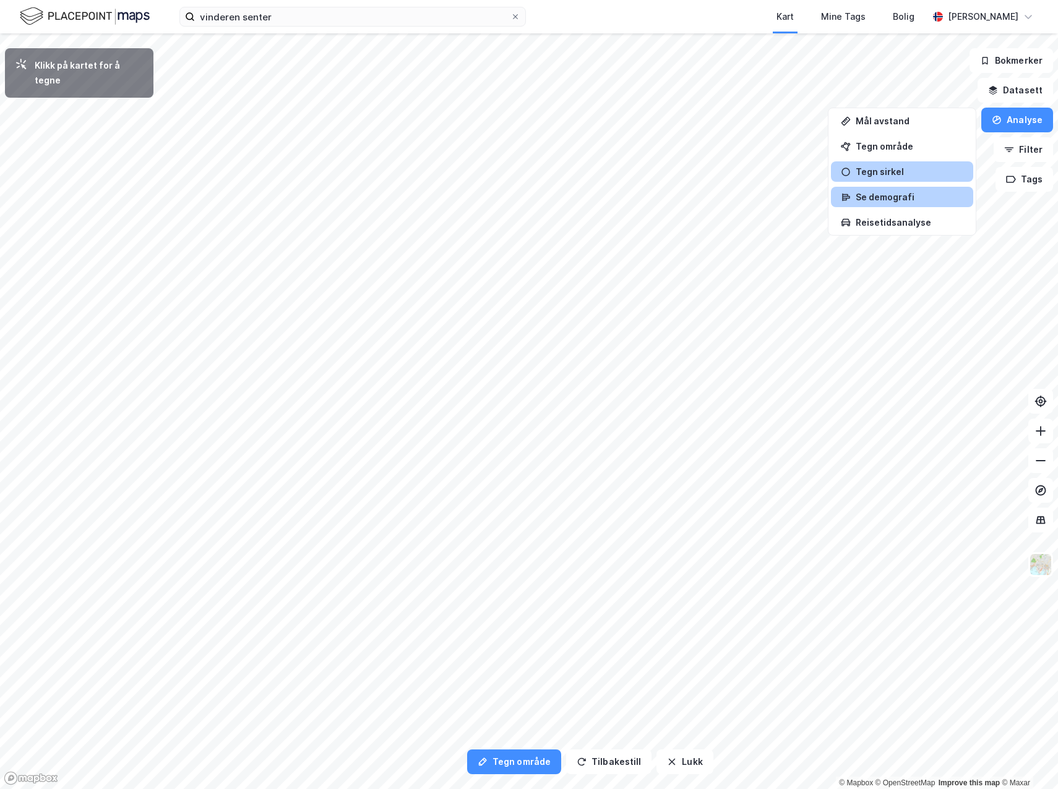
click at [932, 192] on div "Se demografi" at bounding box center [910, 197] width 108 height 11
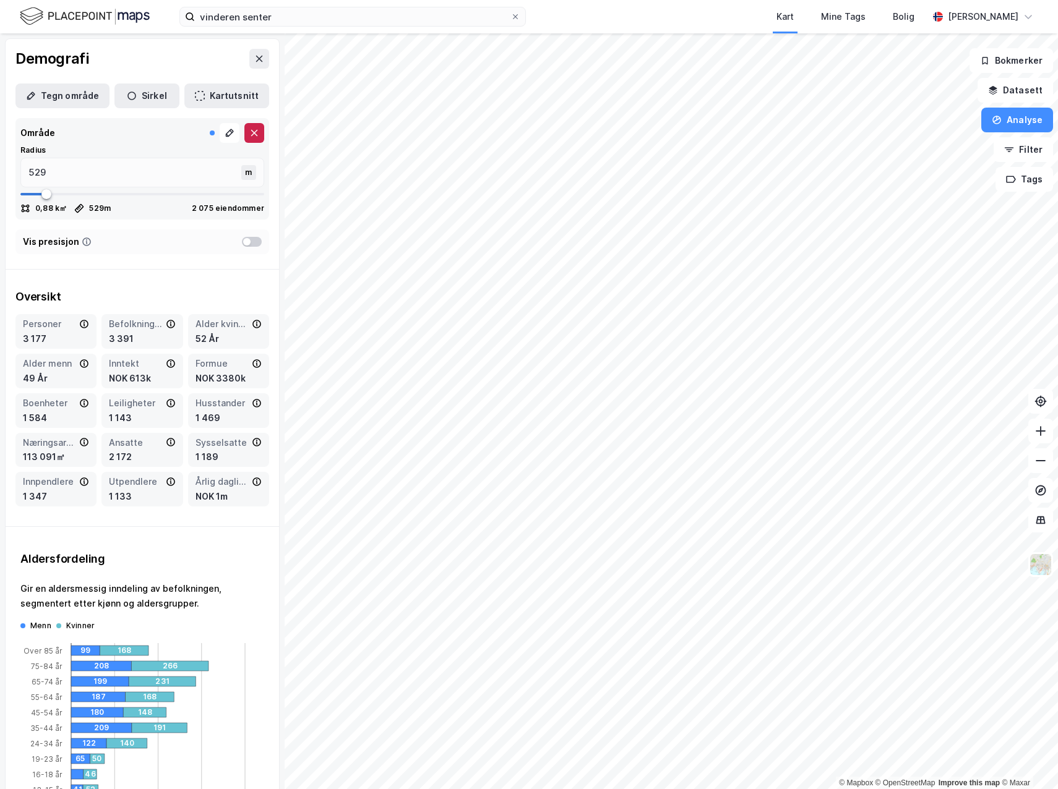
click at [249, 135] on icon at bounding box center [254, 133] width 10 height 10
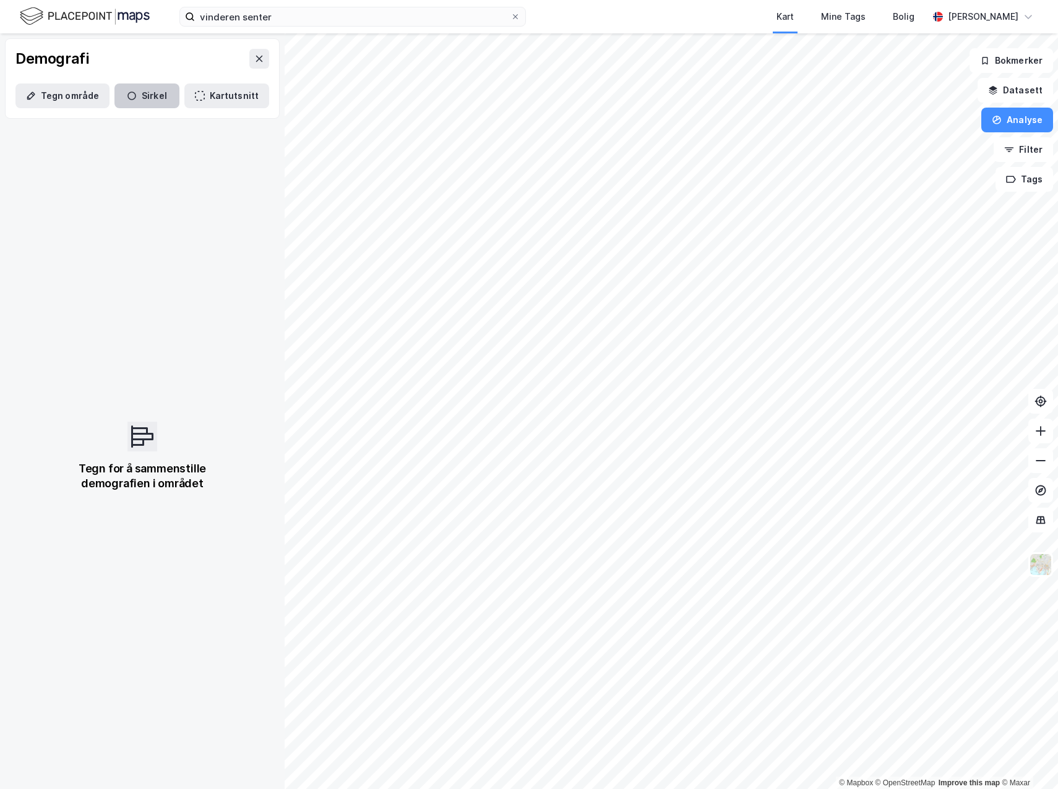
click at [142, 100] on button "Sirkel" at bounding box center [146, 96] width 65 height 25
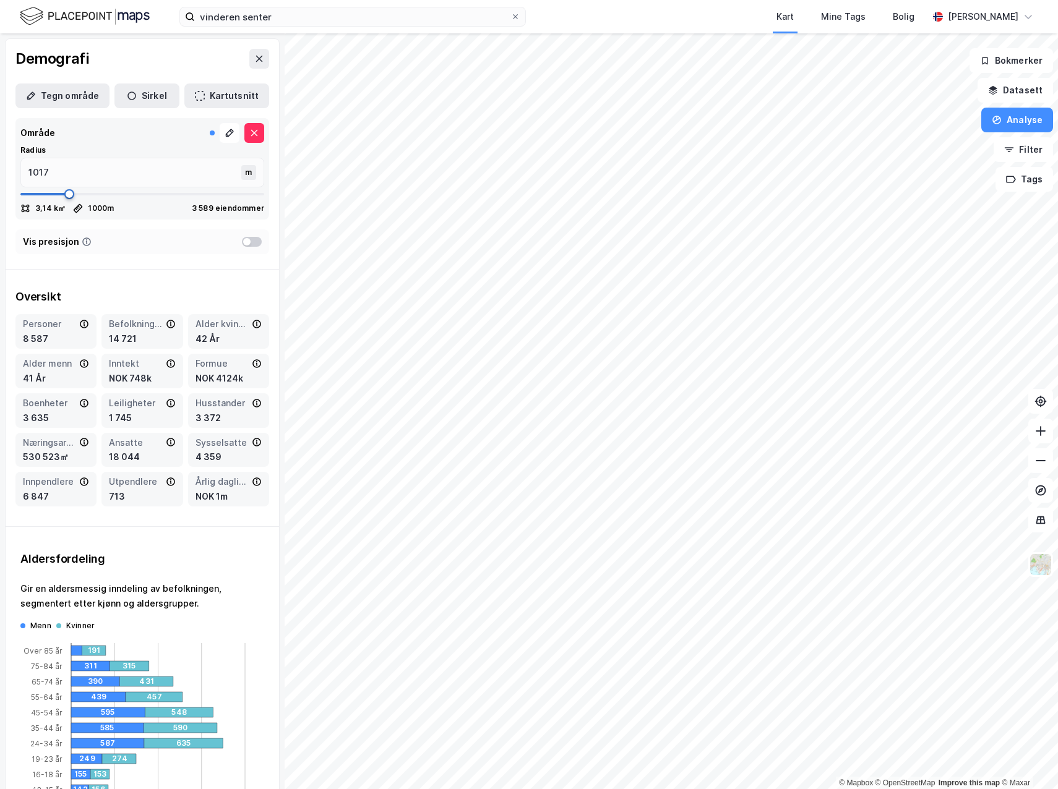
type input "977"
type input "951"
type input "924"
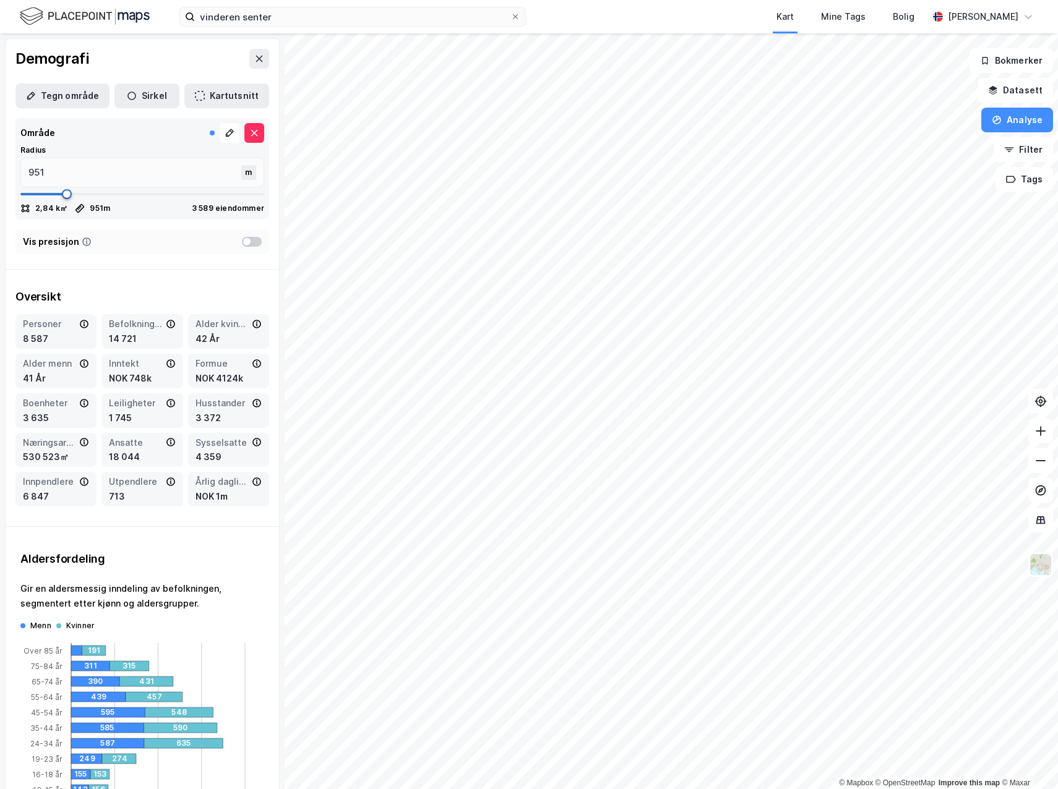
type input "924"
type input "911"
type input "898"
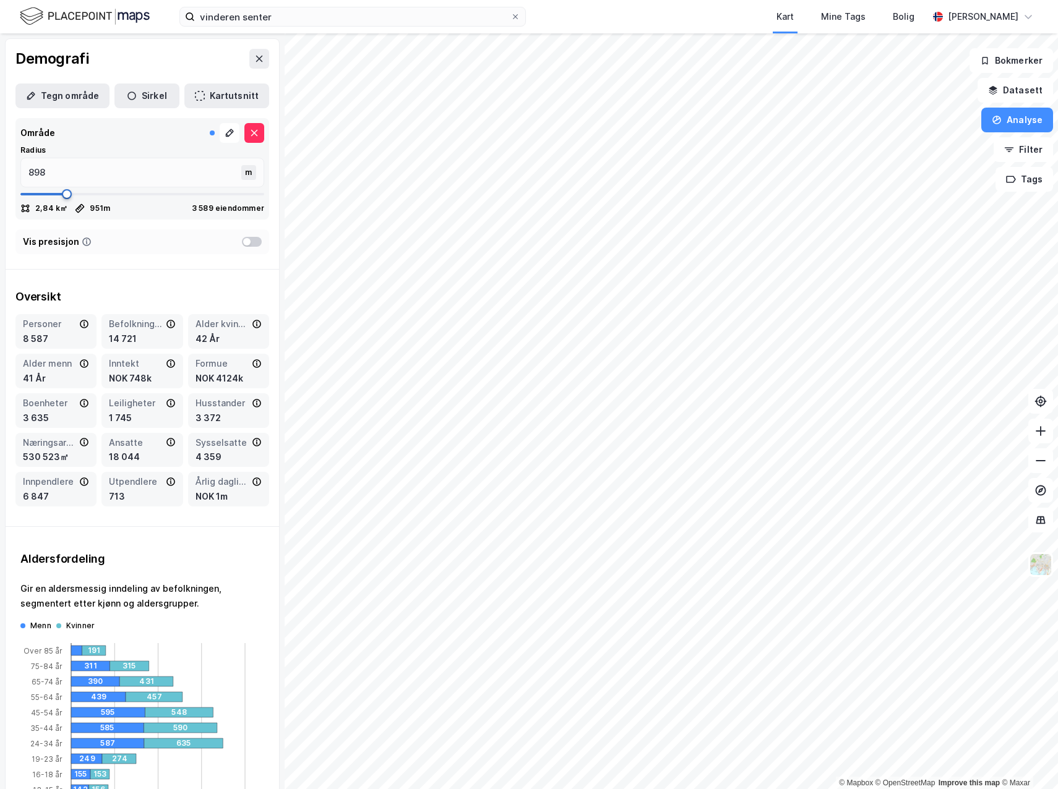
type input "872"
type input "858"
type input "792"
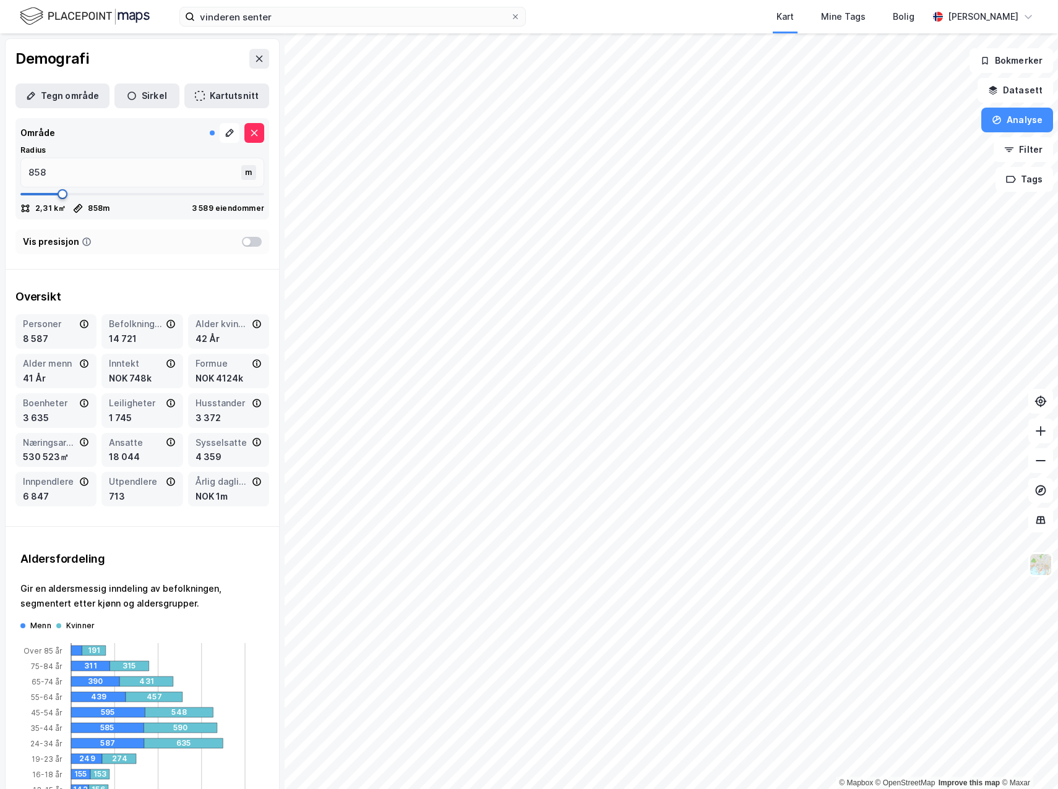
type input "792"
type input "779"
type input "766"
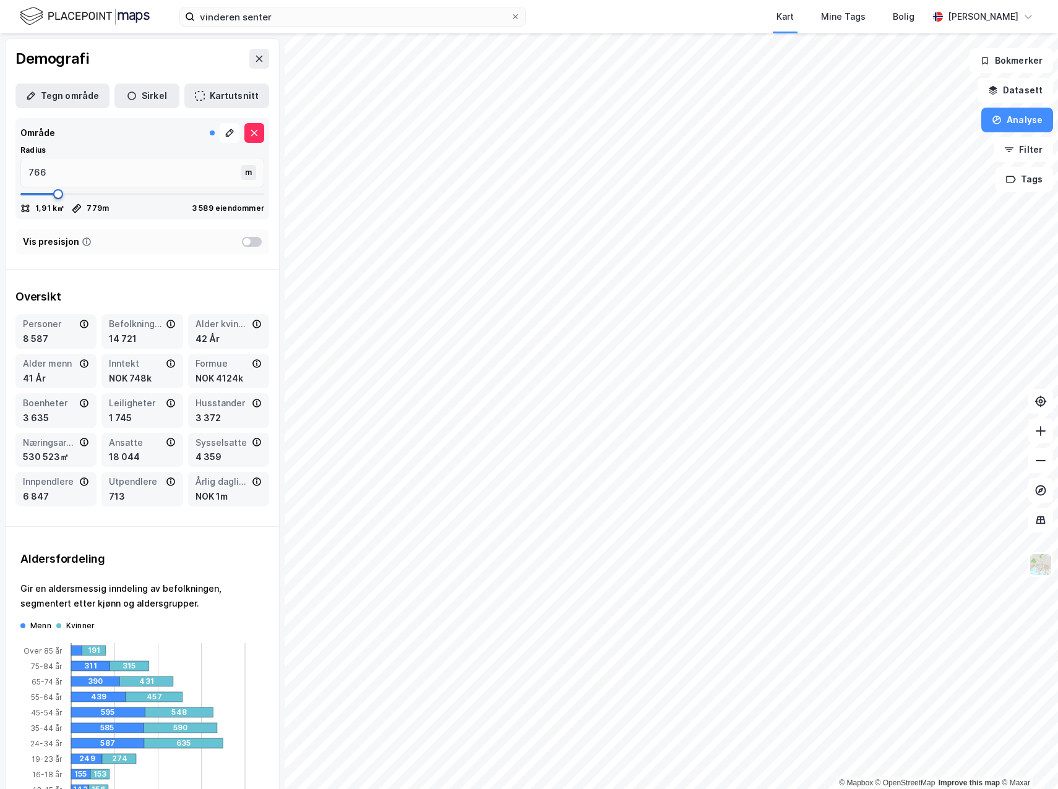
type input "674"
type input "634"
type input "621"
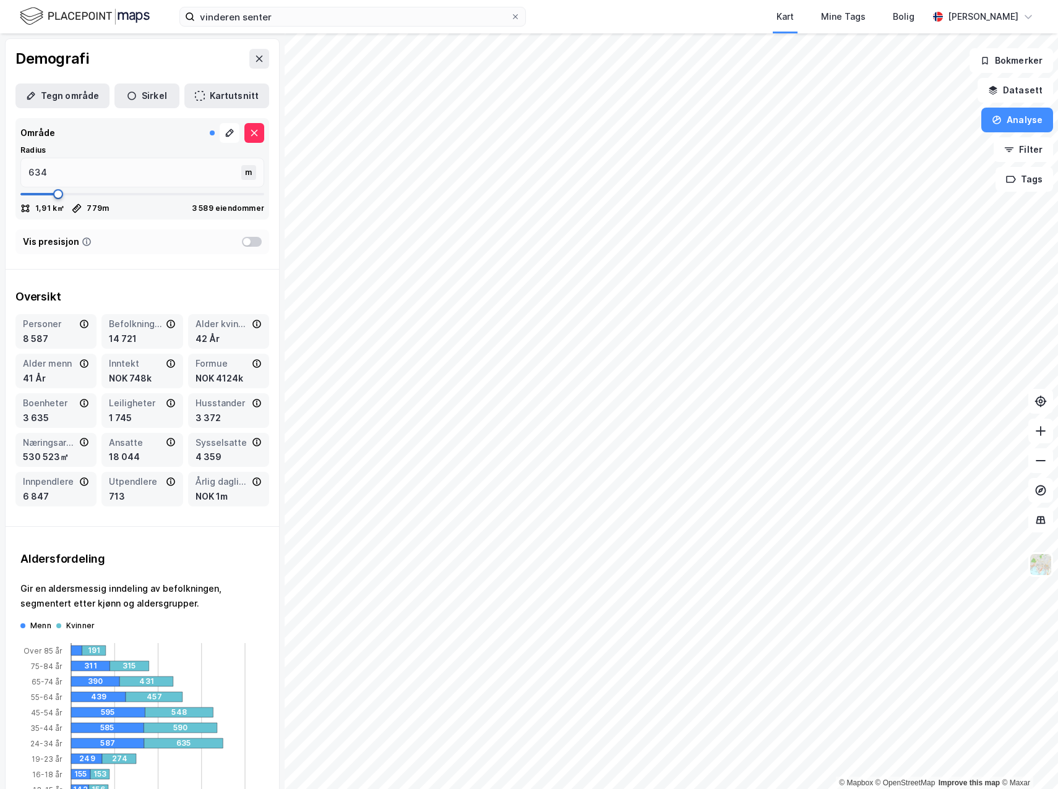
type input "621"
type input "555"
type input "515"
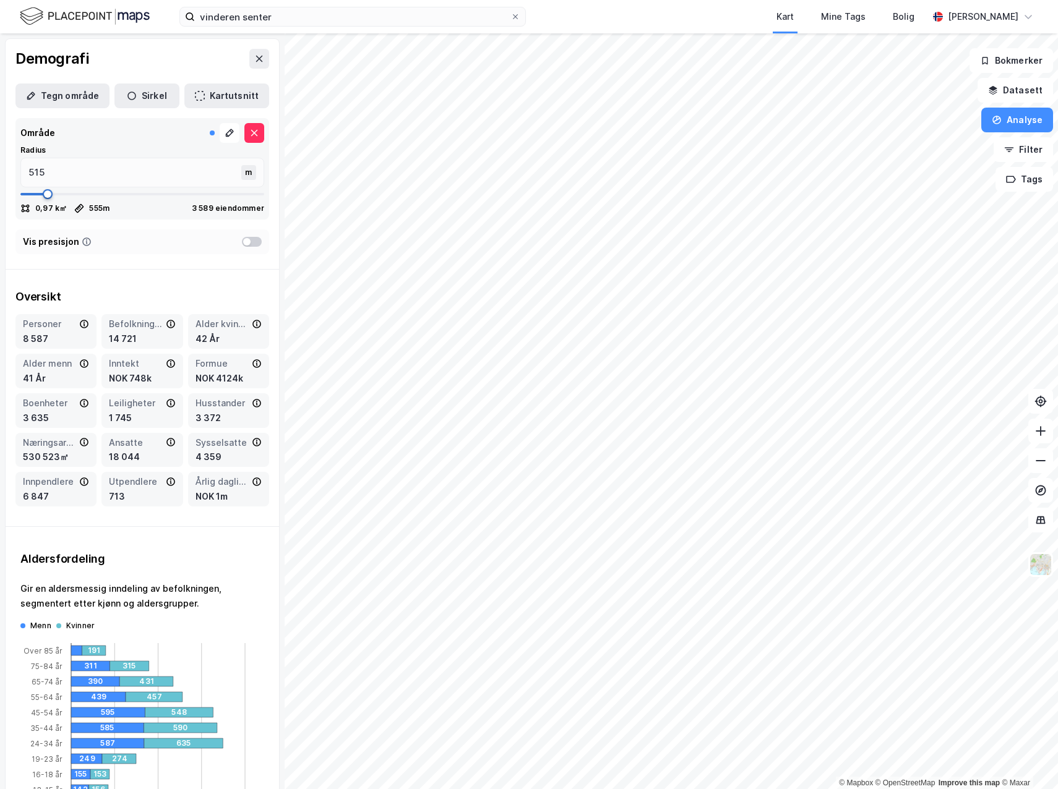
type input "502"
type input "489"
type input "476"
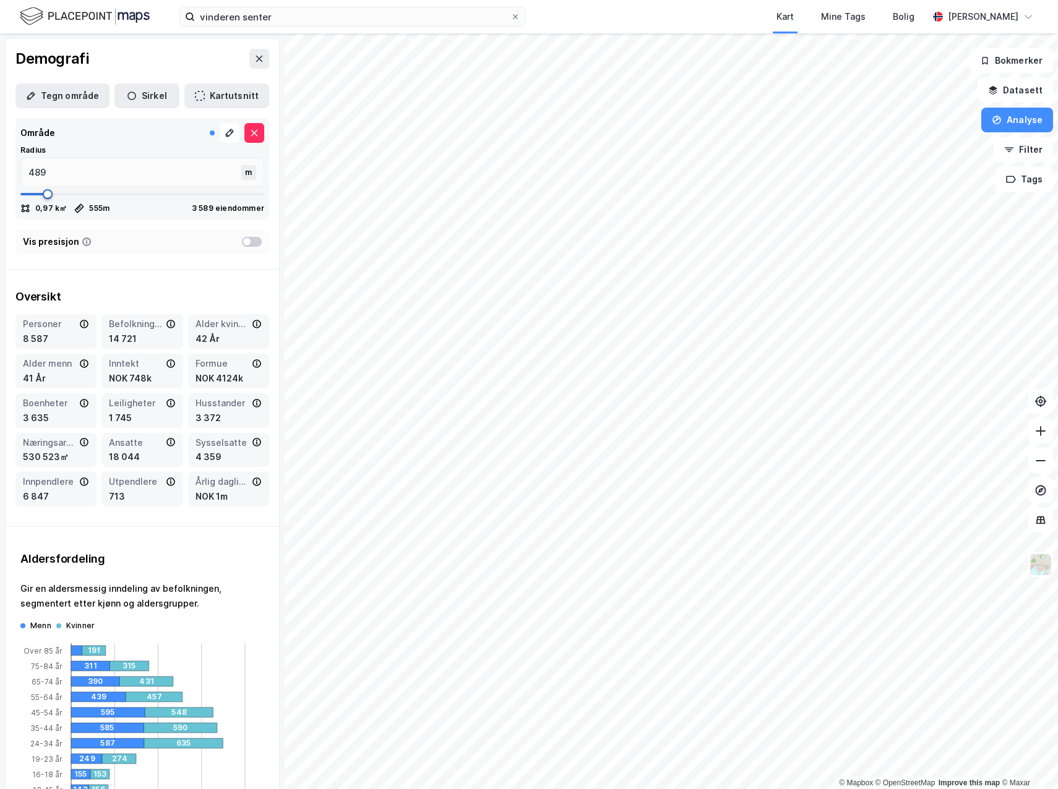
type input "476"
type input "463"
type input "449"
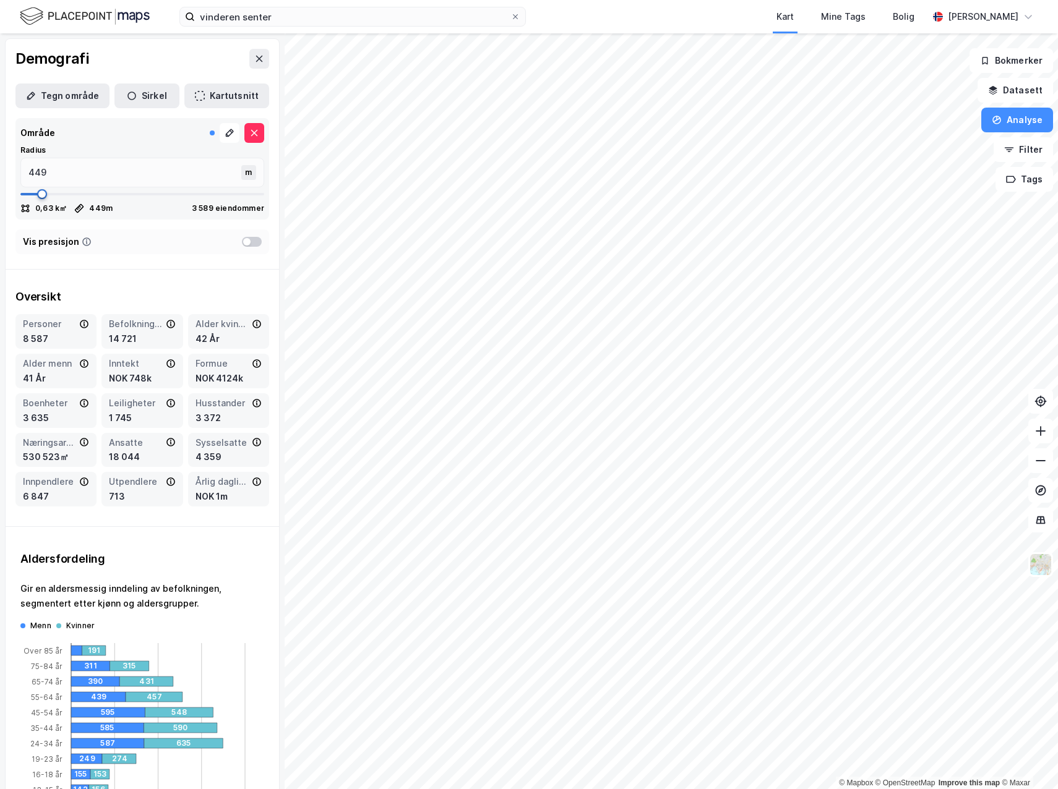
drag, startPoint x: 68, startPoint y: 196, endPoint x: 41, endPoint y: 195, distance: 26.6
click at [41, 195] on span at bounding box center [42, 194] width 10 height 10
type input "476"
type input "489"
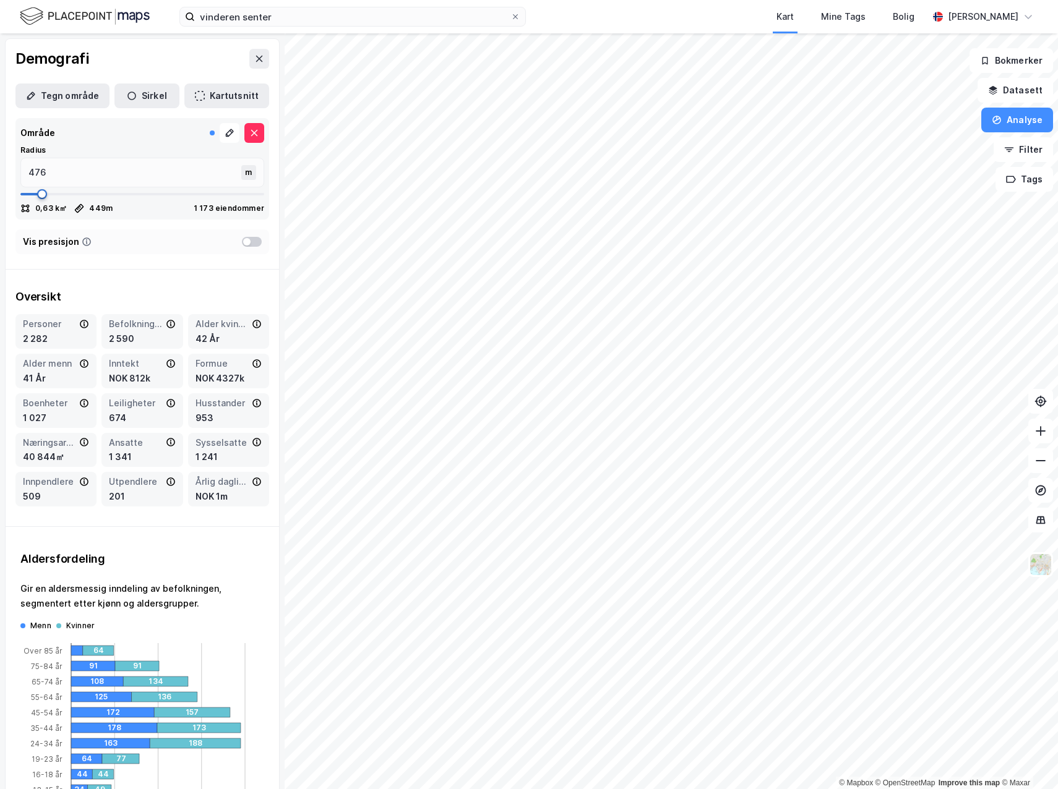
type input "489"
type input "515"
type input "542"
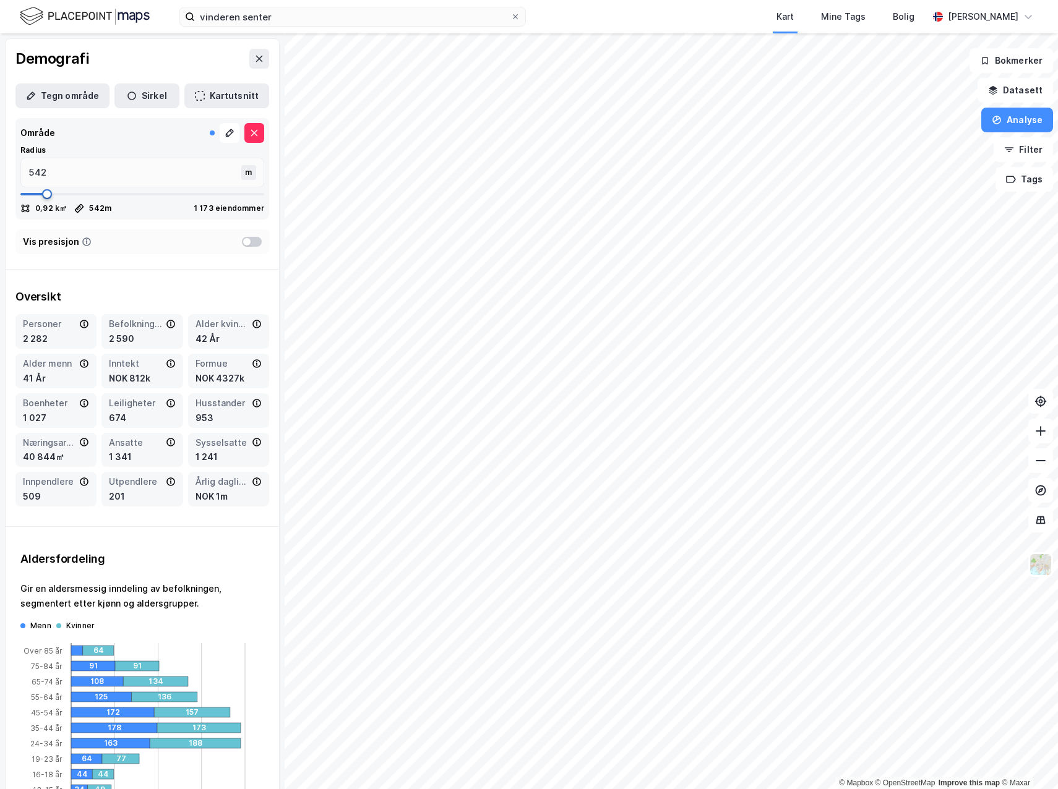
type input "555"
type input "568"
type input "555"
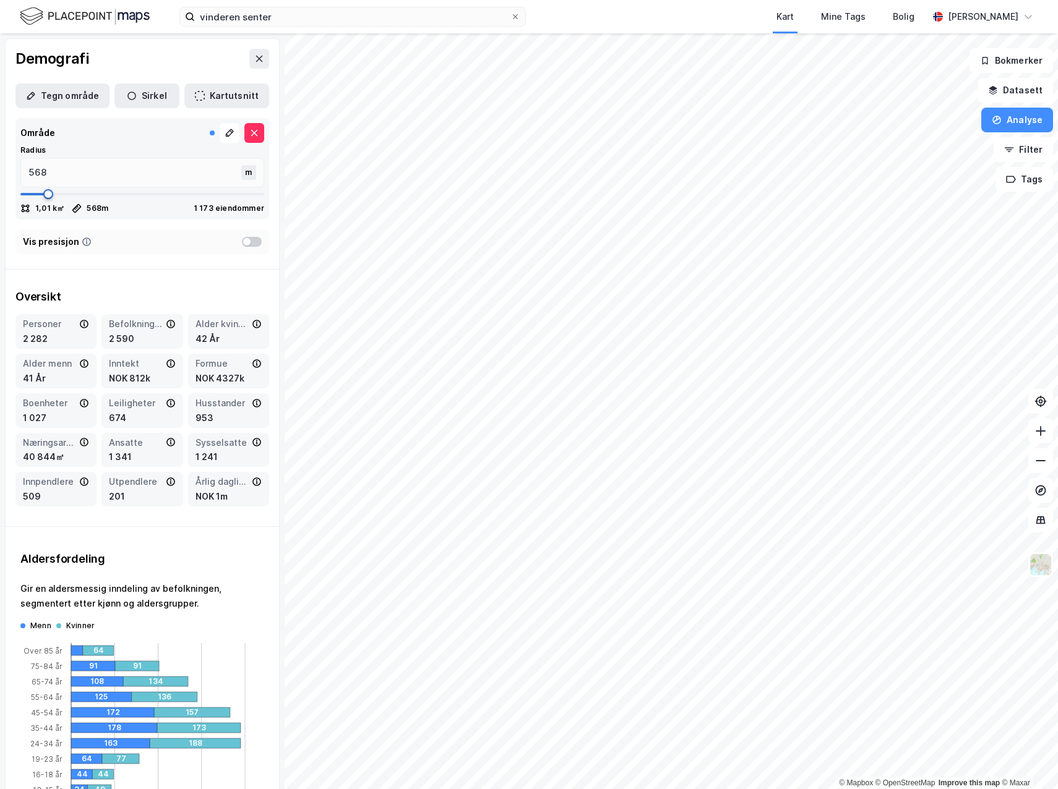
type input "555"
type input "542"
type input "529"
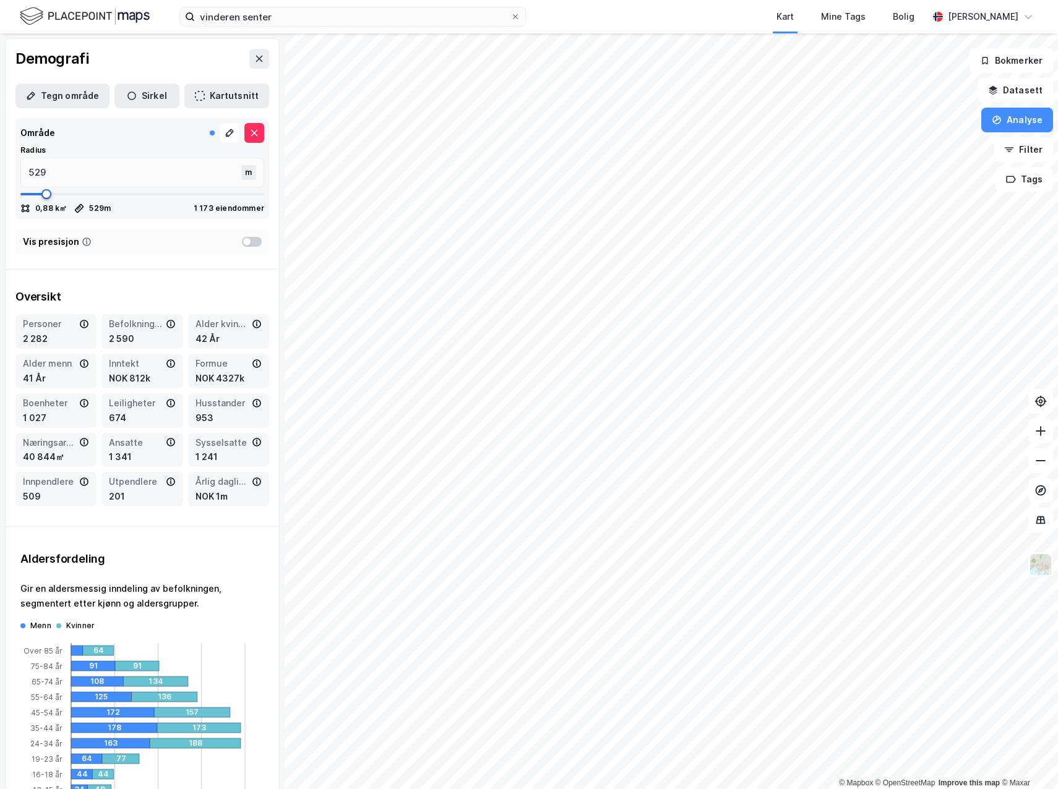
type input "515"
type input "502"
click at [44, 195] on span at bounding box center [45, 194] width 10 height 10
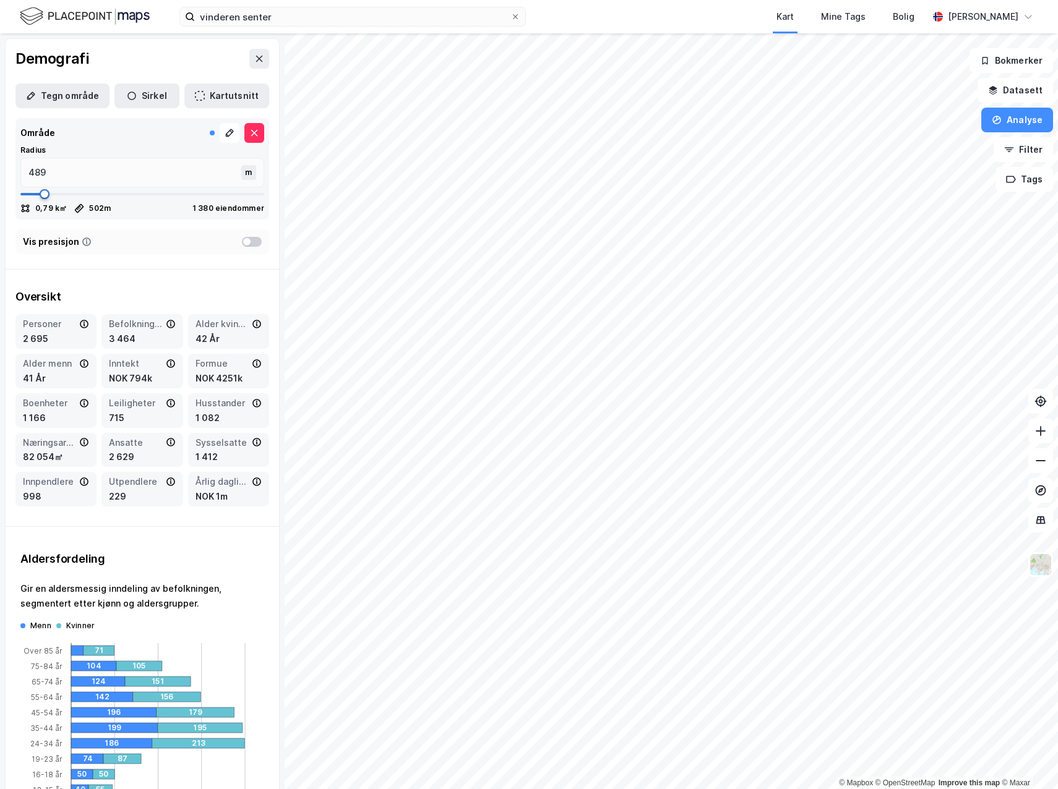
type input "476"
click at [43, 195] on span at bounding box center [43, 194] width 10 height 10
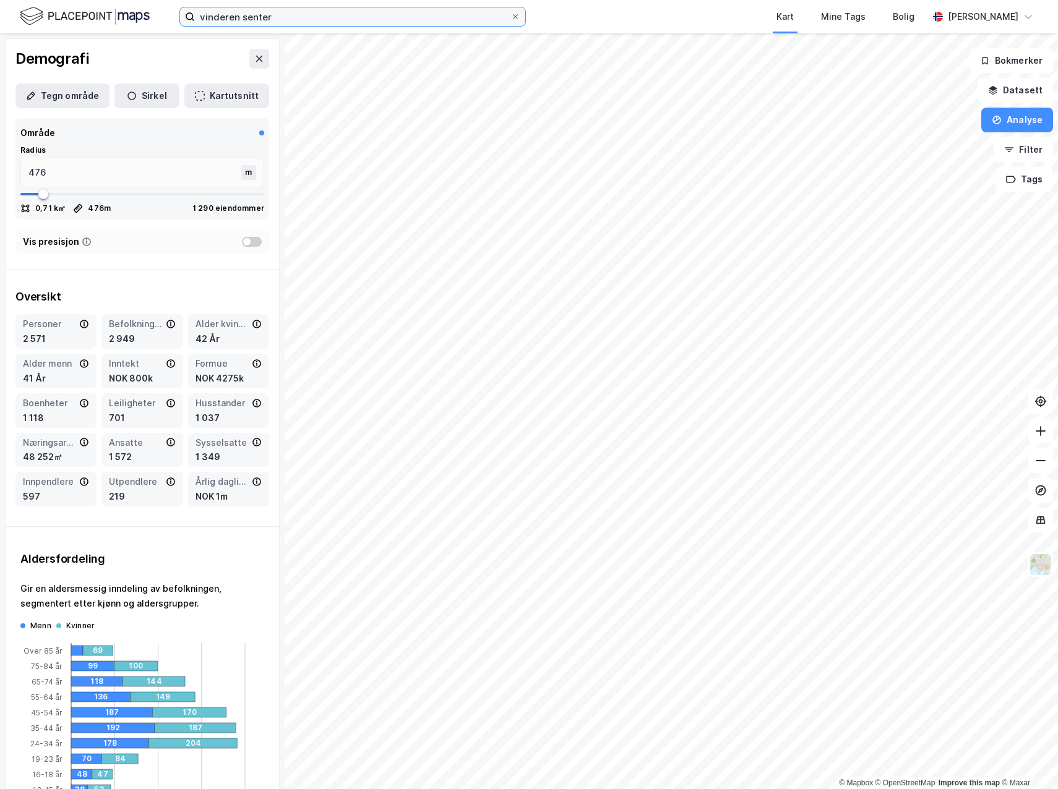
click at [277, 23] on input "vinderen senter" at bounding box center [353, 16] width 316 height 19
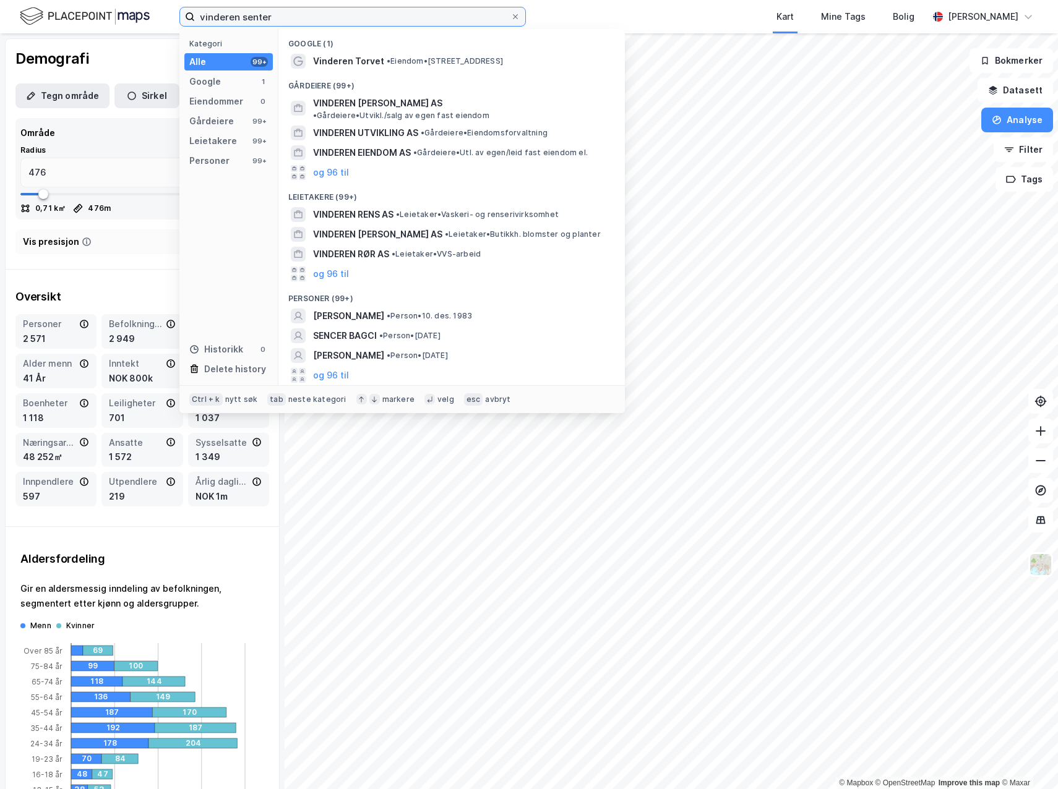
click at [277, 23] on input "vinderen senter" at bounding box center [353, 16] width 316 height 19
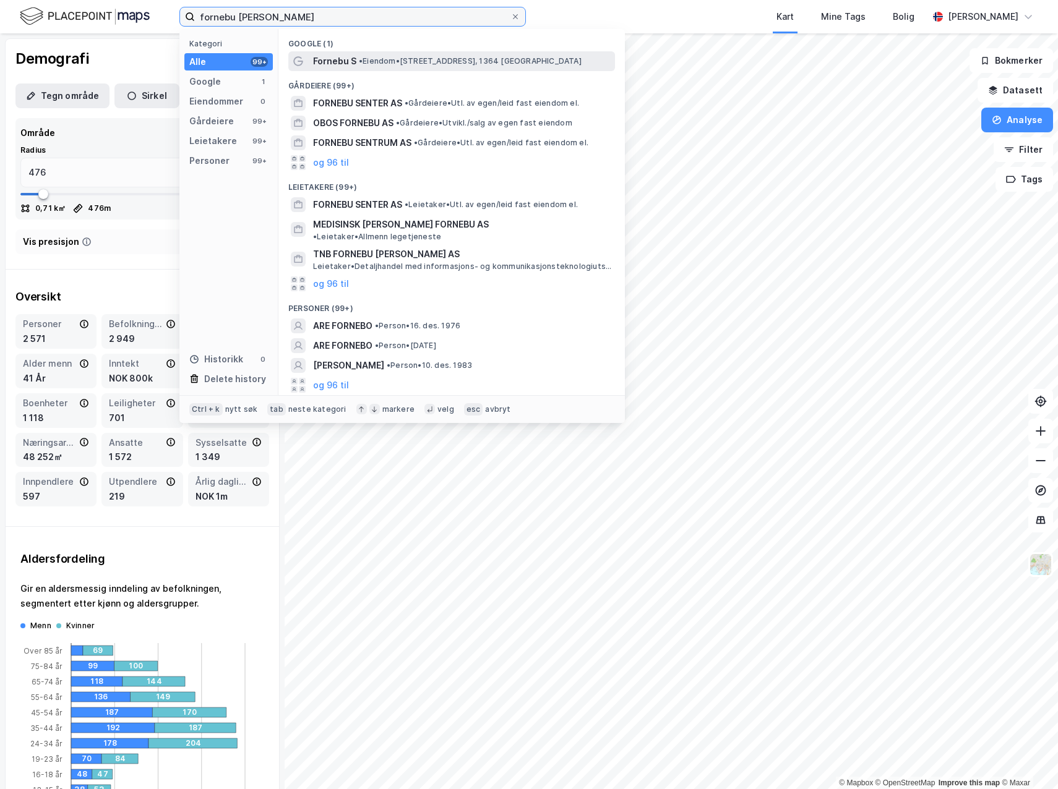
type input "fornebu senter"
click at [330, 55] on span "Fornebu S" at bounding box center [334, 61] width 43 height 15
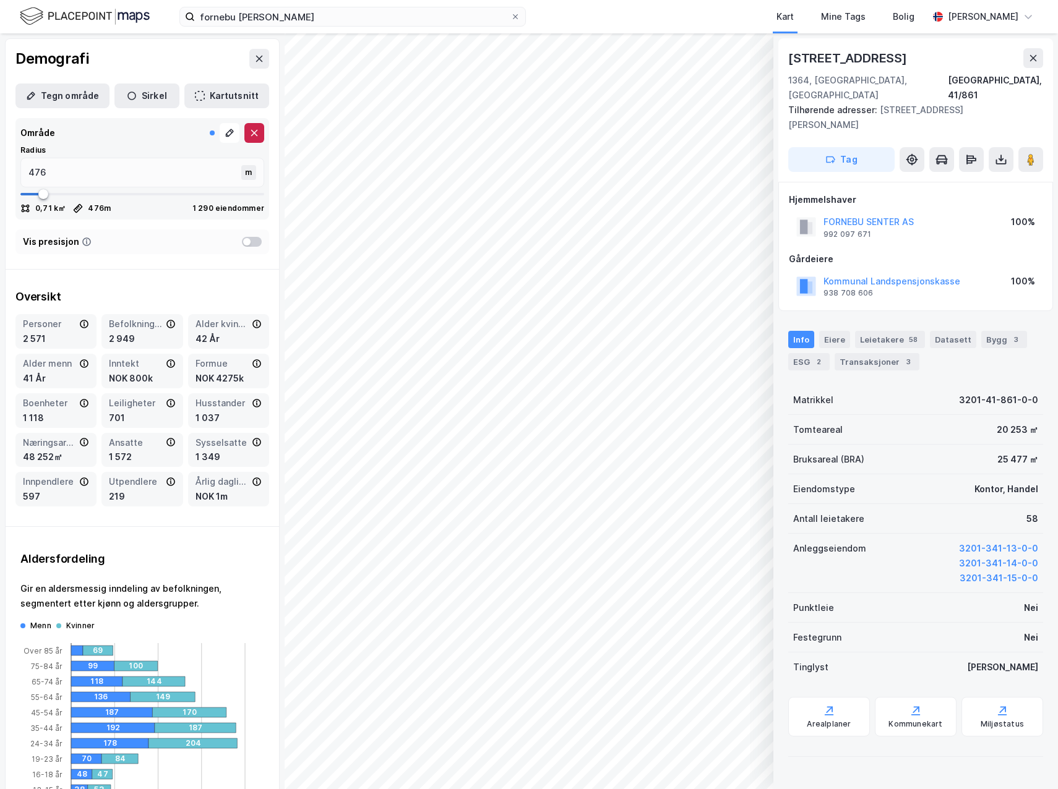
click at [249, 133] on icon at bounding box center [254, 133] width 10 height 10
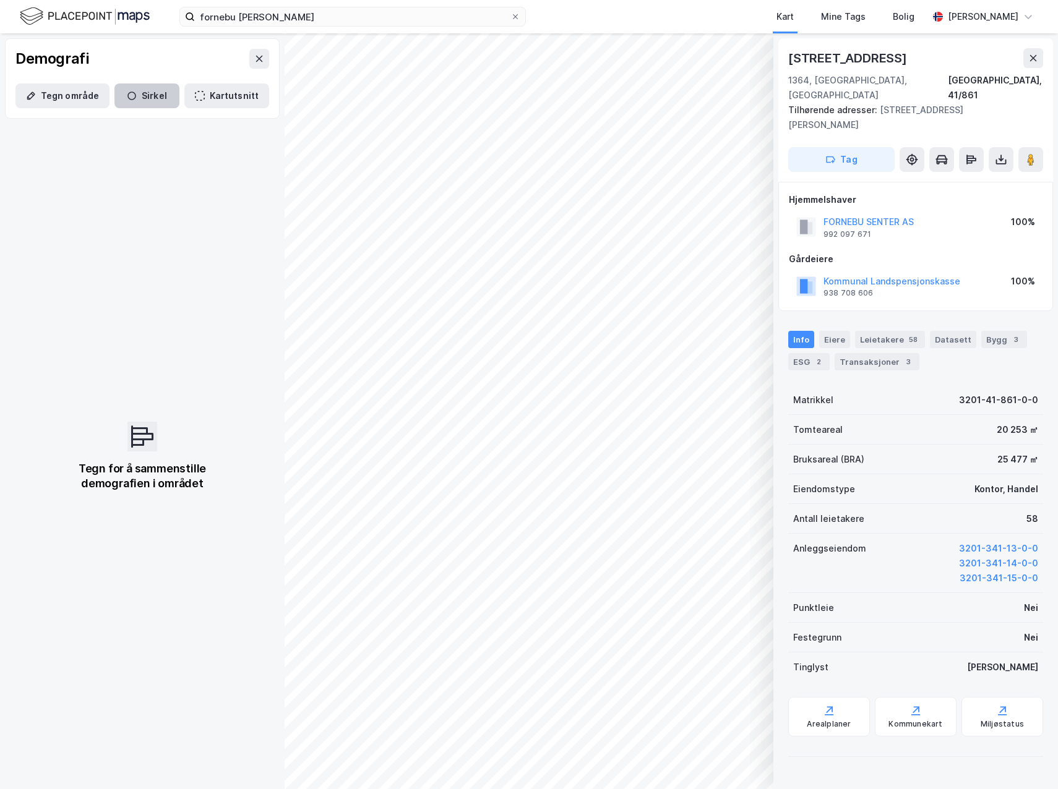
click at [136, 91] on button "Sirkel" at bounding box center [146, 96] width 65 height 25
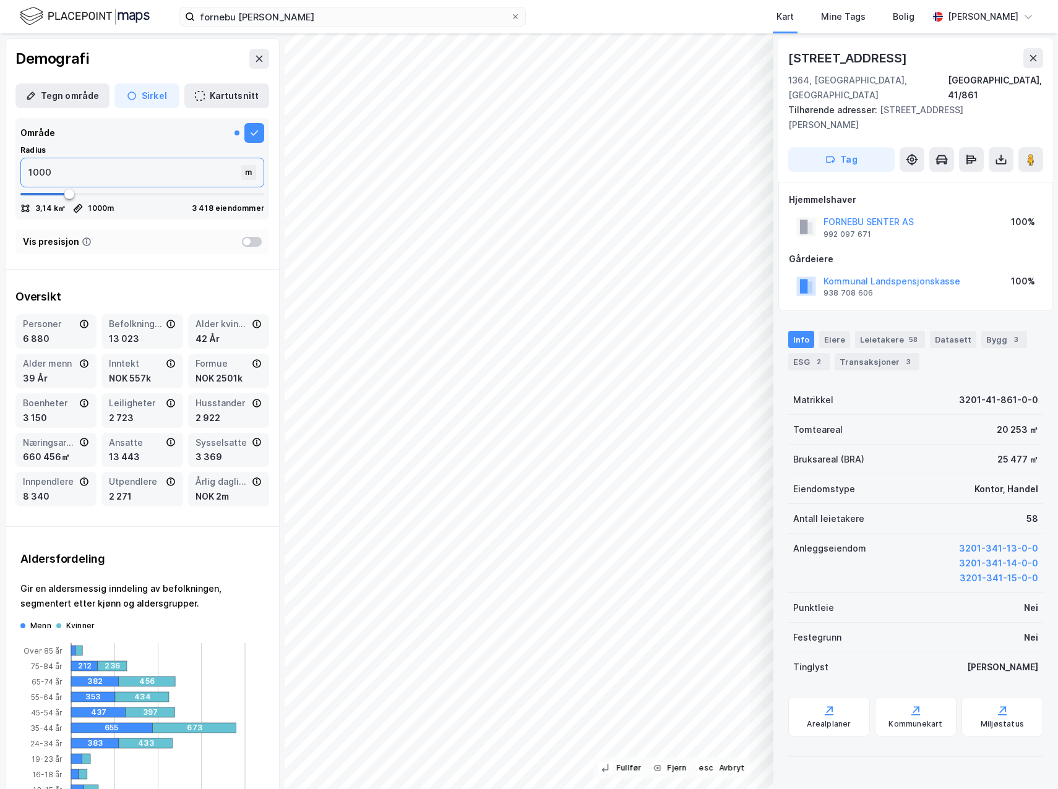
drag, startPoint x: 84, startPoint y: 176, endPoint x: -3, endPoint y: 168, distance: 87.7
click at [0, 168] on html "fornebu senter Kart Mine Tags Bolig Henrik Skogseth 1 000m © Mapbox © OpenStree…" at bounding box center [529, 394] width 1058 height 789
type input "50"
type input "500"
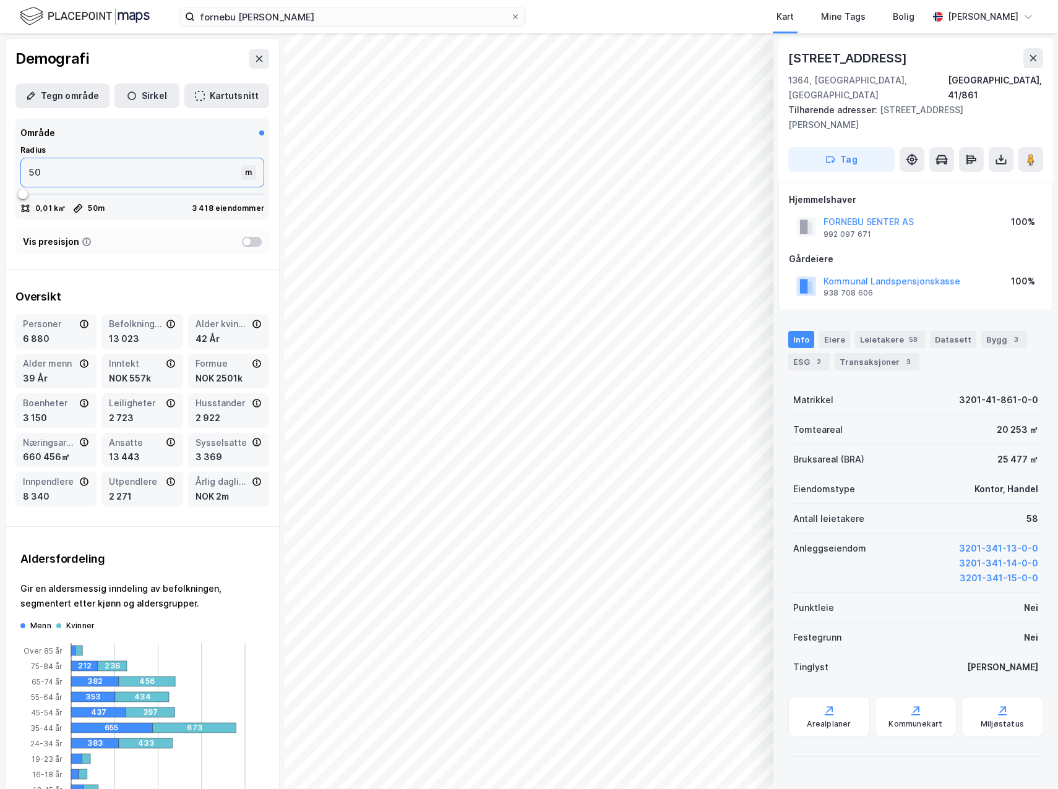
type input "500"
type input "489"
type input "476"
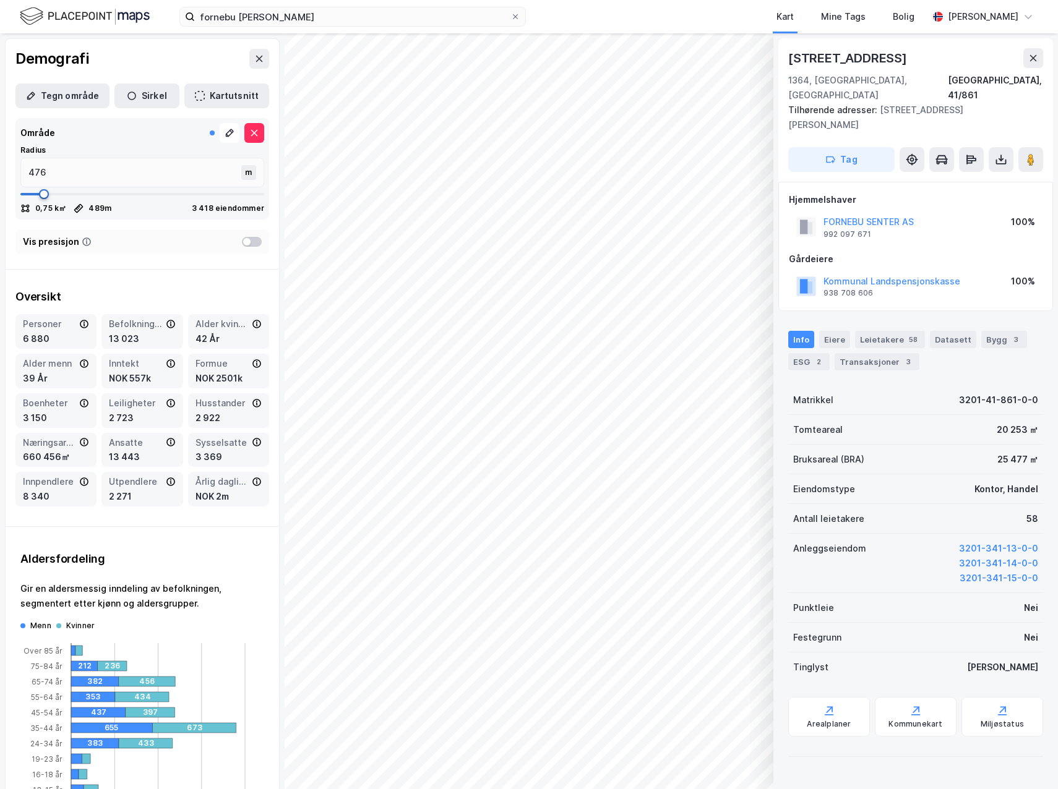
type input "463"
click at [42, 193] on span at bounding box center [43, 194] width 10 height 10
type input "489"
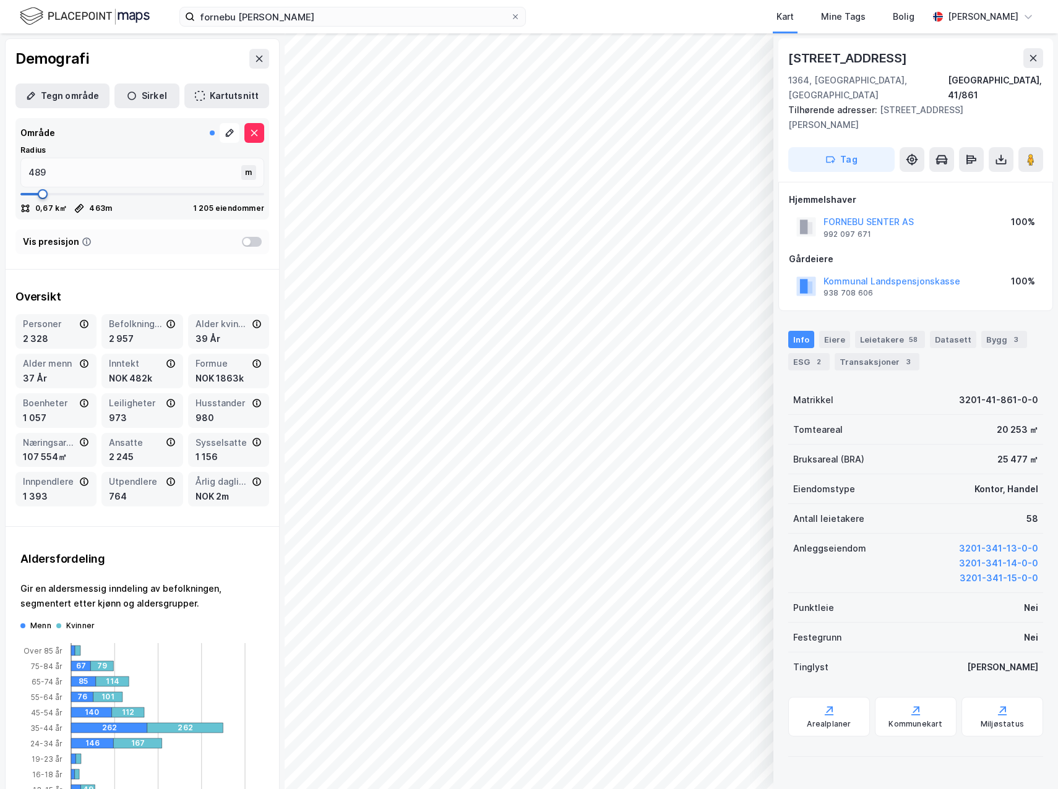
type input "502"
click at [44, 194] on span at bounding box center [45, 194] width 10 height 10
type input "489"
click at [43, 192] on span at bounding box center [45, 194] width 10 height 10
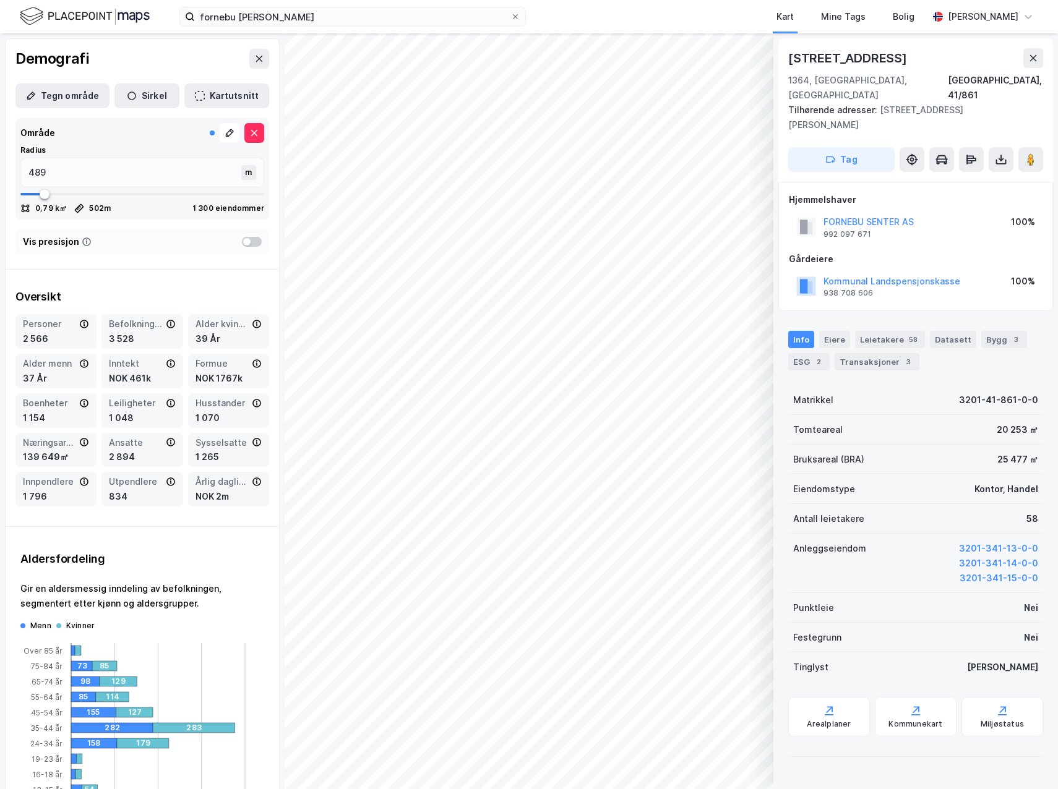
type input "489"
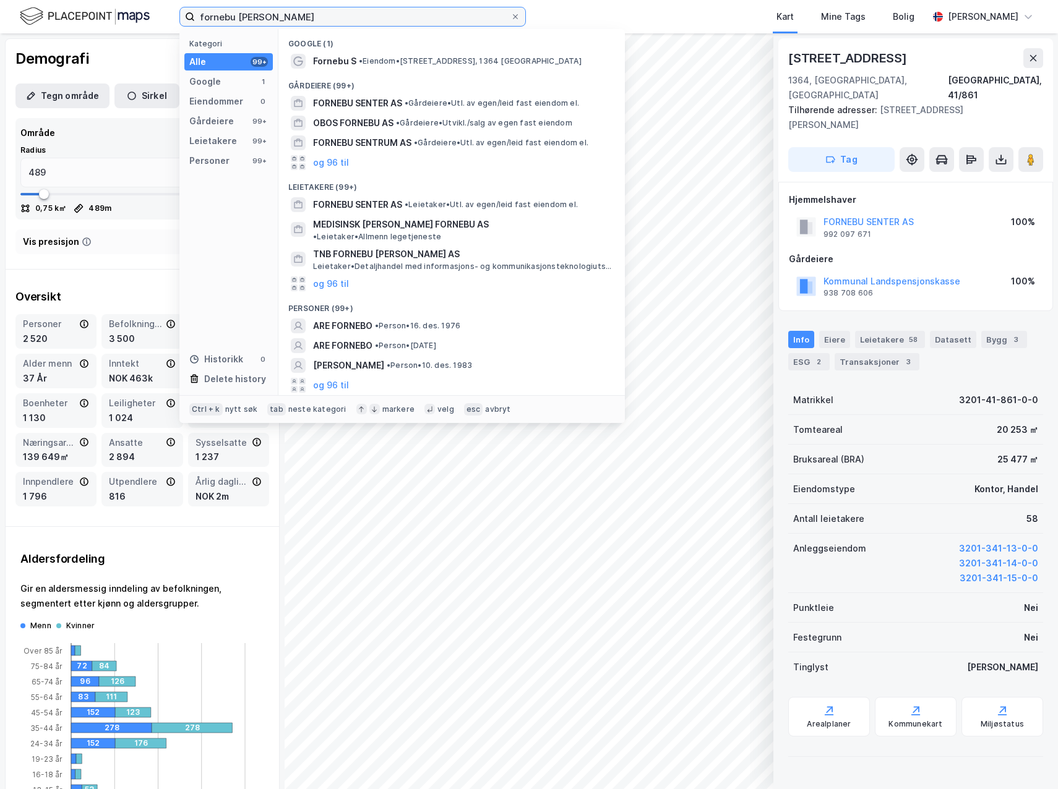
click at [293, 18] on input "fornebu senter" at bounding box center [353, 16] width 316 height 19
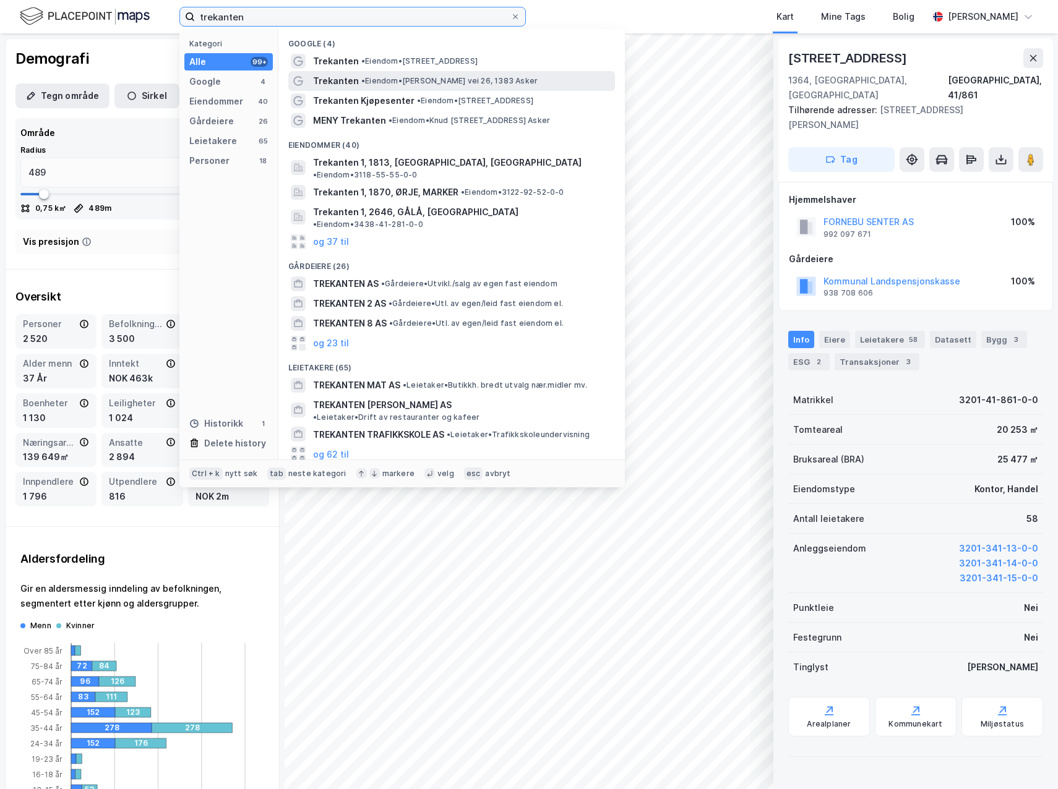
type input "trekanten"
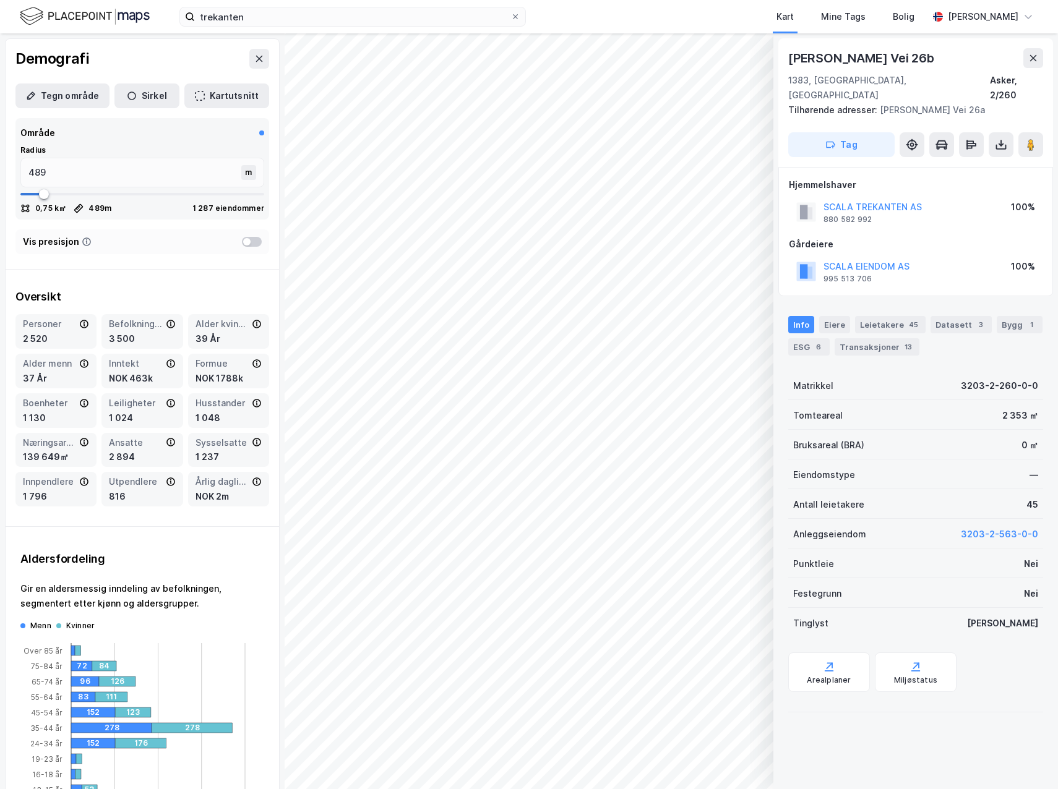
click at [1038, 59] on button at bounding box center [1033, 58] width 20 height 20
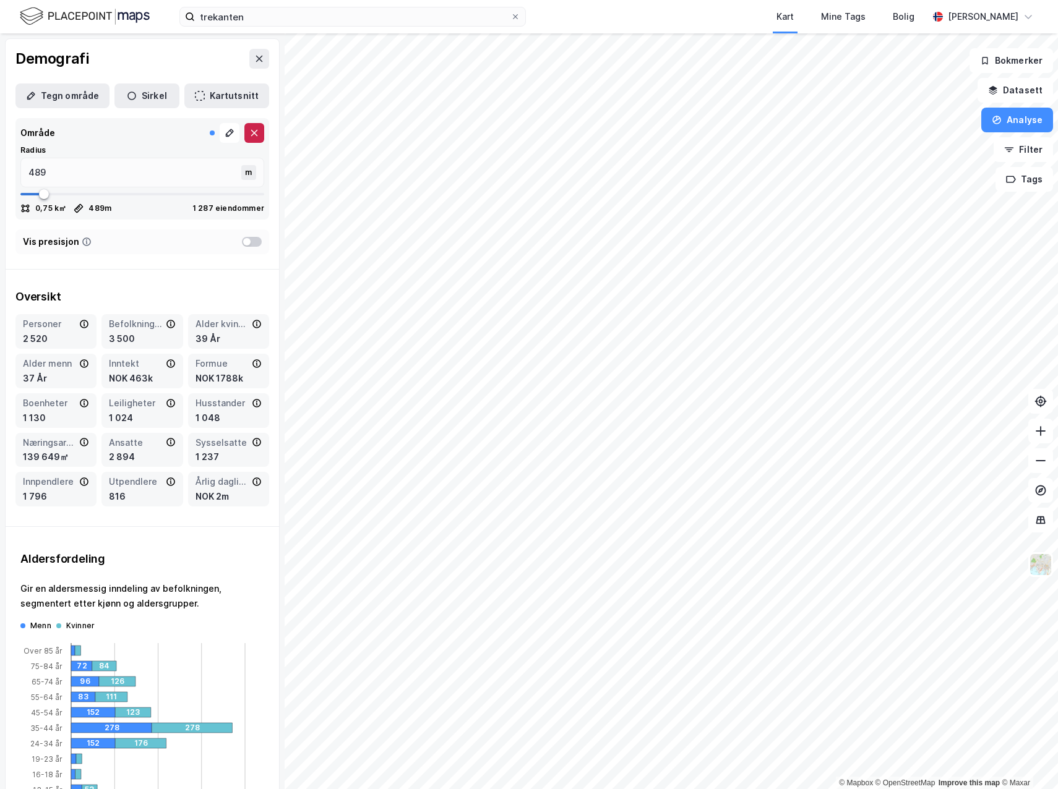
click at [249, 129] on icon at bounding box center [254, 133] width 10 height 10
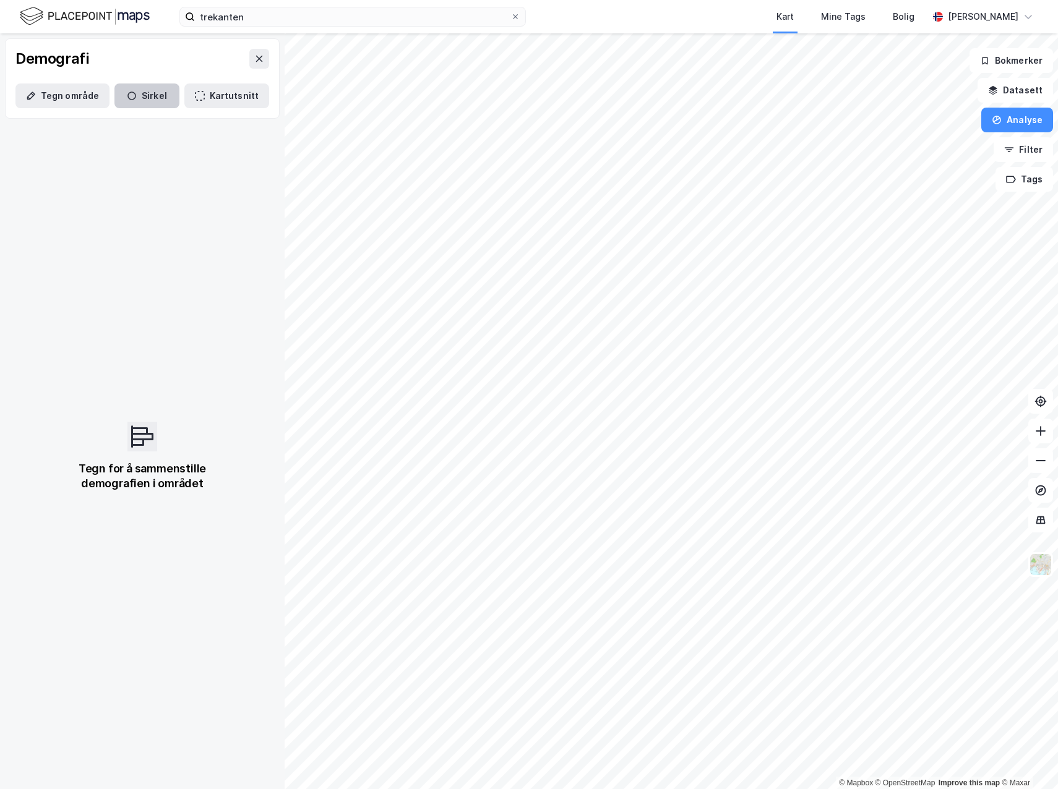
click at [156, 93] on button "Sirkel" at bounding box center [146, 96] width 65 height 25
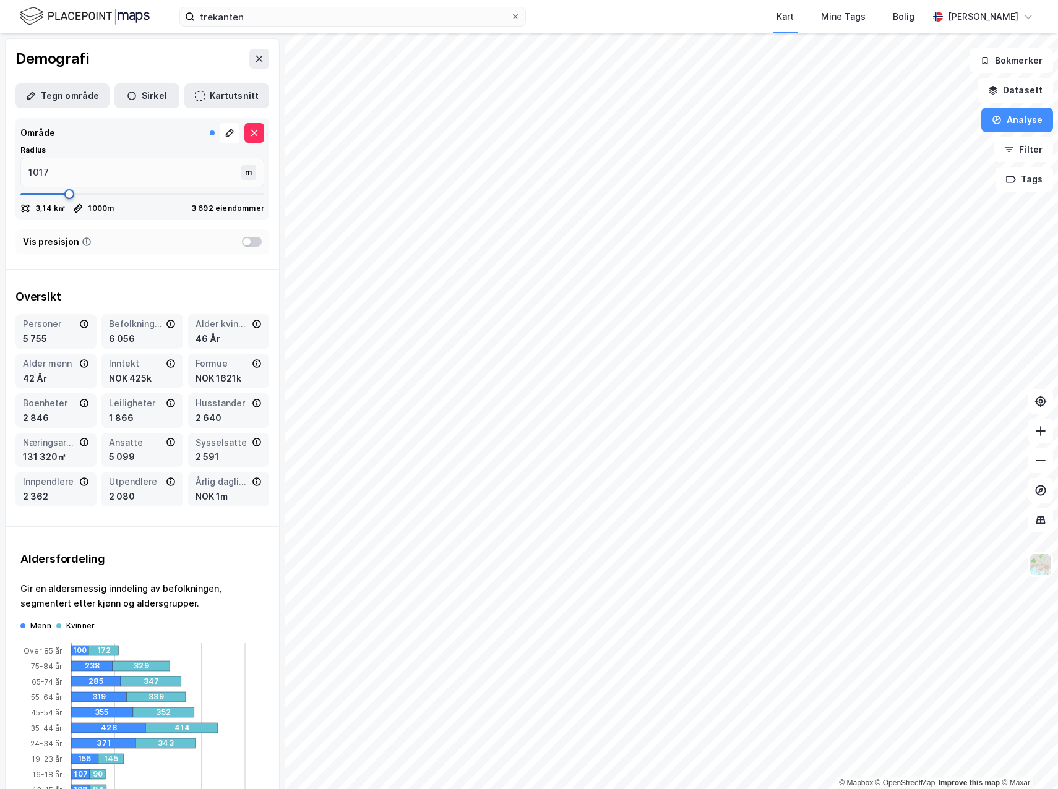
type input "977"
type input "898"
type input "819"
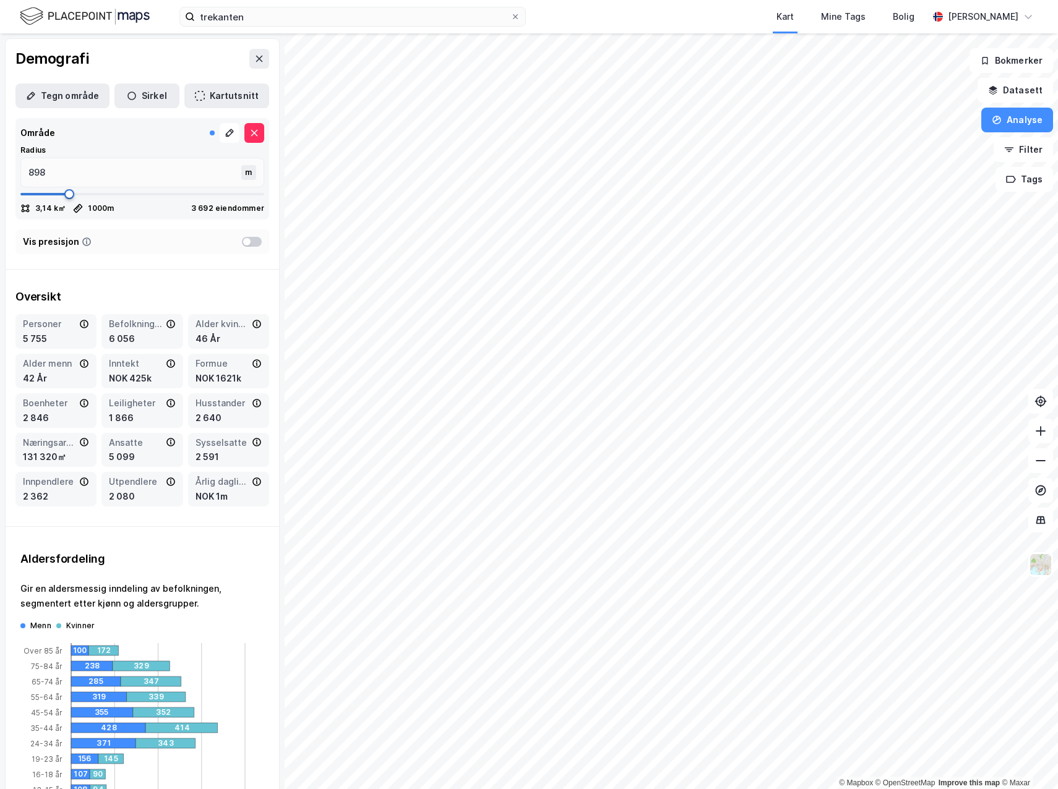
type input "819"
type input "806"
type input "753"
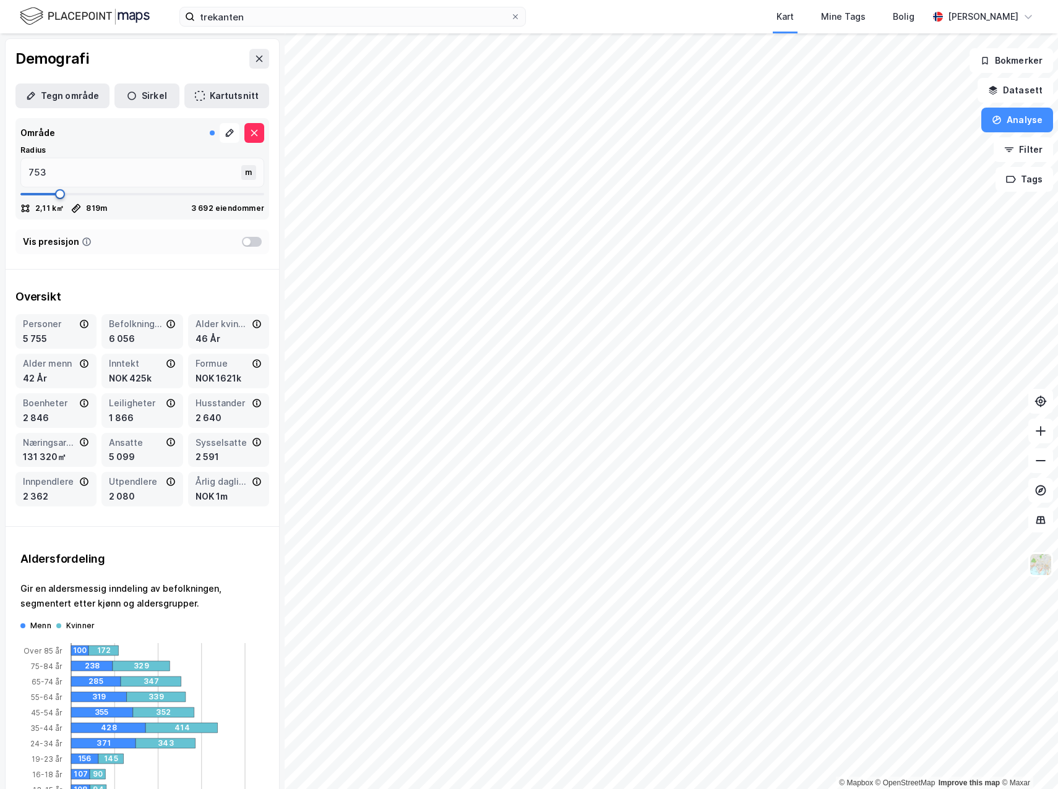
type input "726"
type input "713"
type input "700"
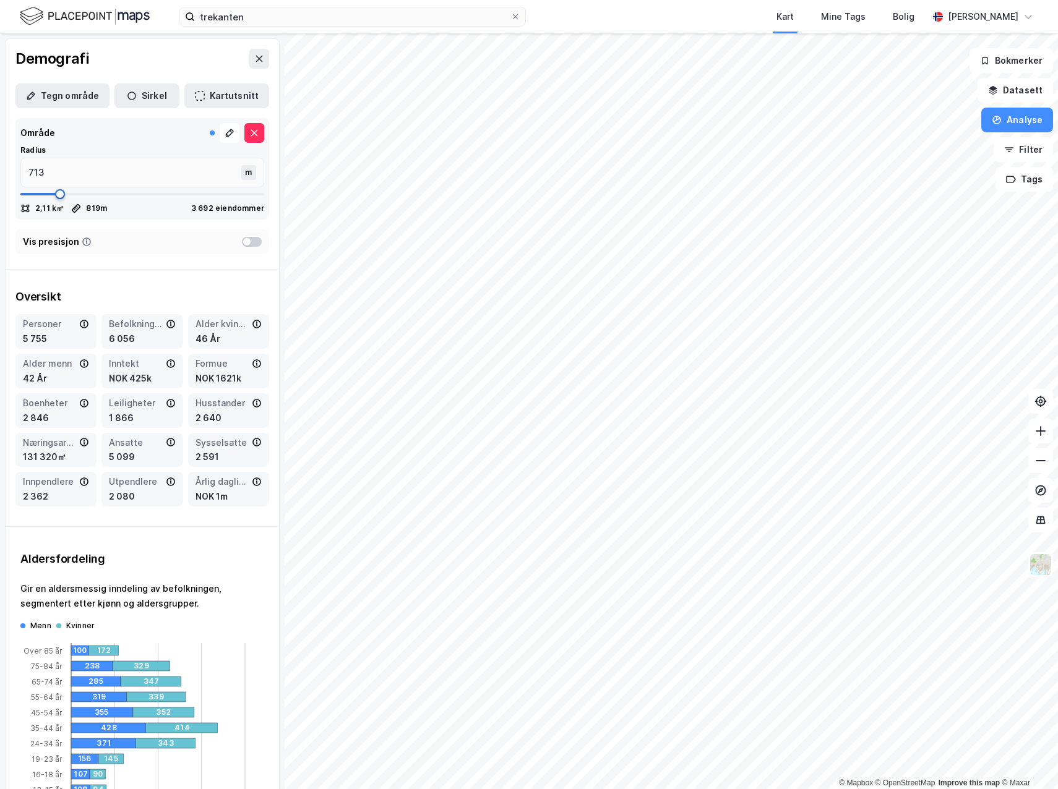
type input "700"
type input "634"
type input "621"
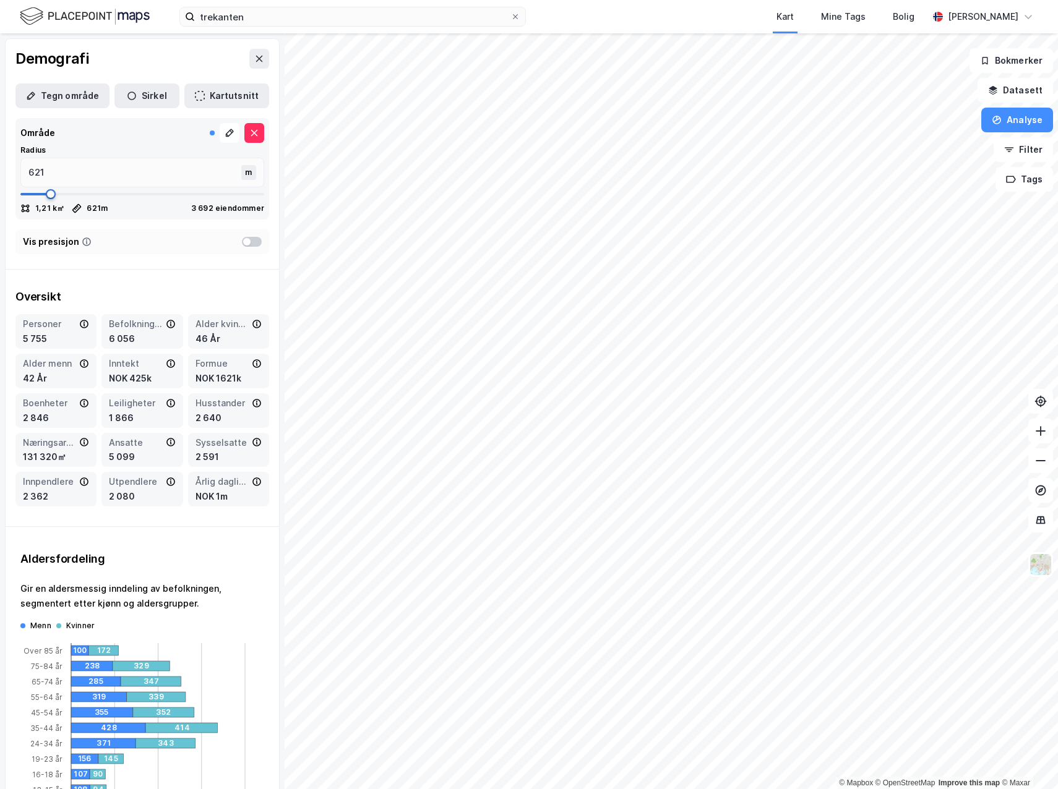
type input "489"
type input "463"
type input "449"
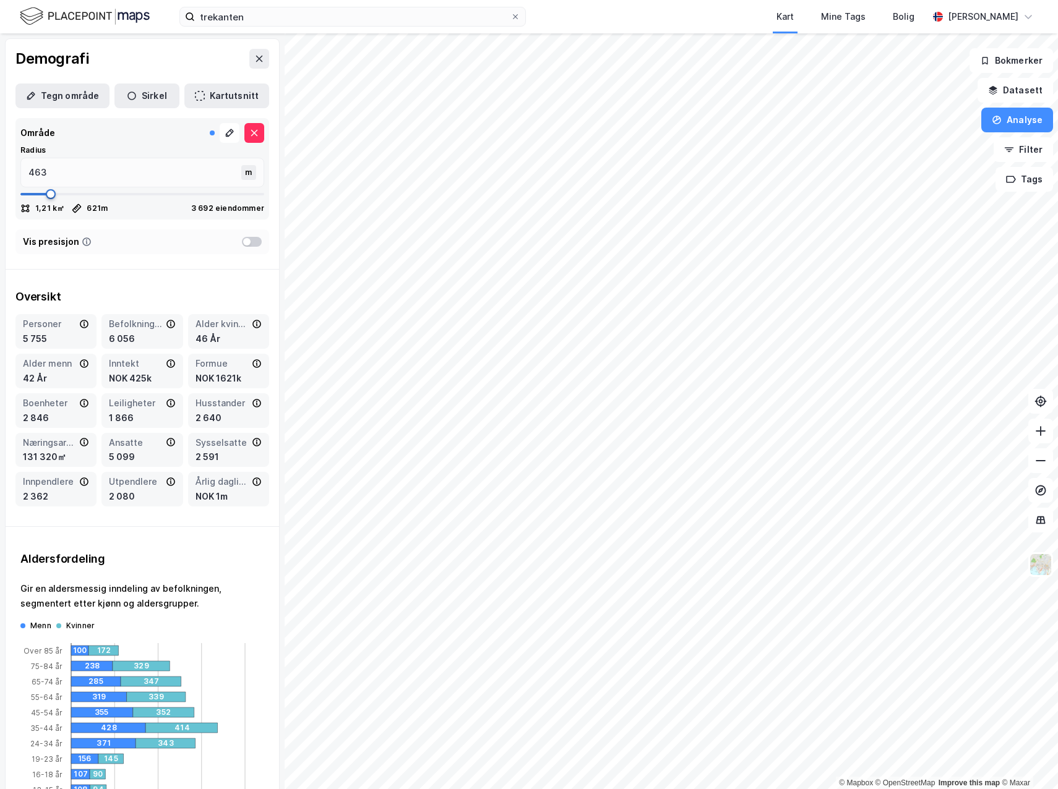
type input "449"
drag, startPoint x: 68, startPoint y: 196, endPoint x: 41, endPoint y: 197, distance: 26.6
click at [41, 197] on span at bounding box center [42, 194] width 10 height 10
type input "489"
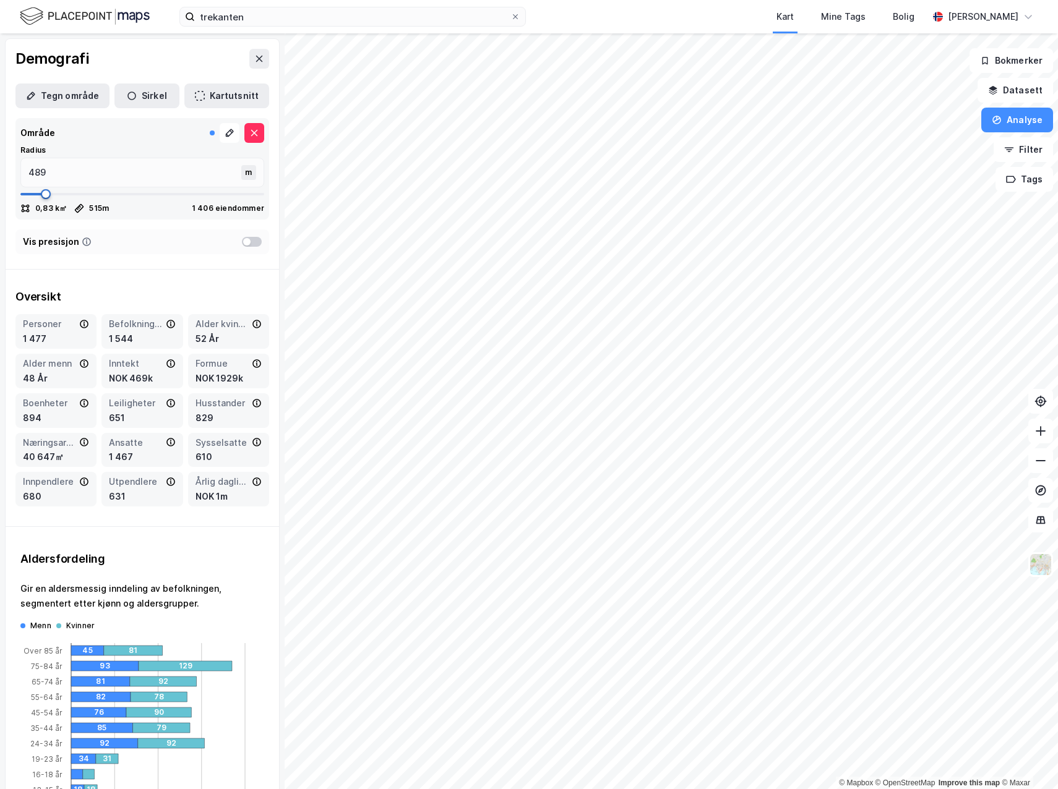
type input "515"
click at [45, 197] on span at bounding box center [46, 194] width 10 height 10
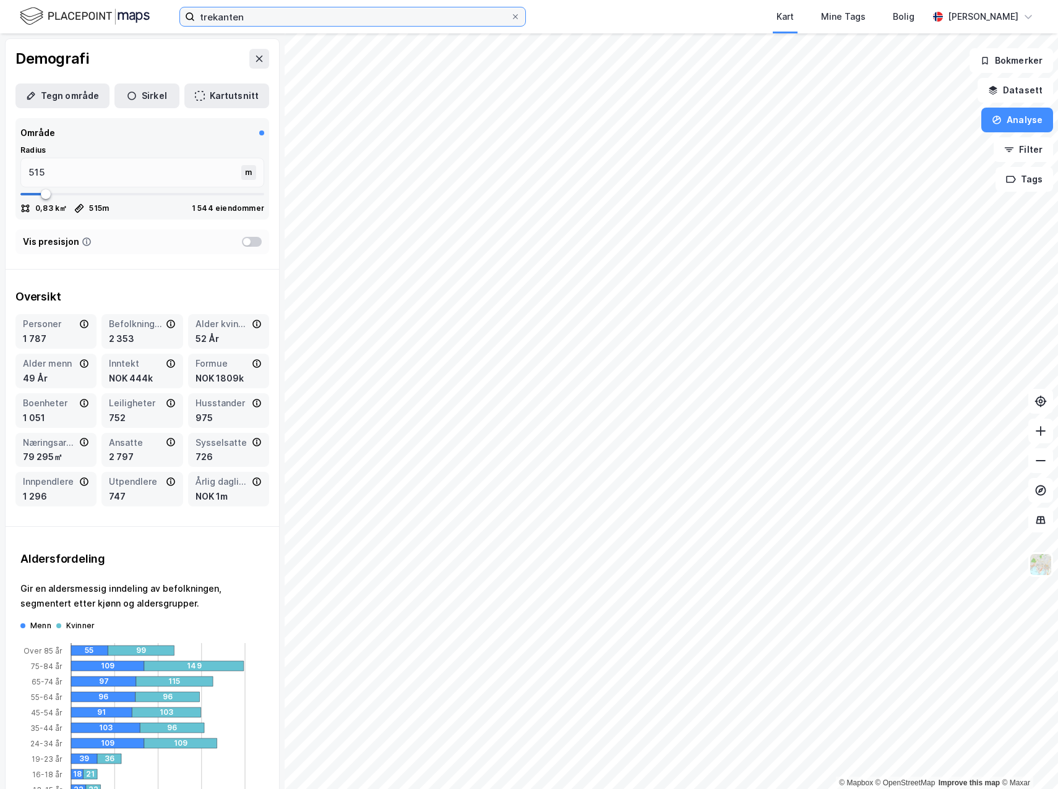
click at [263, 20] on input "trekanten" at bounding box center [353, 16] width 316 height 19
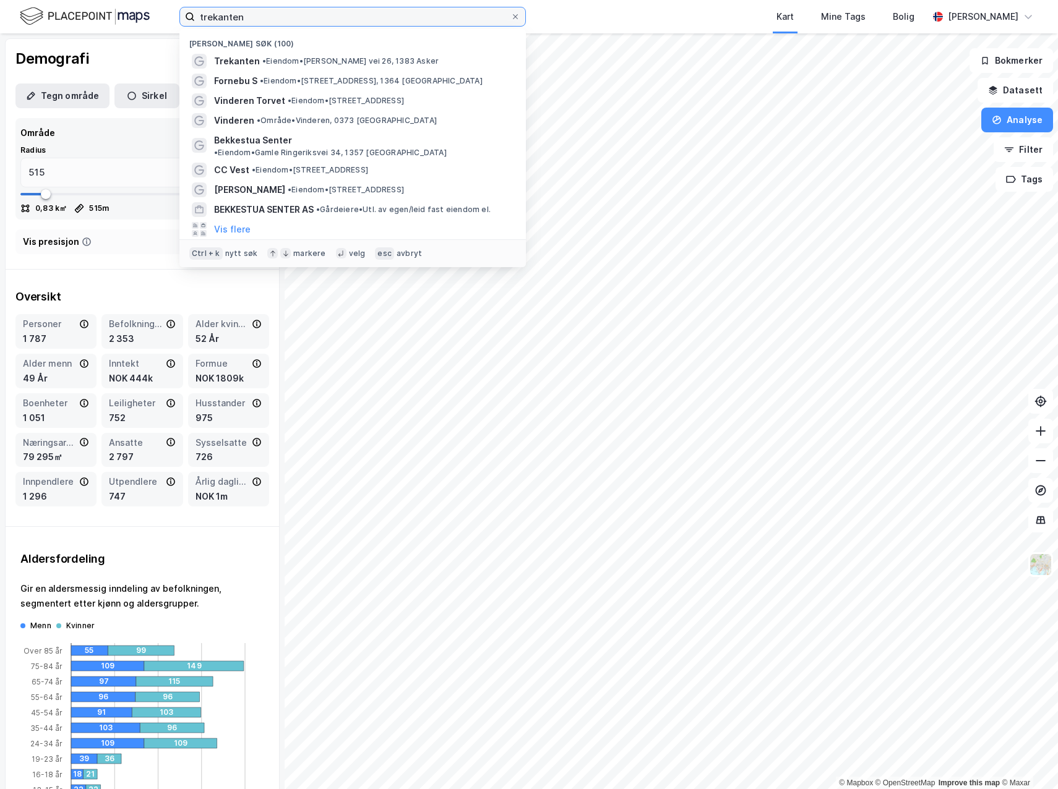
click at [286, 19] on input "trekanten" at bounding box center [353, 16] width 316 height 19
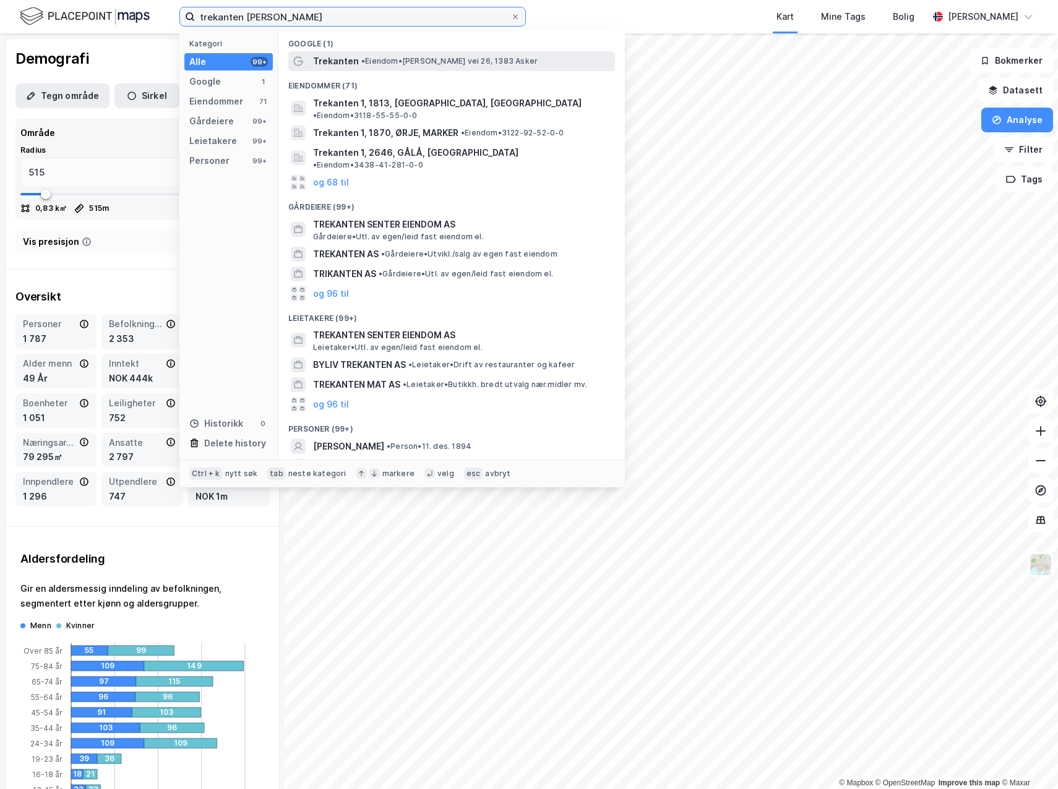
type input "trekanten senter"
click at [383, 54] on div "Trekanten • Eiendom • Knud Askers vei 26, 1383 Asker" at bounding box center [462, 61] width 299 height 15
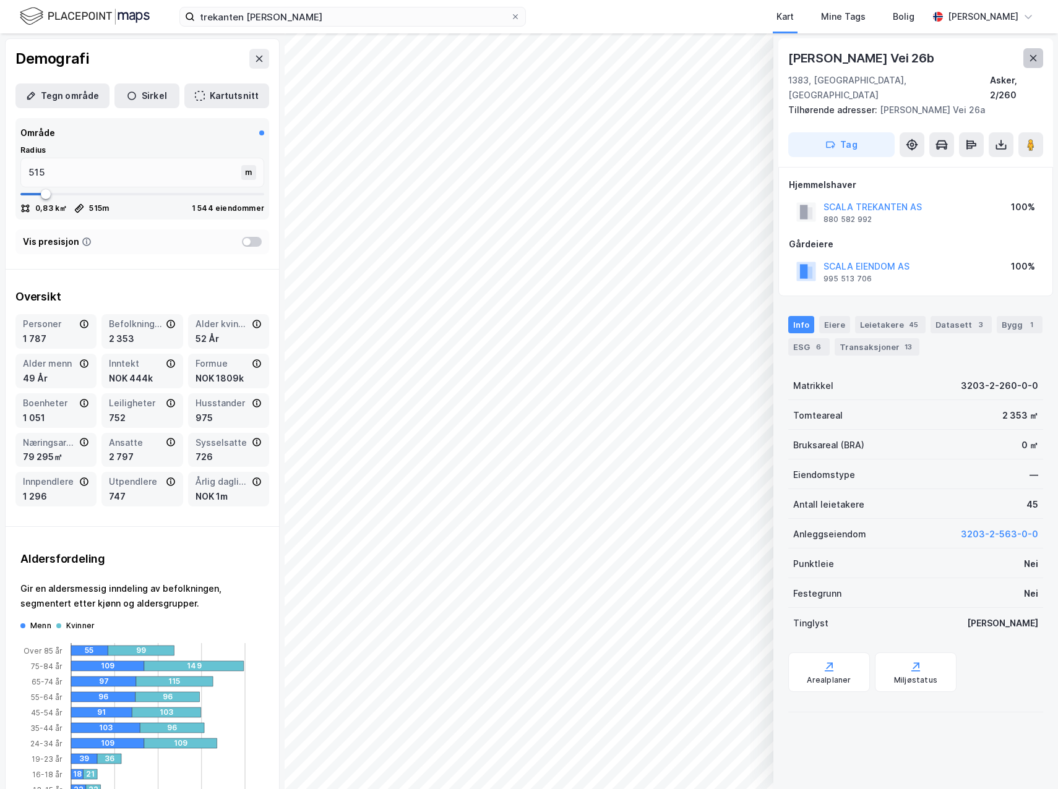
click at [1029, 60] on icon at bounding box center [1033, 58] width 10 height 10
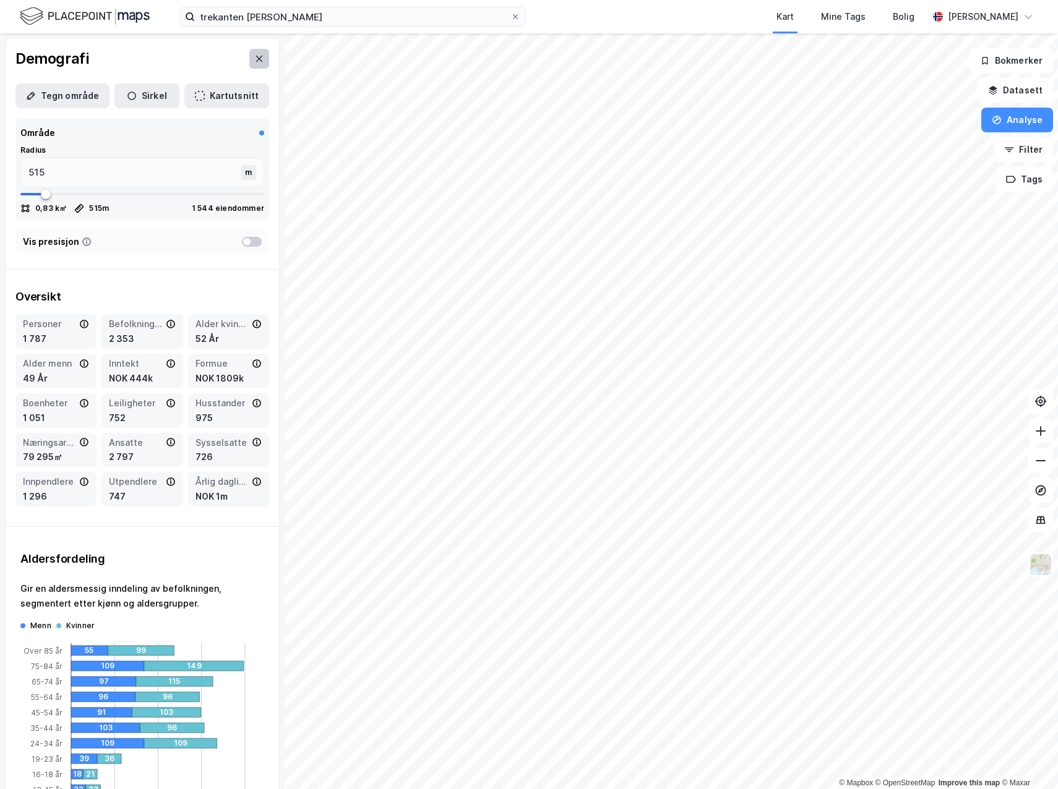
click at [256, 57] on icon at bounding box center [259, 59] width 7 height 6
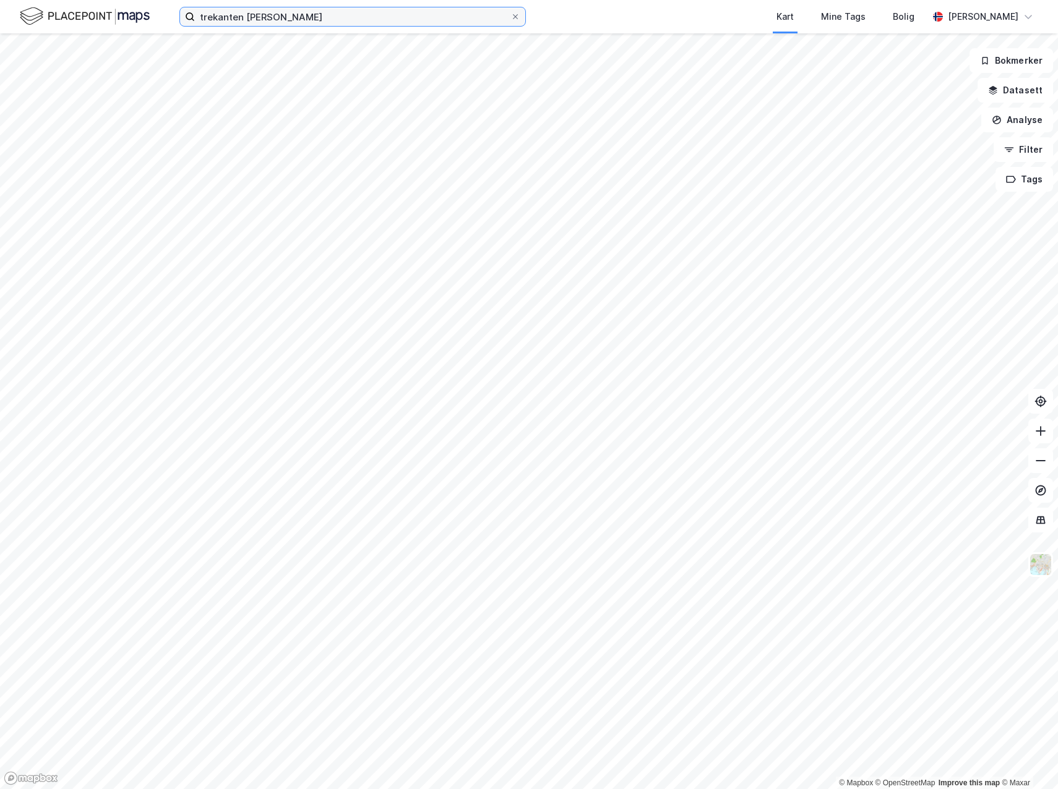
click at [286, 16] on input "trekanten senter" at bounding box center [353, 16] width 316 height 19
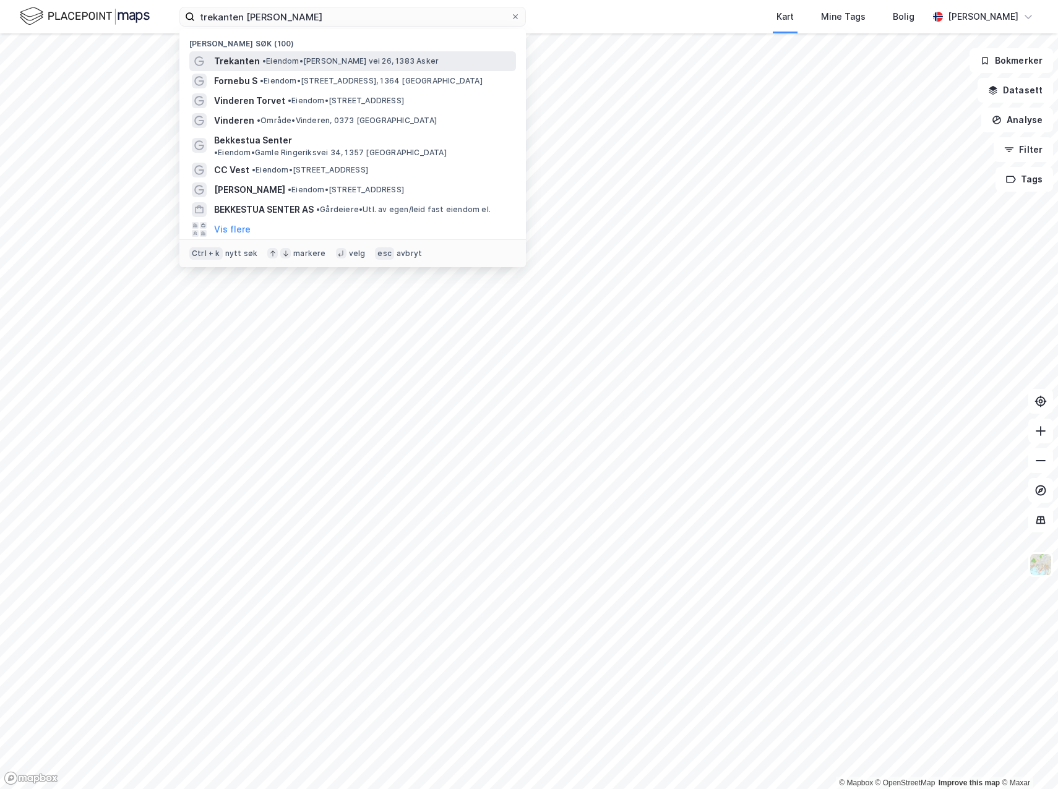
click at [266, 66] on span "• Eiendom • Knud Askers vei 26, 1383 Asker" at bounding box center [350, 61] width 176 height 10
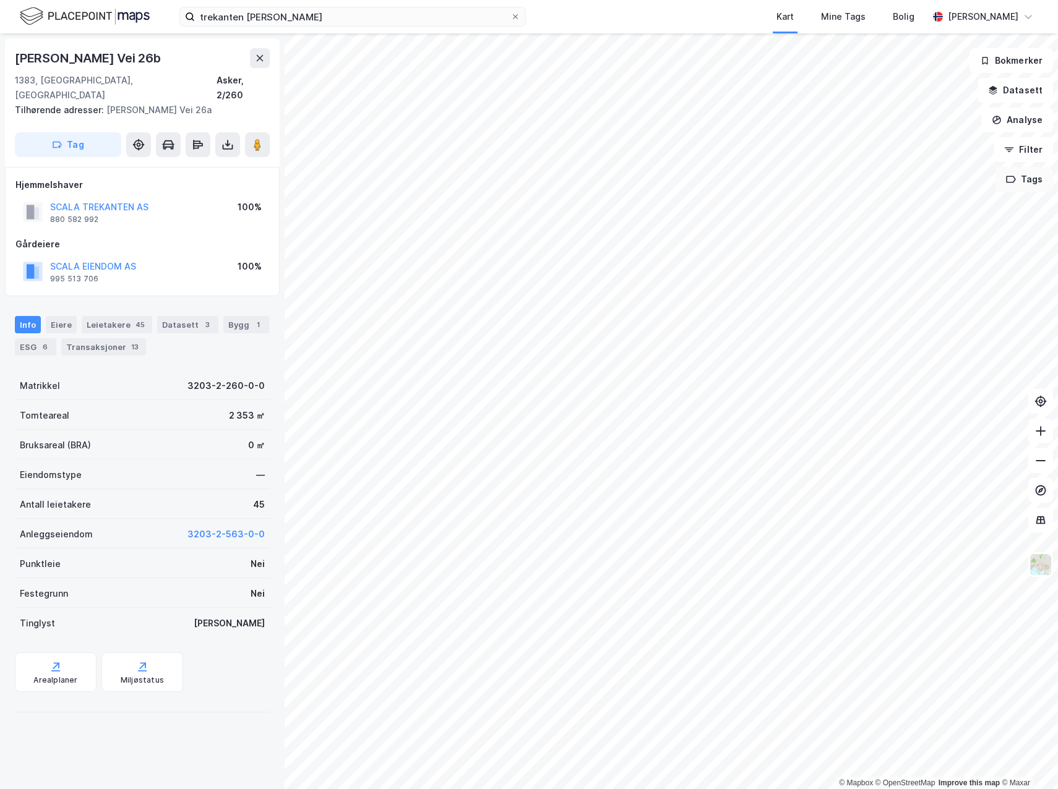
click at [1036, 150] on button "Filter" at bounding box center [1023, 149] width 59 height 25
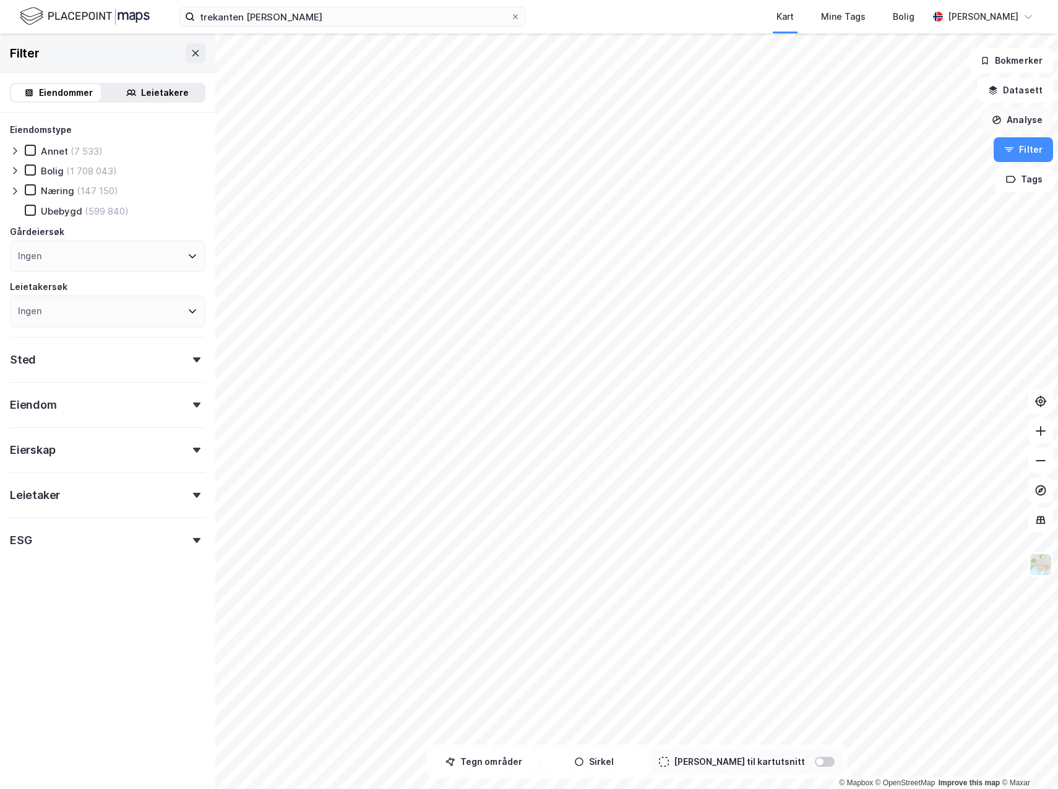
click at [1021, 122] on button "Analyse" at bounding box center [1017, 120] width 72 height 25
click at [1026, 153] on button "Filter" at bounding box center [1023, 149] width 59 height 25
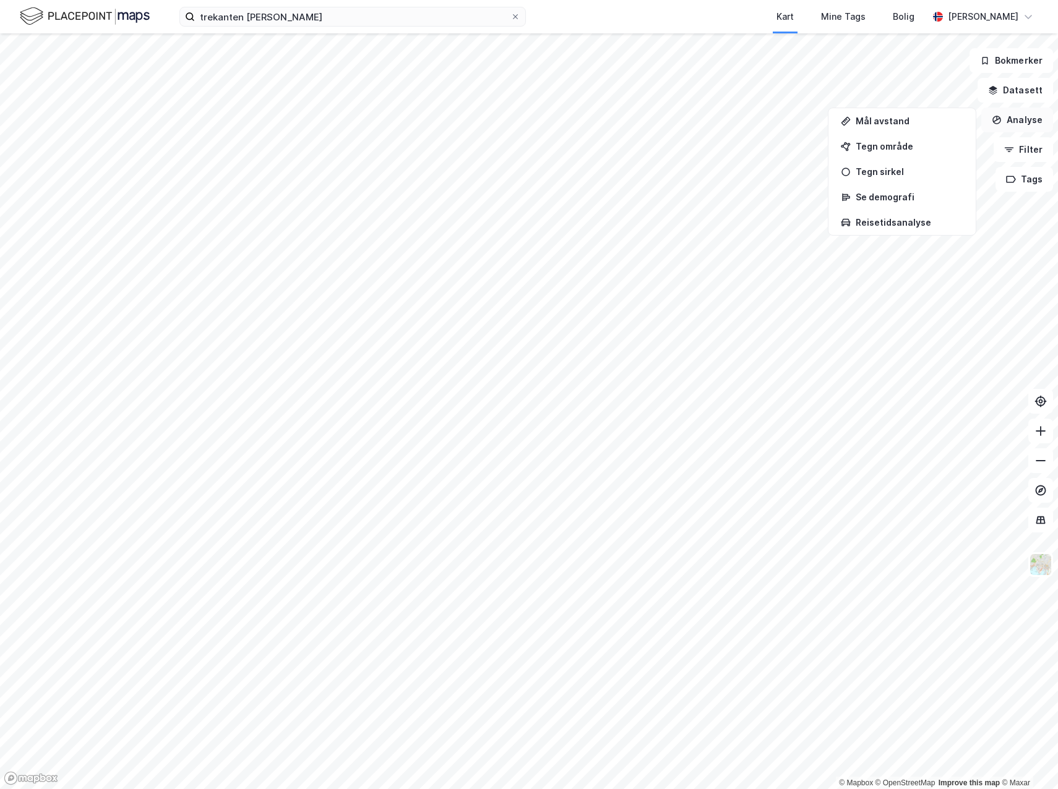
click at [1022, 124] on button "Analyse" at bounding box center [1017, 120] width 72 height 25
click at [1017, 127] on button "Analyse" at bounding box center [1017, 120] width 72 height 25
click at [930, 192] on div "Se demografi" at bounding box center [910, 197] width 108 height 11
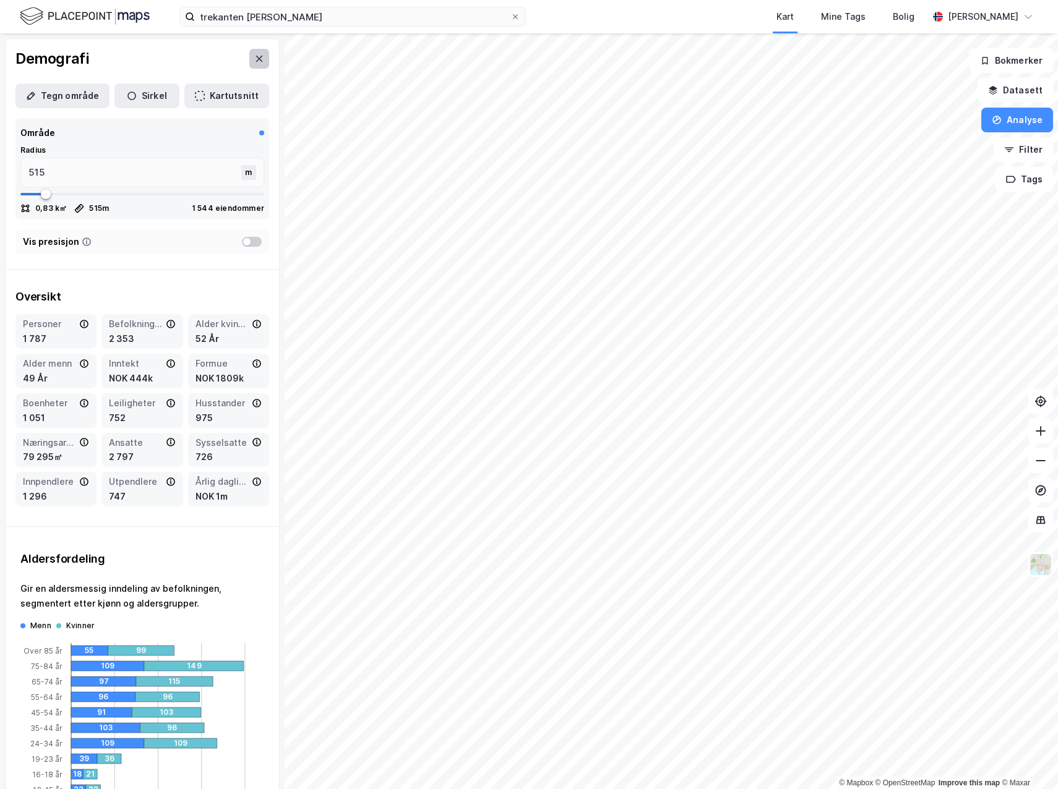
click at [255, 55] on button at bounding box center [259, 59] width 20 height 20
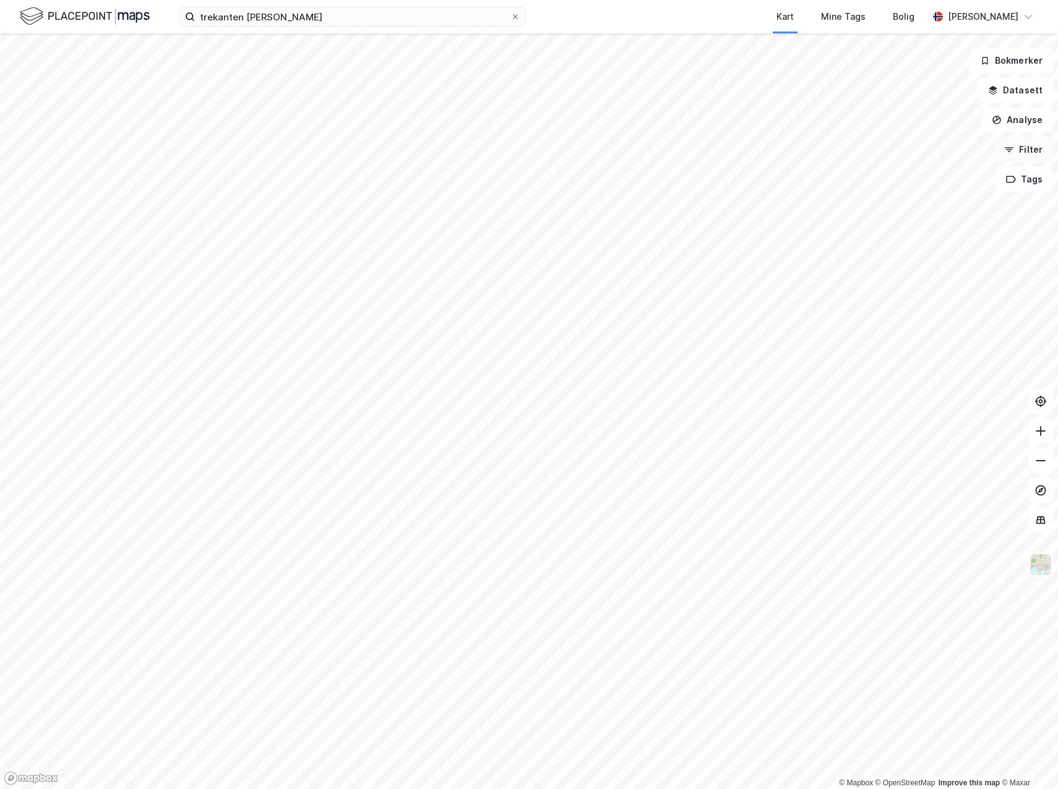
click at [1018, 157] on button "Filter" at bounding box center [1023, 149] width 59 height 25
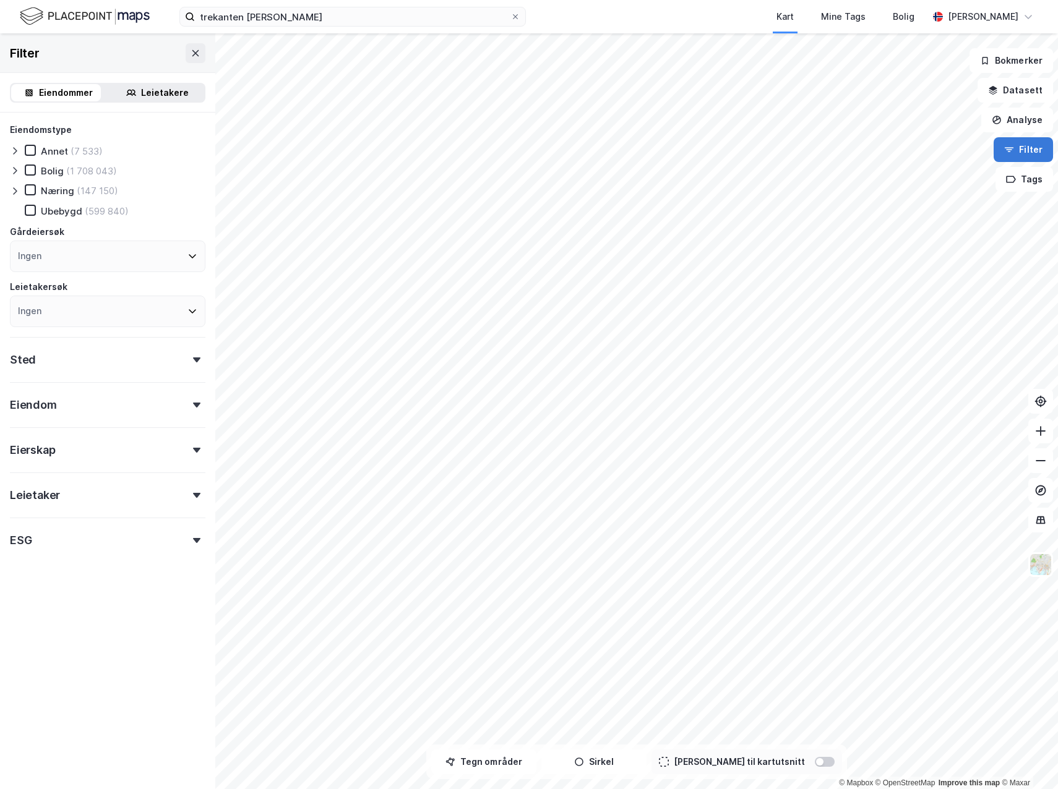
click at [1013, 152] on icon "button" at bounding box center [1009, 150] width 10 height 10
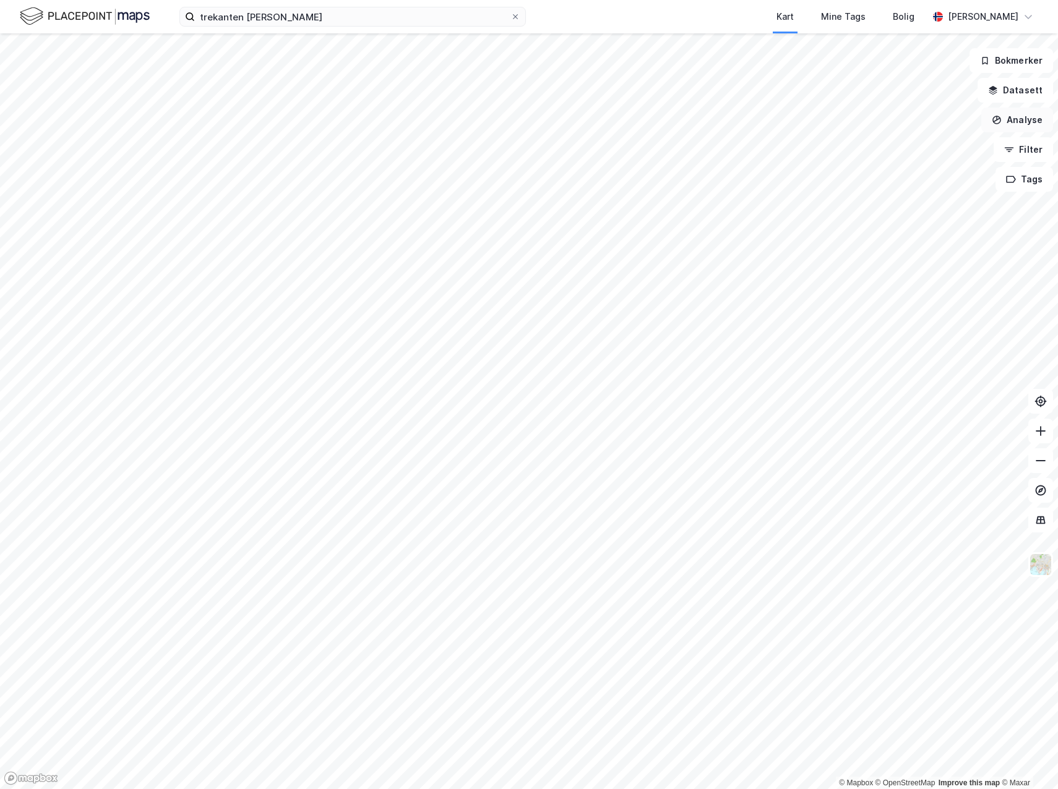
click at [1015, 113] on button "Analyse" at bounding box center [1017, 120] width 72 height 25
click at [934, 193] on div "Se demografi" at bounding box center [910, 197] width 108 height 11
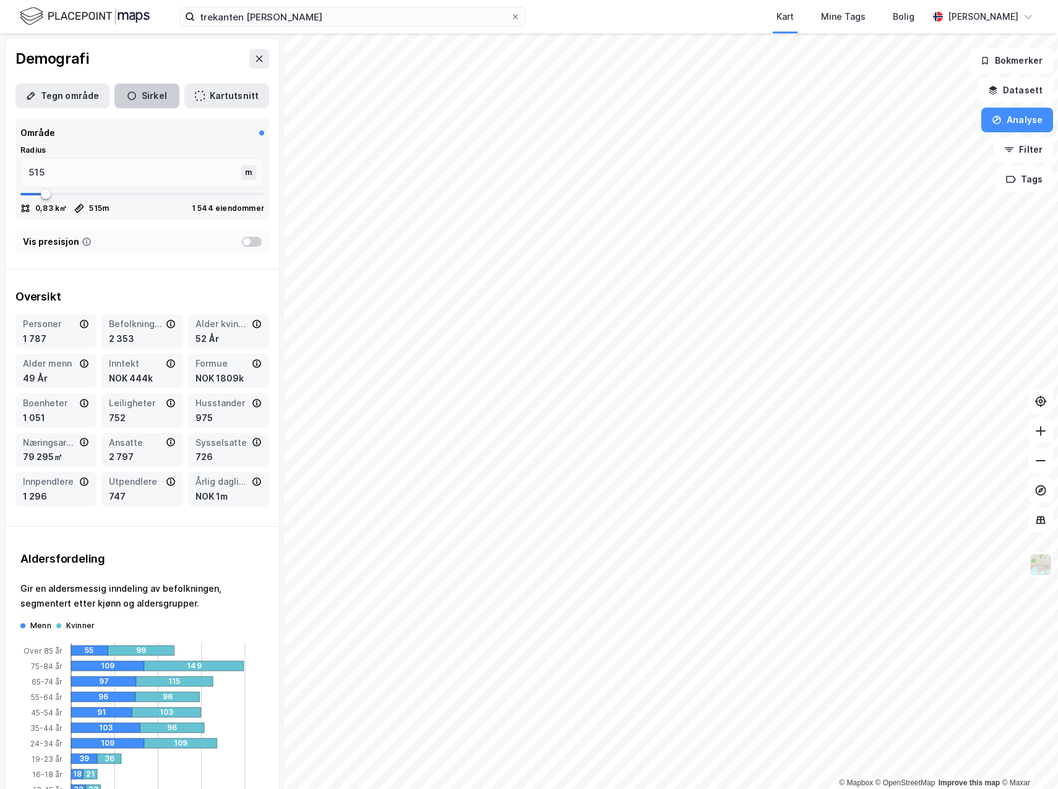
click at [137, 98] on button "Sirkel" at bounding box center [146, 96] width 65 height 25
click at [249, 129] on icon at bounding box center [254, 133] width 10 height 10
click at [251, 134] on icon at bounding box center [254, 133] width 7 height 6
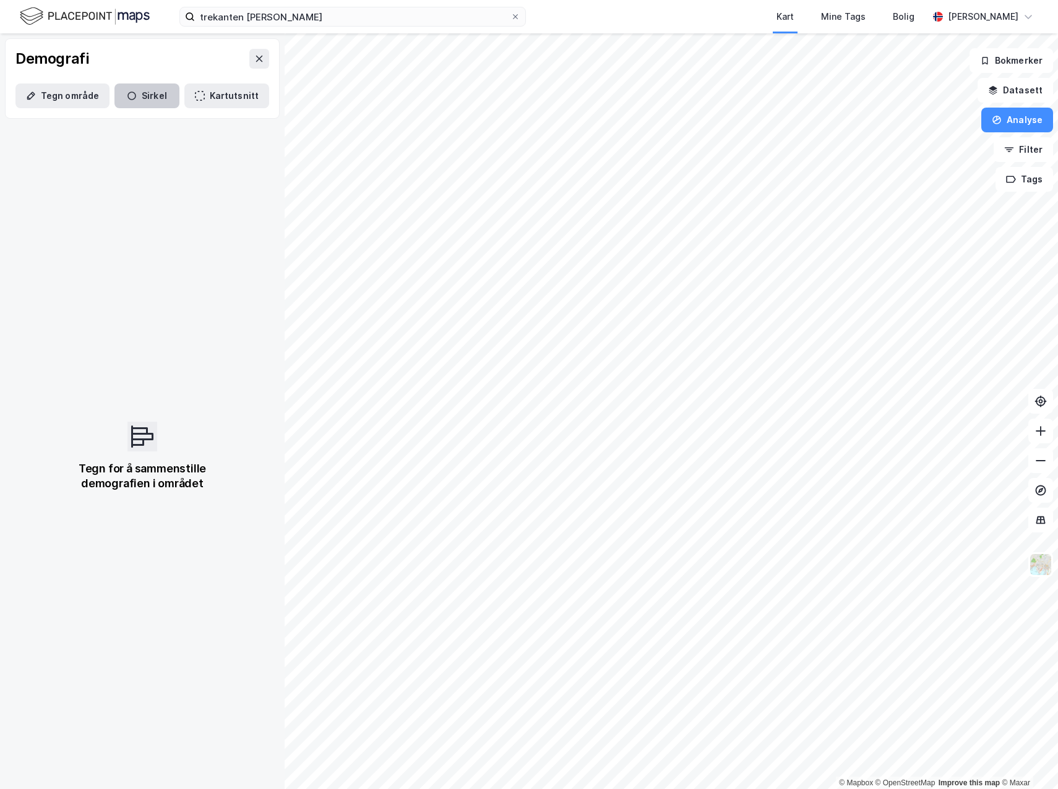
click at [152, 94] on button "Sirkel" at bounding box center [146, 96] width 65 height 25
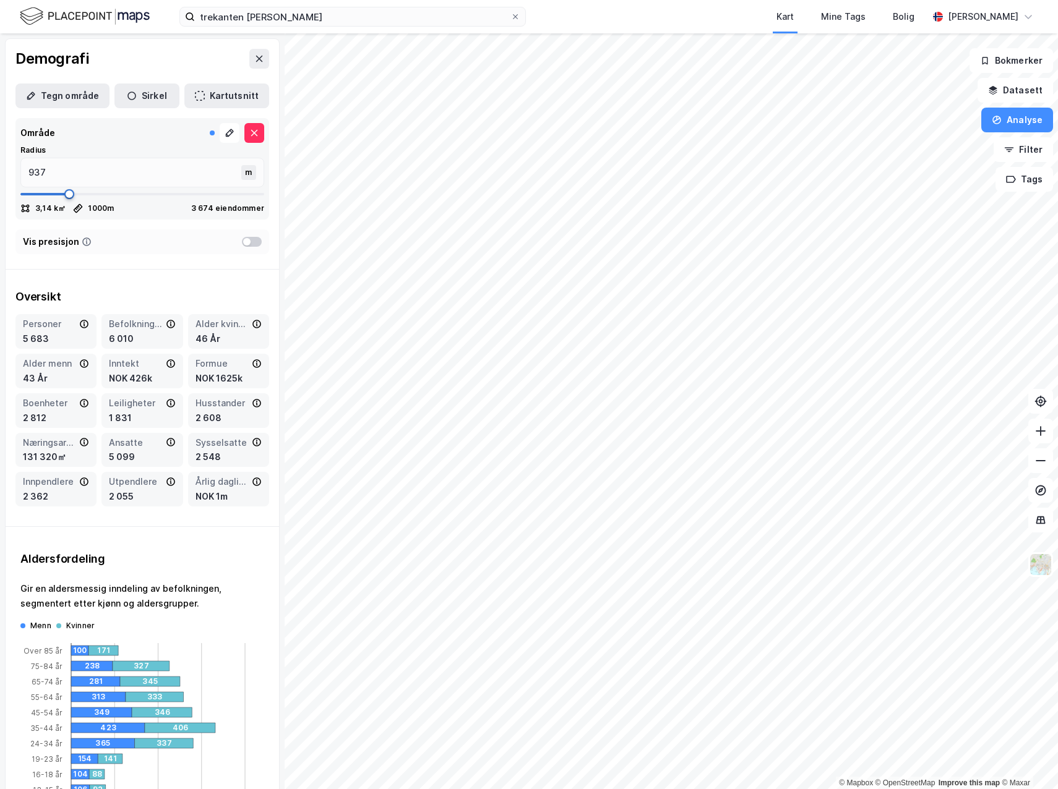
type input "924"
type input "872"
type input "819"
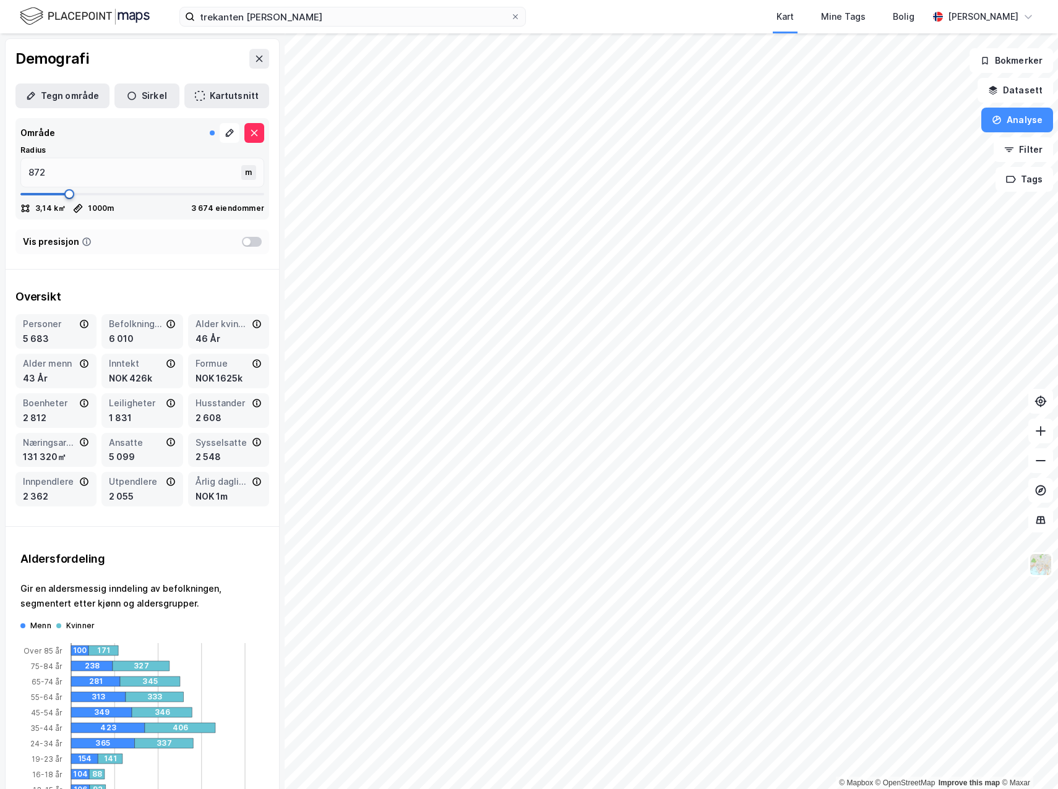
type input "819"
type input "806"
drag, startPoint x: 64, startPoint y: 192, endPoint x: 44, endPoint y: 194, distance: 20.6
click at [44, 194] on span at bounding box center [45, 194] width 10 height 10
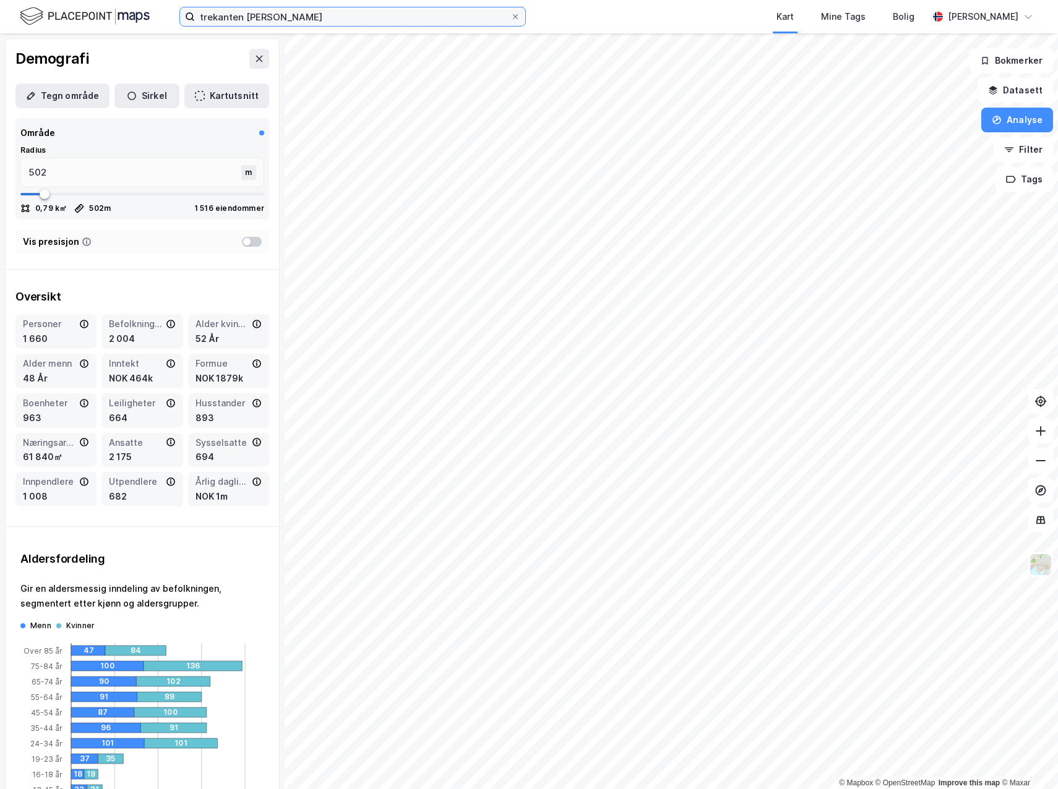
click at [280, 20] on input "trekanten senter" at bounding box center [353, 16] width 316 height 19
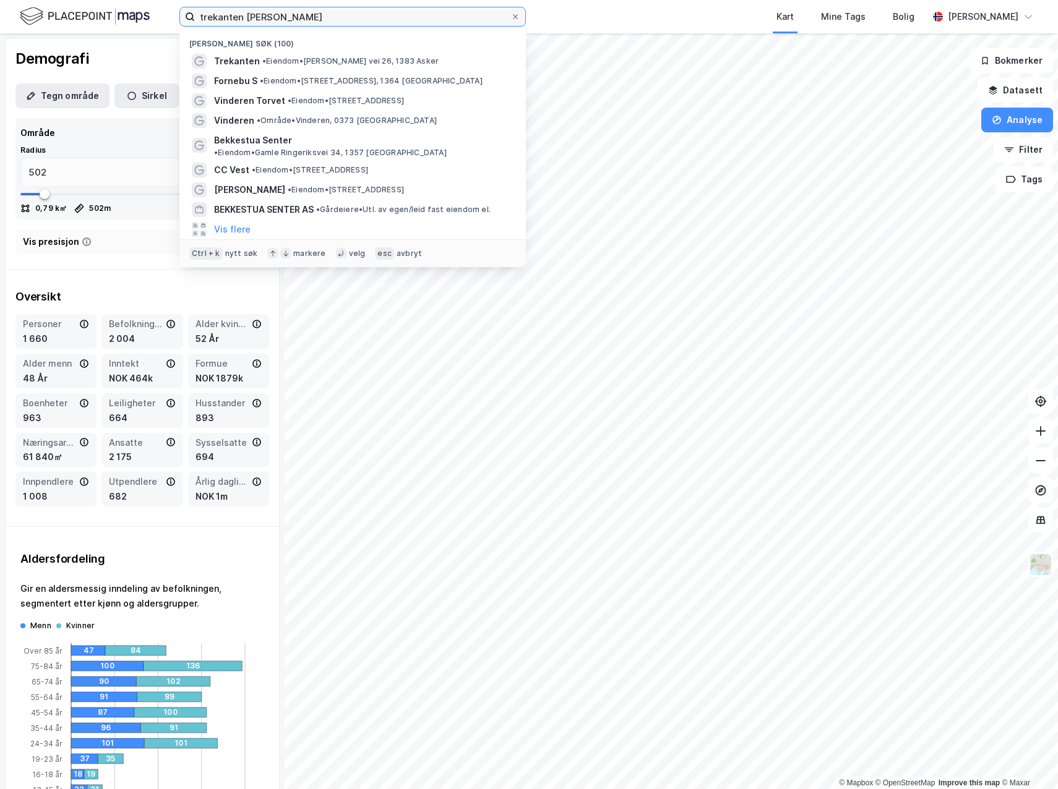
click at [280, 20] on input "trekanten senter" at bounding box center [353, 16] width 316 height 19
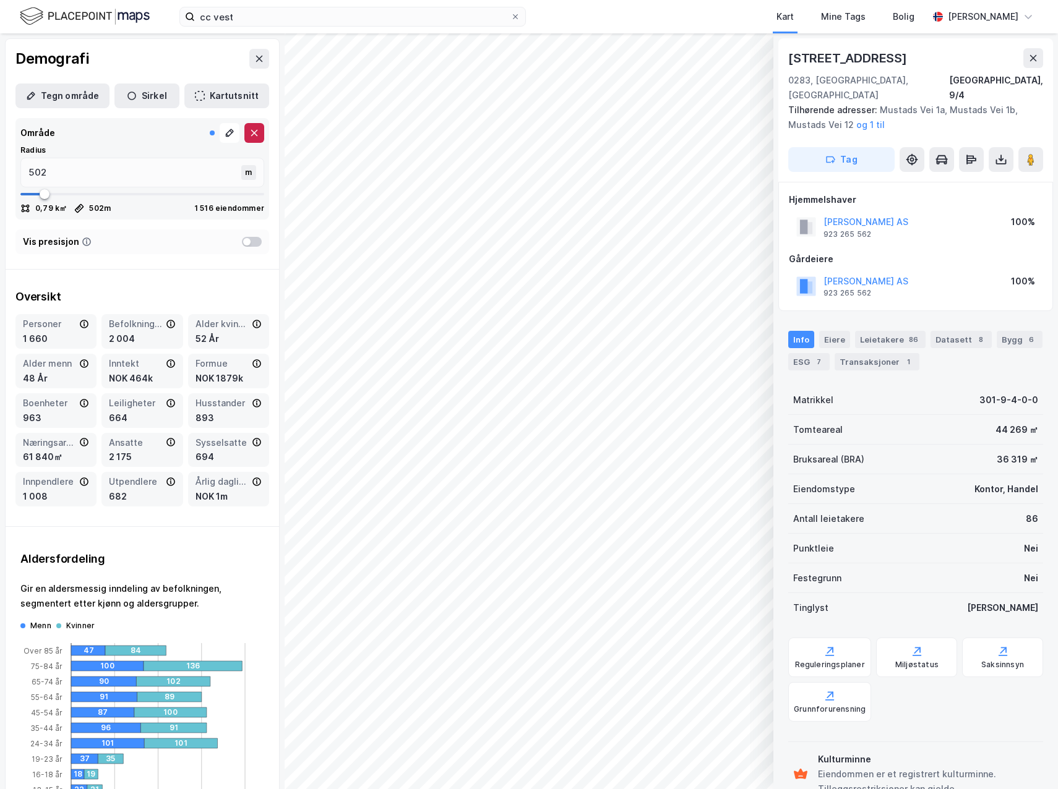
click at [251, 132] on icon at bounding box center [254, 133] width 7 height 6
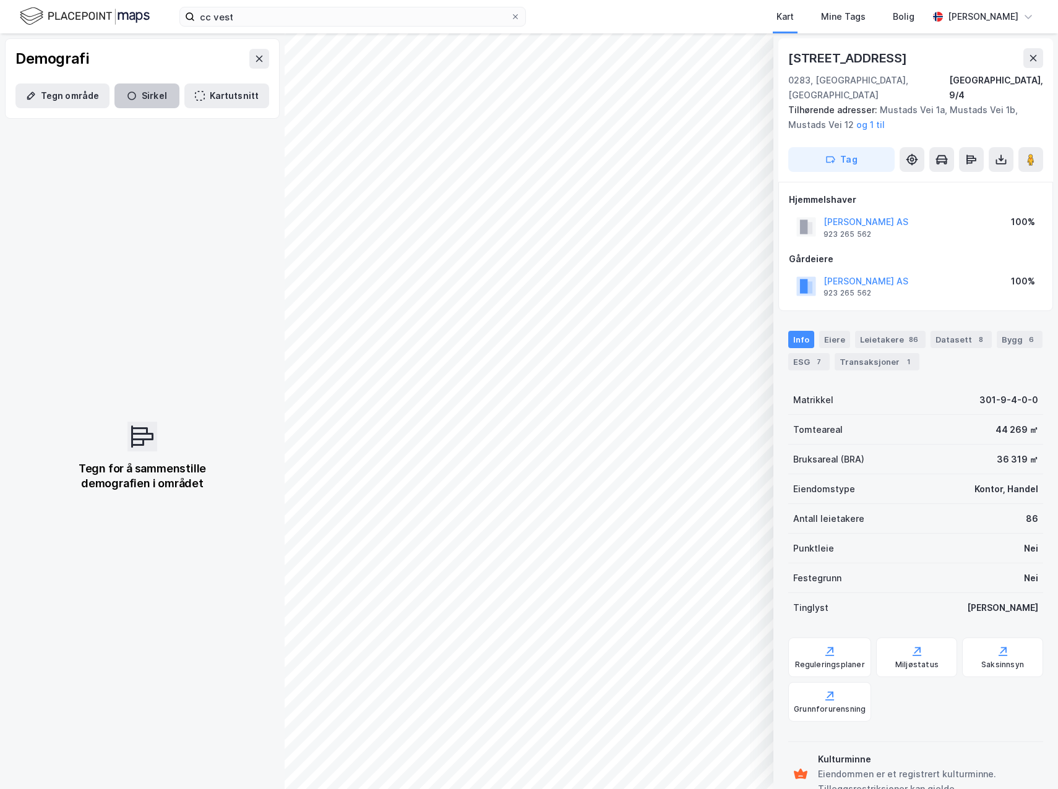
click at [125, 90] on button "Sirkel" at bounding box center [146, 96] width 65 height 25
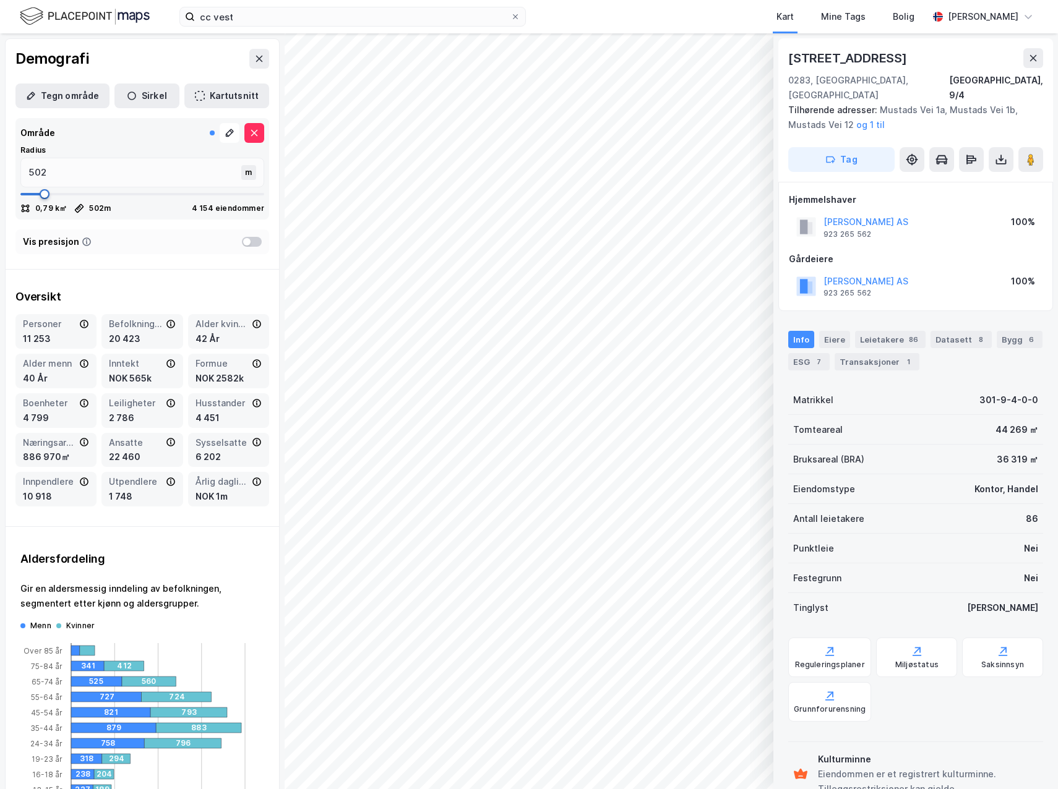
drag, startPoint x: 68, startPoint y: 194, endPoint x: 44, endPoint y: 195, distance: 24.2
click at [44, 195] on span at bounding box center [45, 194] width 10 height 10
click at [41, 197] on span at bounding box center [42, 194] width 10 height 10
click at [41, 199] on span at bounding box center [42, 194] width 10 height 10
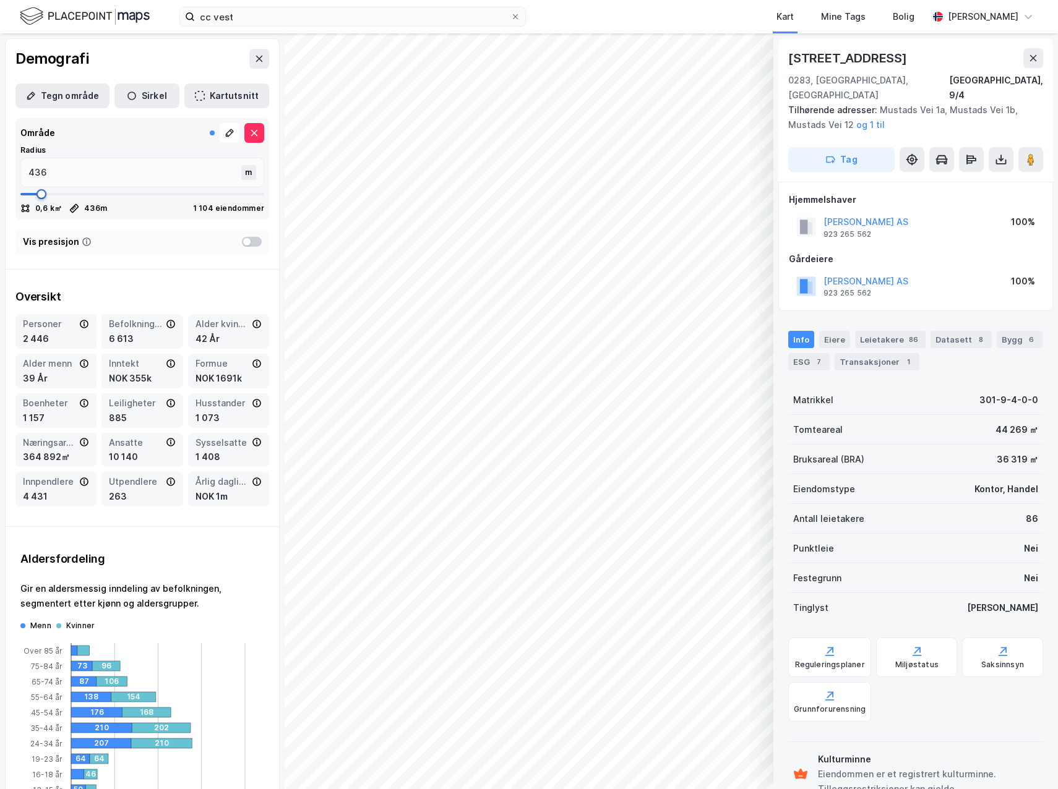
click at [41, 195] on span at bounding box center [42, 194] width 10 height 10
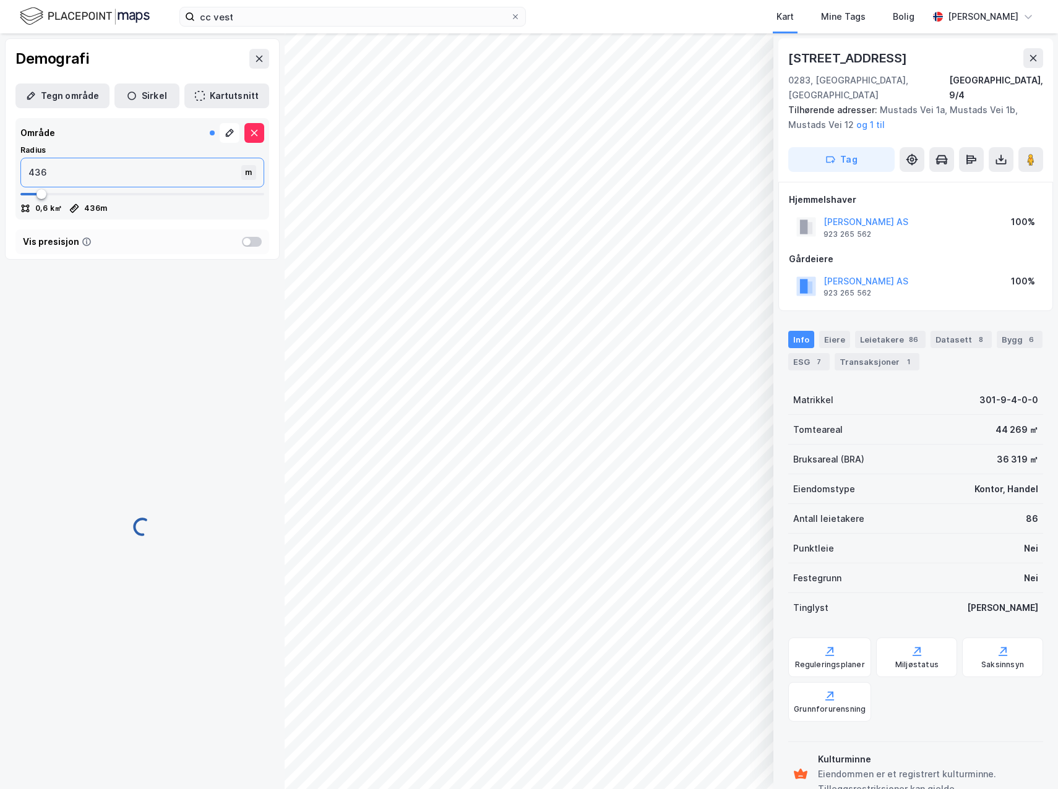
click at [51, 177] on input "436" at bounding box center [132, 172] width 223 height 28
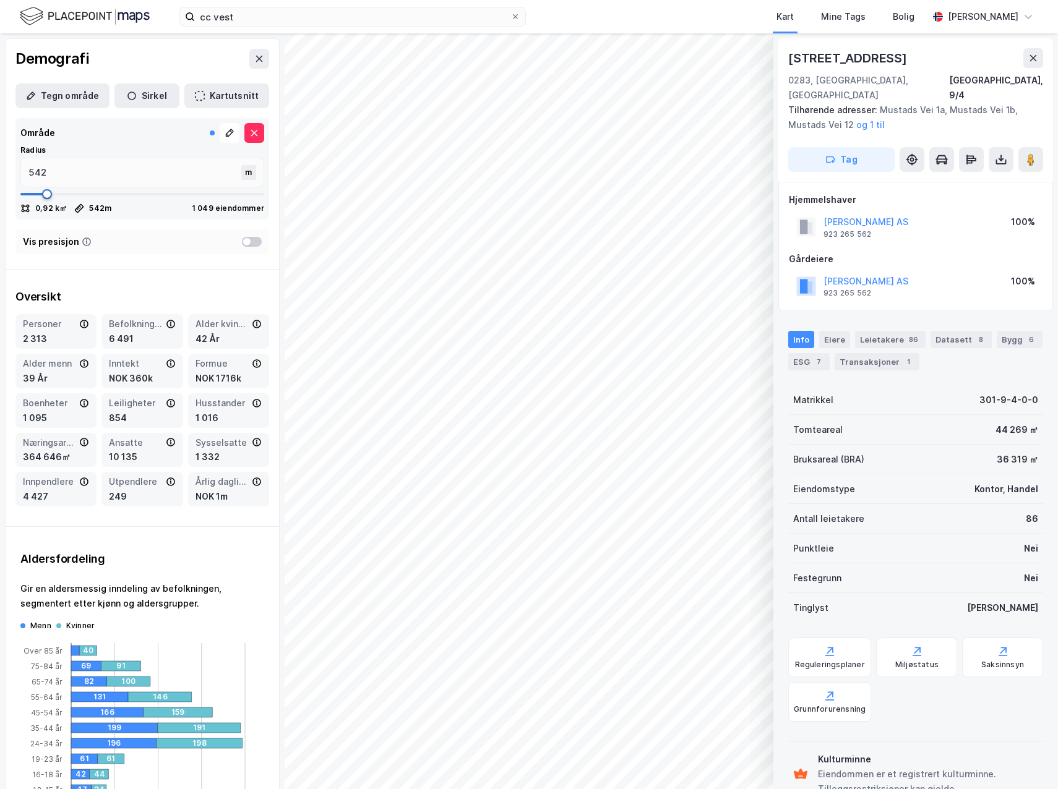
click at [46, 197] on span at bounding box center [47, 194] width 10 height 10
click at [44, 199] on span at bounding box center [45, 194] width 10 height 10
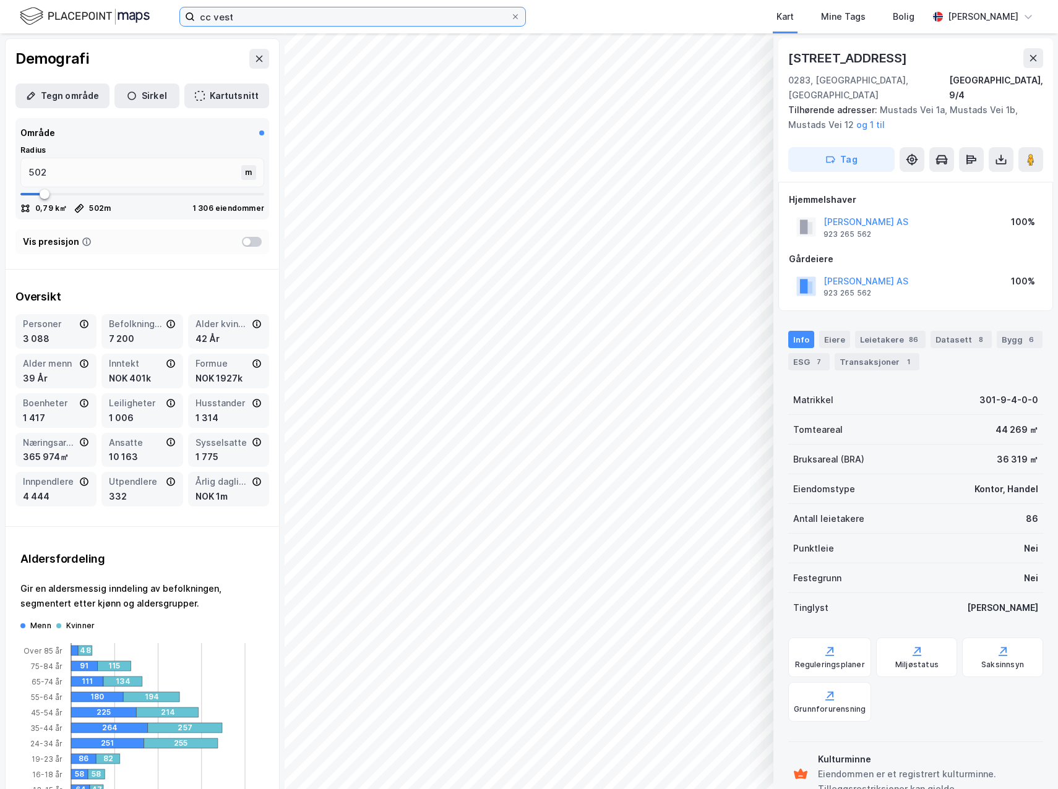
click at [261, 18] on input "cc vest" at bounding box center [353, 16] width 316 height 19
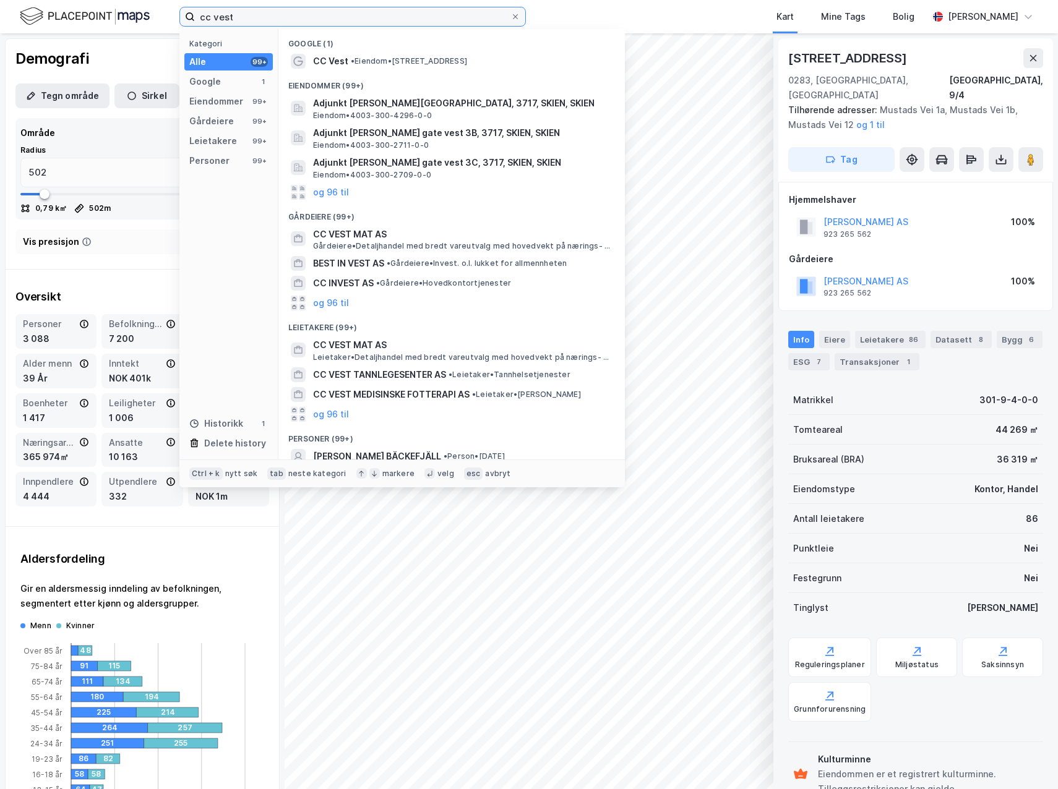
click at [261, 18] on input "cc vest" at bounding box center [353, 16] width 316 height 19
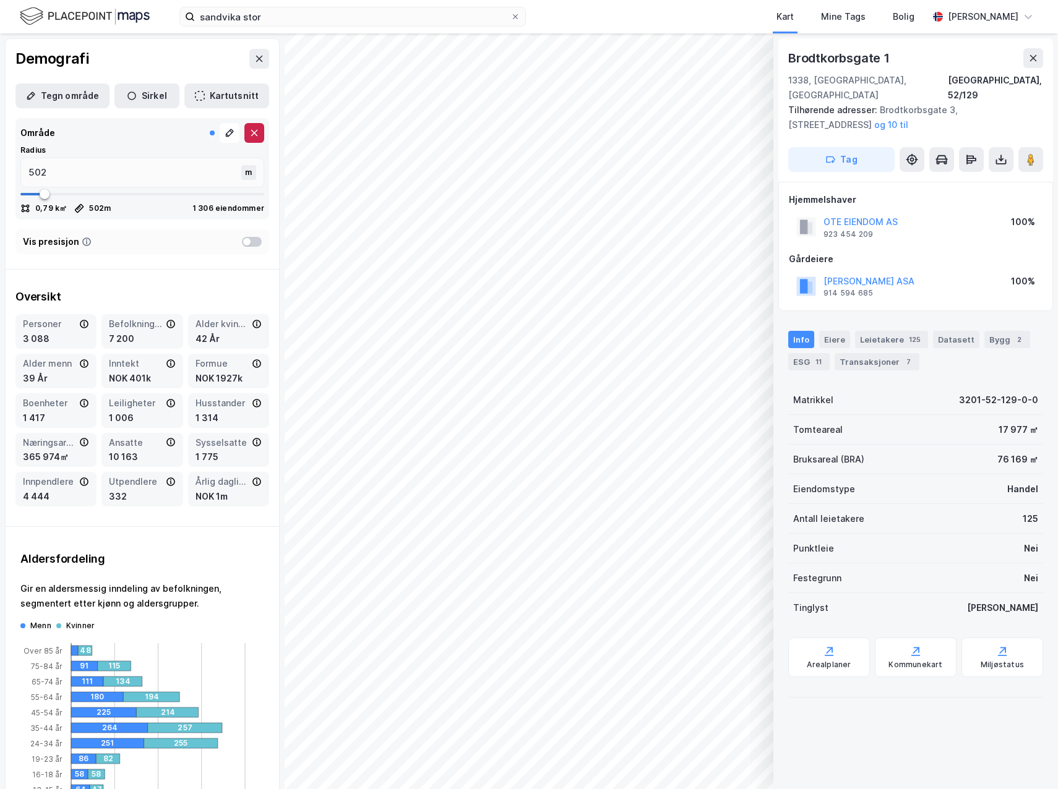
click at [249, 132] on icon at bounding box center [254, 133] width 10 height 10
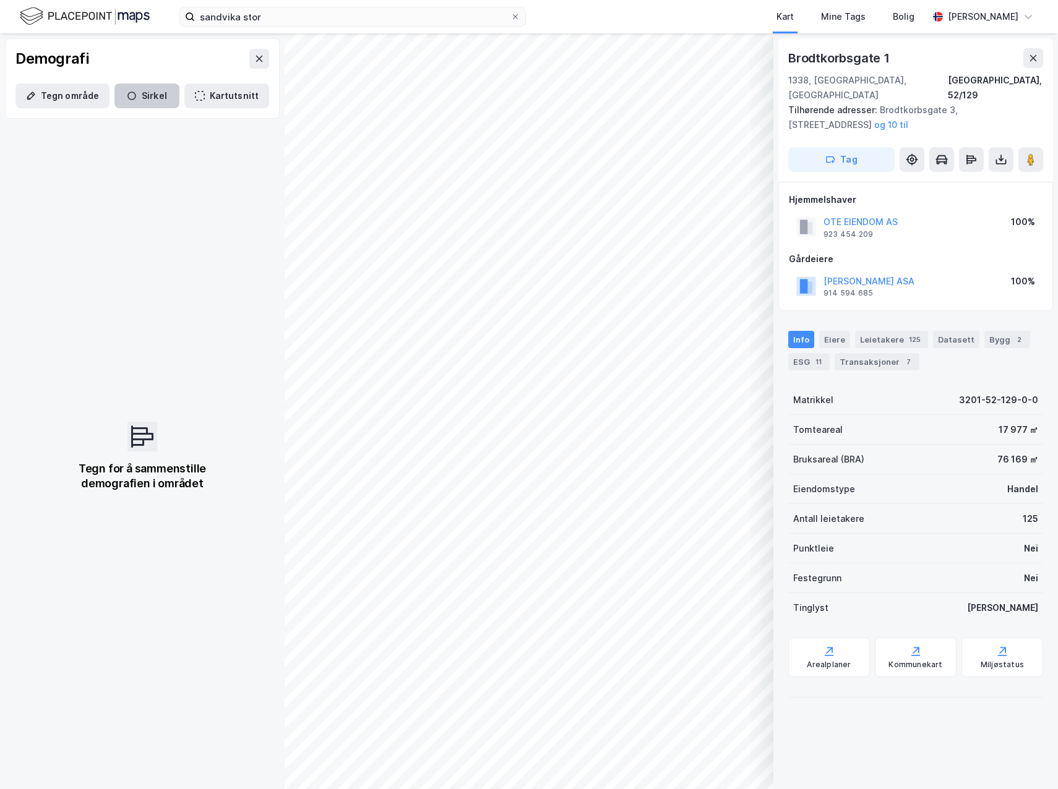
click at [151, 98] on button "Sirkel" at bounding box center [146, 96] width 65 height 25
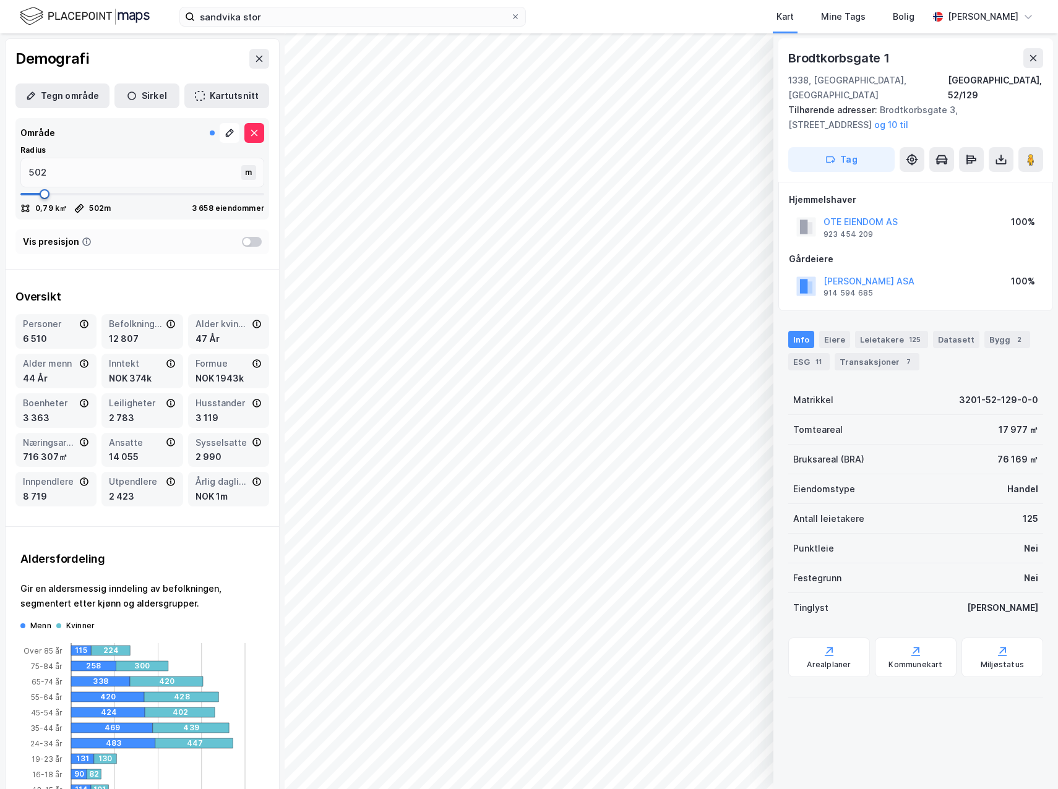
drag, startPoint x: 70, startPoint y: 190, endPoint x: 44, endPoint y: 193, distance: 26.2
click at [44, 193] on span at bounding box center [45, 194] width 10 height 10
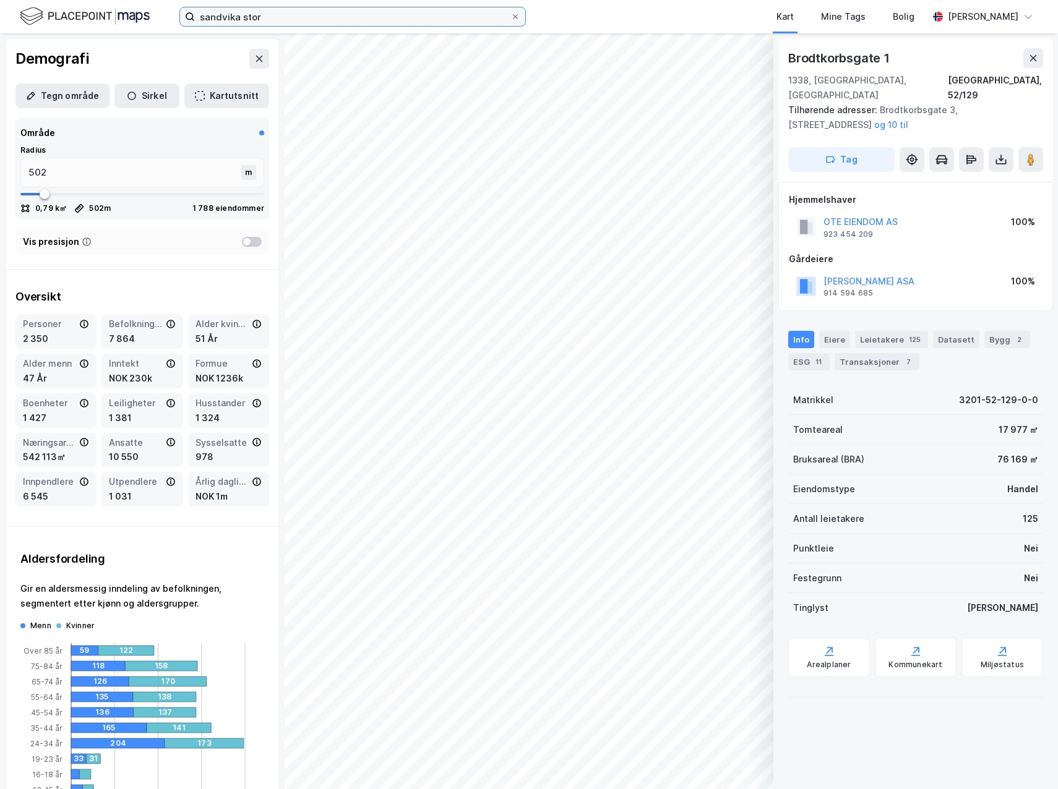
click at [259, 9] on input "sandvika stor" at bounding box center [353, 16] width 316 height 19
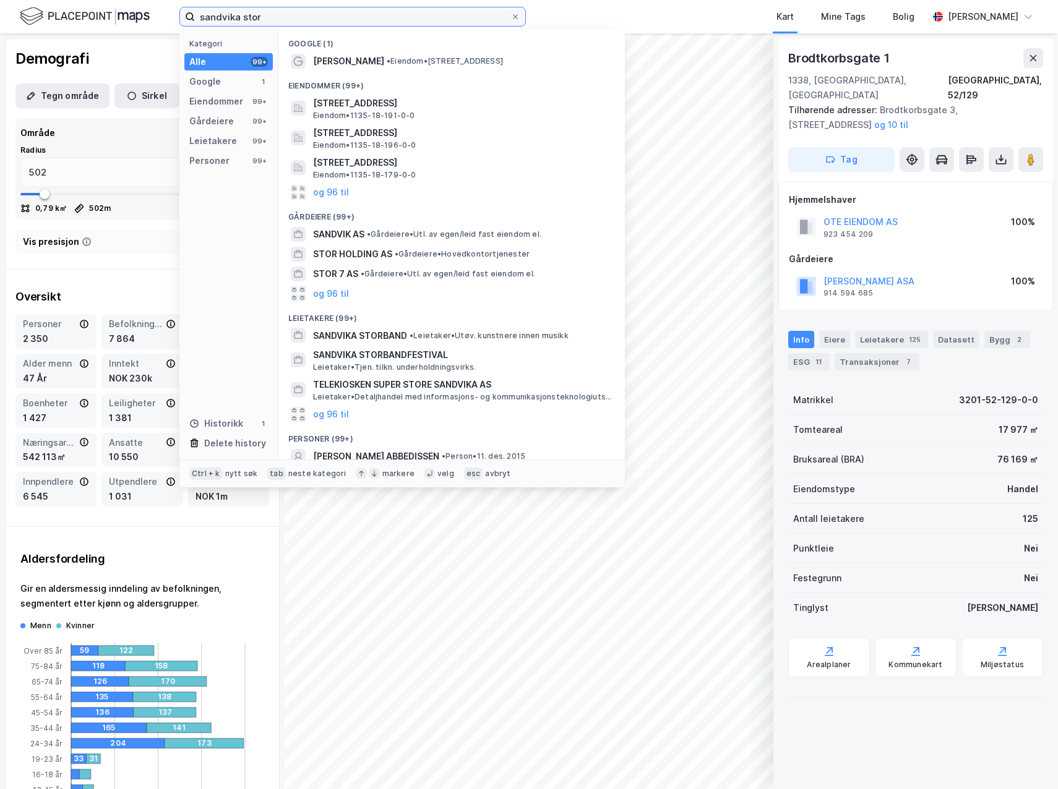
click at [259, 9] on input "sandvika stor" at bounding box center [353, 16] width 316 height 19
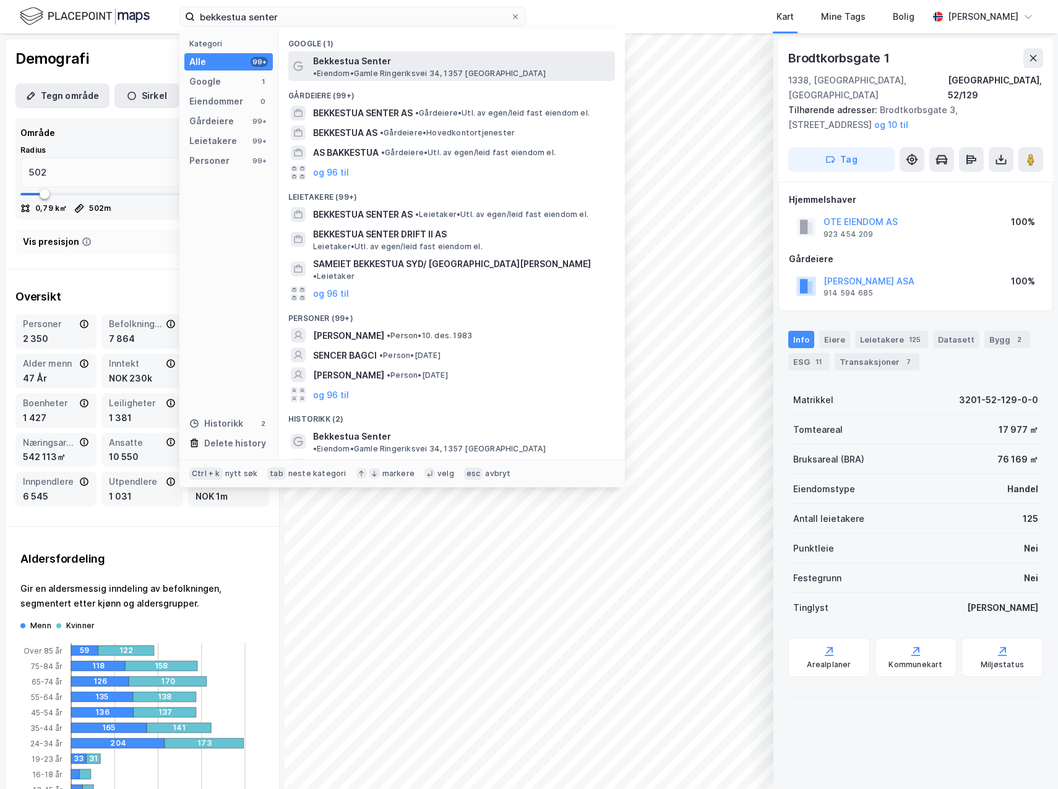
click at [339, 59] on span "Bekkestua Senter" at bounding box center [352, 61] width 78 height 15
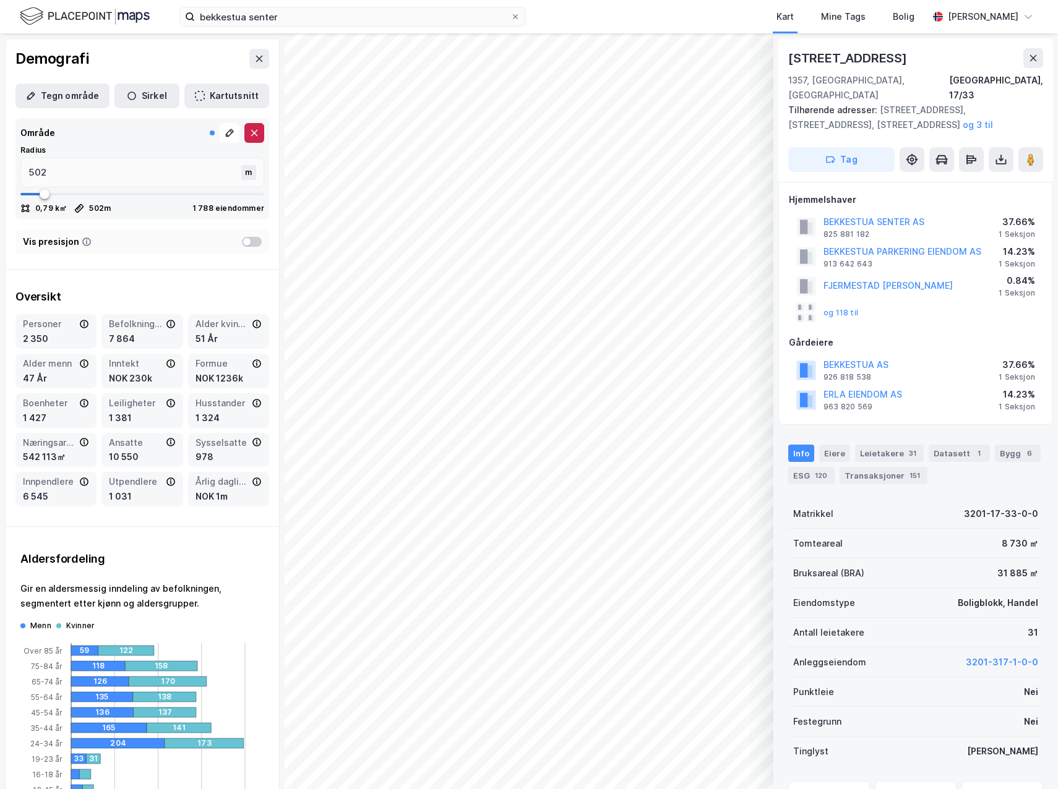
click at [249, 129] on icon at bounding box center [254, 133] width 10 height 10
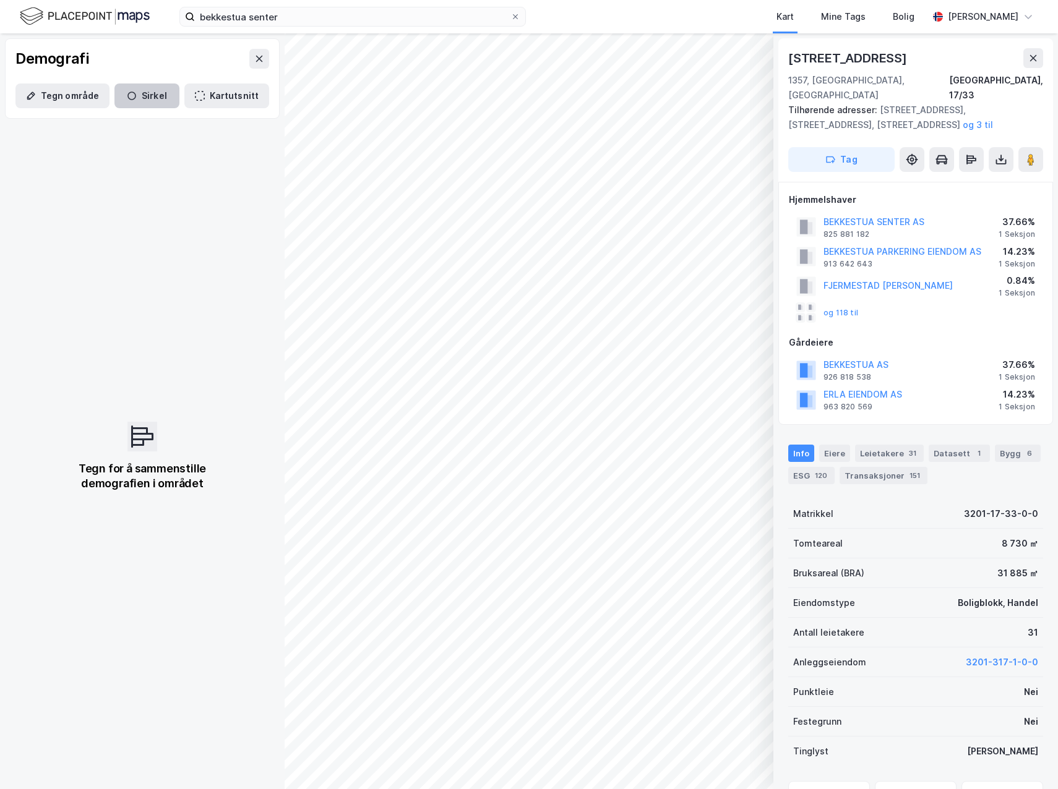
click at [142, 92] on button "Sirkel" at bounding box center [146, 96] width 65 height 25
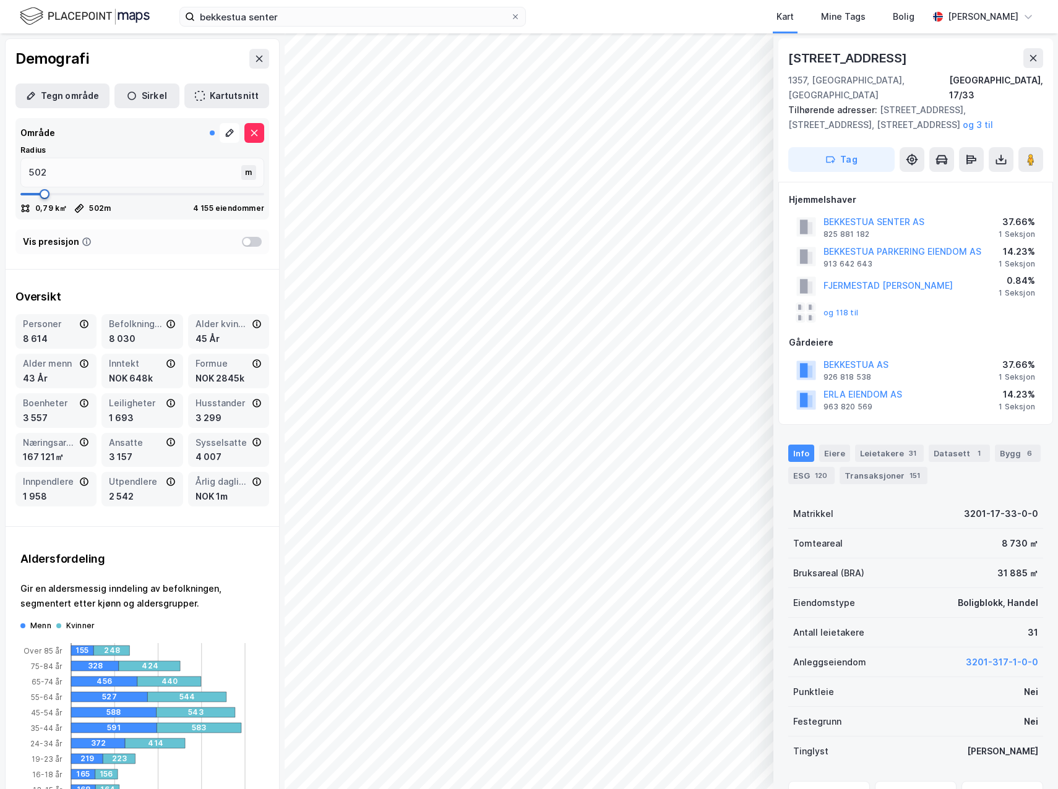
drag, startPoint x: 68, startPoint y: 194, endPoint x: 44, endPoint y: 198, distance: 24.5
click at [44, 198] on span at bounding box center [45, 194] width 10 height 10
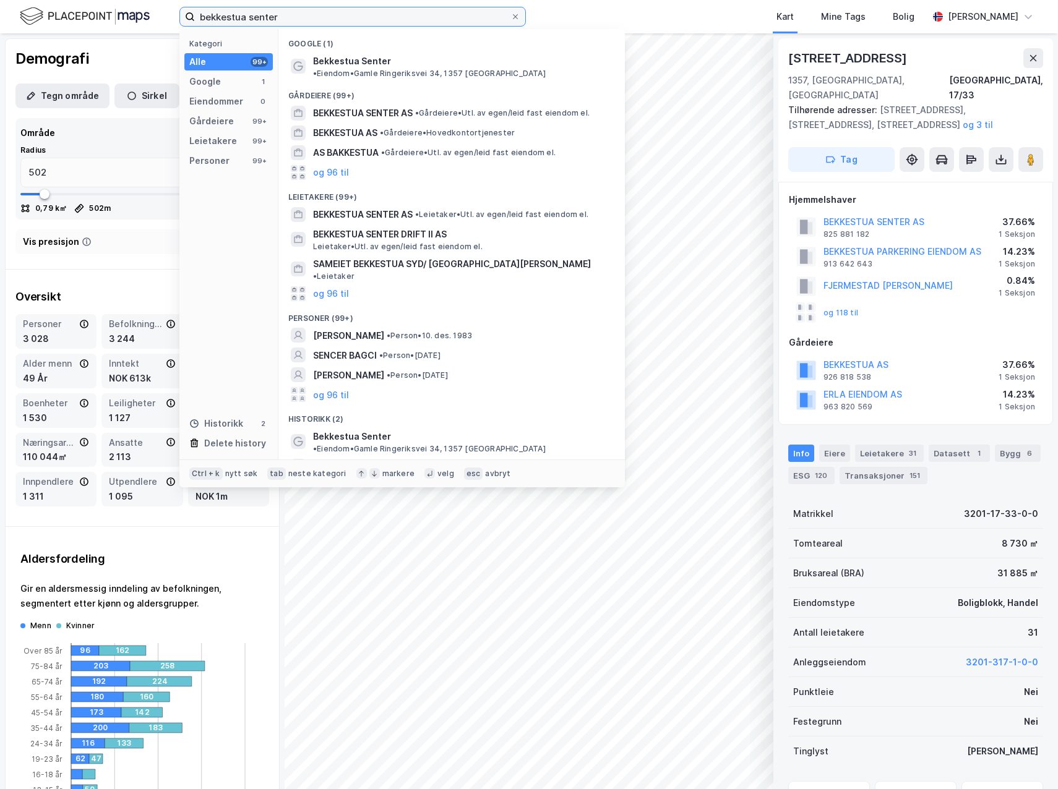
click at [281, 12] on input "bekkestua senter" at bounding box center [353, 16] width 316 height 19
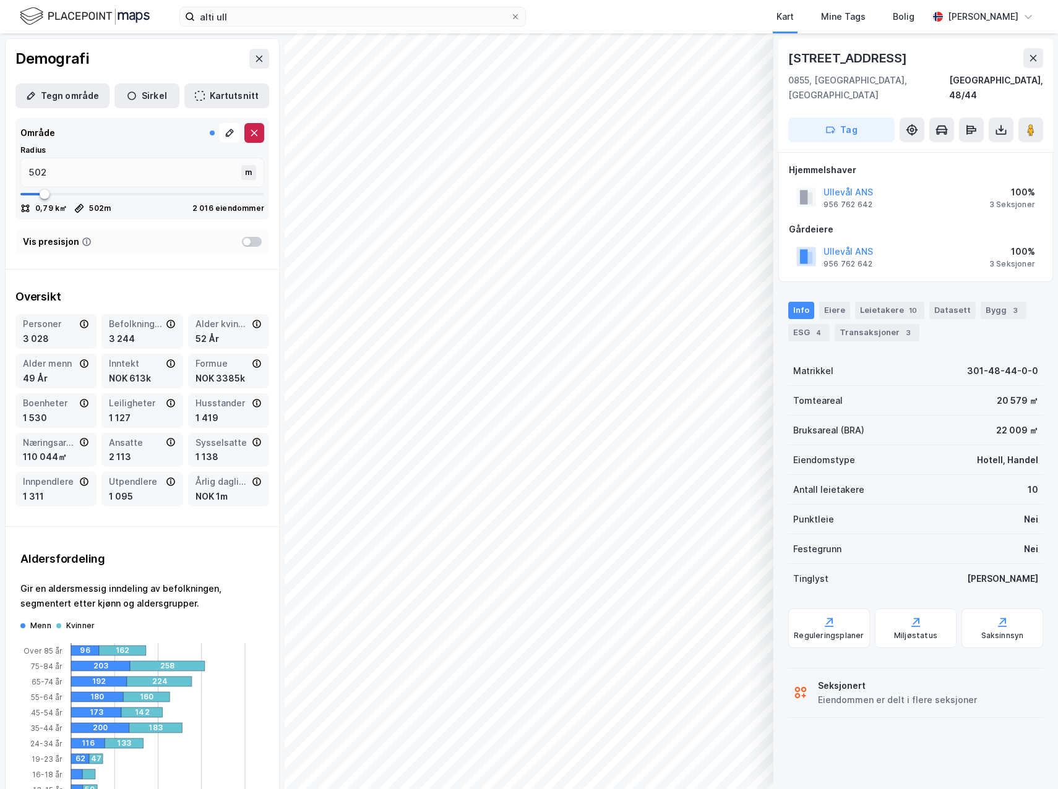
click at [249, 133] on icon at bounding box center [254, 133] width 10 height 10
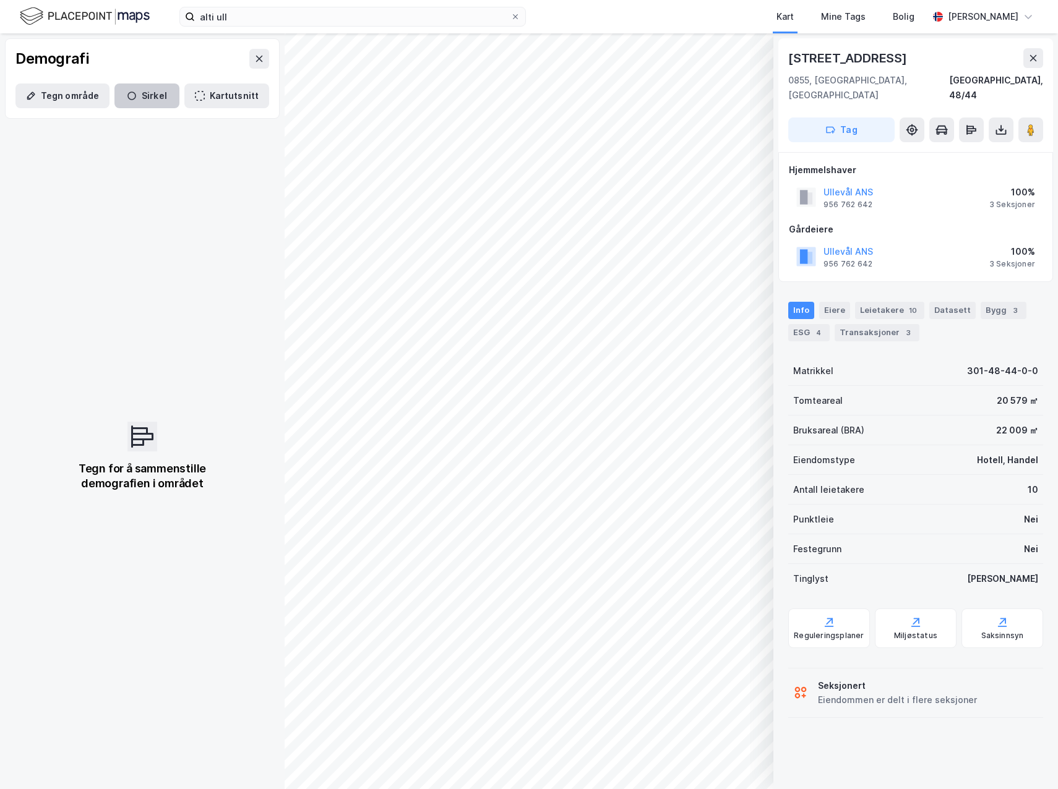
click at [149, 95] on button "Sirkel" at bounding box center [146, 96] width 65 height 25
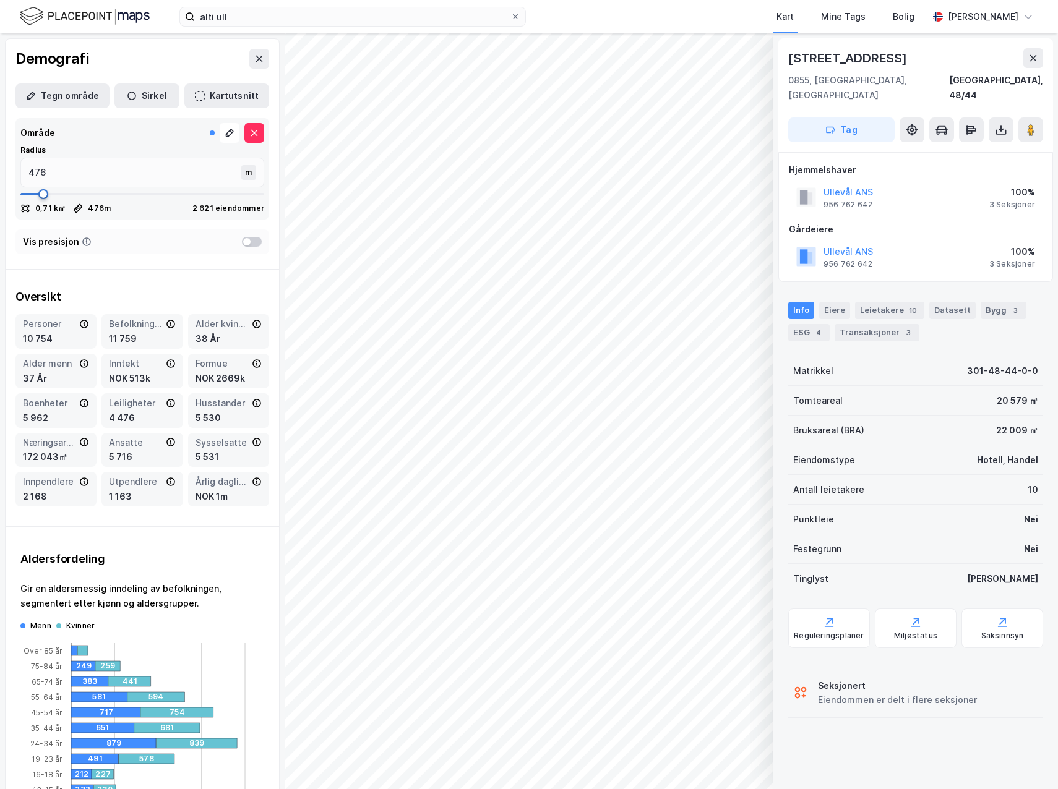
drag, startPoint x: 64, startPoint y: 192, endPoint x: 43, endPoint y: 194, distance: 21.7
click at [43, 194] on span at bounding box center [43, 194] width 10 height 10
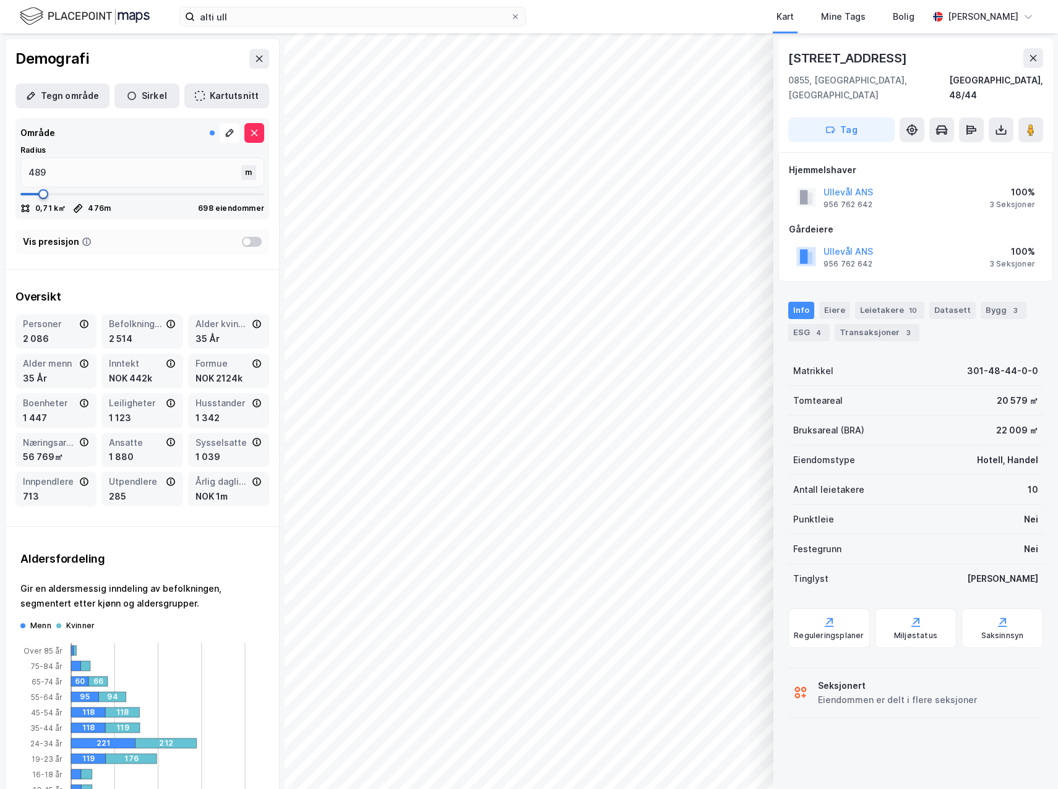
click at [43, 195] on span at bounding box center [43, 194] width 10 height 10
click at [244, 16] on input "alti ull" at bounding box center [353, 16] width 316 height 19
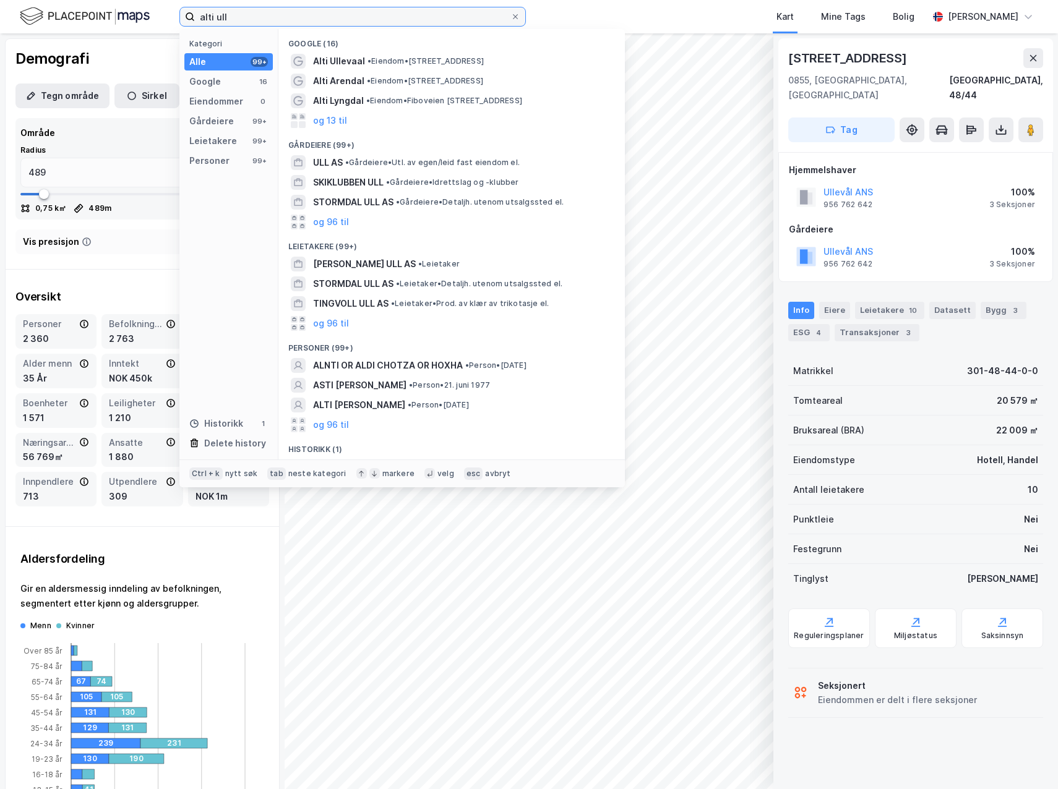
click at [244, 16] on input "alti ull" at bounding box center [353, 16] width 316 height 19
click at [244, 15] on input "alti ull" at bounding box center [353, 16] width 316 height 19
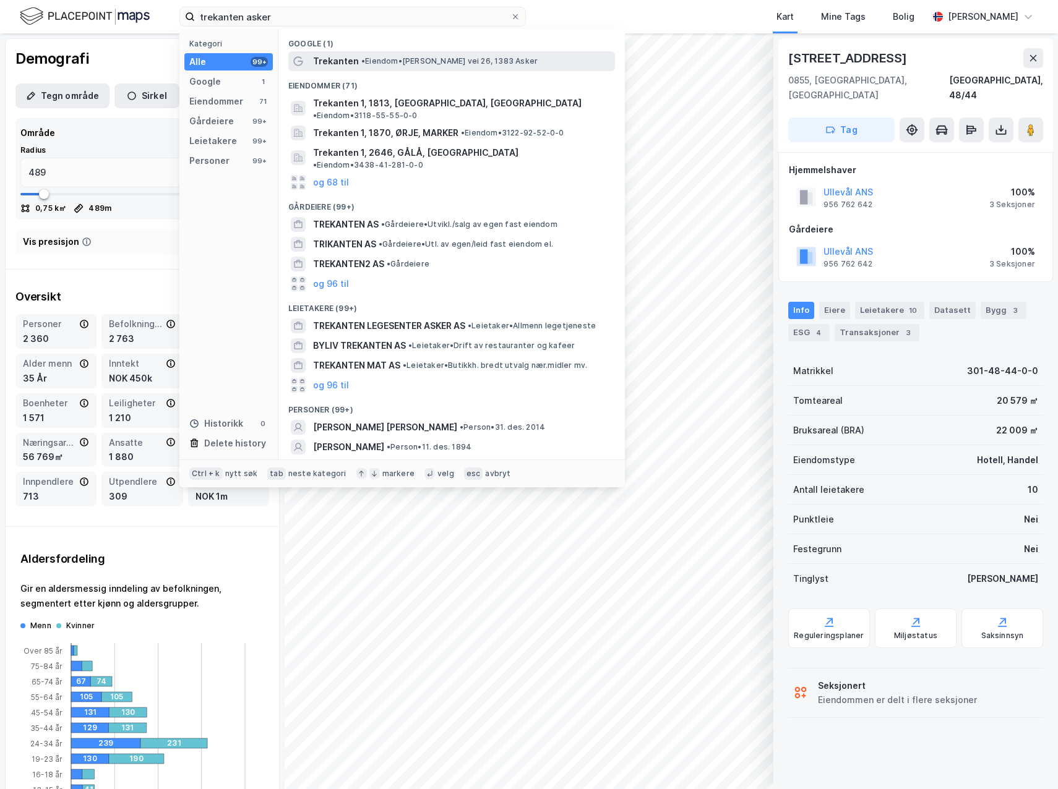
click at [413, 53] on div "Trekanten • Eiendom • Knud Askers vei 26, 1383 Asker" at bounding box center [451, 61] width 327 height 20
